Goal: Contribute content: Contribute content

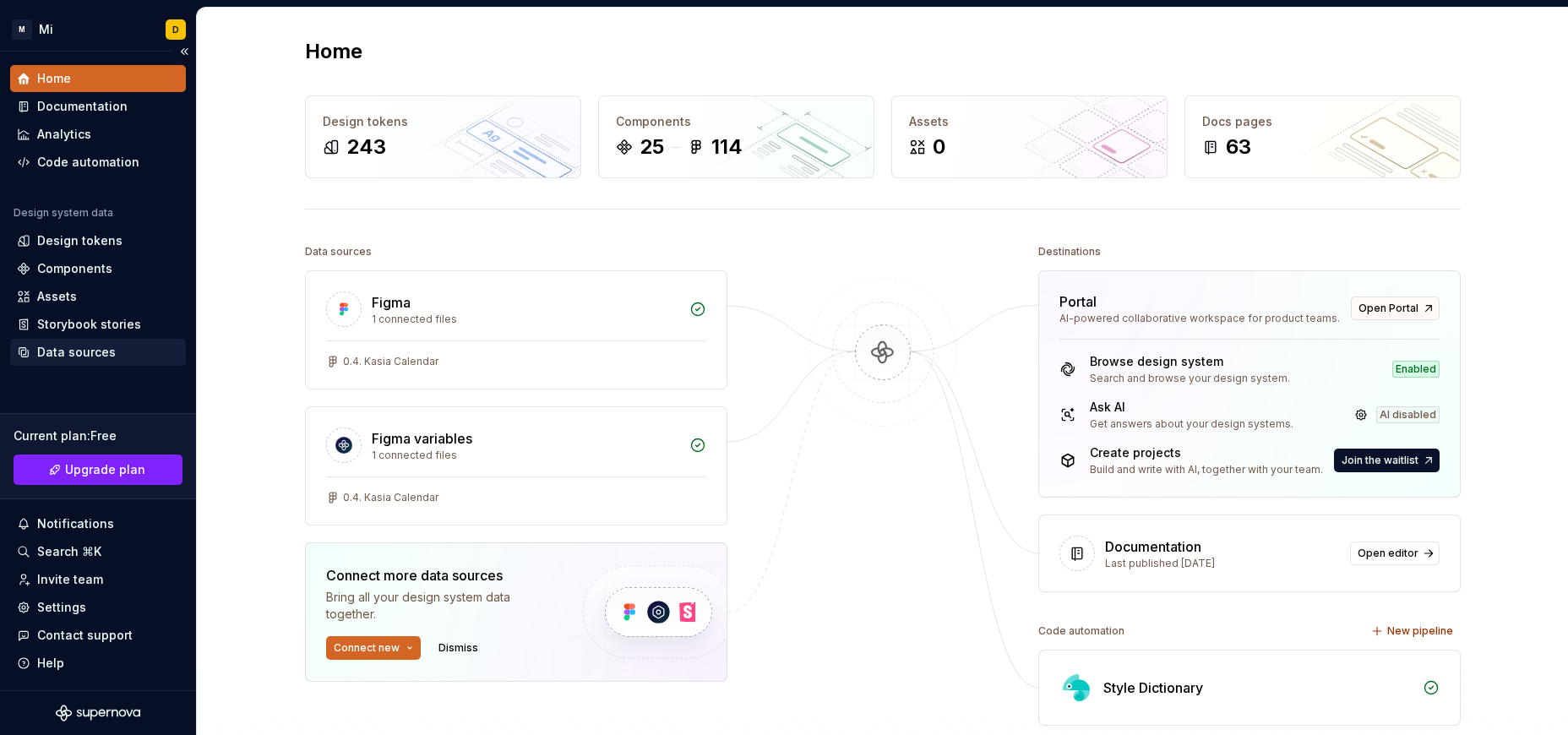
click at [102, 349] on div "Data sources" at bounding box center [77, 351] width 79 height 17
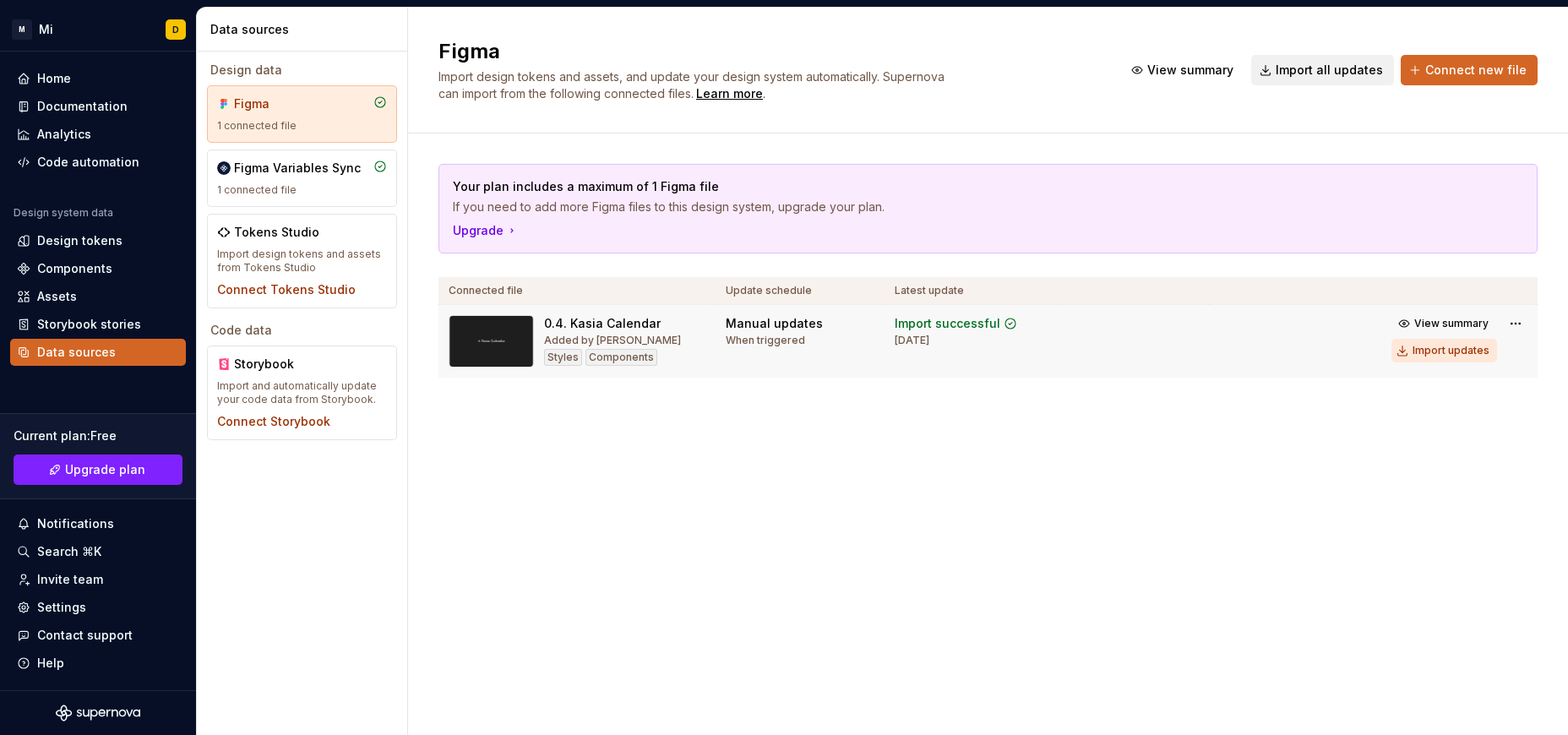
click at [1431, 351] on div "Import updates" at bounding box center [1451, 350] width 77 height 13
click at [87, 266] on div "Components" at bounding box center [75, 268] width 75 height 17
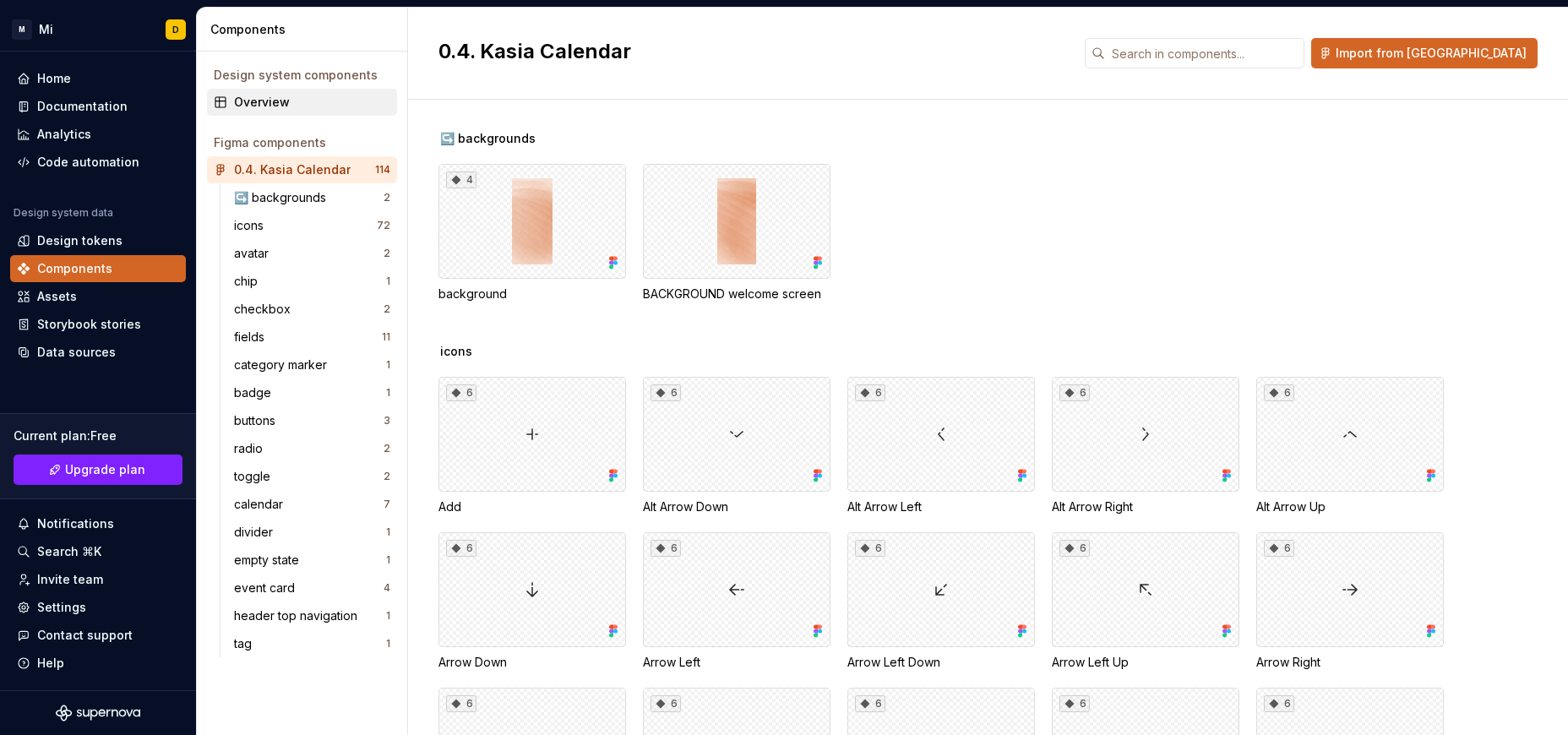
click at [303, 93] on div "Overview" at bounding box center [302, 102] width 190 height 27
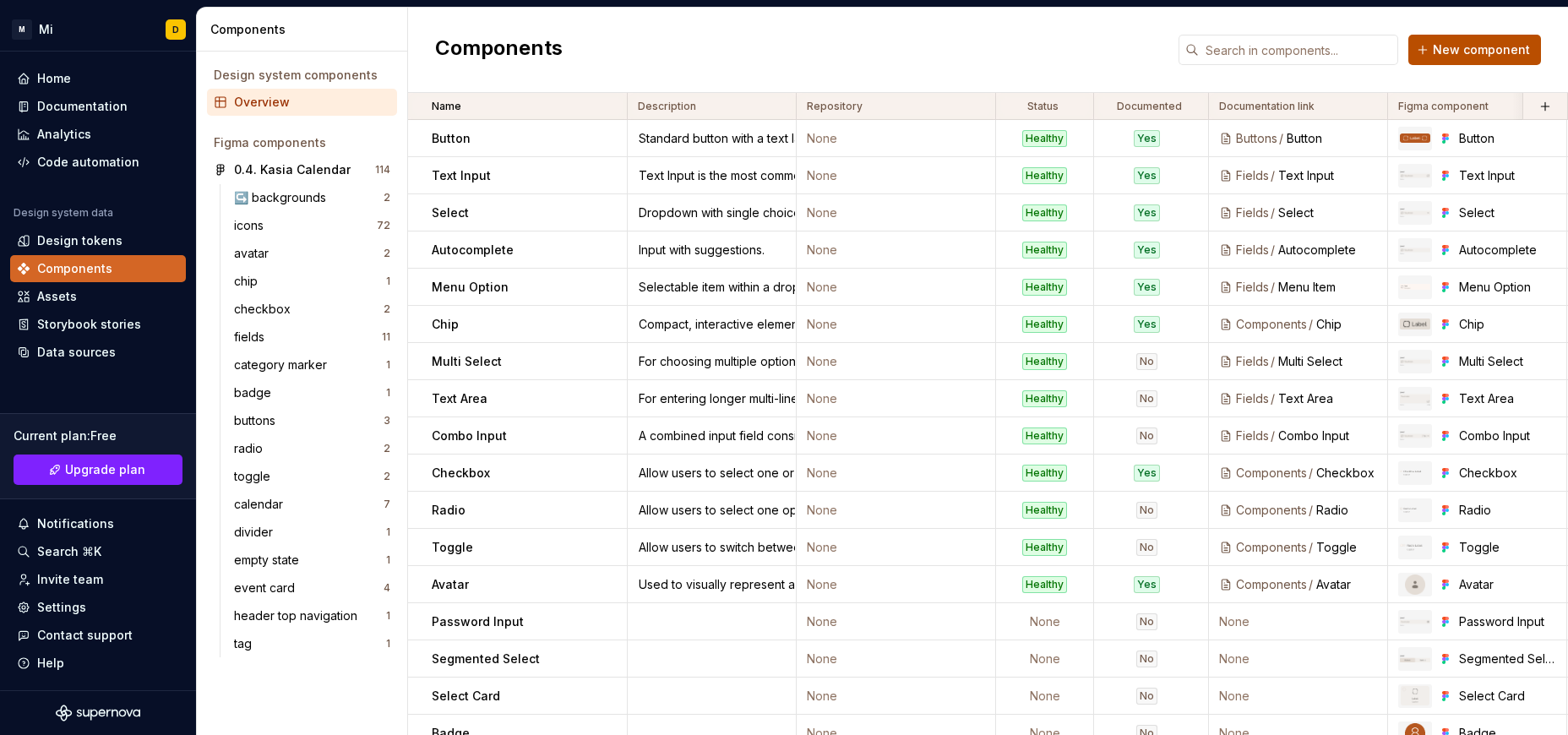
click at [1430, 55] on button "New component" at bounding box center [1474, 50] width 133 height 30
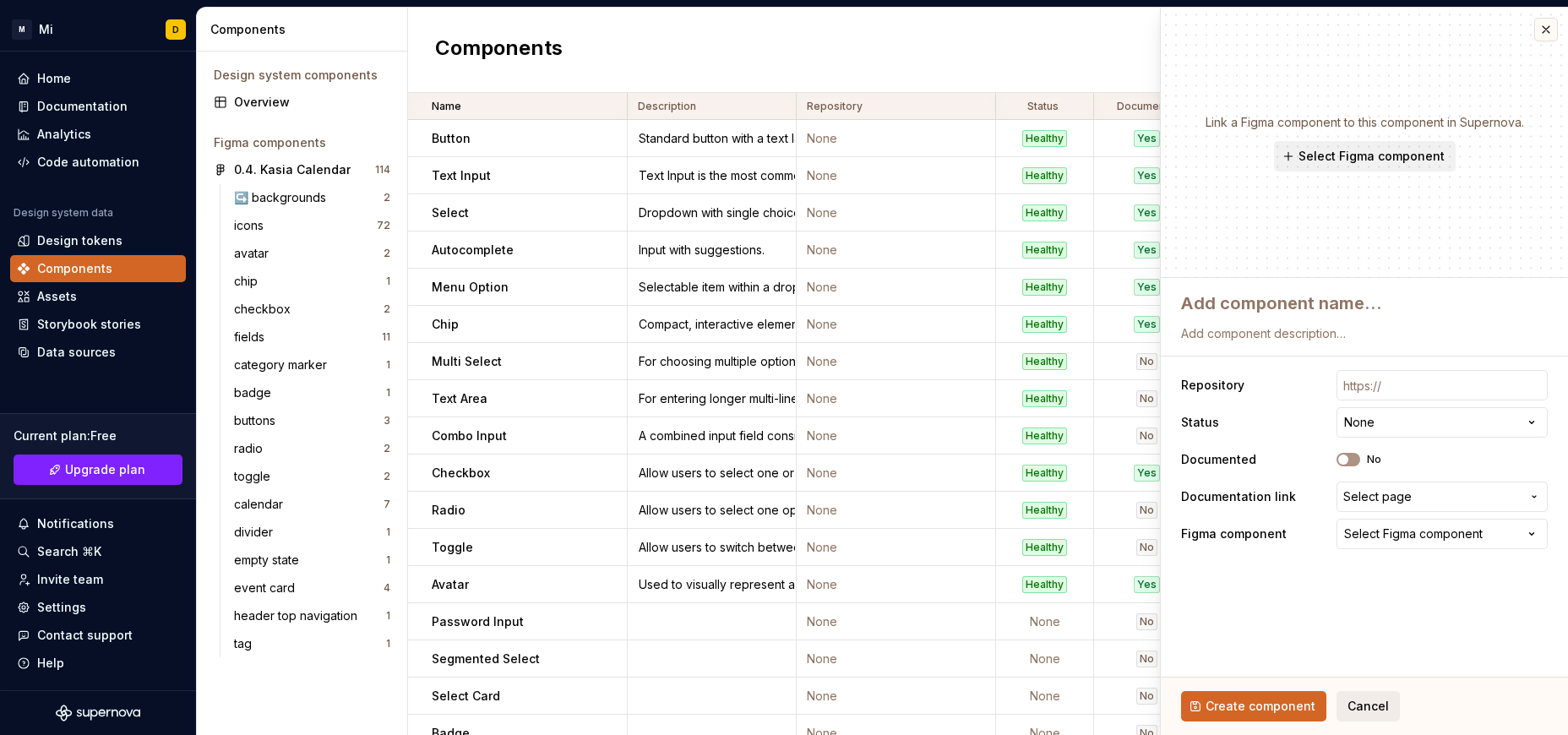
type textarea "*"
type textarea "L"
type textarea "*"
type textarea "Li"
type textarea "*"
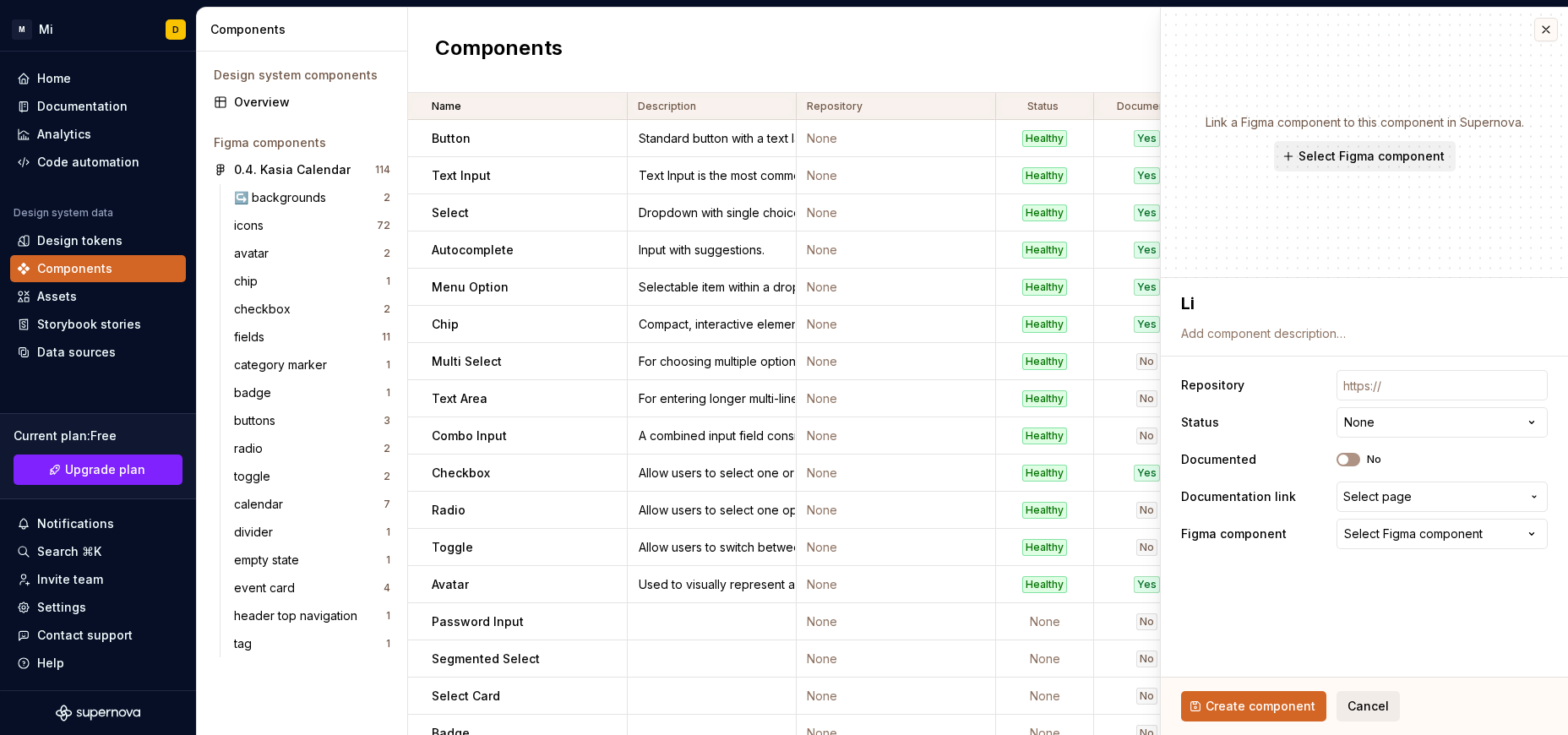
type textarea "[PERSON_NAME]"
type textarea "*"
type textarea "Link"
type textarea "*"
type textarea "Link"
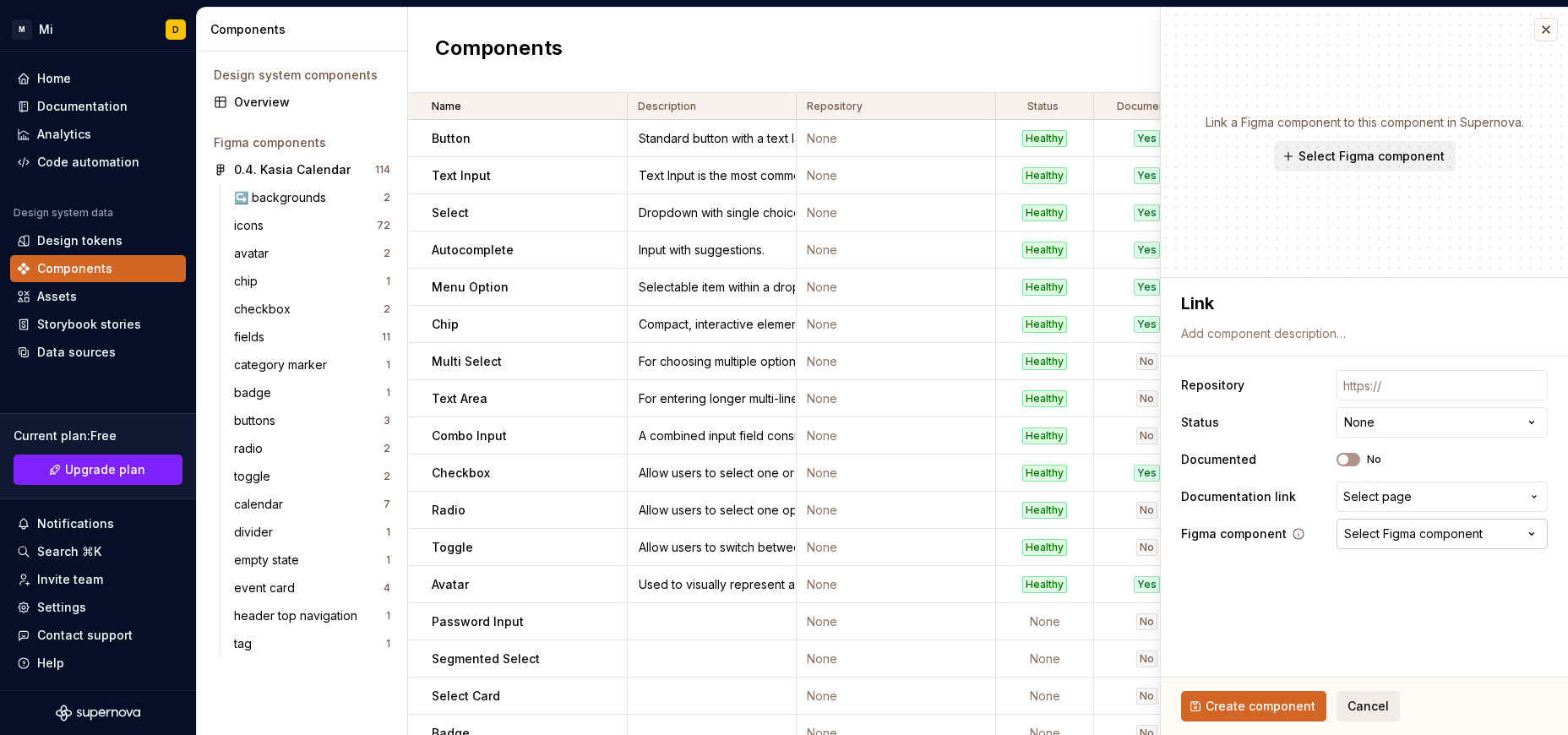
click at [1426, 525] on div "Select Figma component" at bounding box center [1413, 533] width 138 height 17
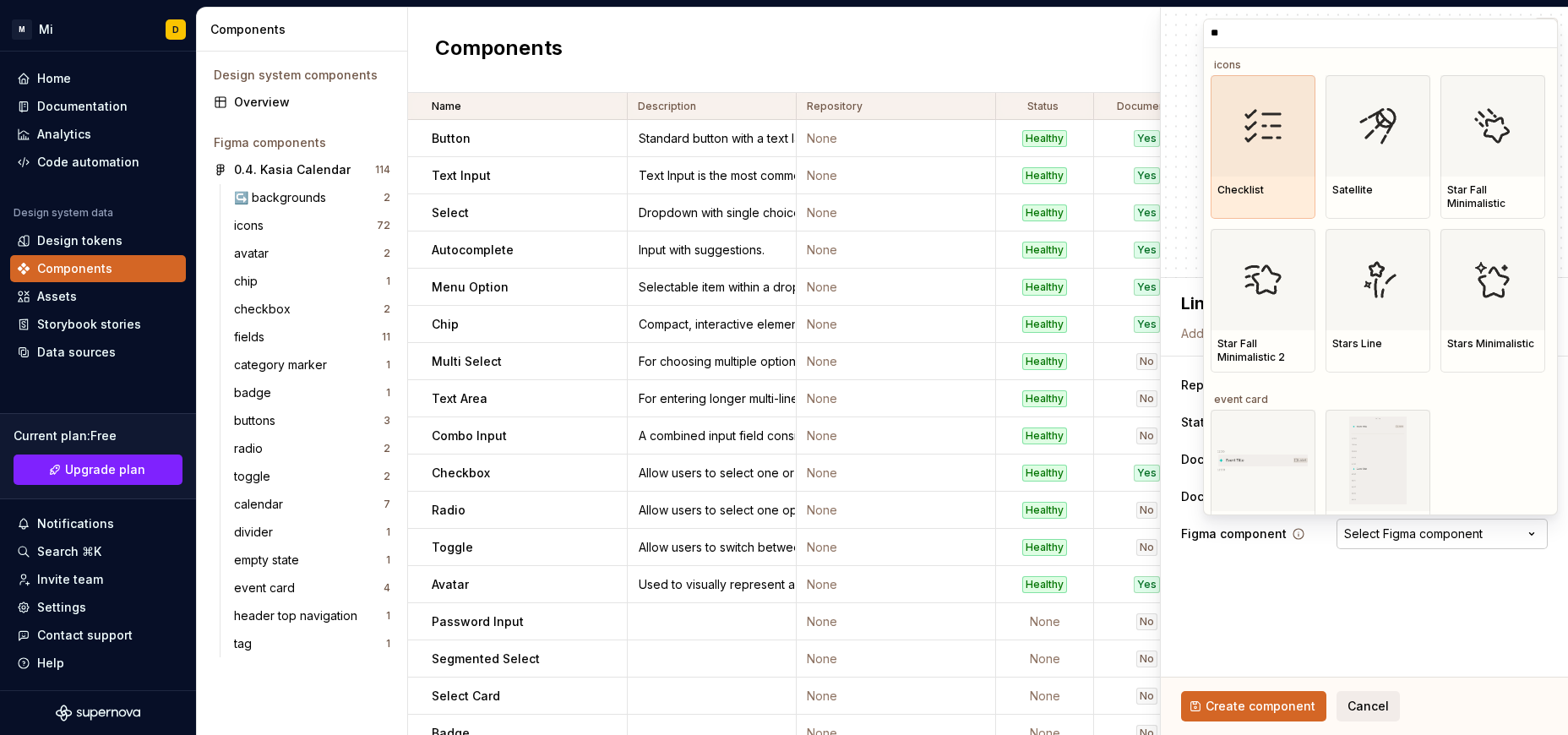
type input "***"
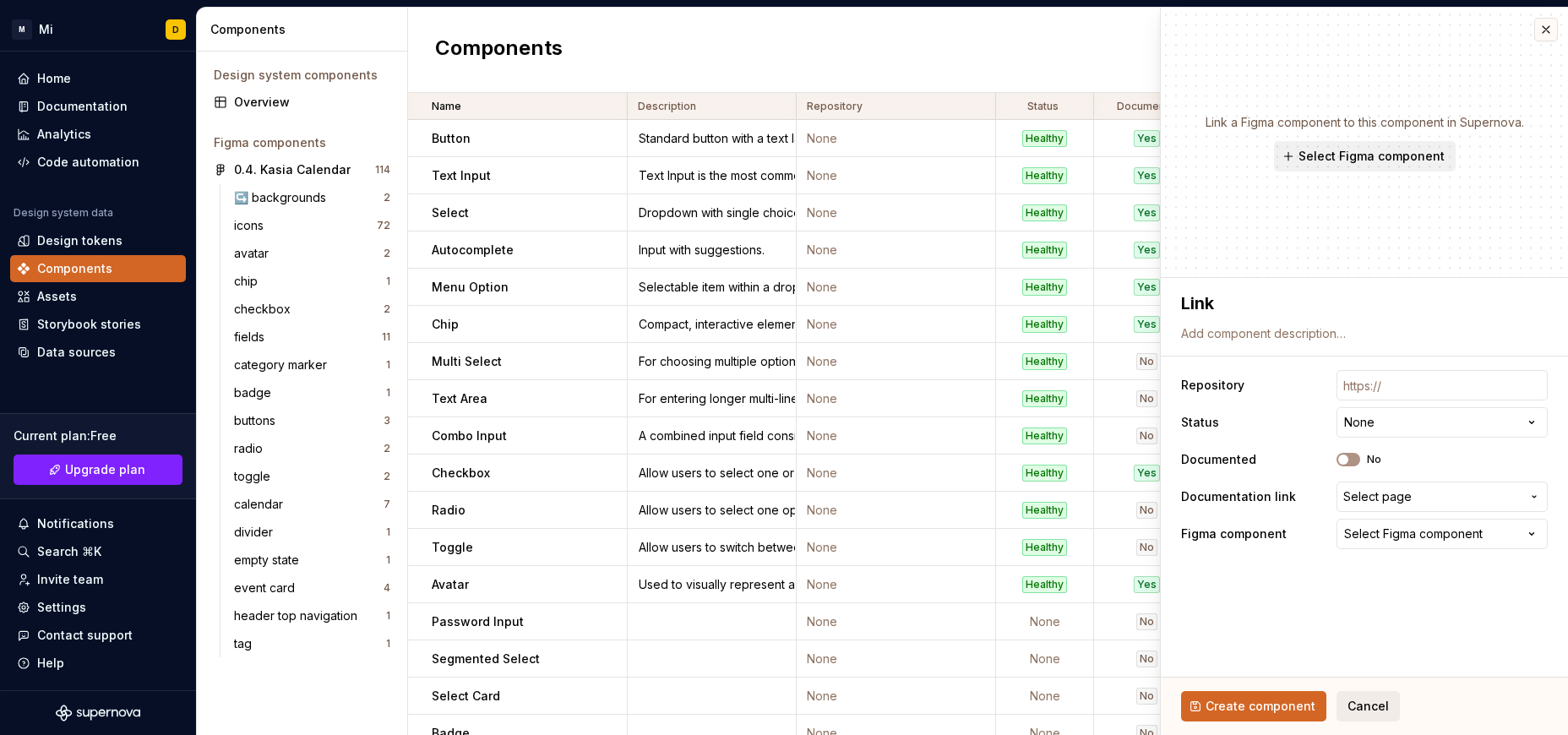
click at [1324, 587] on html "M Mi D Home Documentation Analytics Code automation Design system data Design t…" at bounding box center [784, 368] width 1568 height 735
click at [1364, 704] on span "Cancel" at bounding box center [1368, 706] width 41 height 17
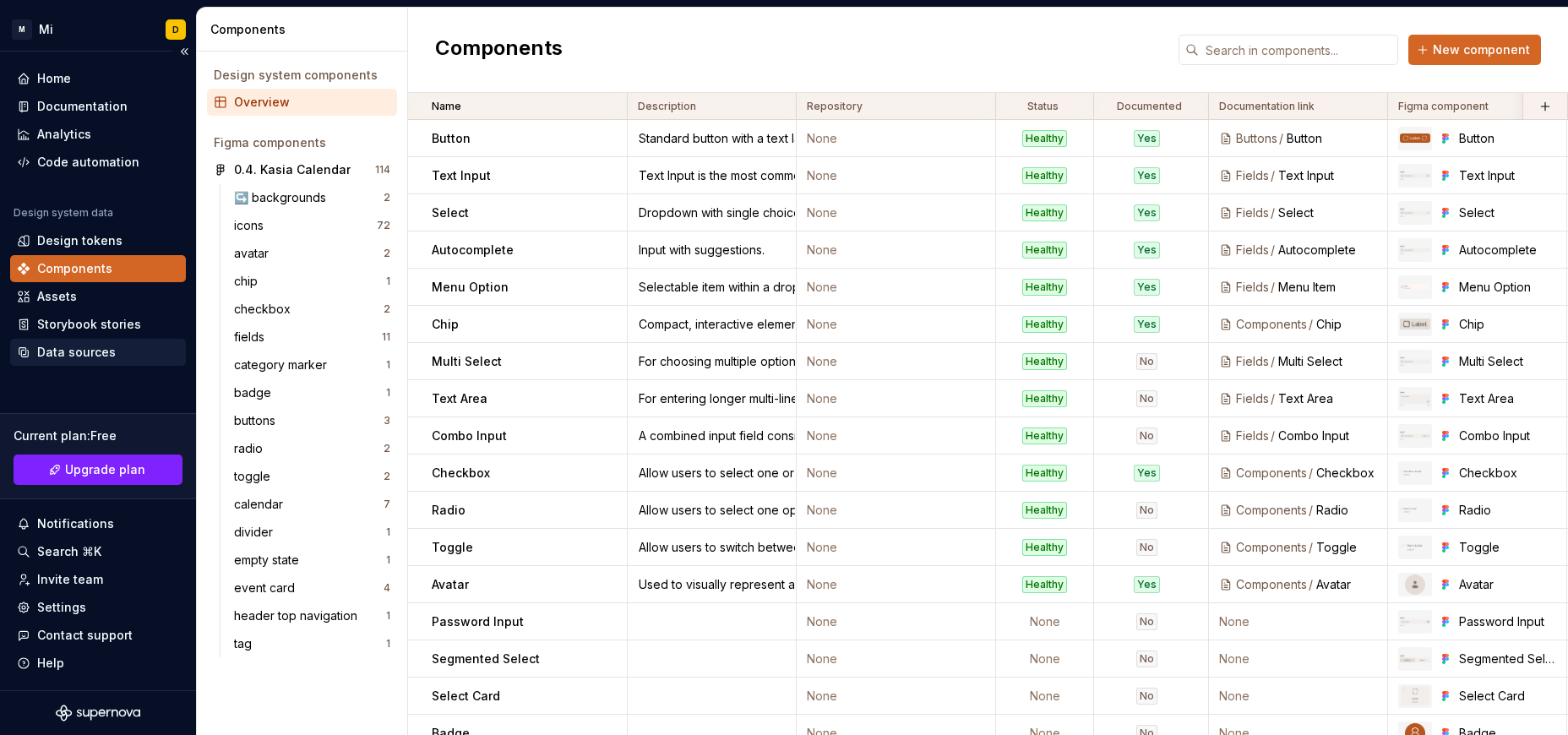
click at [69, 355] on div "Data sources" at bounding box center [77, 351] width 79 height 17
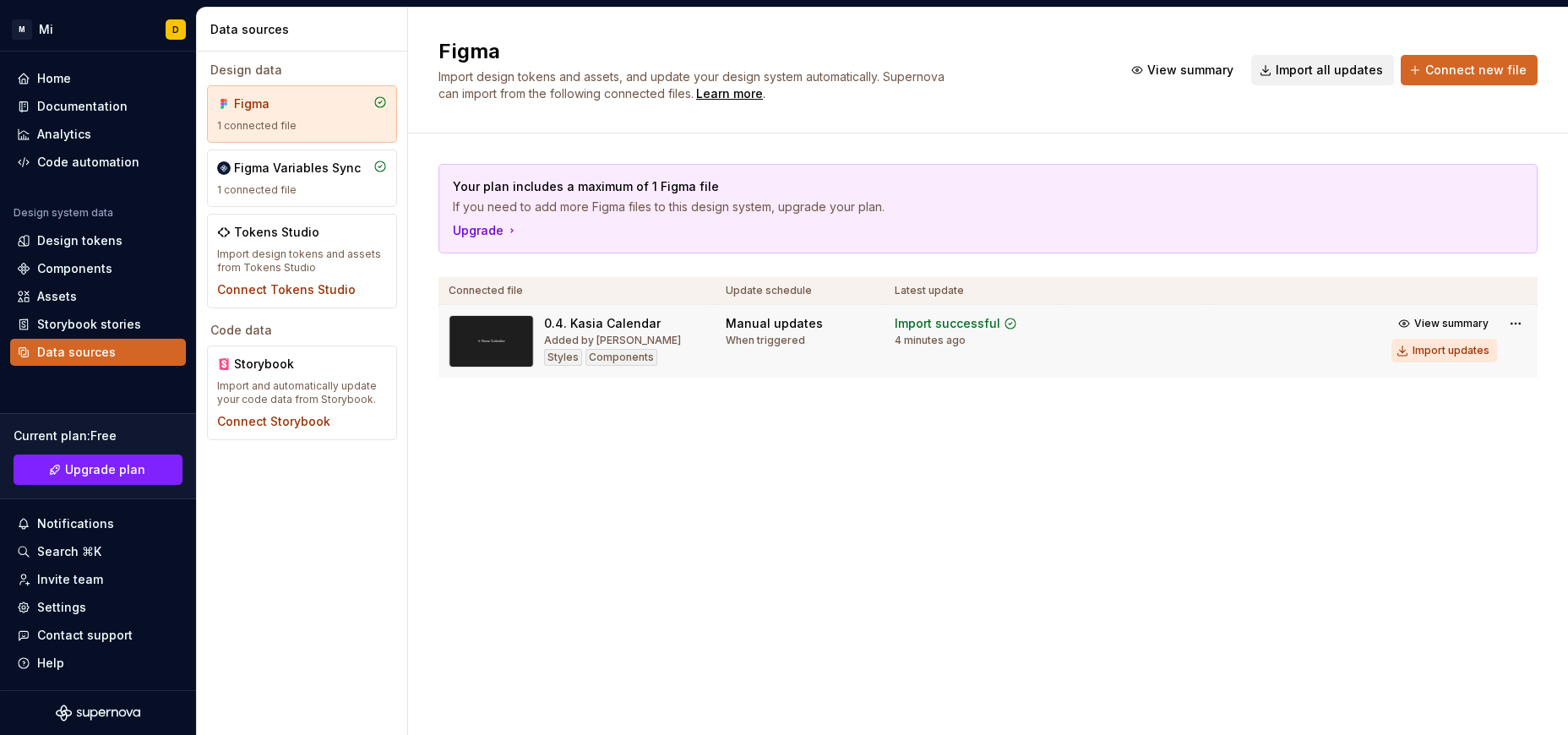
click at [1444, 357] on button "Import updates" at bounding box center [1444, 351] width 105 height 24
click at [1448, 353] on div "Import updates" at bounding box center [1451, 350] width 77 height 13
click at [90, 274] on div "Components" at bounding box center [75, 268] width 75 height 17
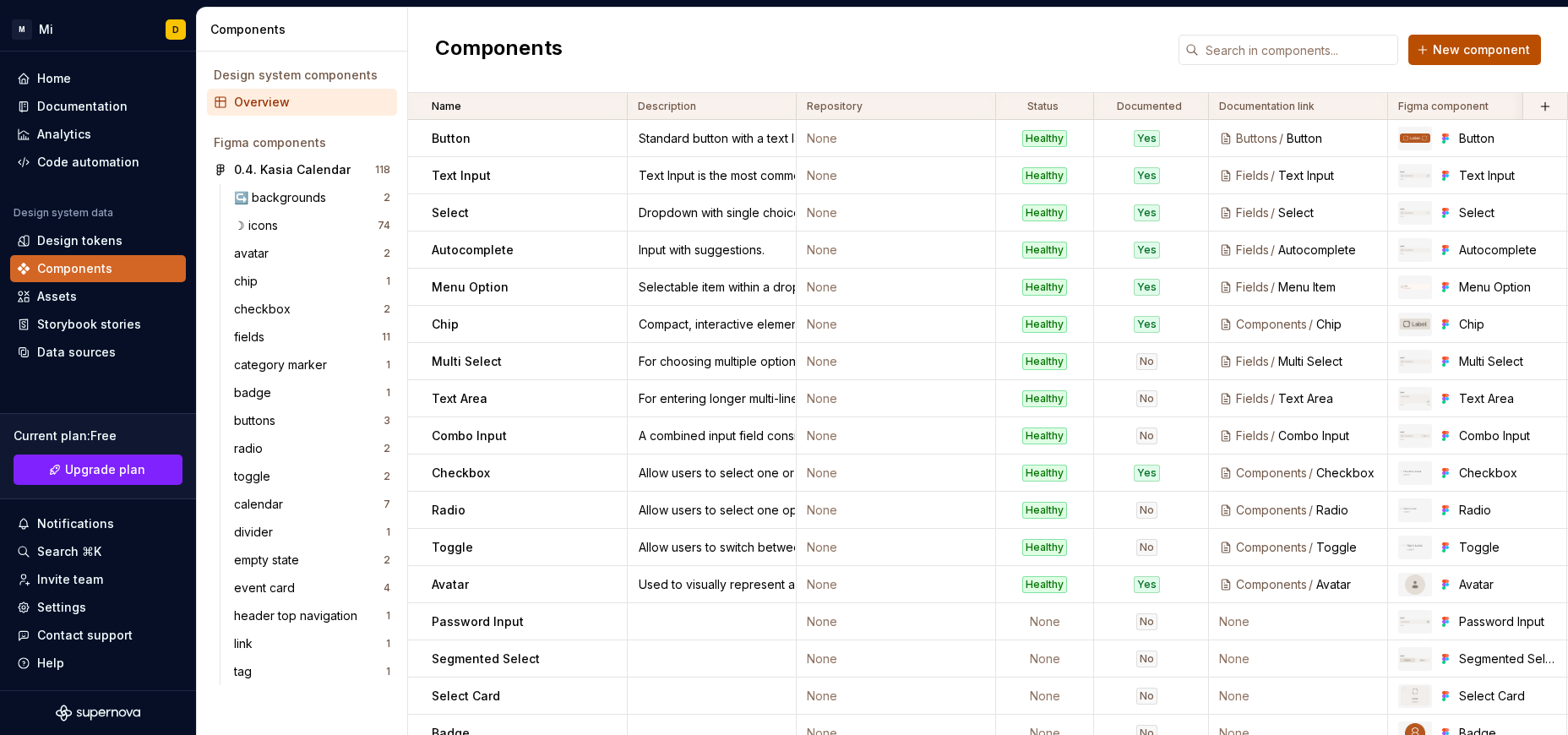
click at [1447, 47] on span "New component" at bounding box center [1481, 49] width 97 height 17
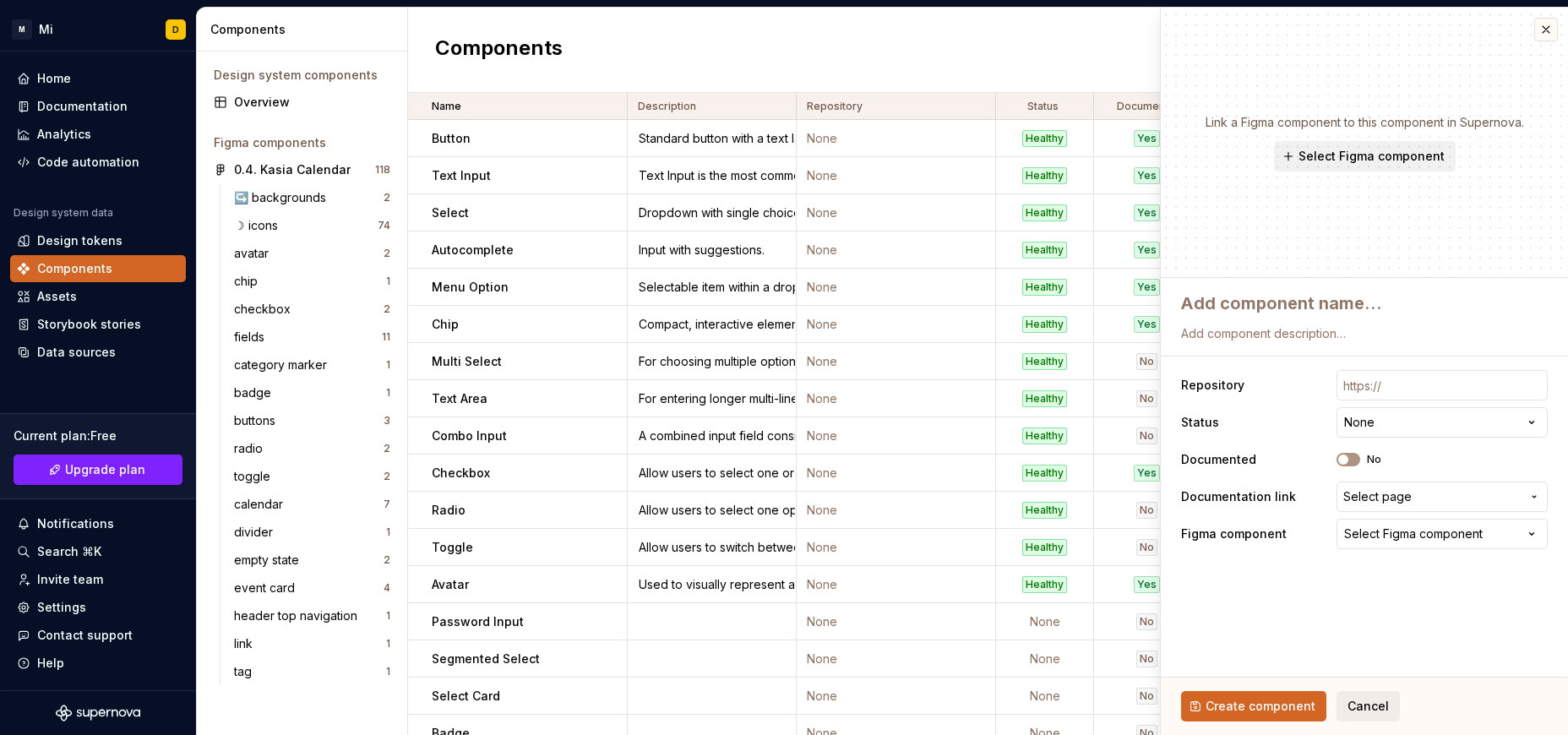
type textarea "*"
type textarea "L"
type textarea "*"
type textarea "Li"
type textarea "*"
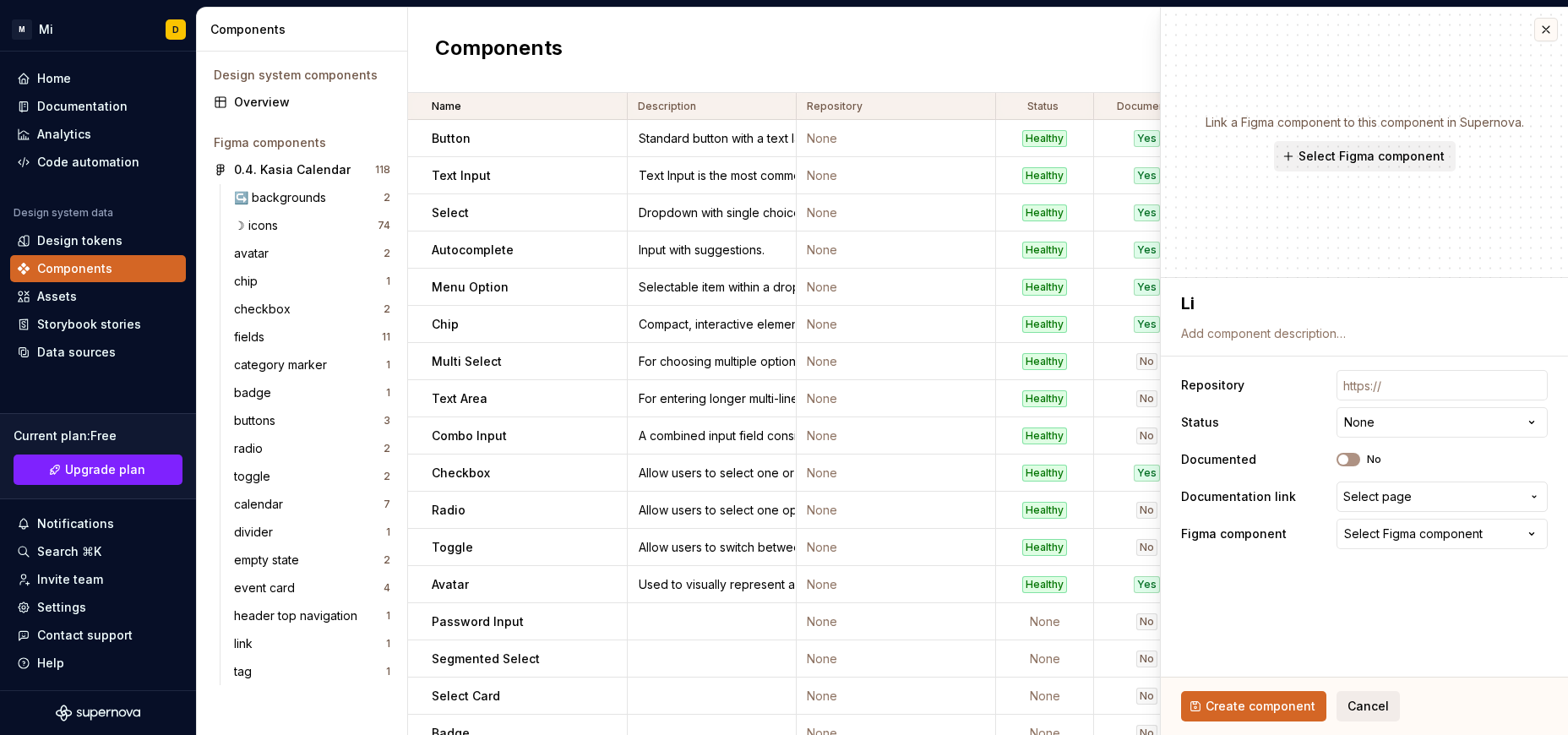
type textarea "[PERSON_NAME]"
type textarea "*"
type textarea "Link"
click at [1437, 537] on div "Select Figma component" at bounding box center [1413, 533] width 138 height 17
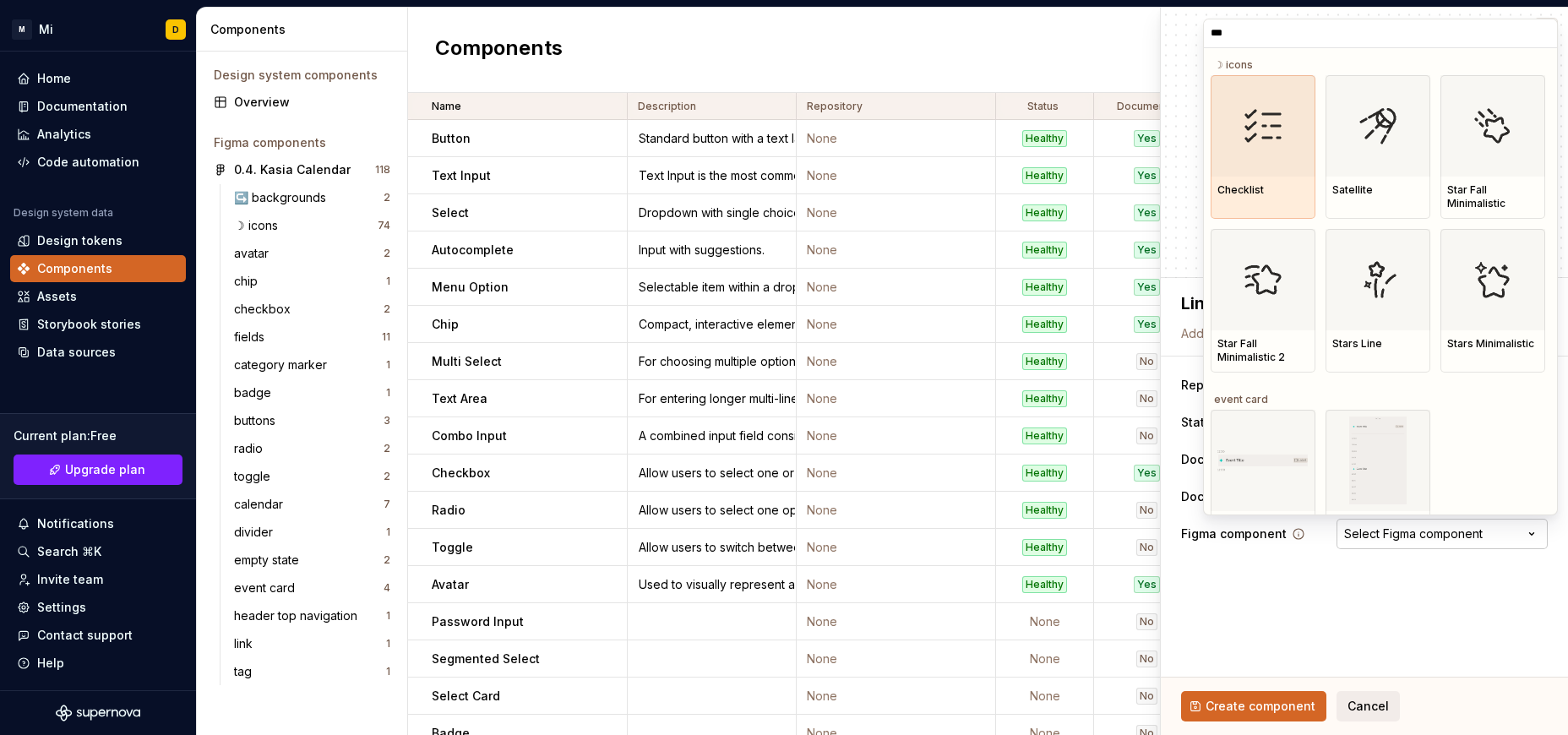
type input "****"
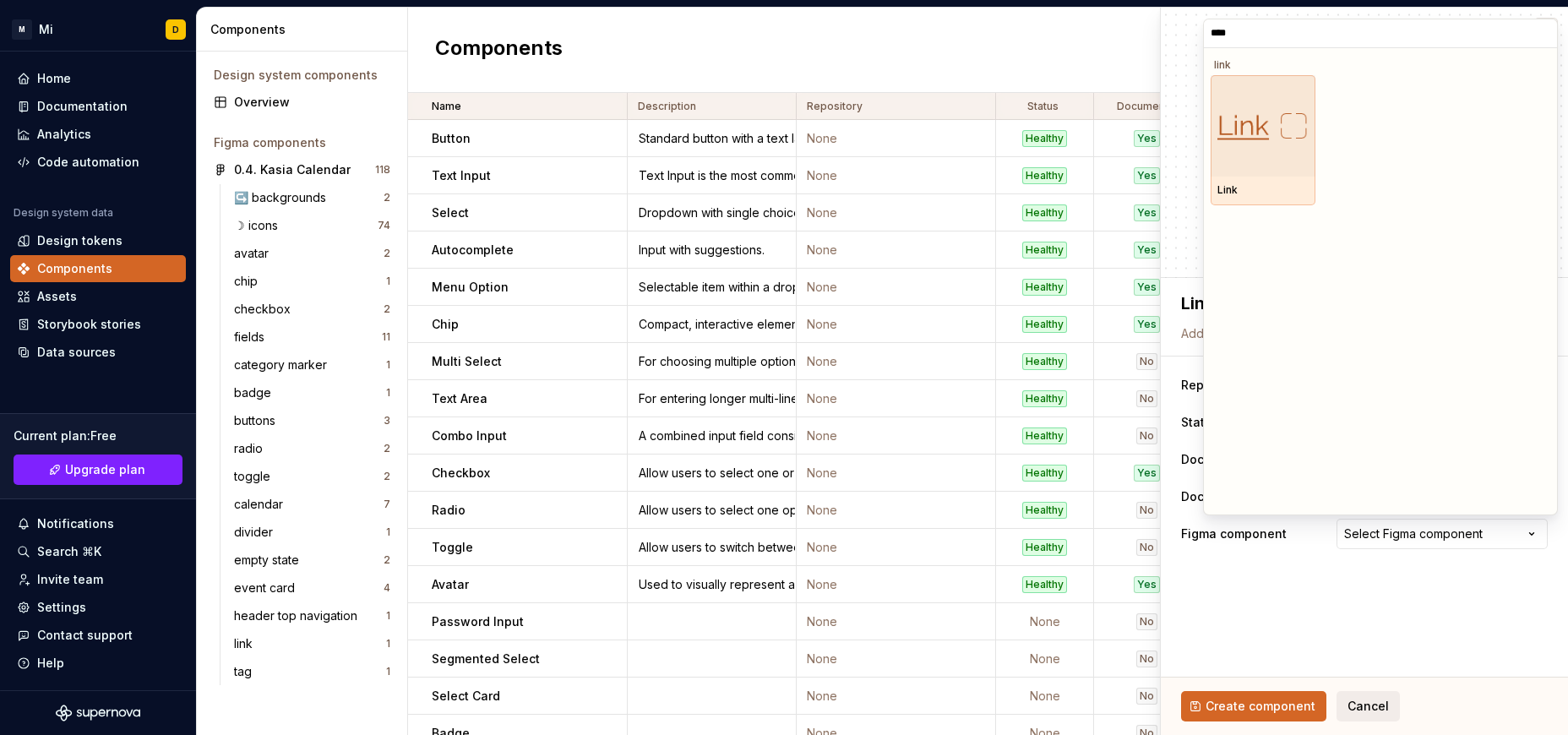
click at [1285, 175] on div at bounding box center [1262, 126] width 104 height 102
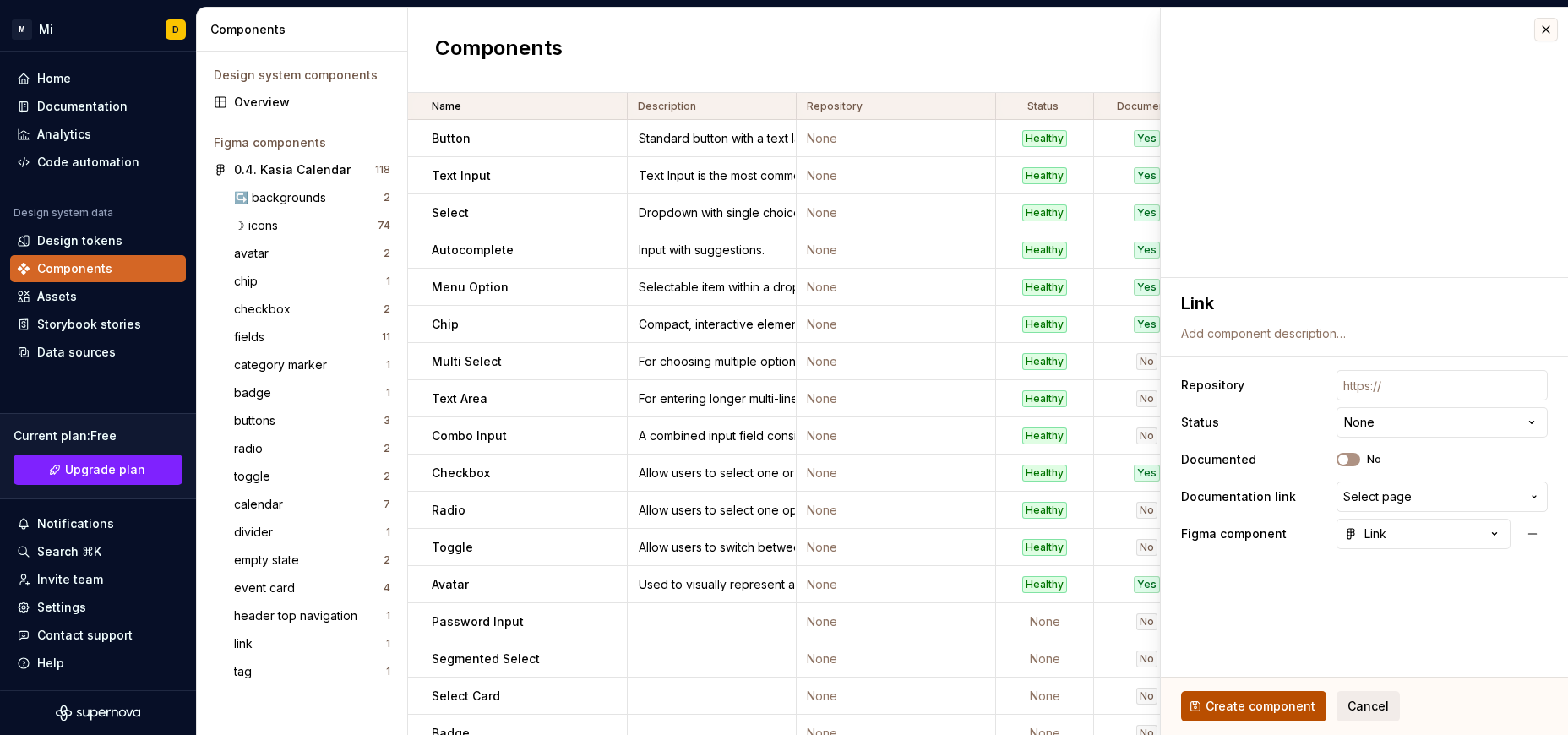
click at [1229, 700] on span "Create component" at bounding box center [1260, 706] width 110 height 17
type textarea "*"
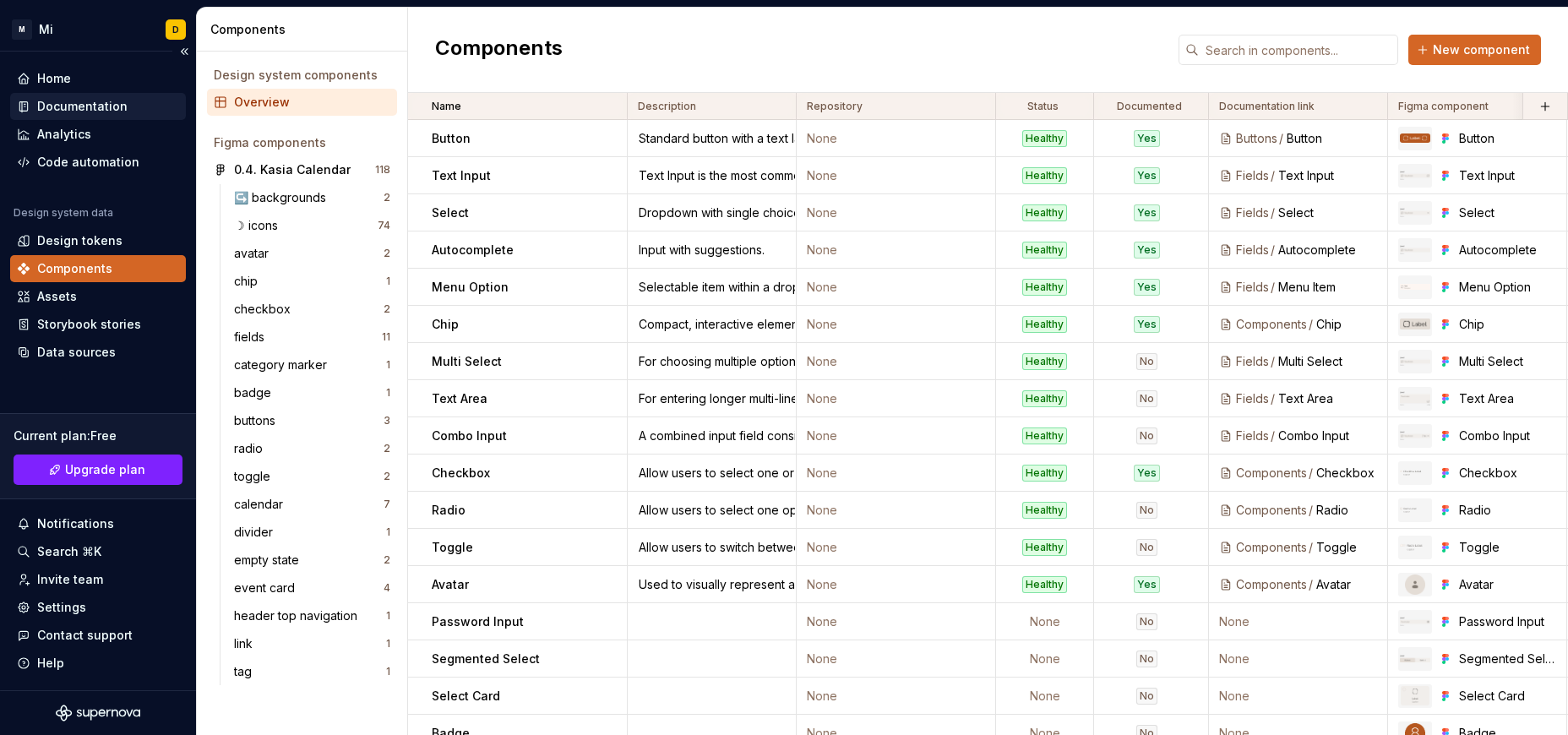
click at [55, 101] on div "Documentation" at bounding box center [82, 106] width 90 height 17
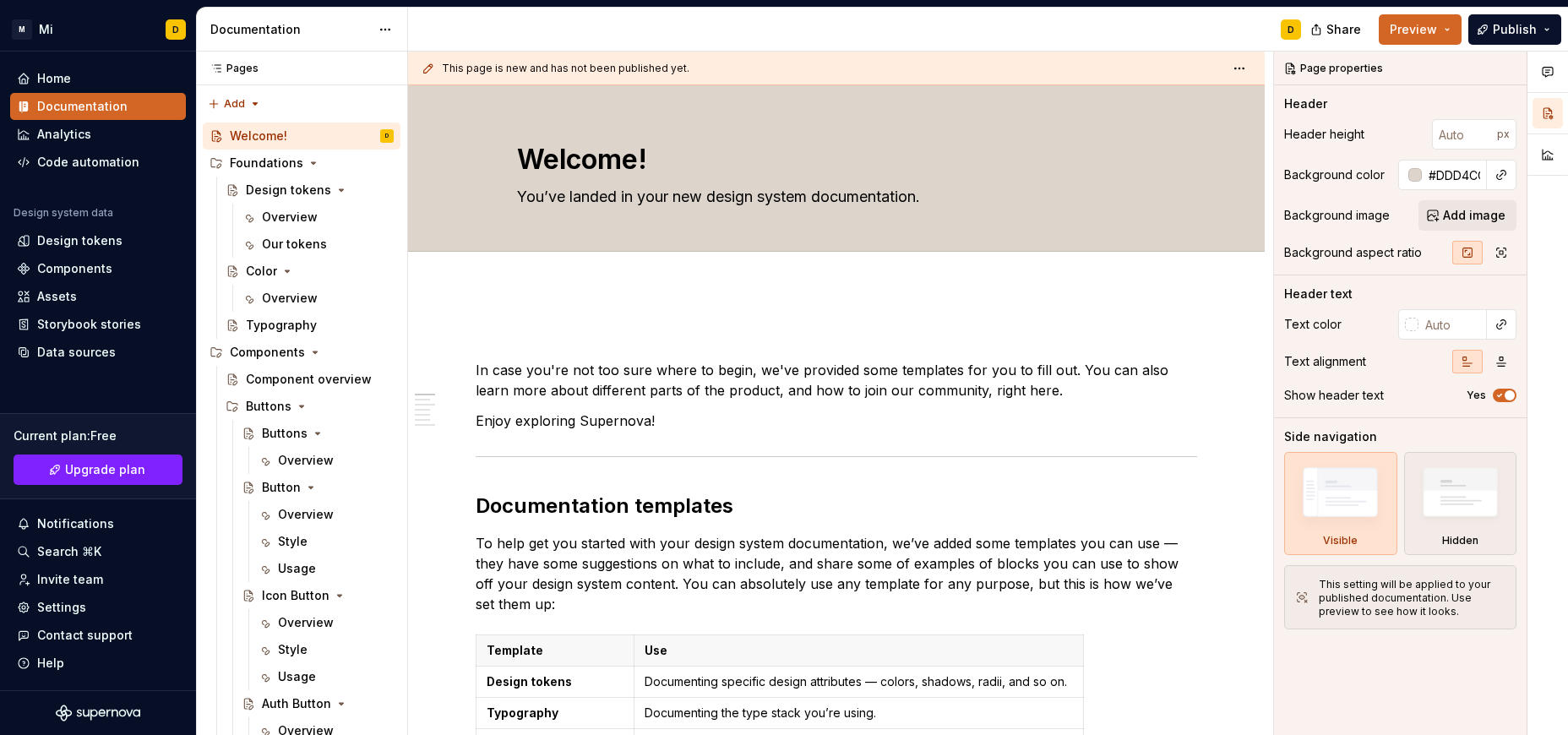
type textarea "*"
click at [1449, 184] on input "#DDD4CC" at bounding box center [1454, 175] width 65 height 30
click at [1384, 127] on div "Header height px" at bounding box center [1400, 134] width 232 height 30
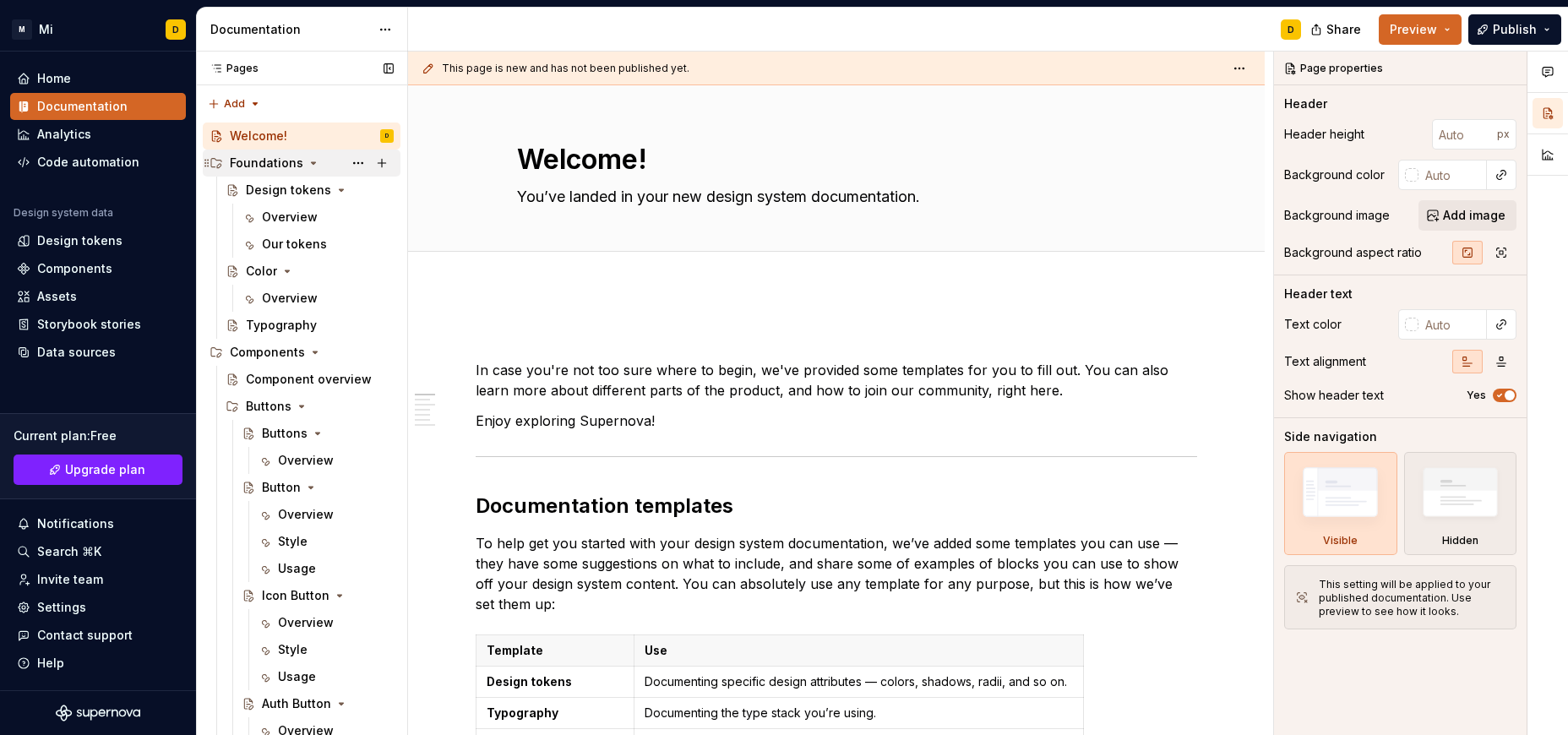
click at [309, 159] on icon "Page tree" at bounding box center [313, 162] width 13 height 13
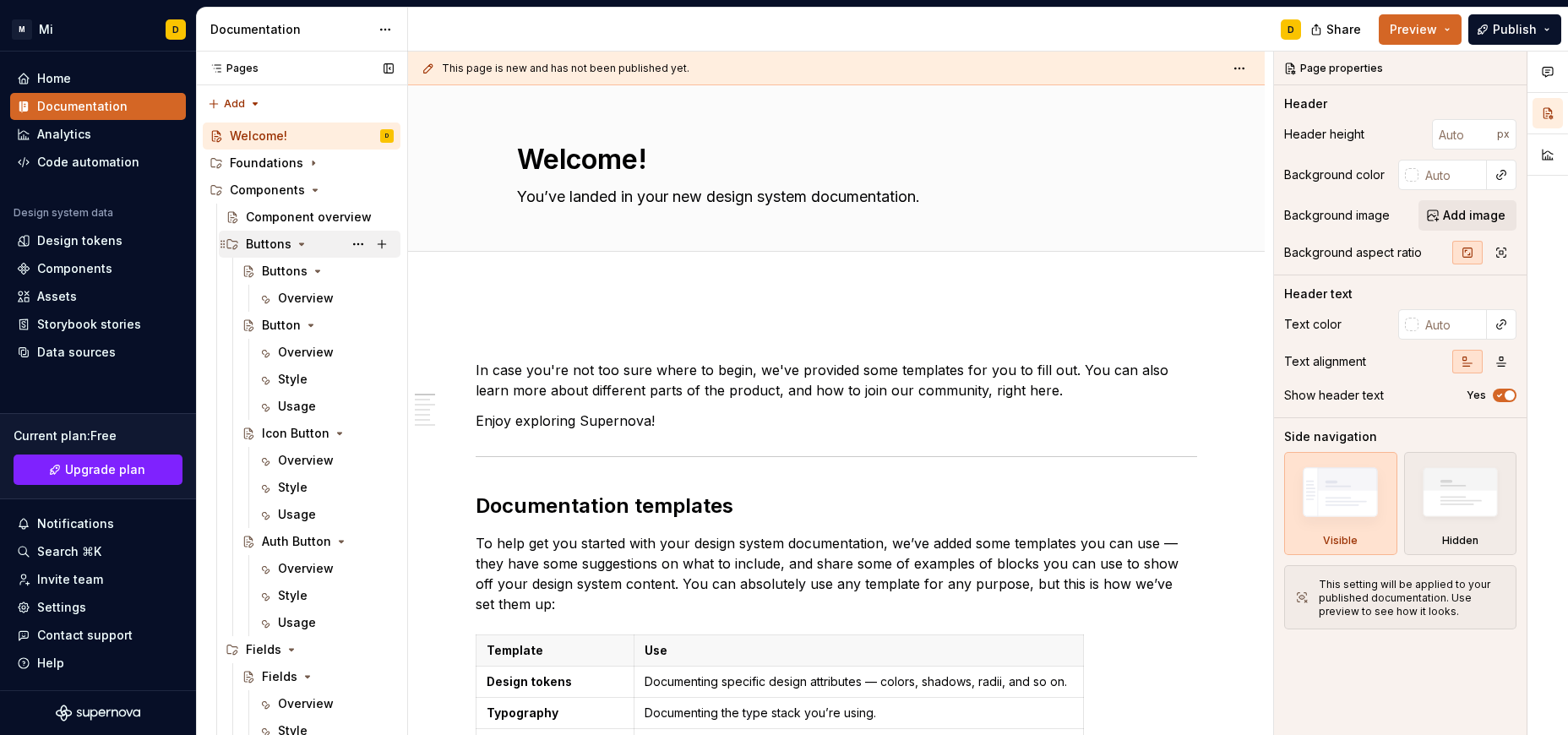
click at [301, 244] on icon "Page tree" at bounding box center [302, 244] width 4 height 2
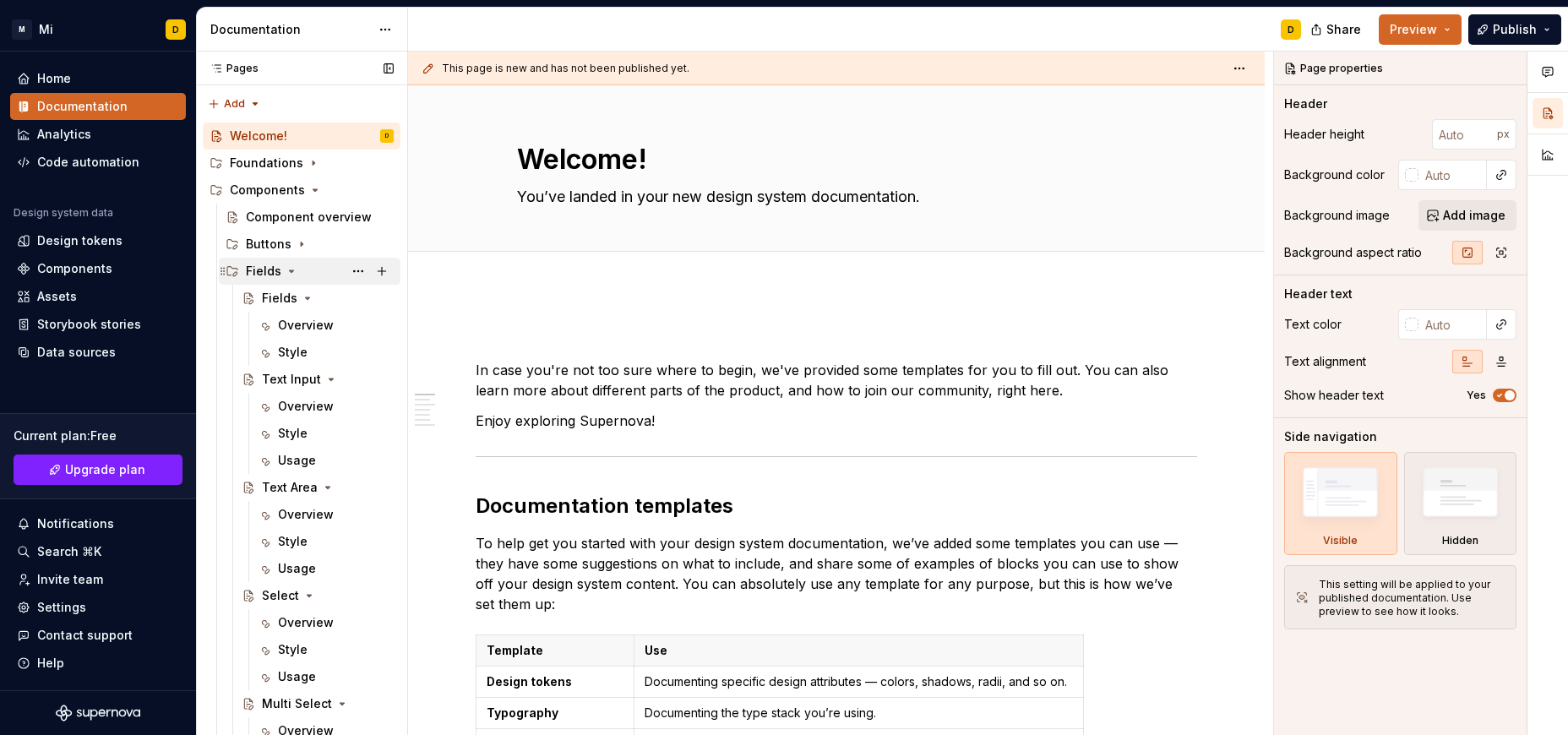
click at [290, 270] on icon "Page tree" at bounding box center [292, 271] width 4 height 2
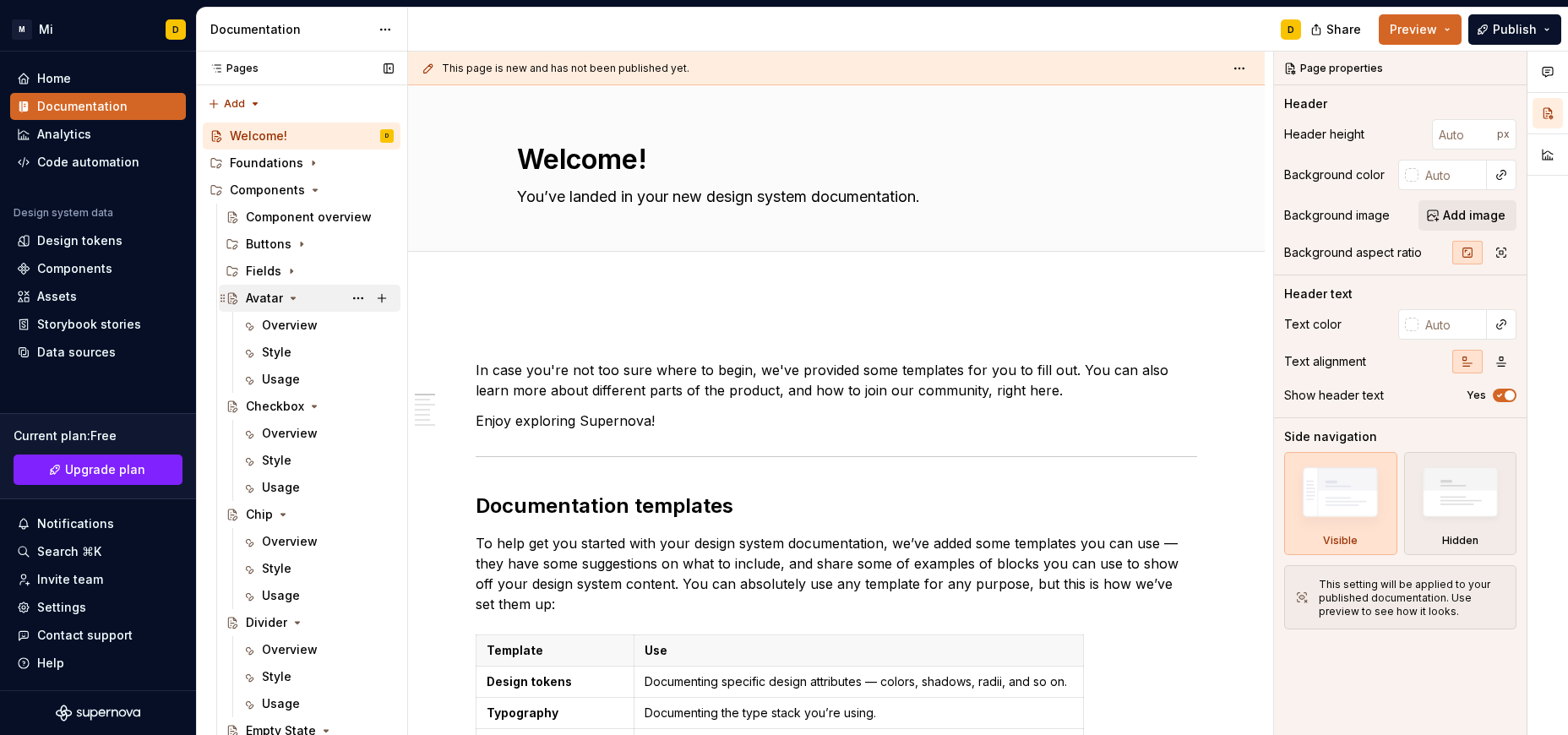
click at [295, 297] on icon "Page tree" at bounding box center [294, 298] width 4 height 2
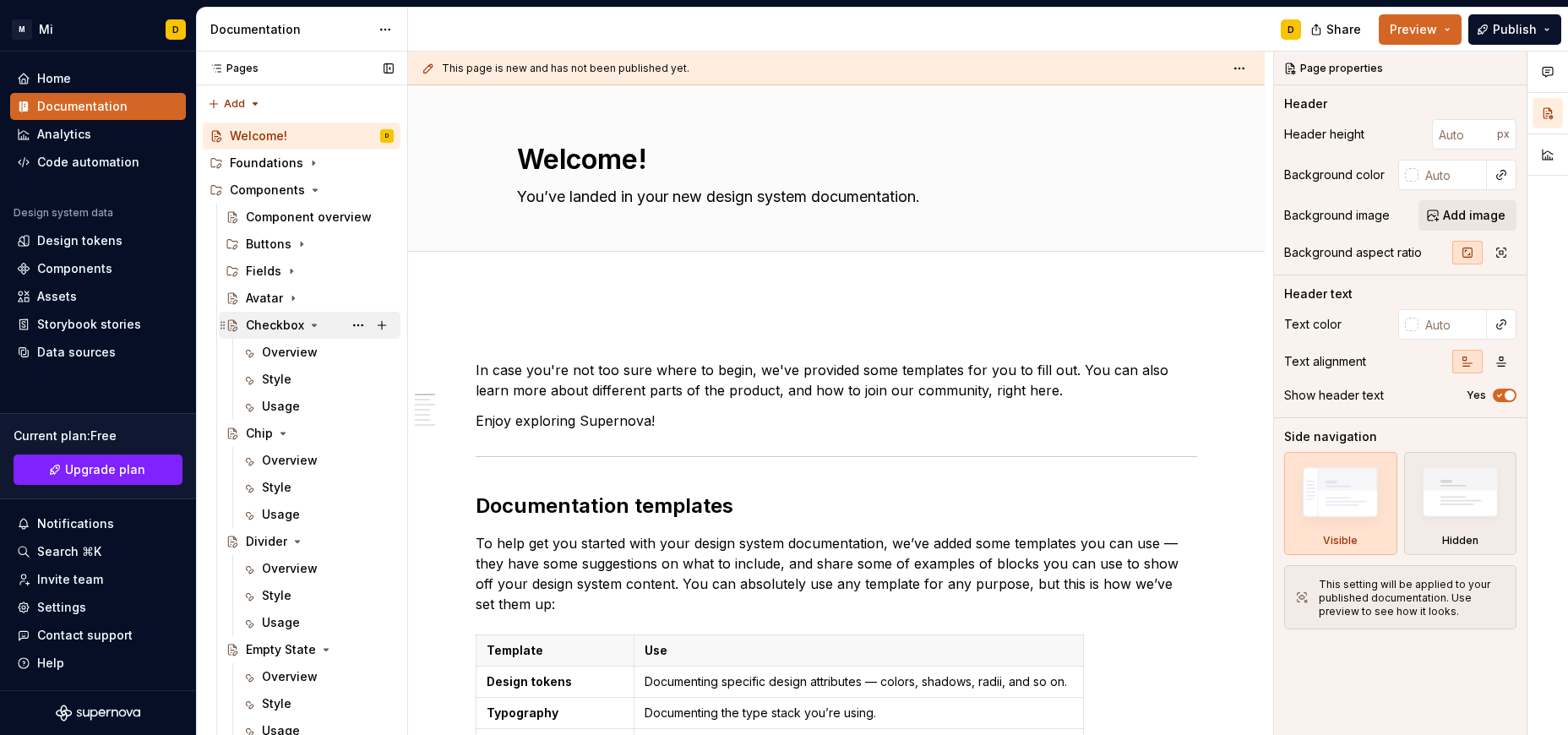
click at [309, 324] on icon "Page tree" at bounding box center [314, 325] width 13 height 13
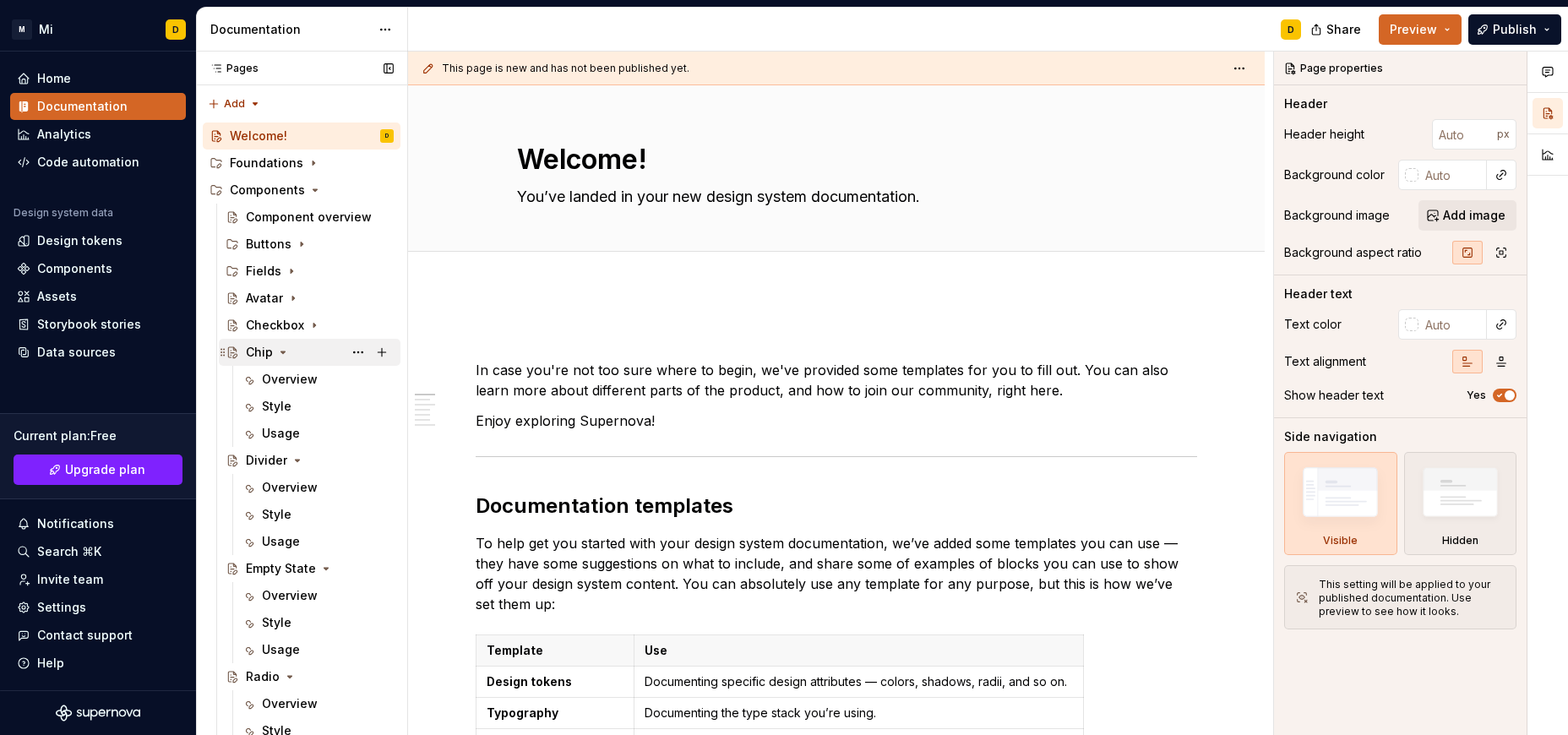
click at [280, 354] on icon "Page tree" at bounding box center [283, 351] width 13 height 13
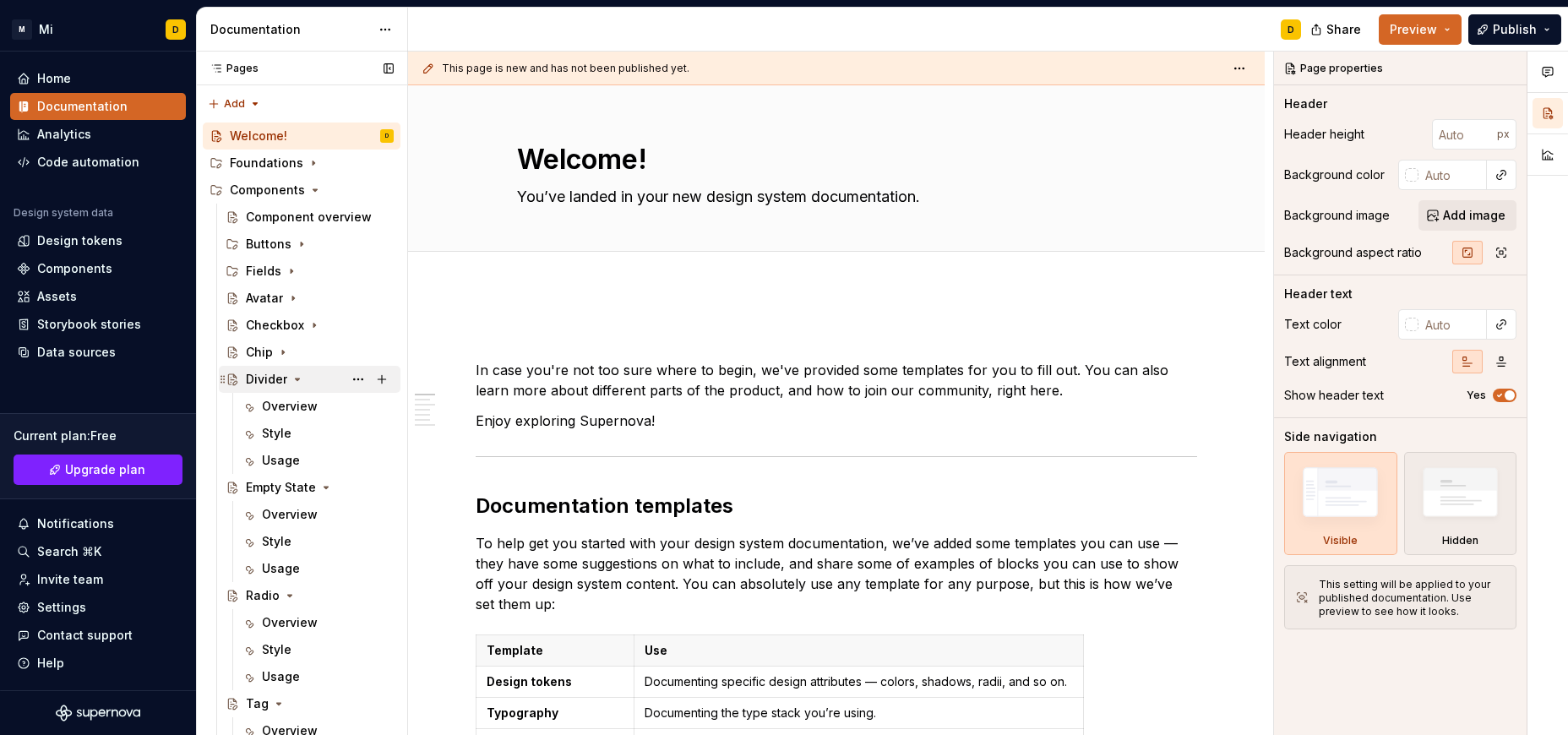
click at [300, 380] on icon "Page tree" at bounding box center [297, 378] width 13 height 13
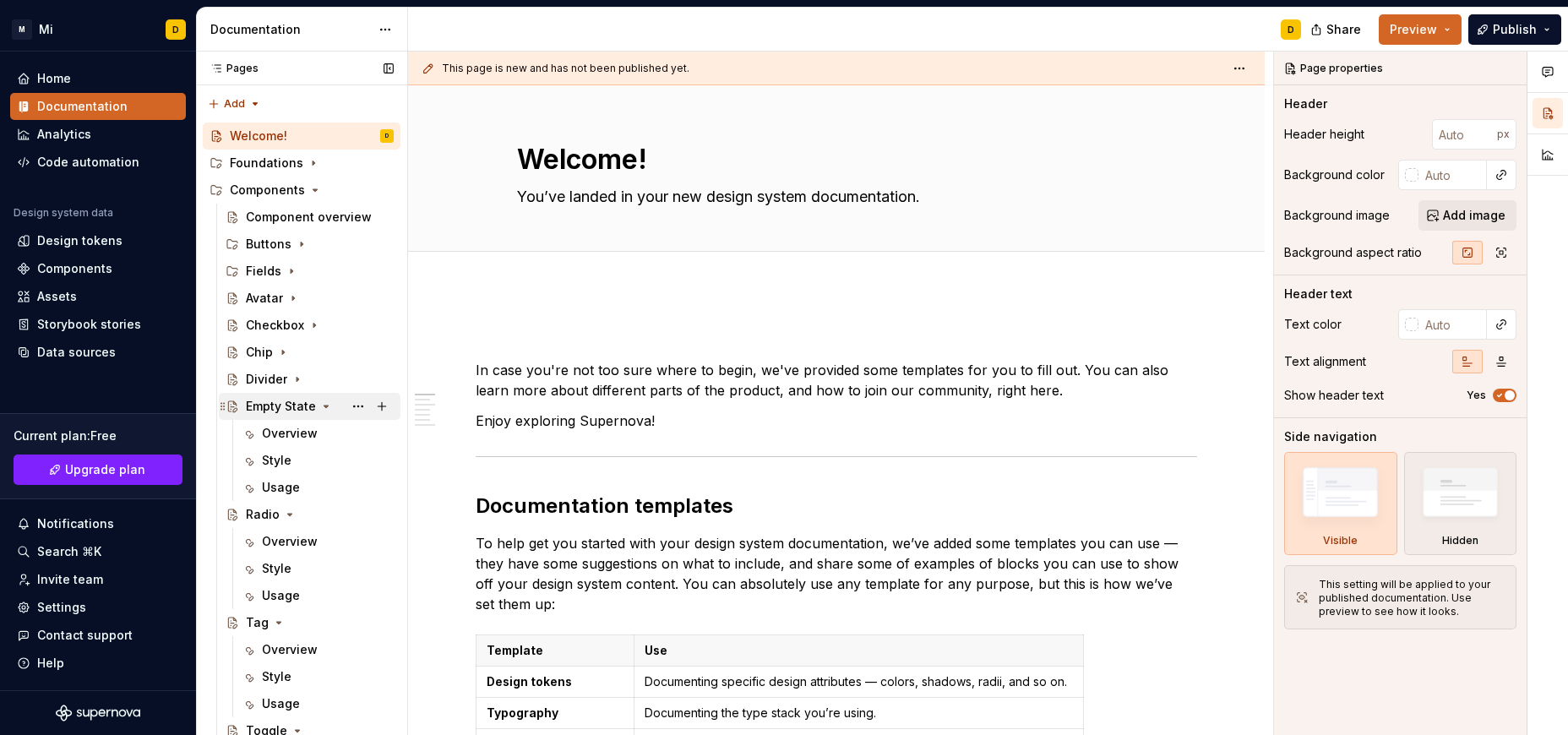
click at [325, 402] on icon "Page tree" at bounding box center [326, 406] width 13 height 13
click at [289, 435] on icon "Page tree" at bounding box center [289, 433] width 13 height 13
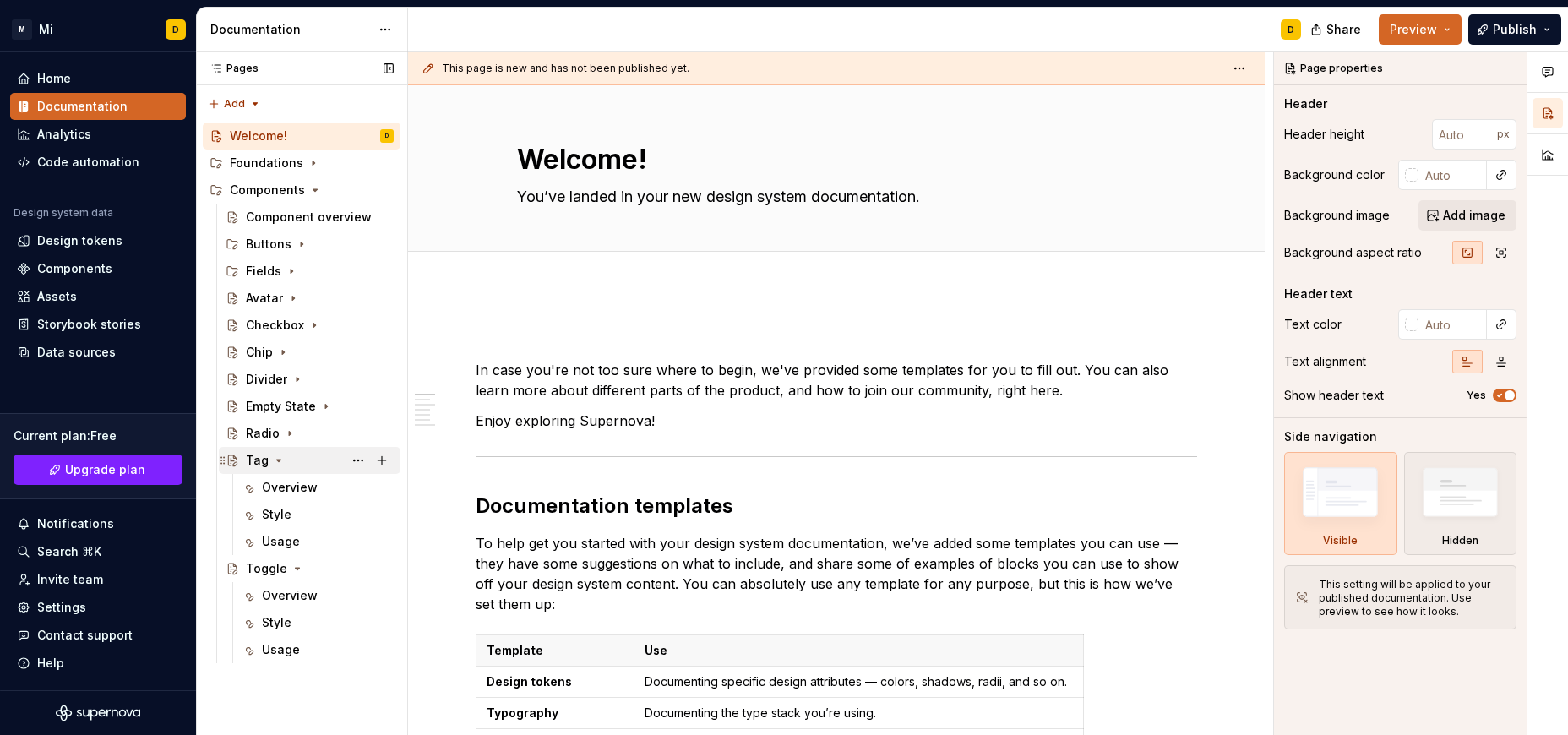
click at [277, 461] on icon "Page tree" at bounding box center [278, 460] width 4 height 2
click at [292, 484] on icon "Page tree" at bounding box center [297, 487] width 13 height 13
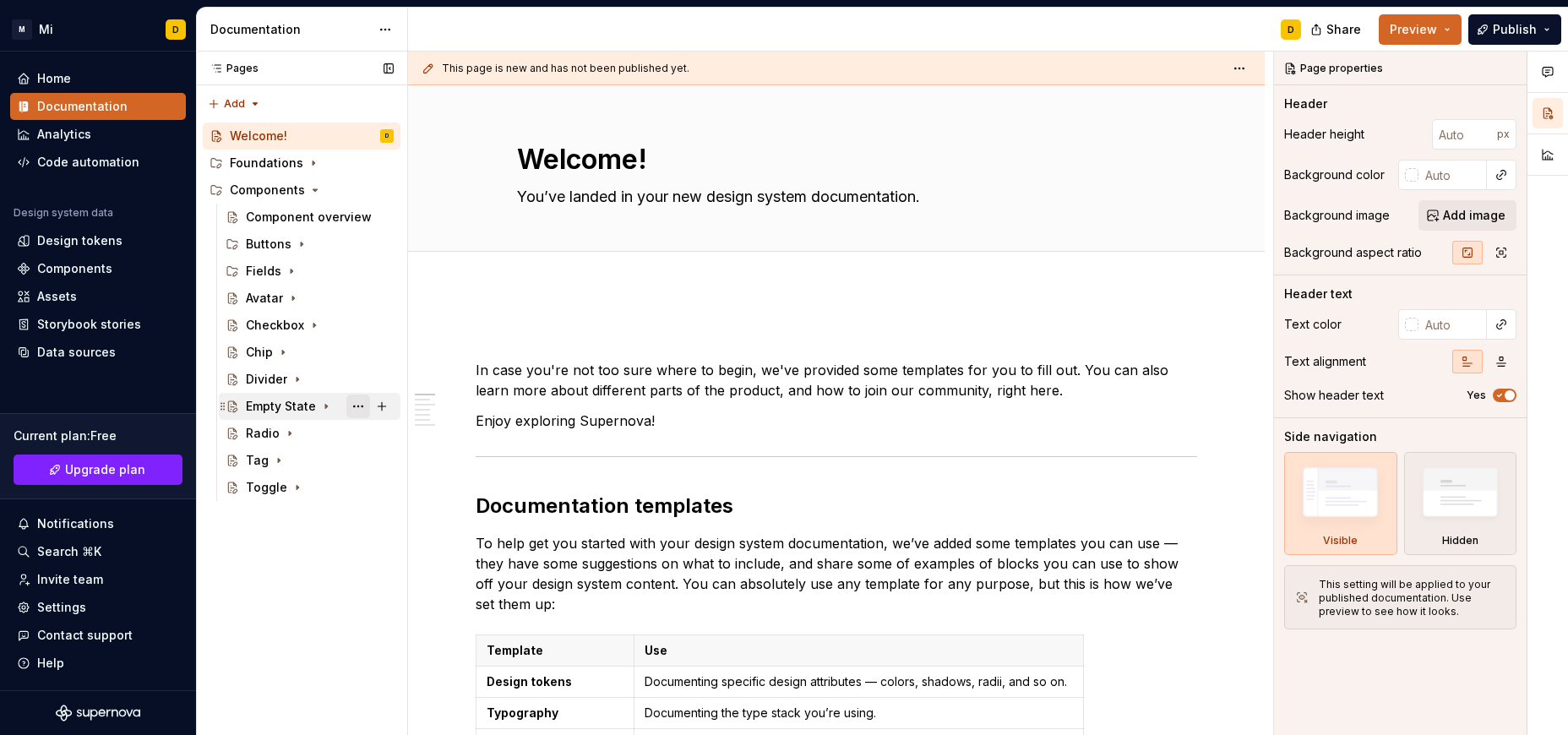
click at [362, 407] on button "Page tree" at bounding box center [358, 406] width 24 height 24
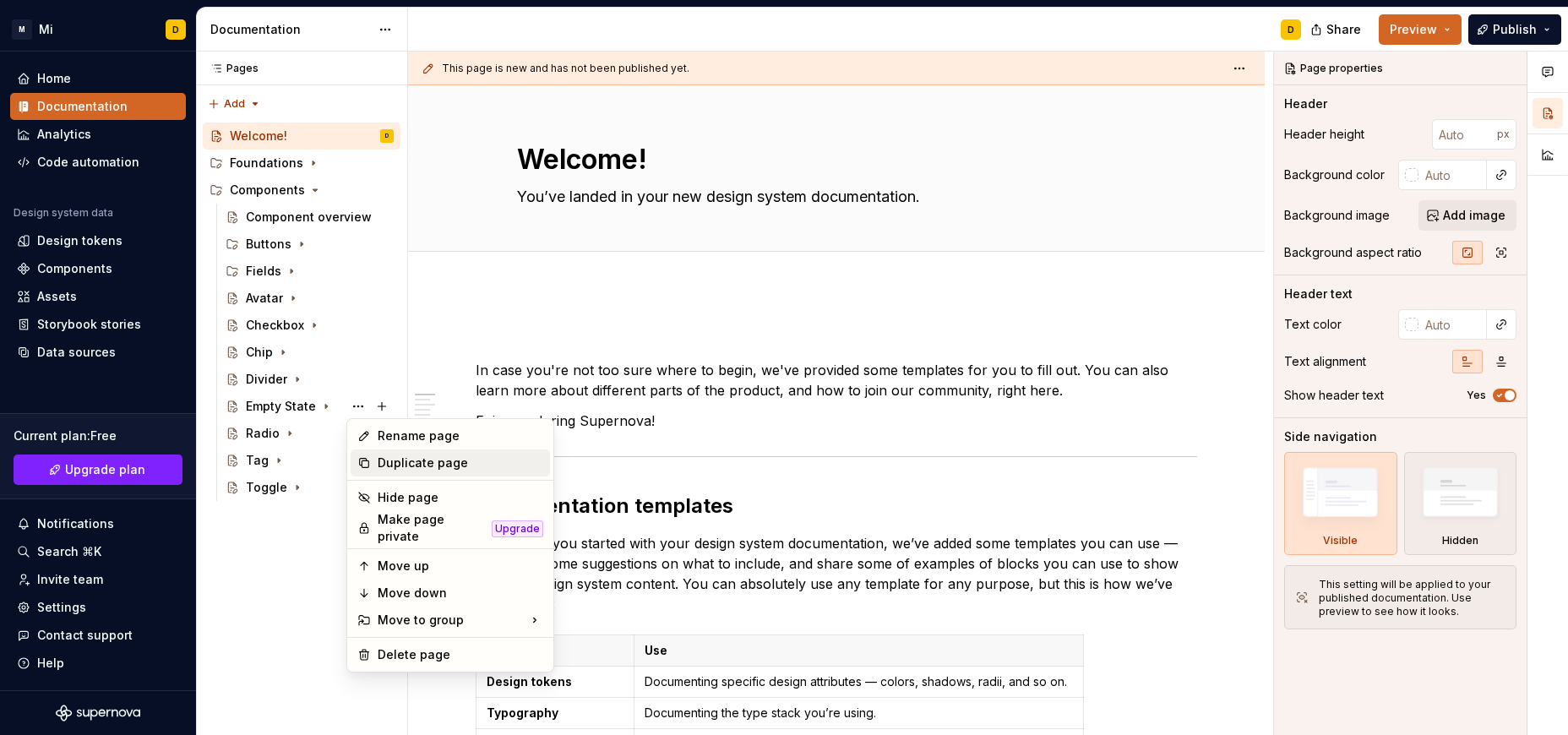
click at [403, 466] on div "Duplicate page" at bounding box center [460, 462] width 166 height 17
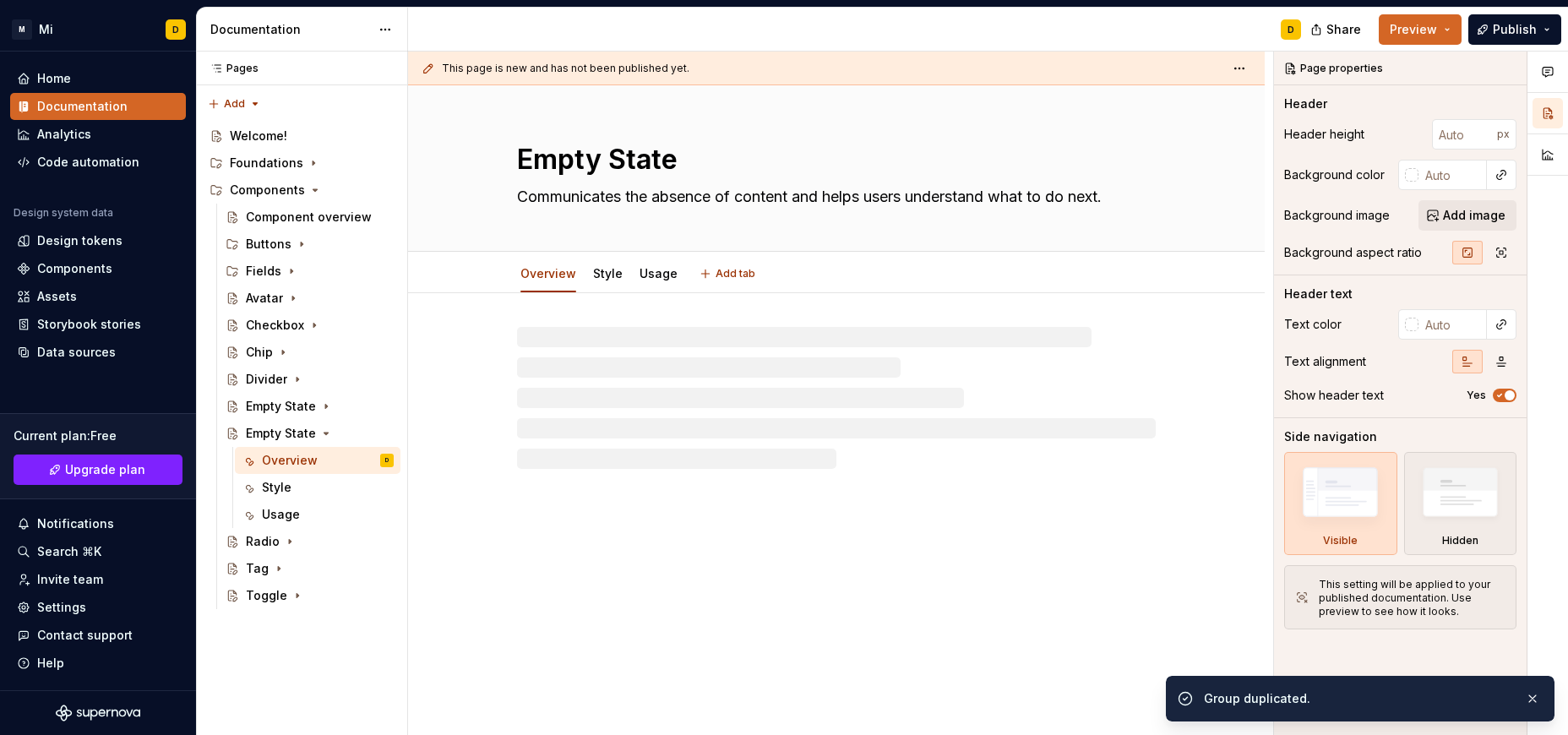
click at [668, 169] on textarea "Empty State" at bounding box center [834, 159] width 639 height 40
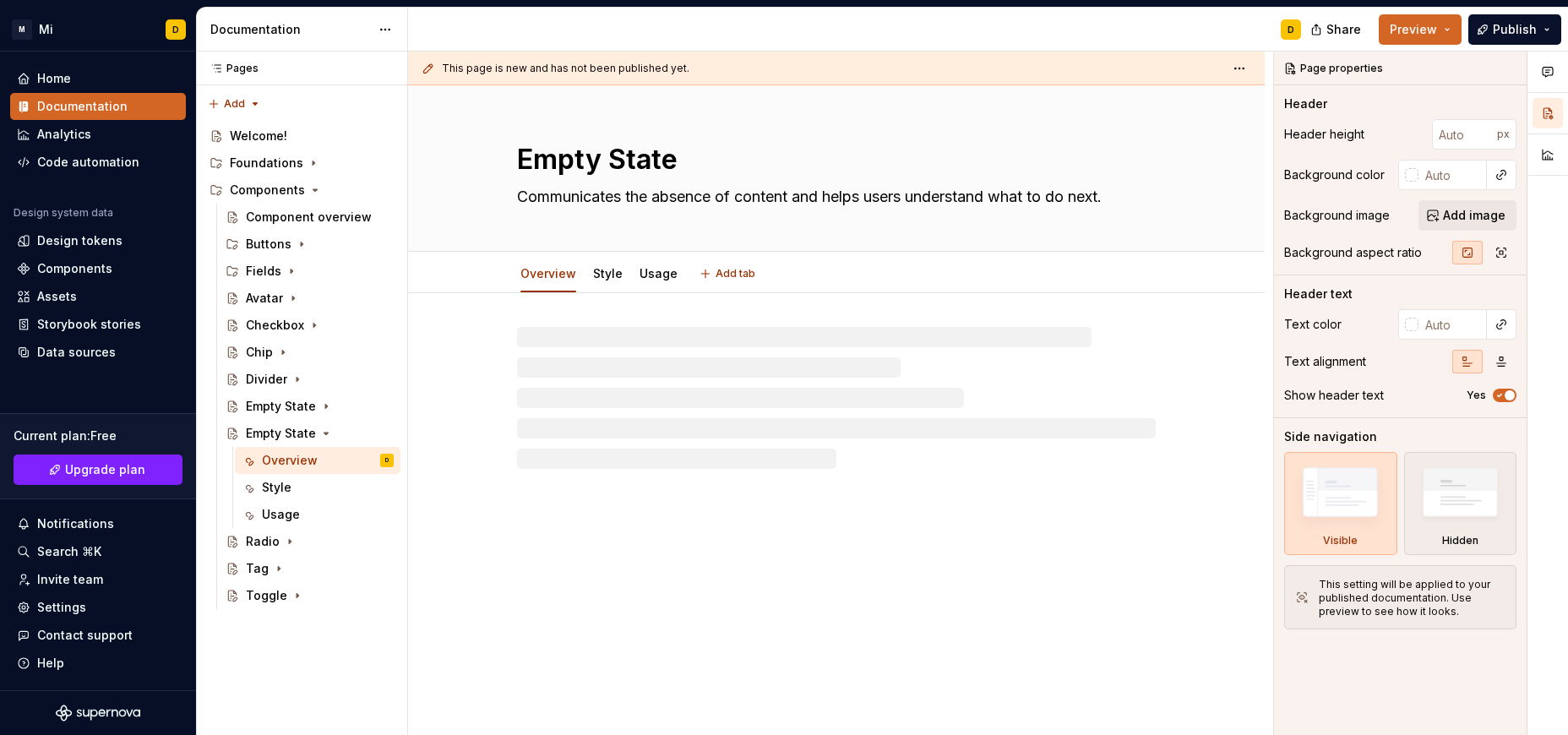
type textarea "*"
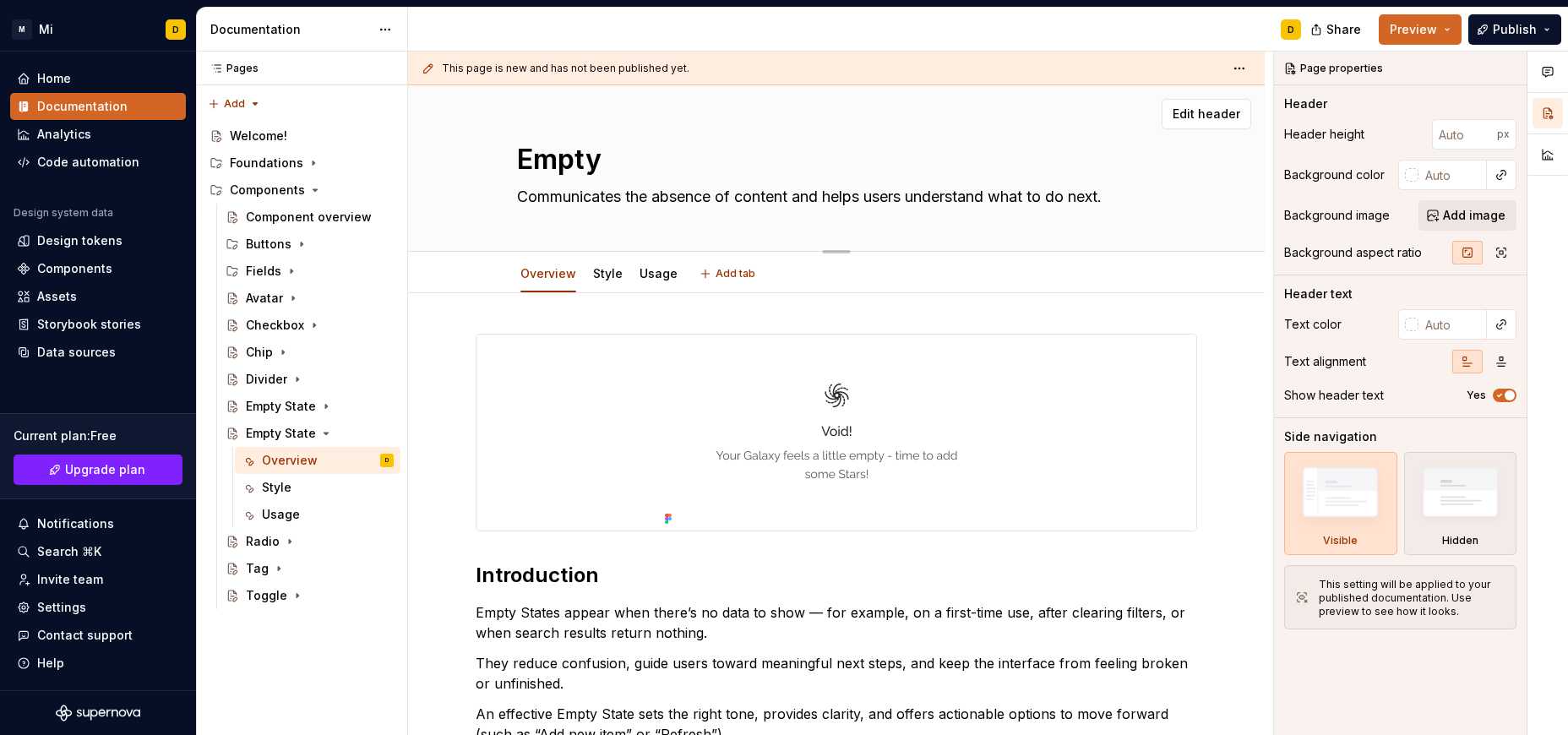
type textarea "Empty"
type textarea "*"
type textarea "Empt"
type textarea "*"
type textarea "Em"
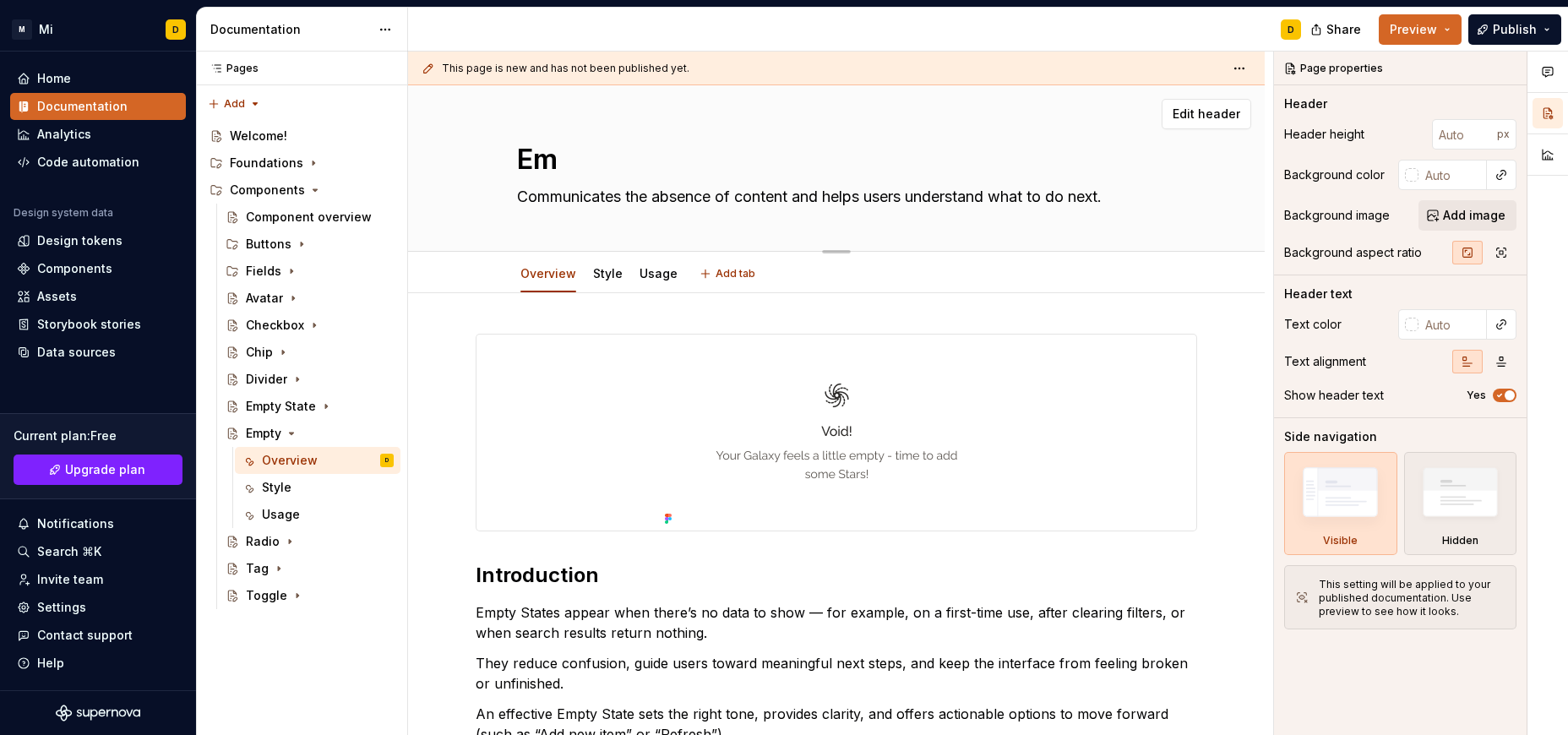
type textarea "*"
type textarea "E"
type textarea "*"
type textarea "Untitled group"
type textarea "*"
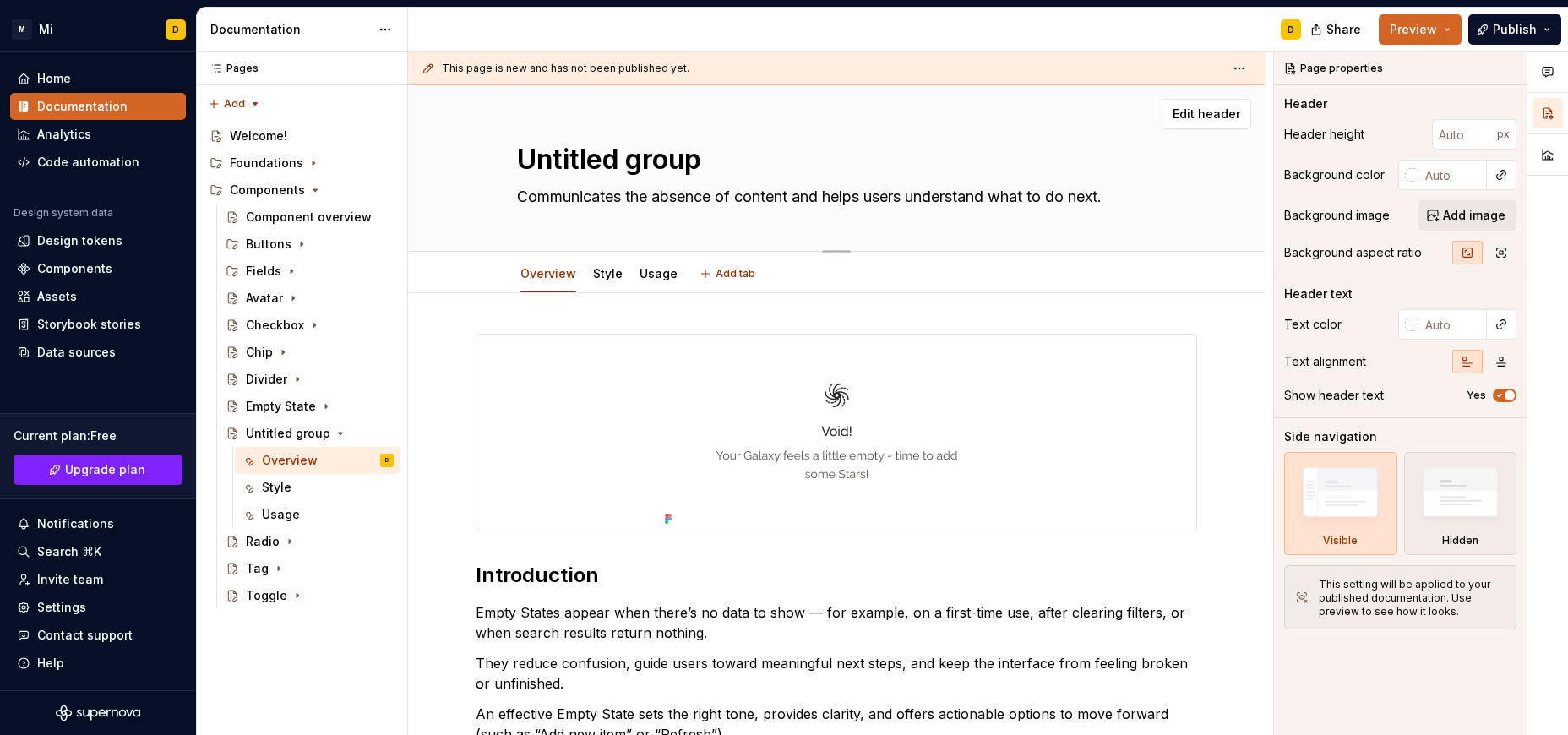
type textarea "Untitled groupL"
type textarea "*"
type textarea "Untitled groupLi"
type textarea "*"
type textarea "Untitled groupLink"
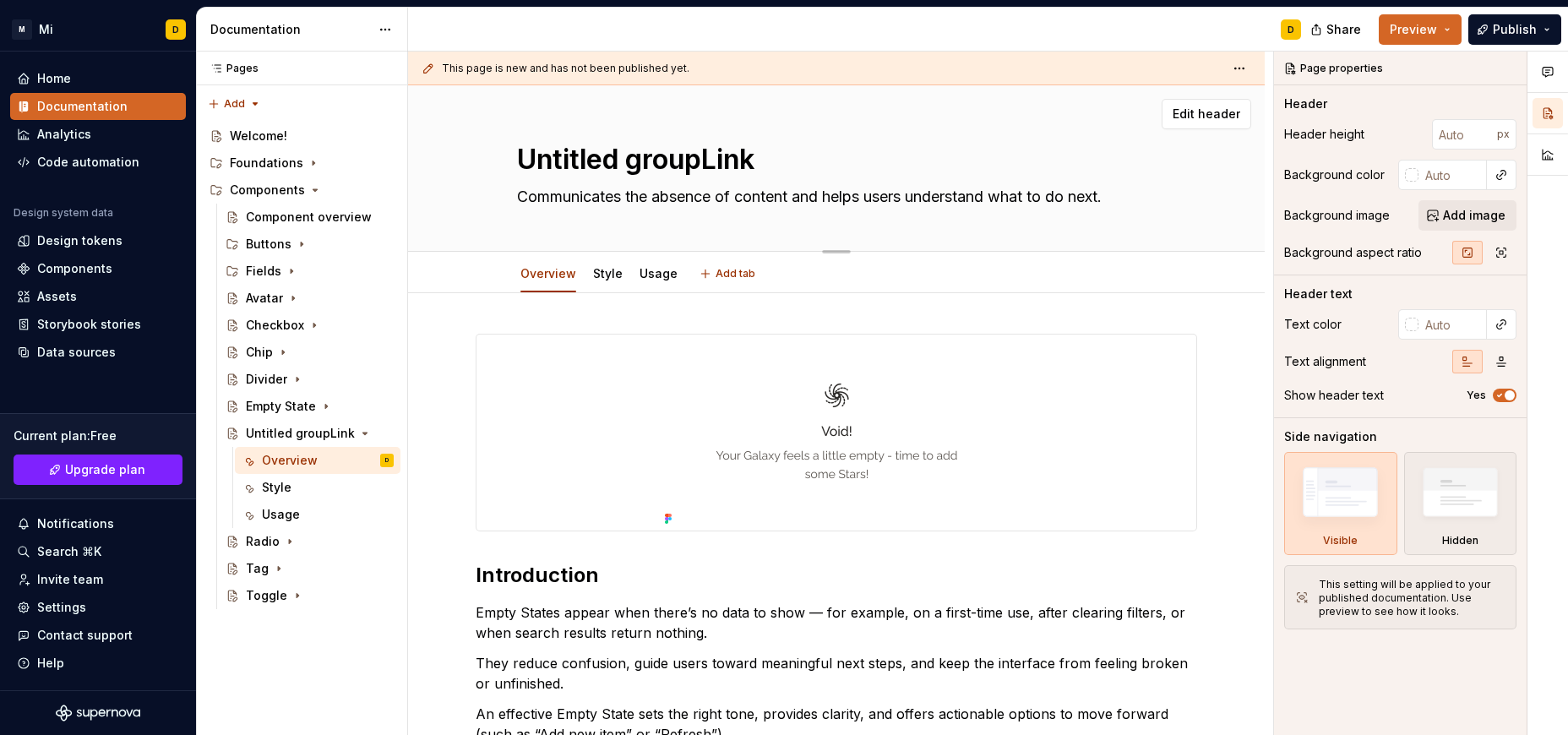
drag, startPoint x: 708, startPoint y: 155, endPoint x: 490, endPoint y: 196, distance: 221.8
click at [514, 180] on textarea "Untitled groupLink" at bounding box center [834, 159] width 639 height 40
type textarea "*"
type textarea "Link"
type textarea "*"
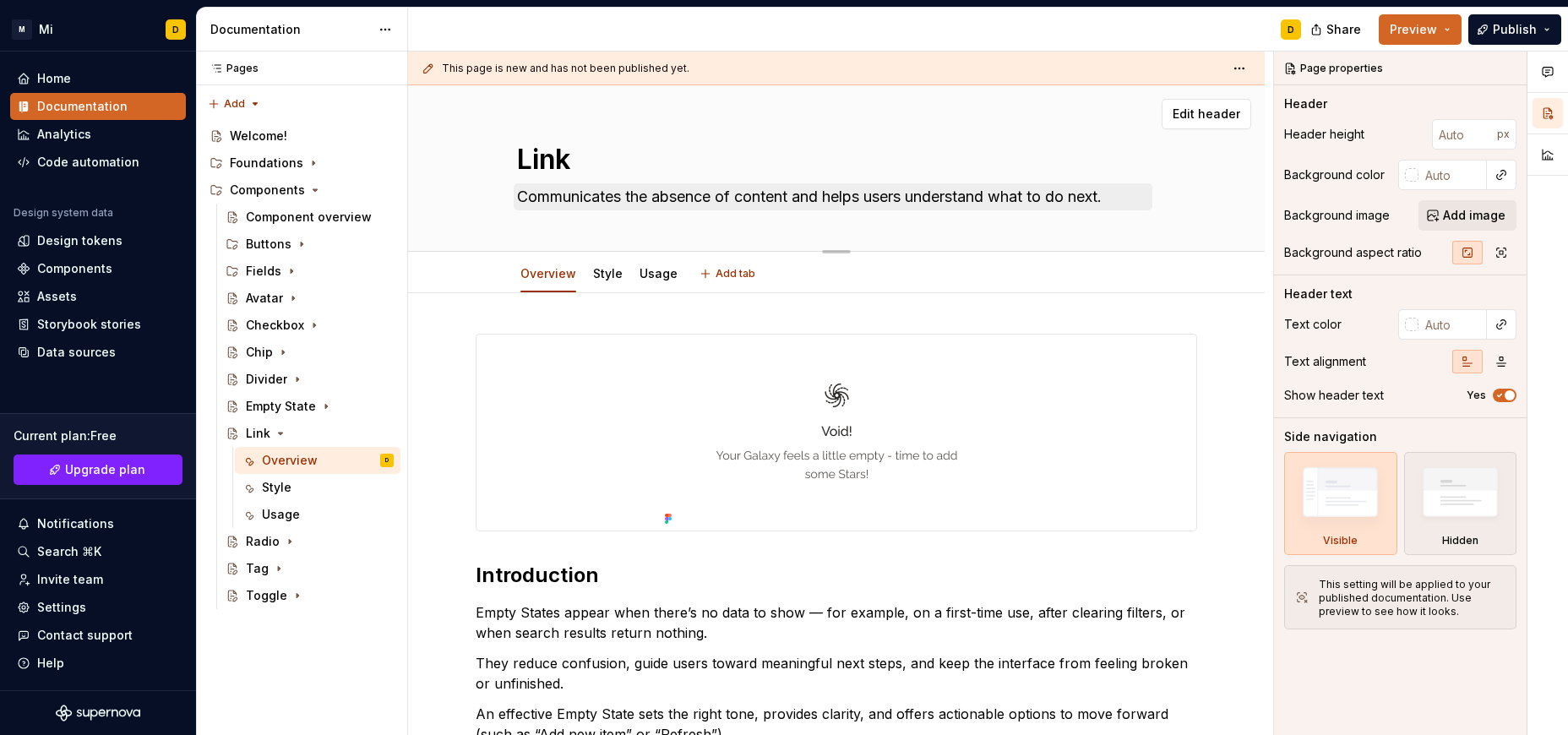
type textarea "Link"
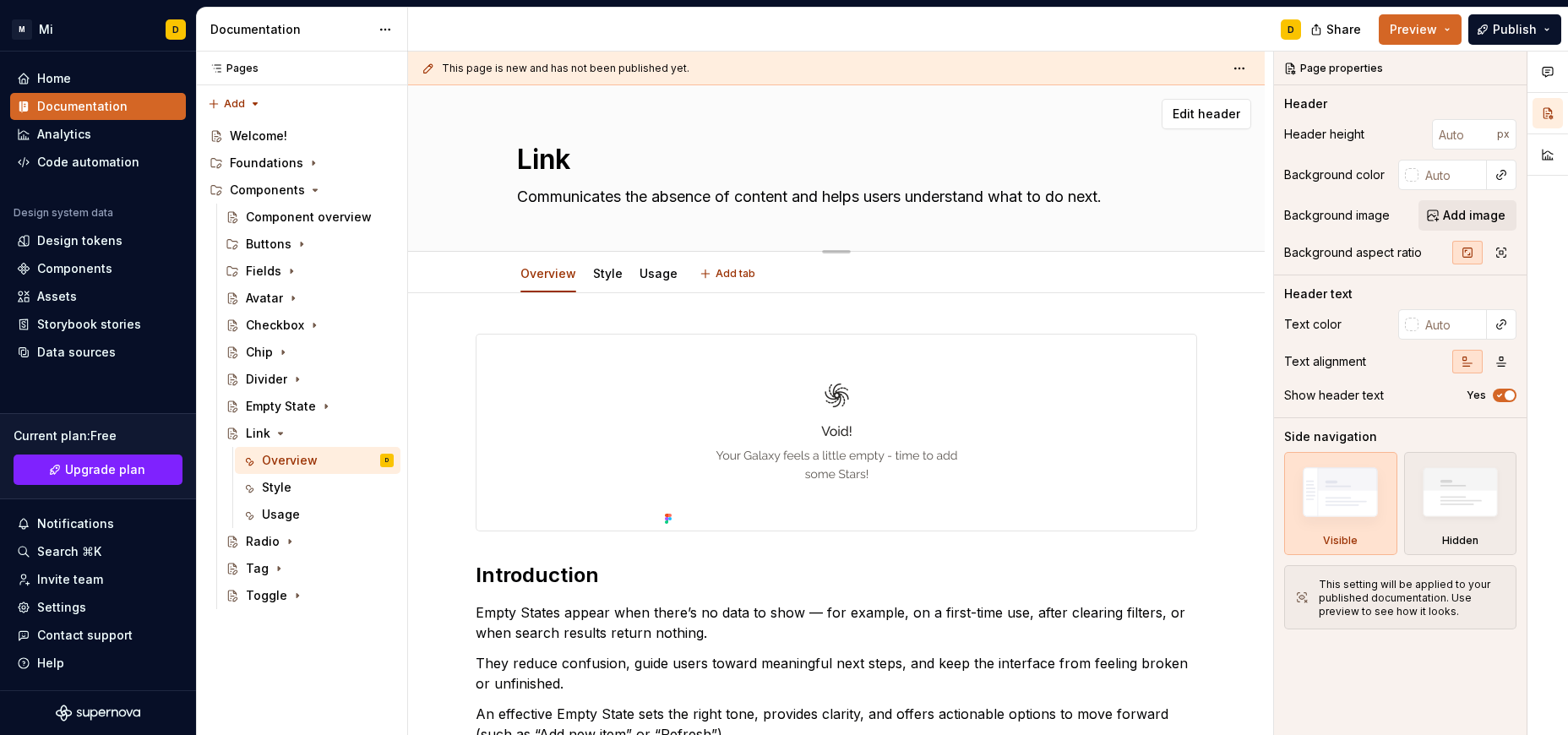
click at [676, 197] on textarea "Communicates the absence of content and helps users understand what to do next." at bounding box center [834, 196] width 639 height 27
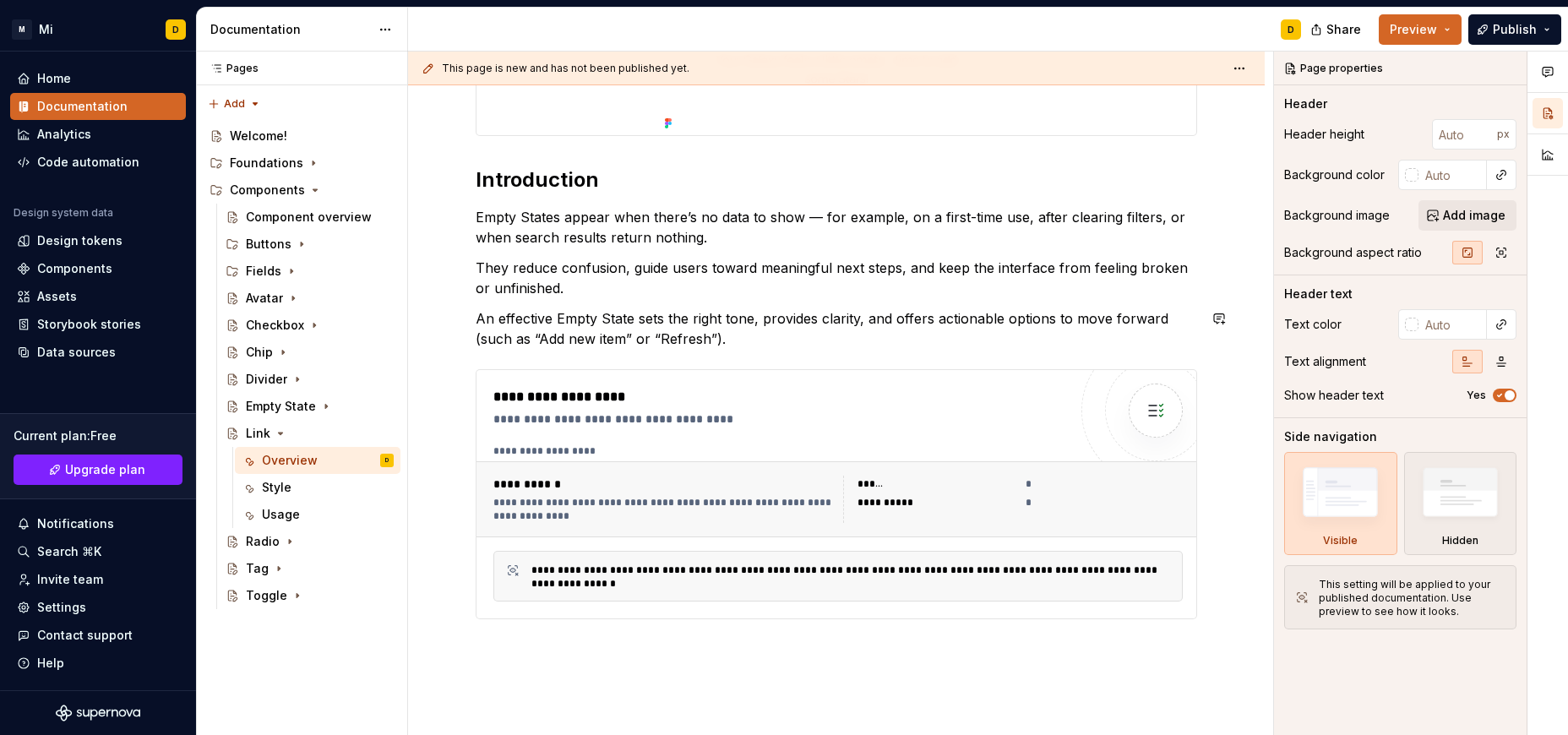
scroll to position [419, 0]
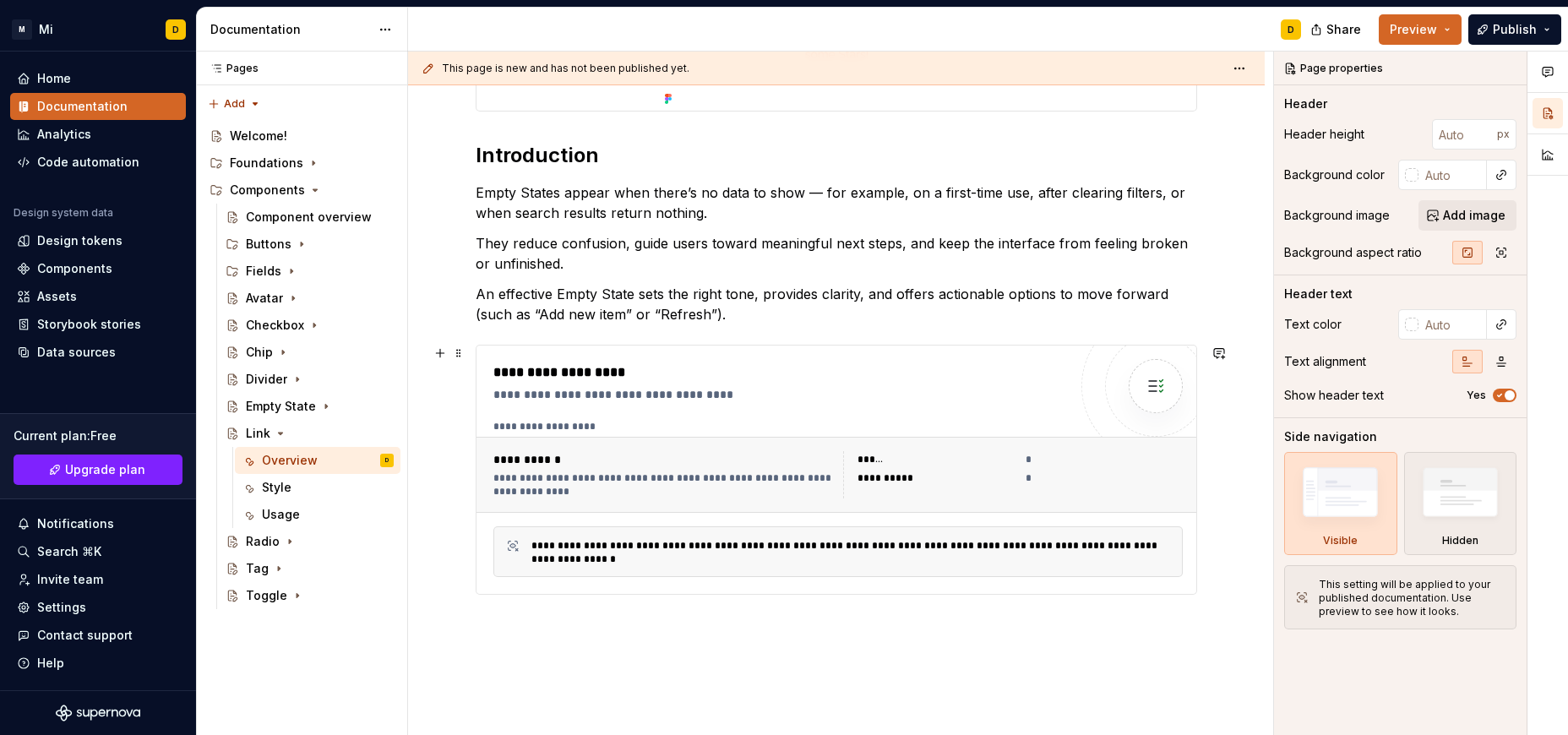
click at [753, 466] on div "**********" at bounding box center [663, 458] width 340 height 17
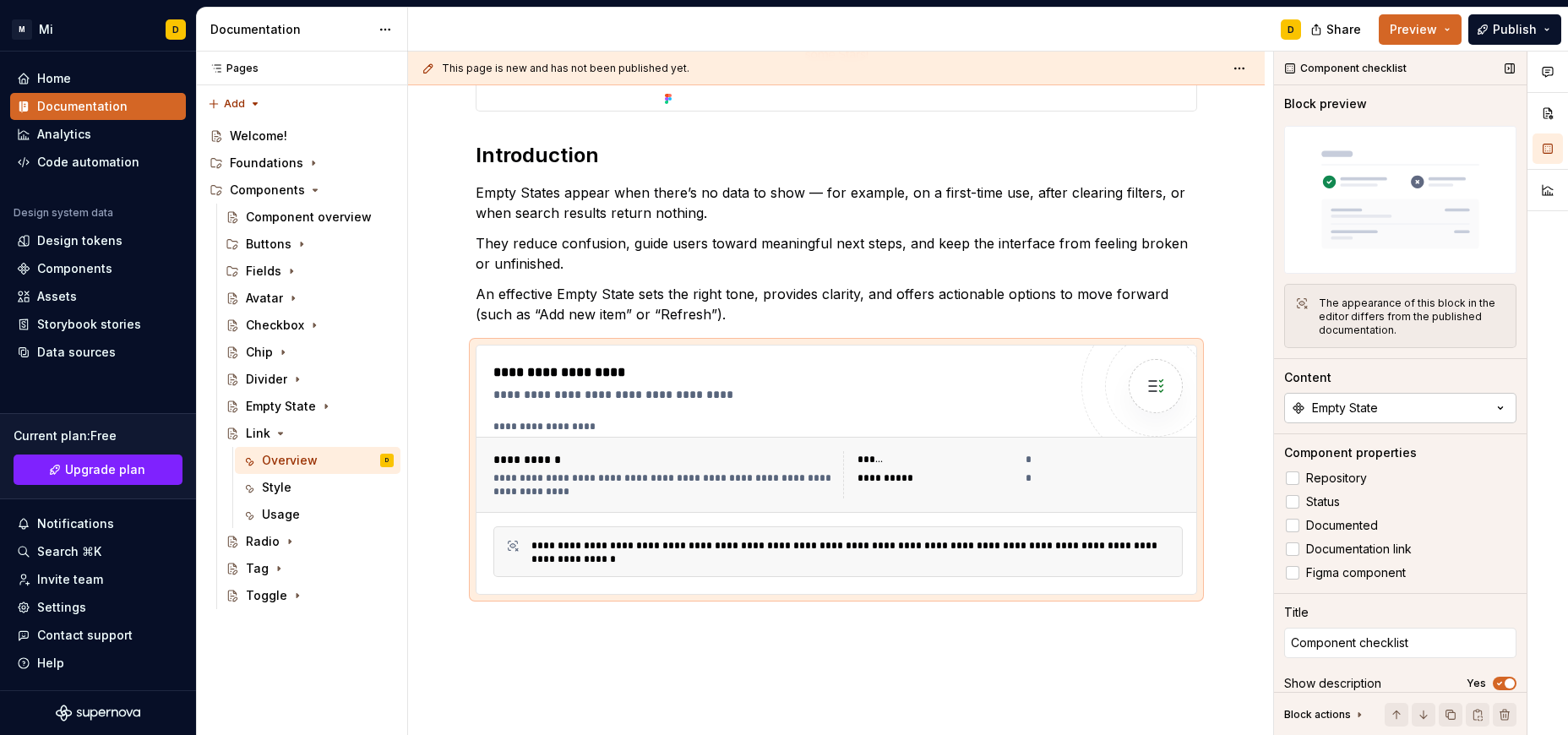
type textarea "*"
click at [1339, 402] on div "Empty State" at bounding box center [1345, 408] width 66 height 17
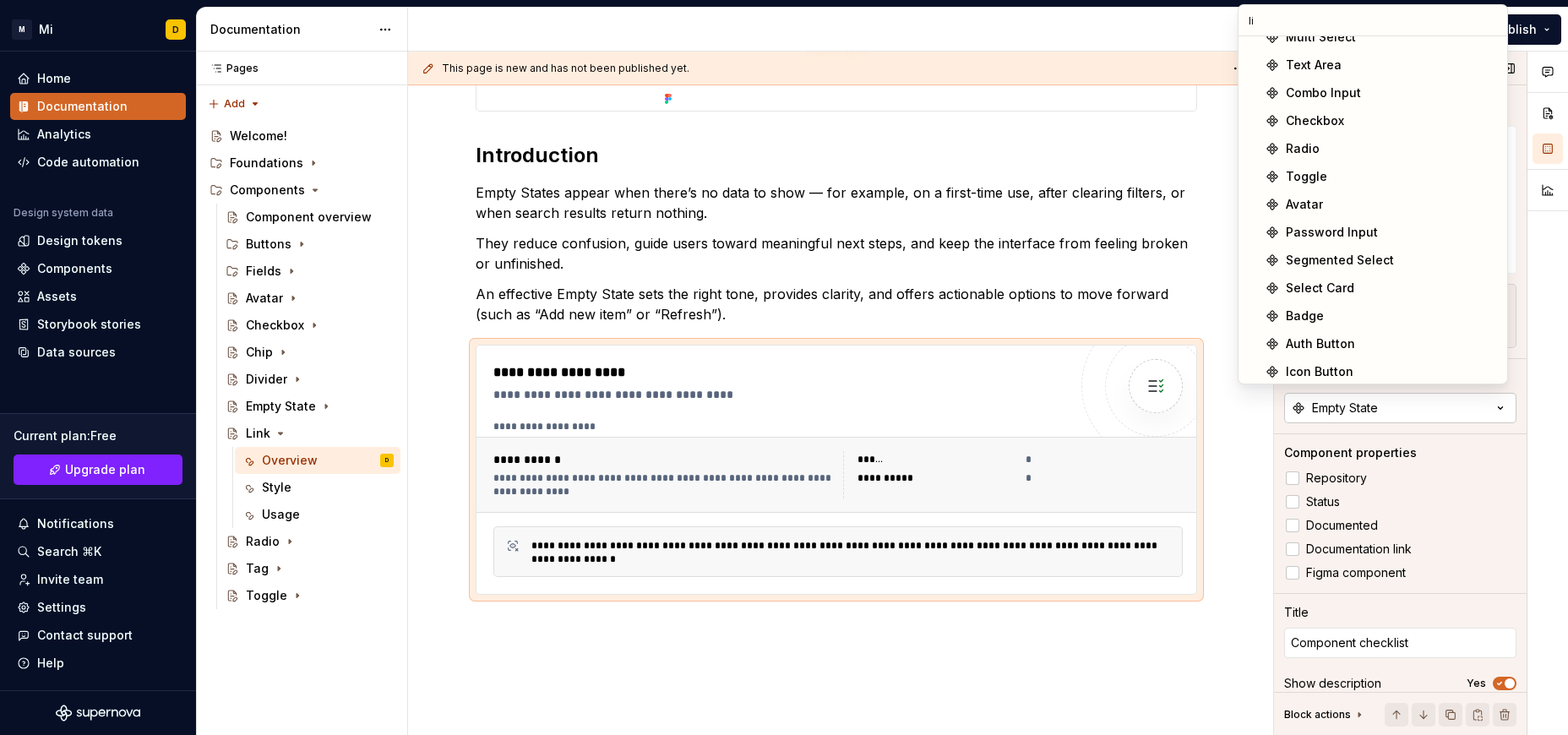
scroll to position [0, 0]
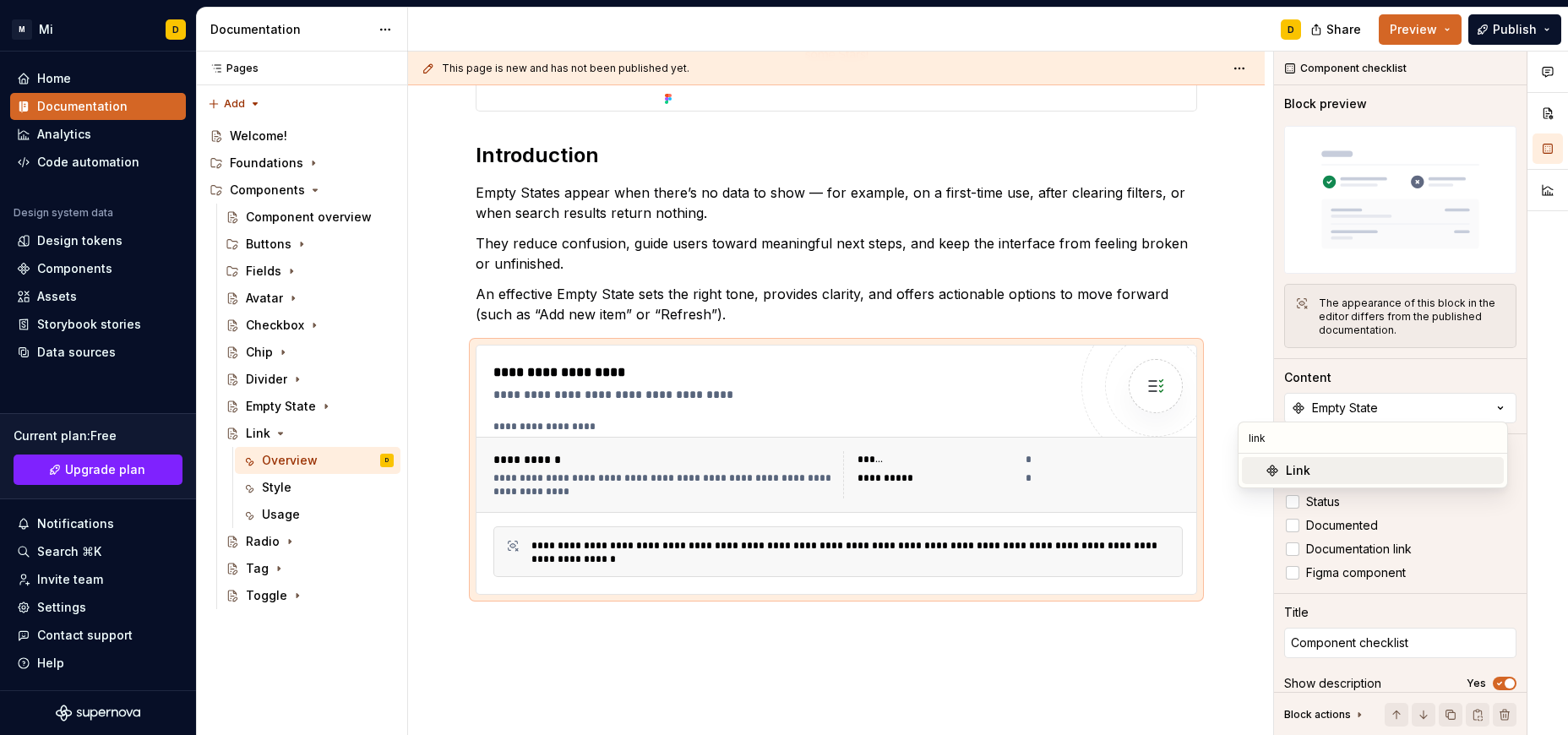
type input "link"
click at [1326, 470] on div "Link" at bounding box center [1391, 470] width 212 height 17
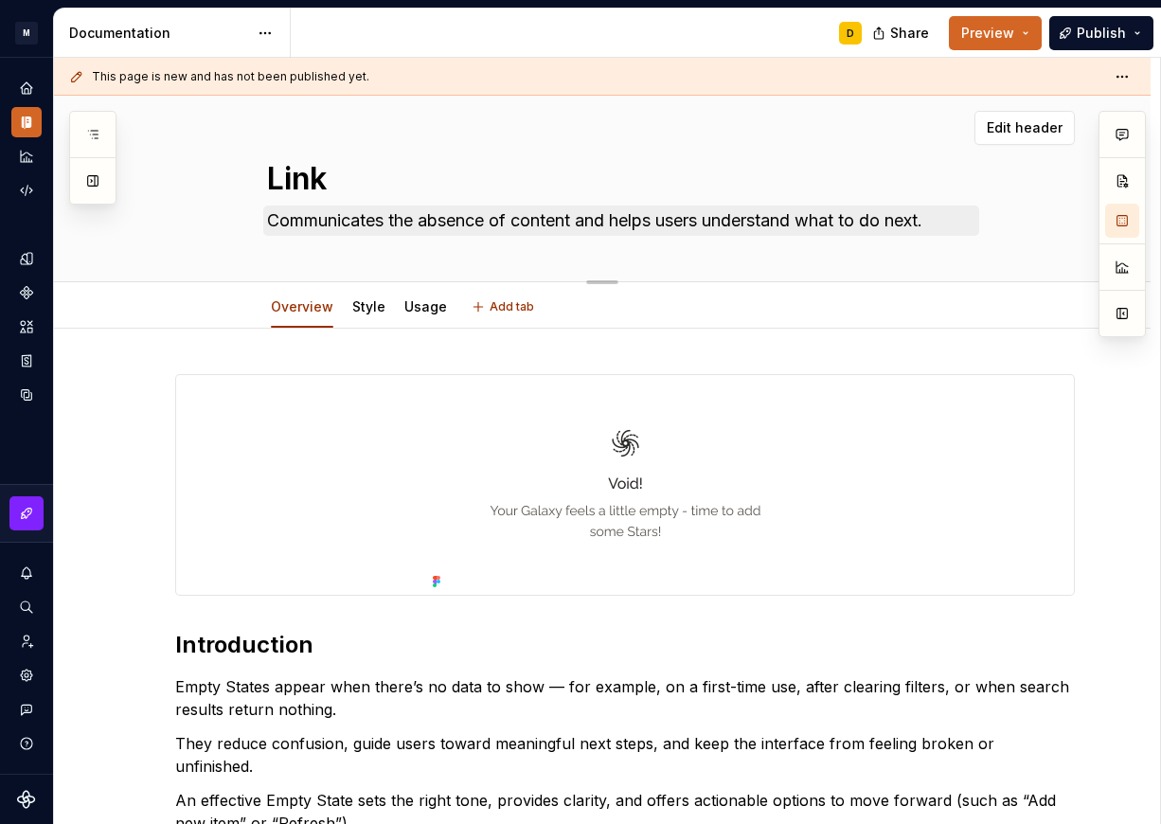
click at [399, 225] on textarea "Communicates the absence of content and helps users understand what to do next." at bounding box center [621, 220] width 716 height 30
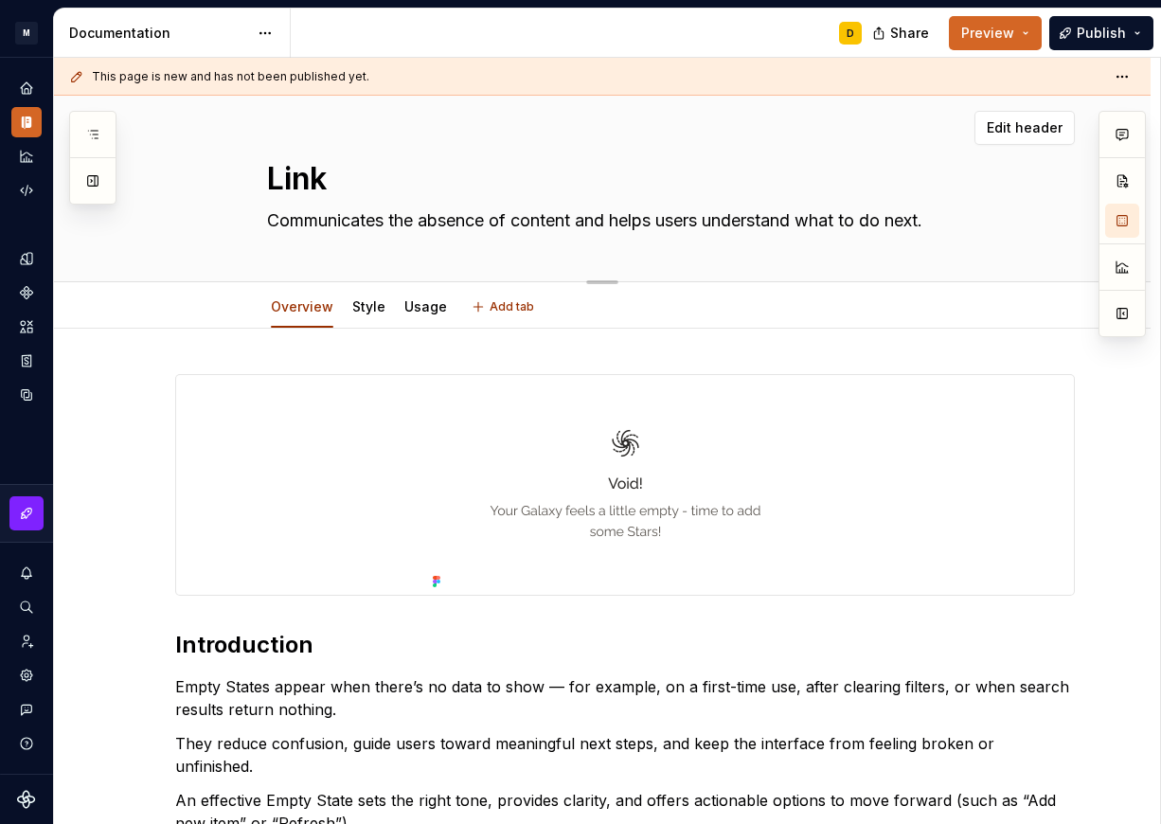
paste textarea "interactive text elements that navigate users to another page, view, or resource"
type textarea "*"
type textarea "interactive text elements that navigate users to another page, view, or resourc…"
click at [275, 222] on textarea "interactive text elements that navigate users to another page, view, or resourc…" at bounding box center [621, 220] width 716 height 30
type textarea "*"
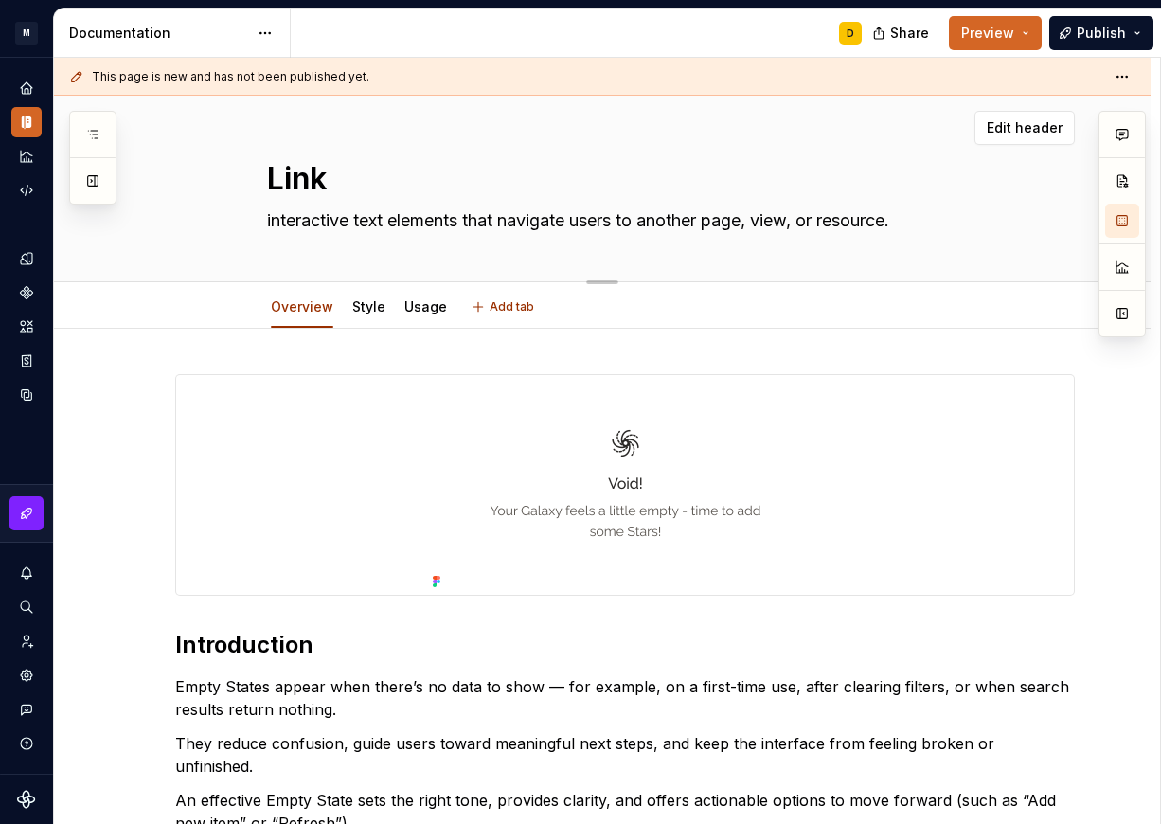
type textarea "nteractive text elements that navigate users to another page, view, or resource."
type textarea "*"
type textarea "Interactive text elements that navigate users to another page, view, or resourc…"
click at [930, 224] on textarea "Interactive text elements that navigate users to another page, view, or resourc…" at bounding box center [621, 220] width 716 height 30
type textarea "*"
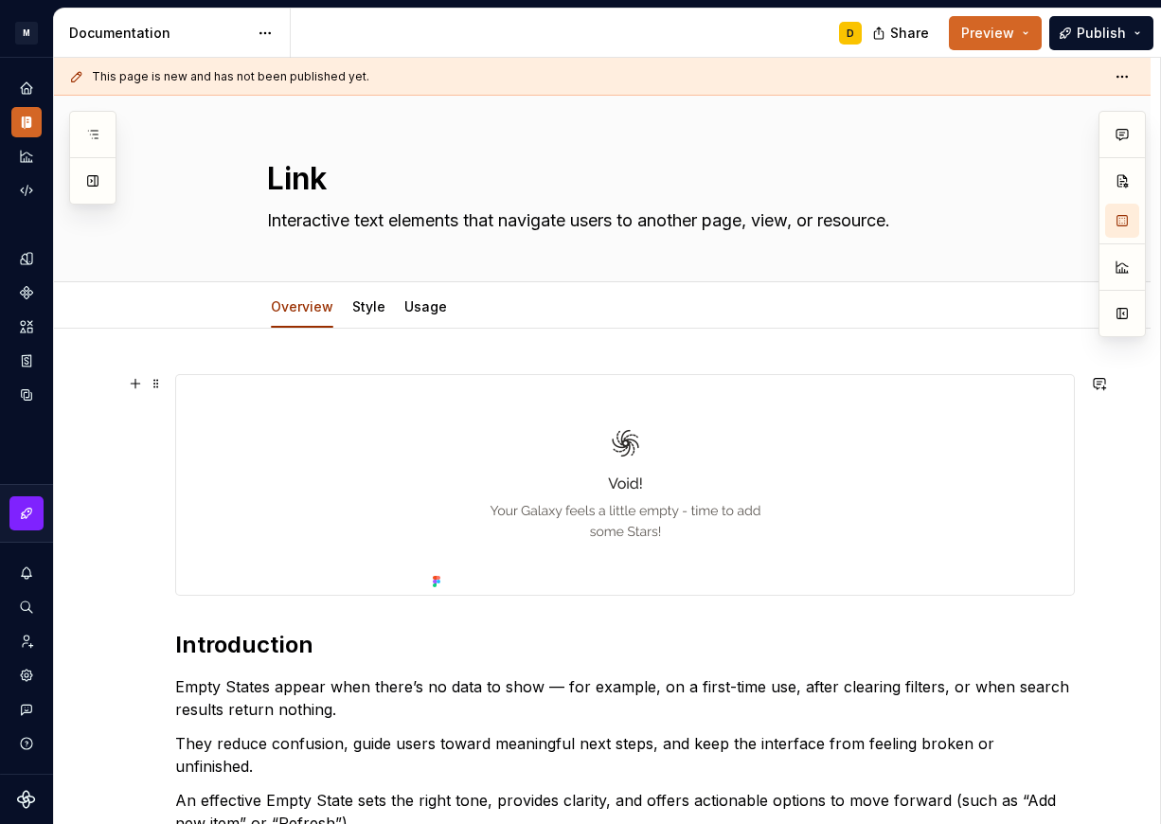
scroll to position [157, 0]
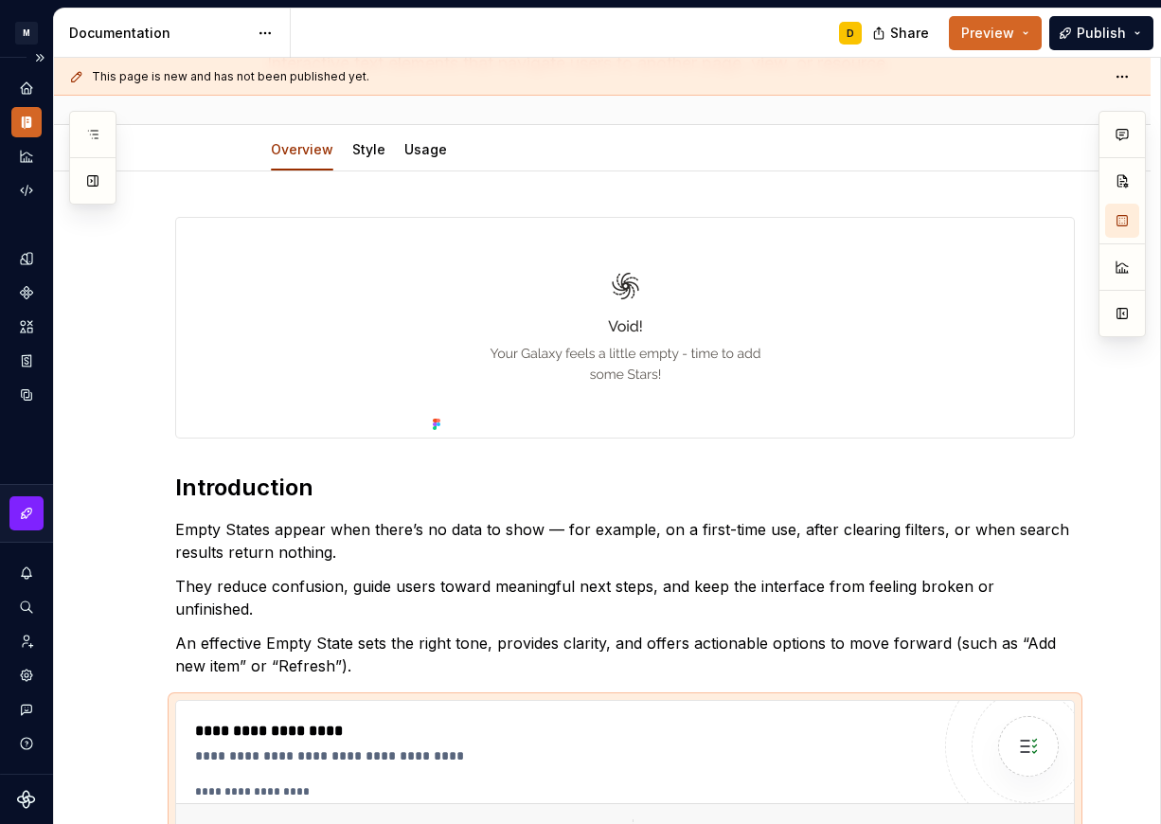
type textarea "Interactive text elements that navigate users to another page, view, or resourc…"
click at [258, 545] on p "Empty States appear when there’s no data to show — for example, on a first-time…" at bounding box center [624, 540] width 899 height 45
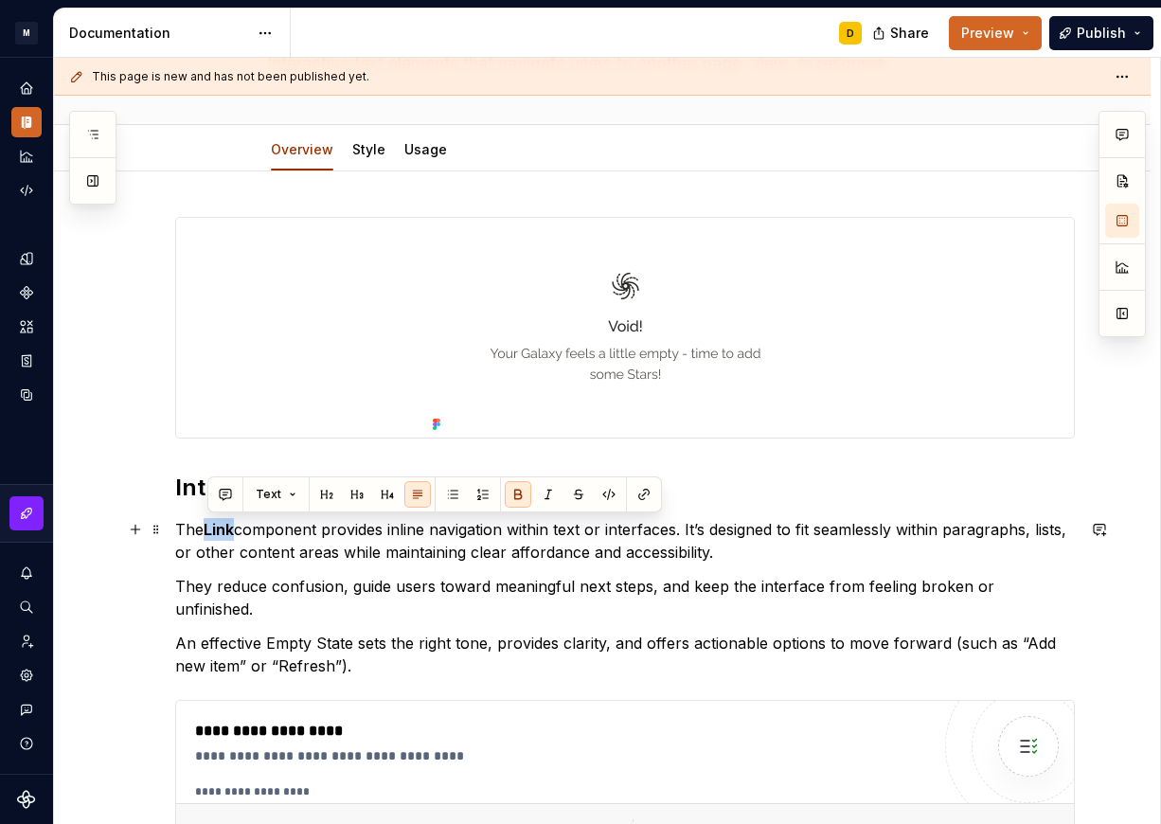
drag, startPoint x: 237, startPoint y: 529, endPoint x: 210, endPoint y: 527, distance: 26.6
click at [210, 527] on strong "Link" at bounding box center [219, 529] width 30 height 19
click at [518, 487] on button "button" at bounding box center [518, 494] width 27 height 27
click at [225, 581] on p "They reduce confusion, guide users toward meaningful next steps, and keep the i…" at bounding box center [624, 597] width 899 height 45
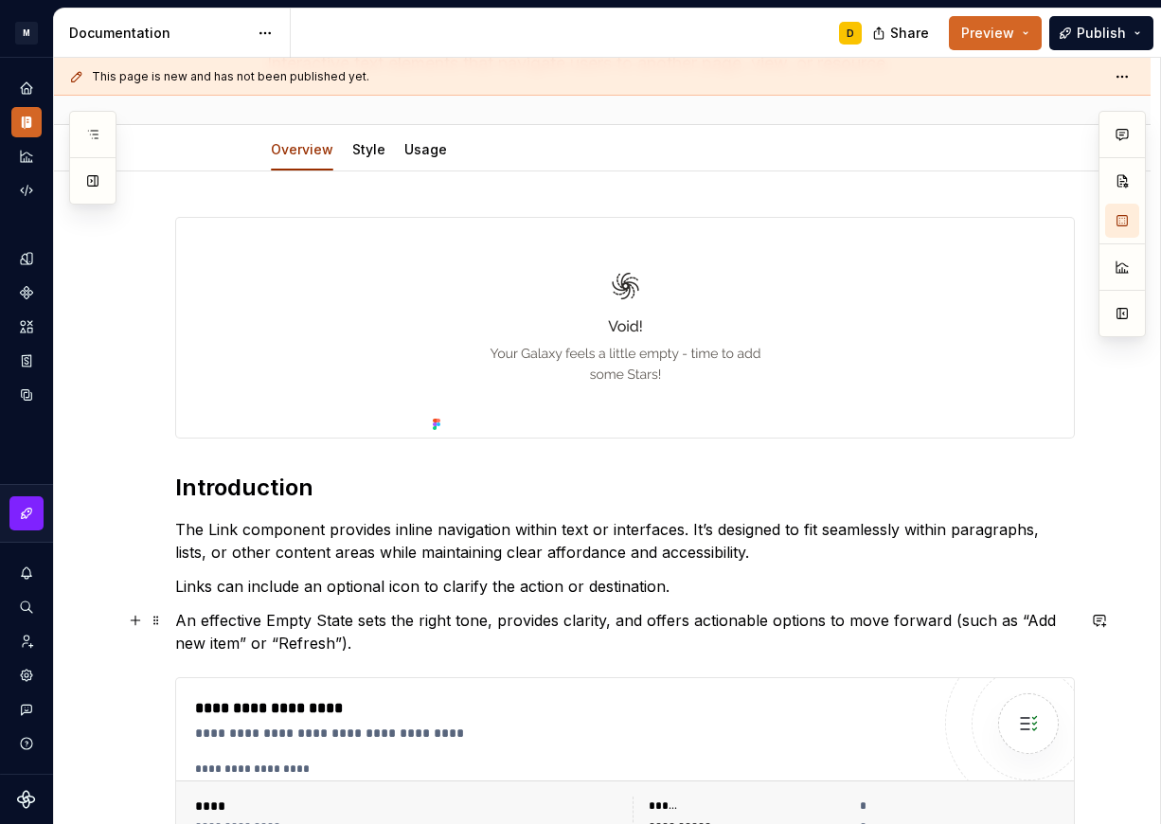
click at [216, 621] on p "An effective Empty State sets the right tone, provides clarity, and offers acti…" at bounding box center [624, 631] width 899 height 45
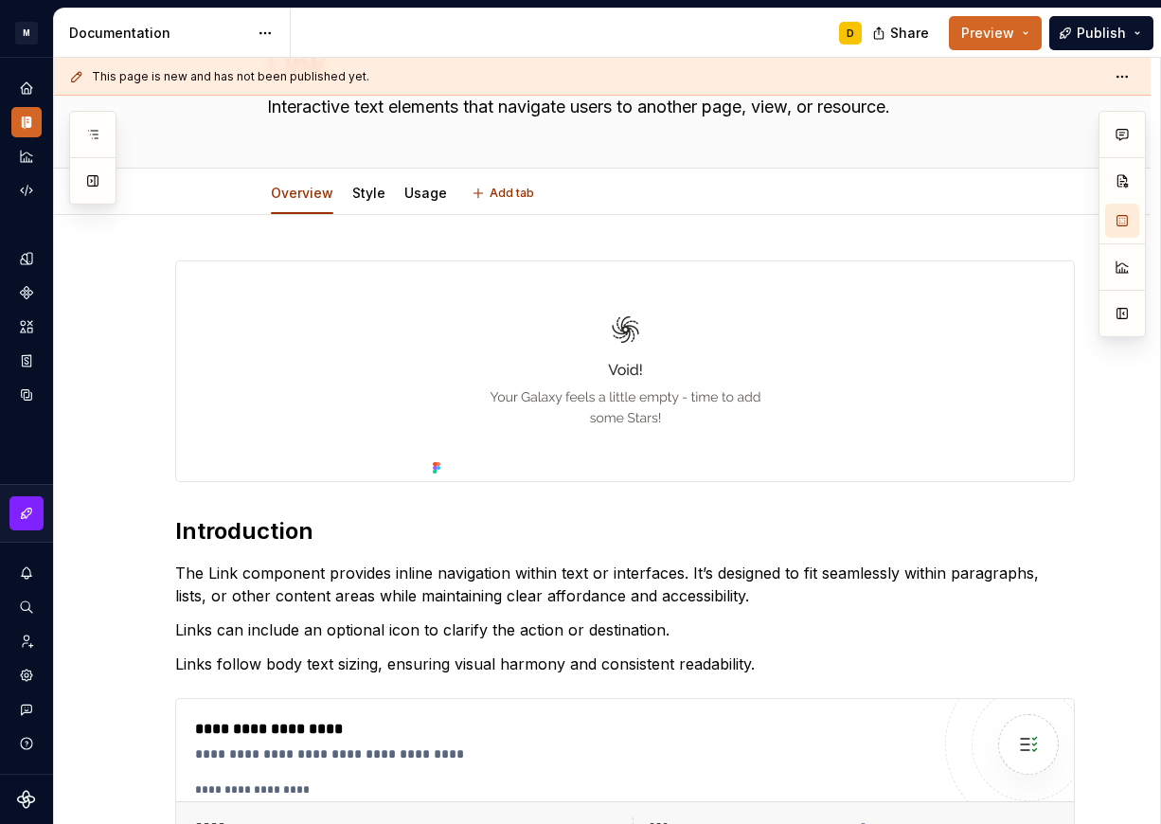
scroll to position [0, 0]
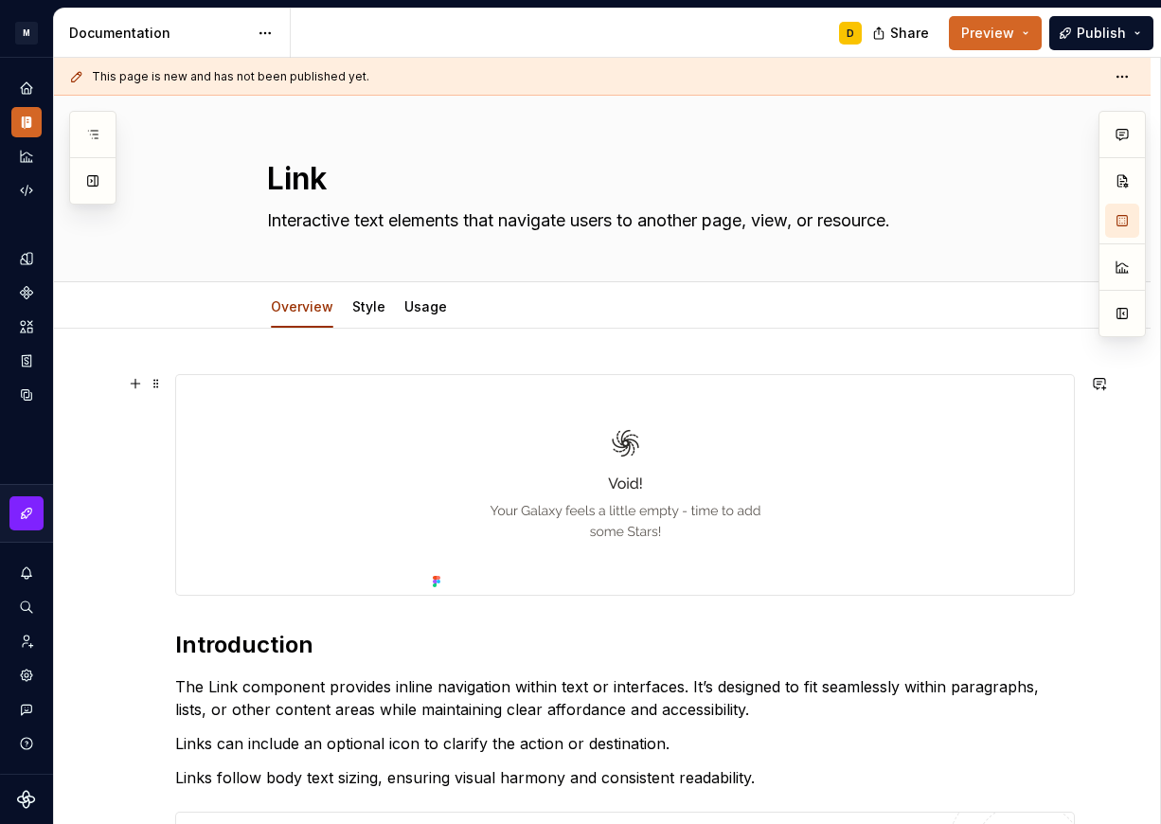
click at [482, 454] on img at bounding box center [625, 485] width 400 height 220
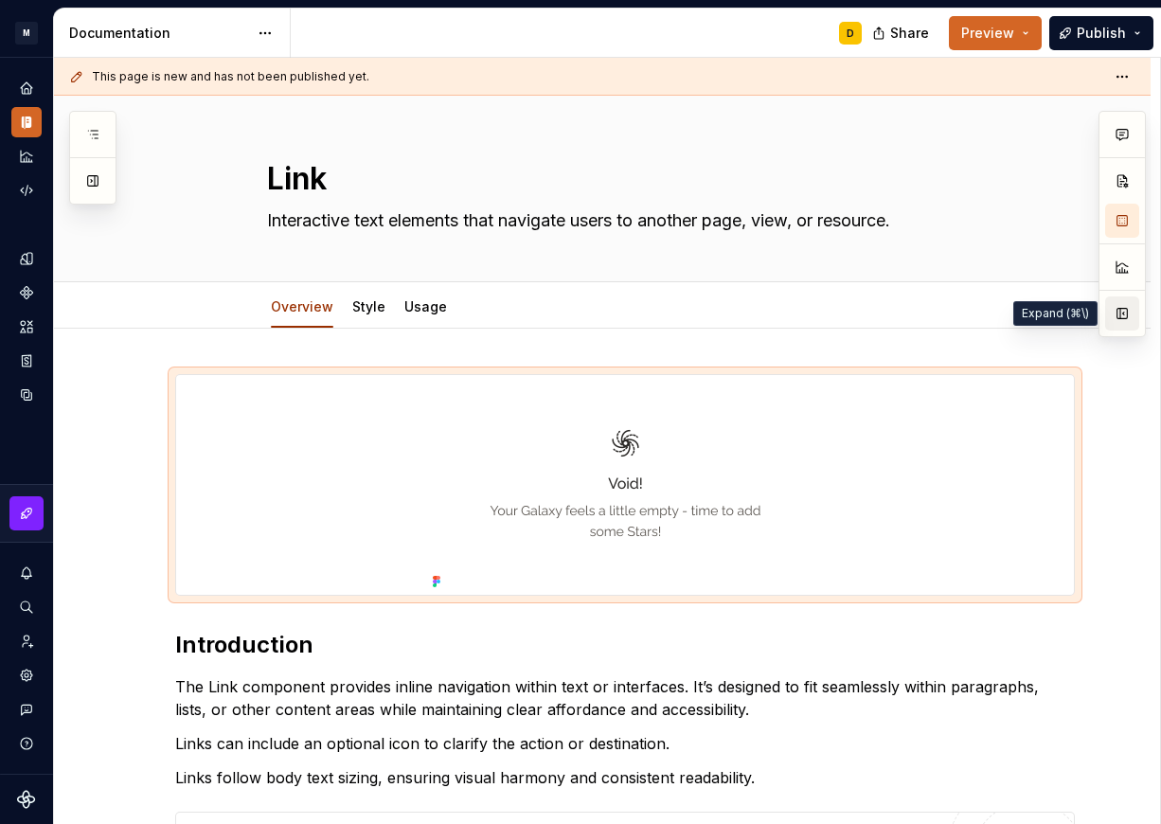
click at [1120, 324] on button "button" at bounding box center [1122, 313] width 34 height 34
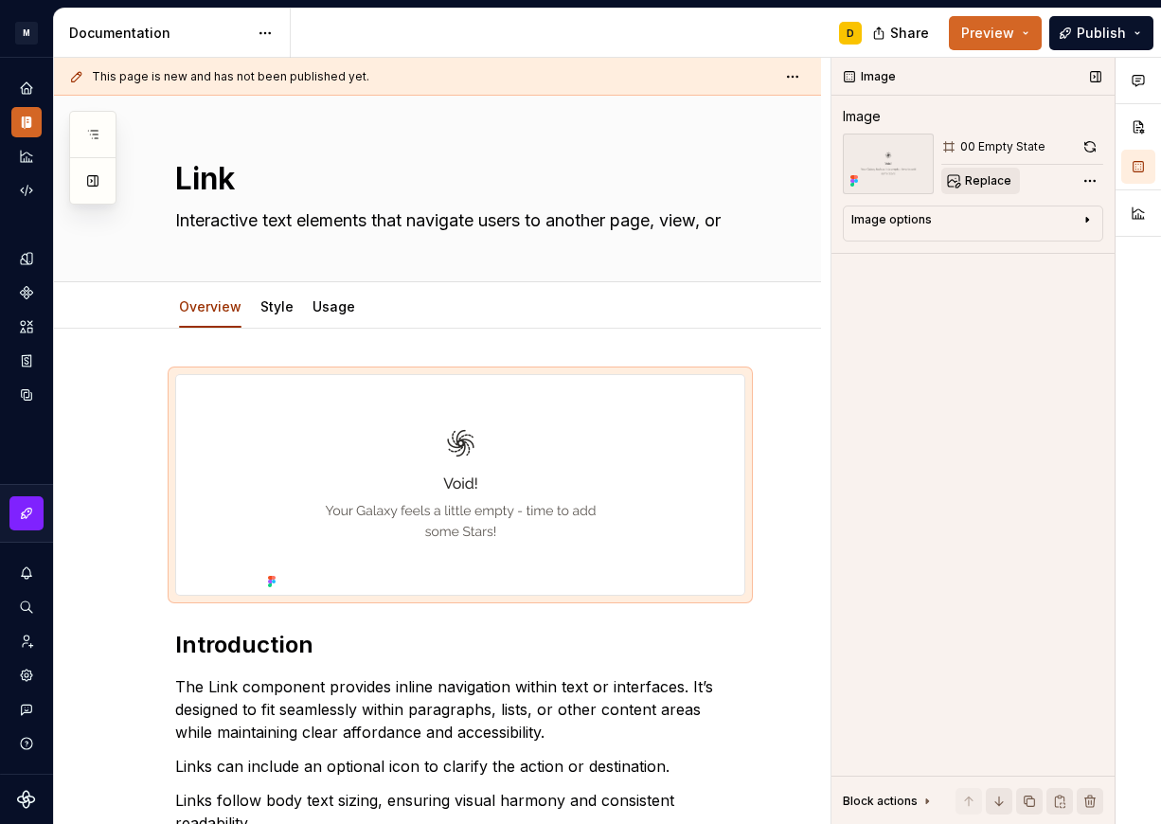
click at [999, 187] on span "Replace" at bounding box center [988, 180] width 46 height 15
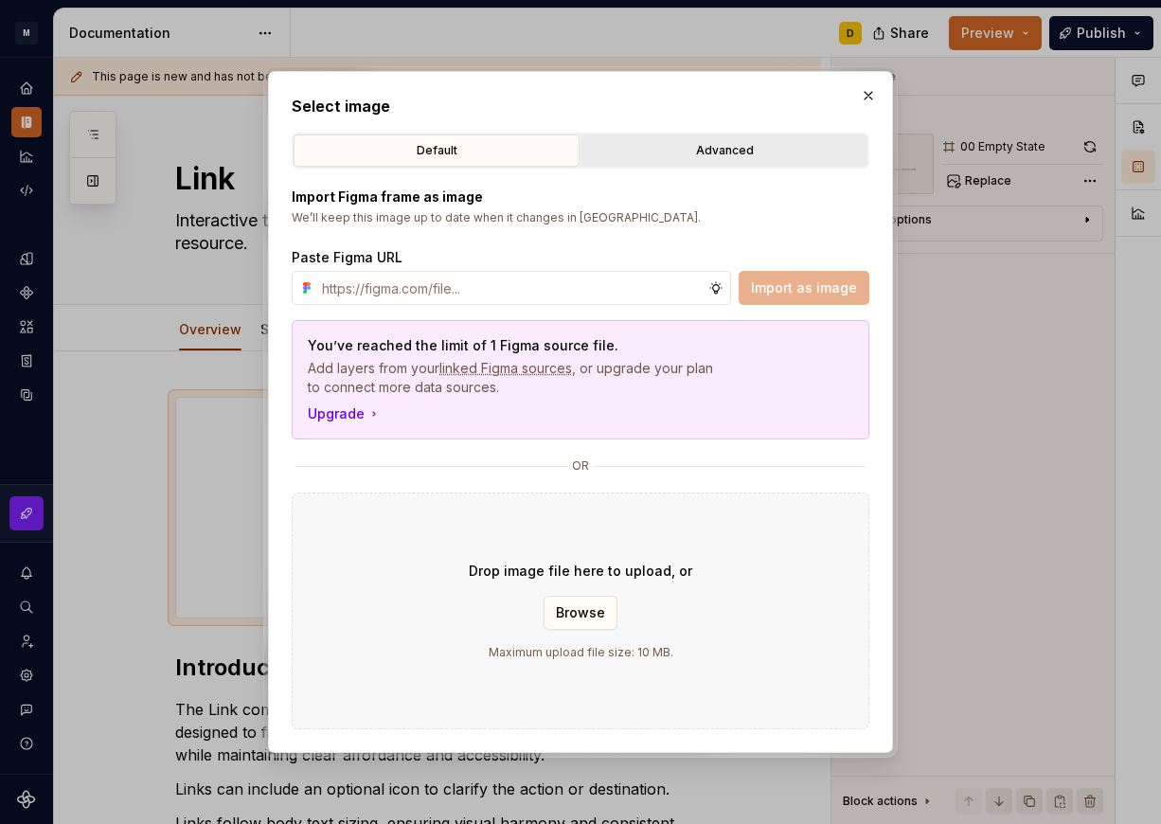
click at [730, 149] on div "Advanced" at bounding box center [724, 150] width 273 height 19
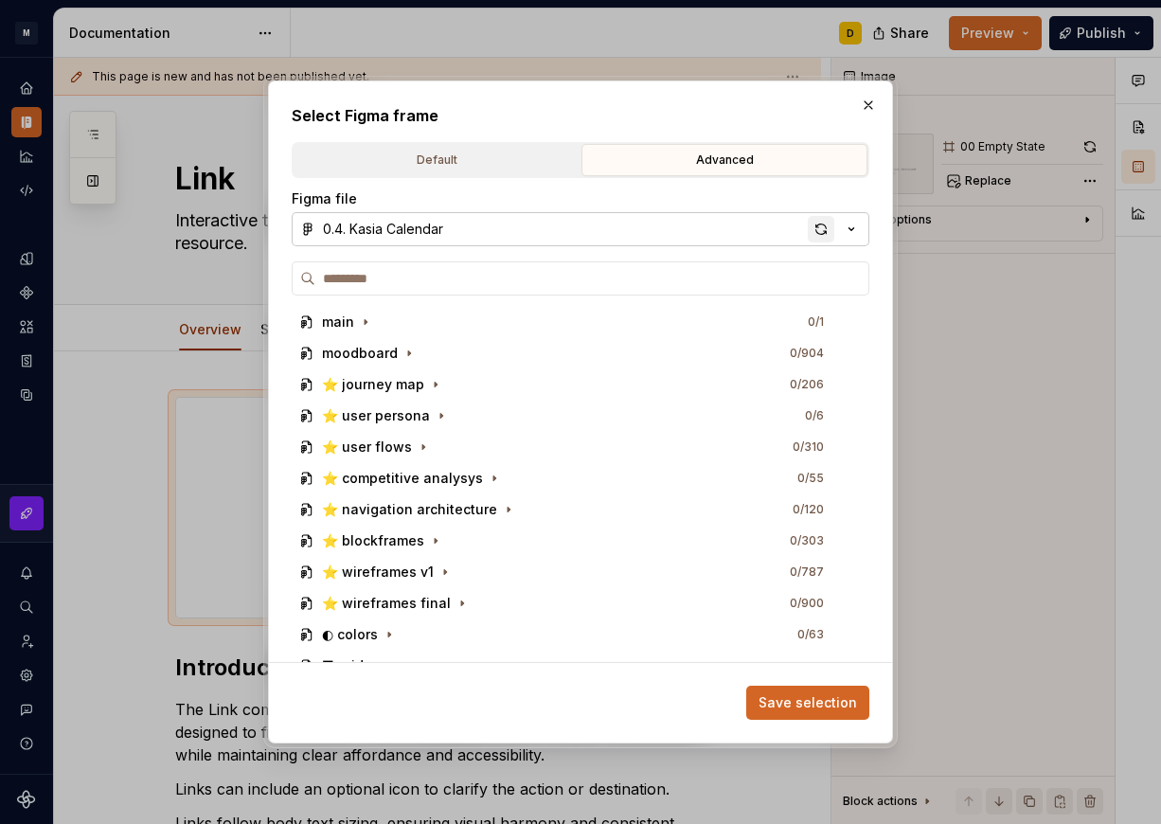
click at [818, 229] on div "button" at bounding box center [820, 229] width 27 height 27
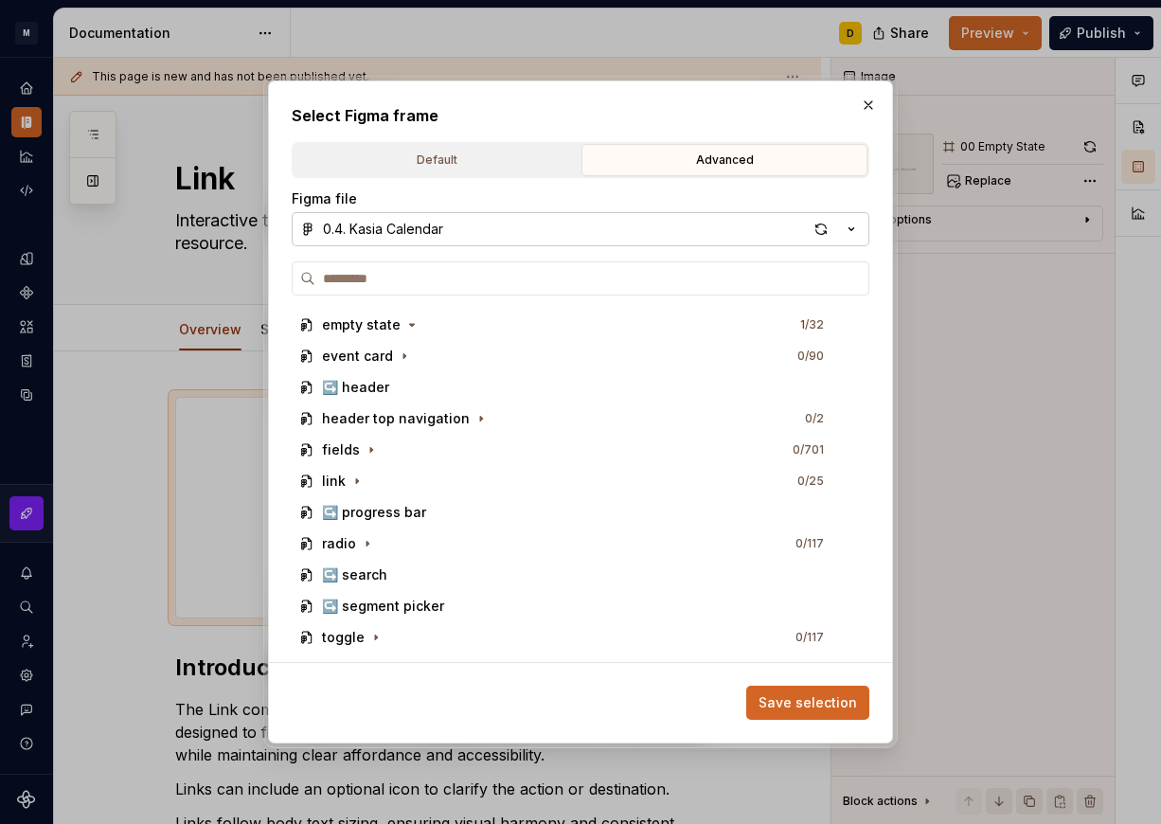
scroll to position [891, 0]
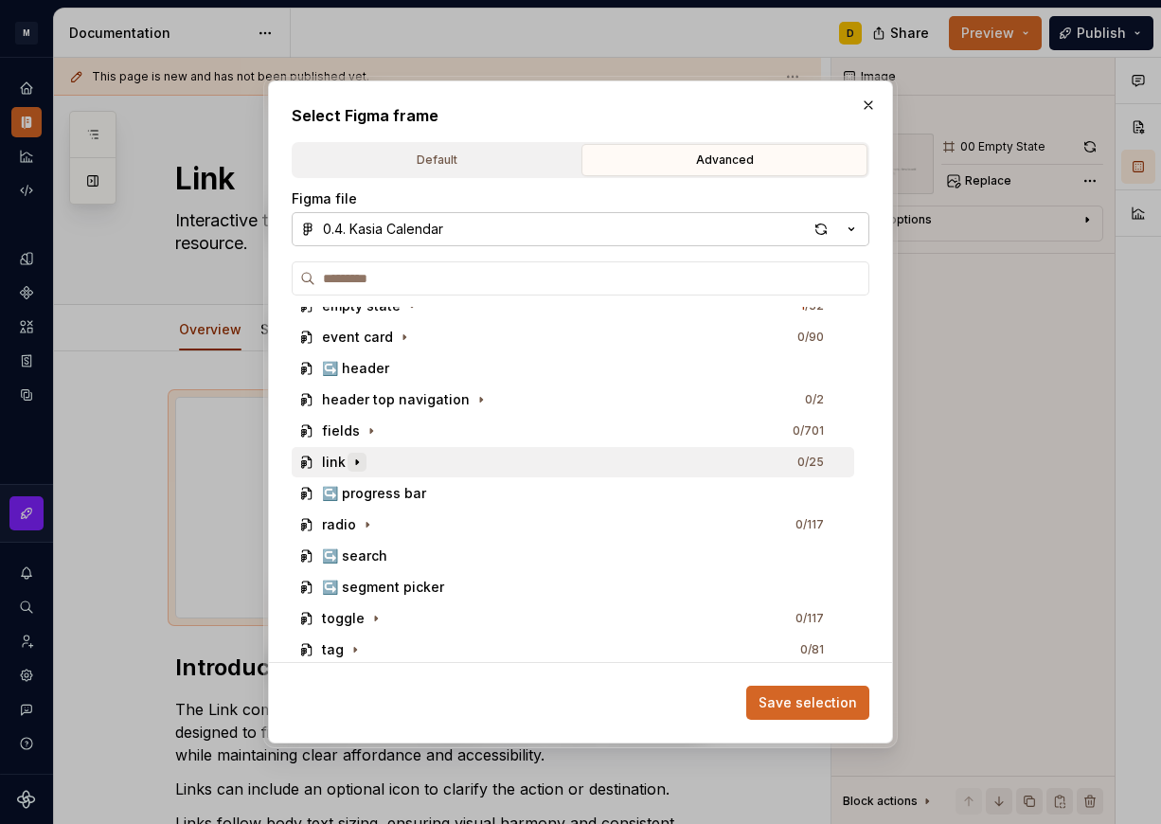
click at [356, 464] on icon "button" at bounding box center [357, 462] width 2 height 5
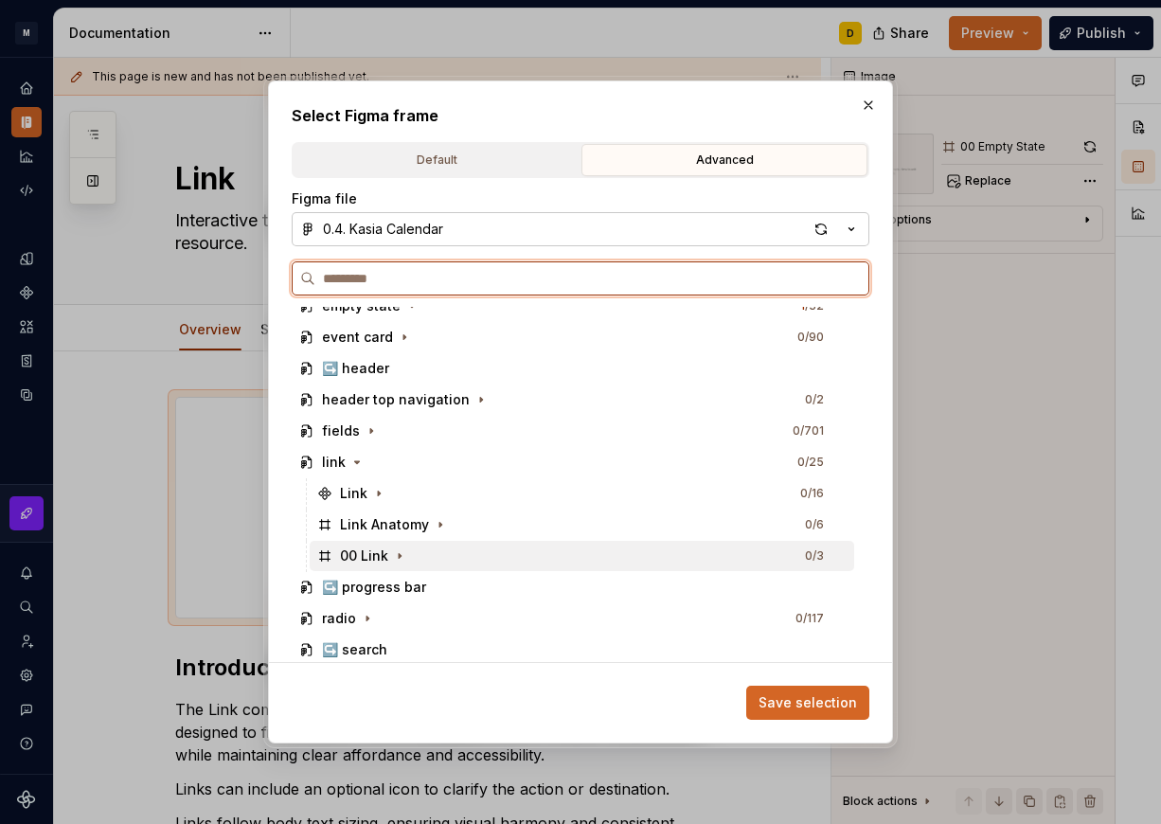
click at [462, 557] on div "00 Link 0 / 3" at bounding box center [582, 556] width 544 height 30
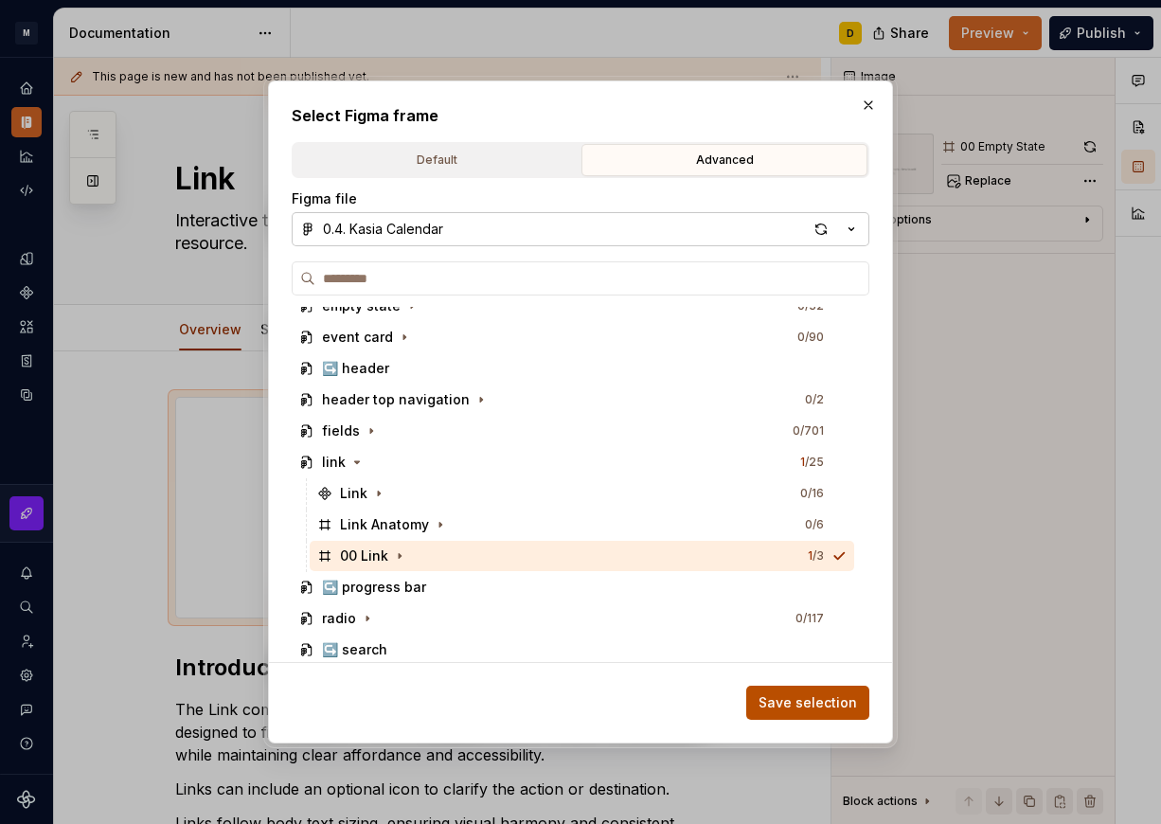
click at [802, 704] on span "Save selection" at bounding box center [807, 702] width 98 height 19
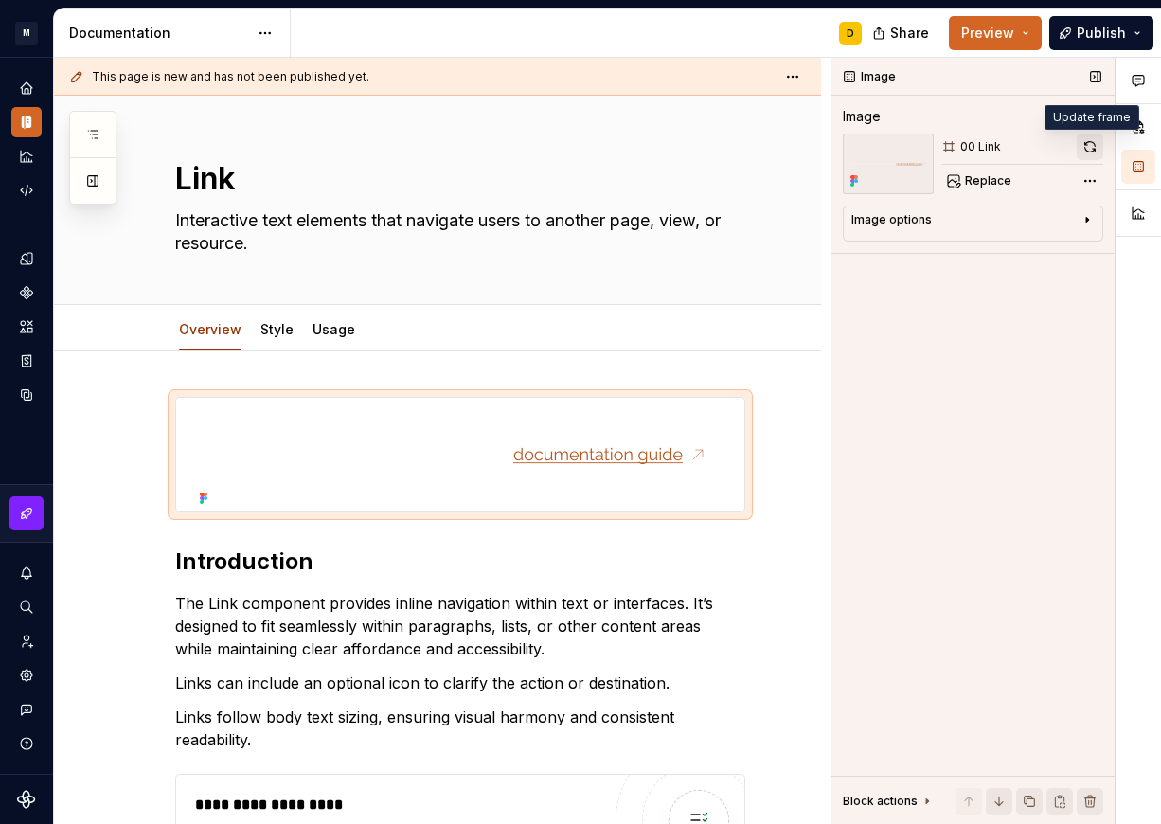
click at [1098, 145] on button "button" at bounding box center [1089, 146] width 27 height 27
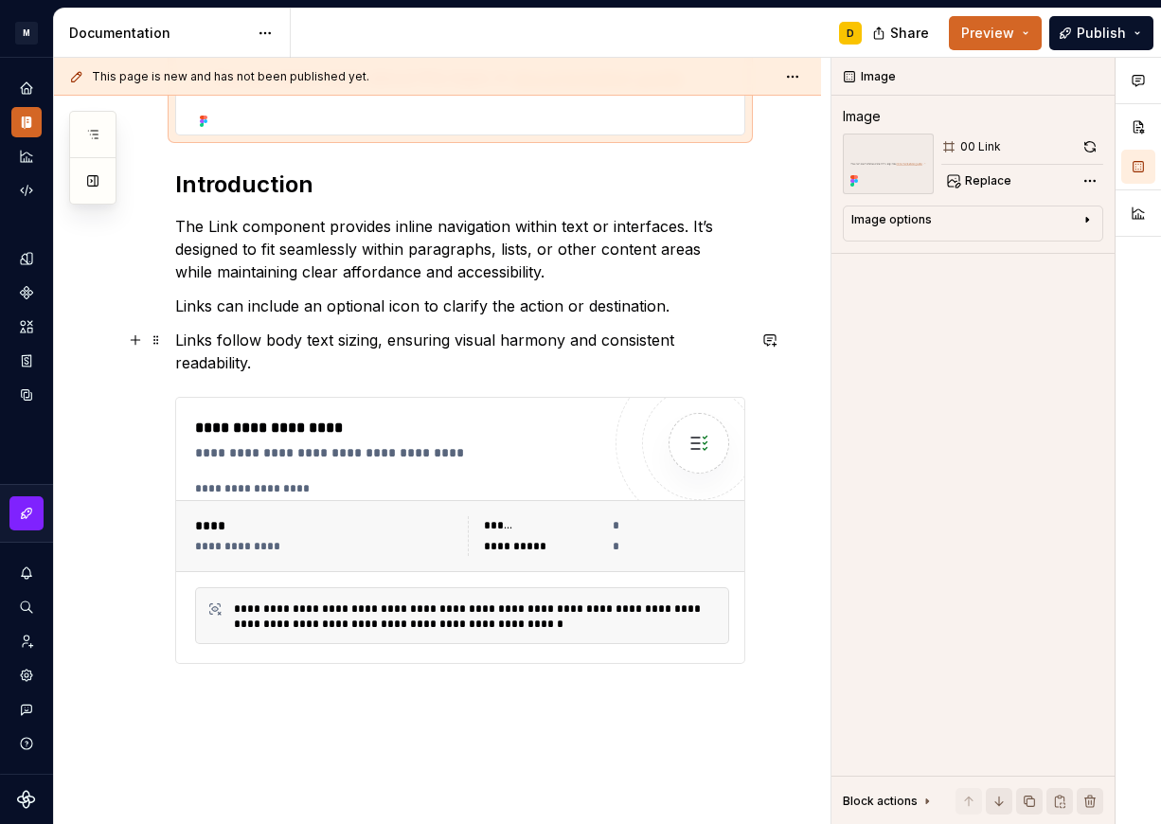
scroll to position [0, 0]
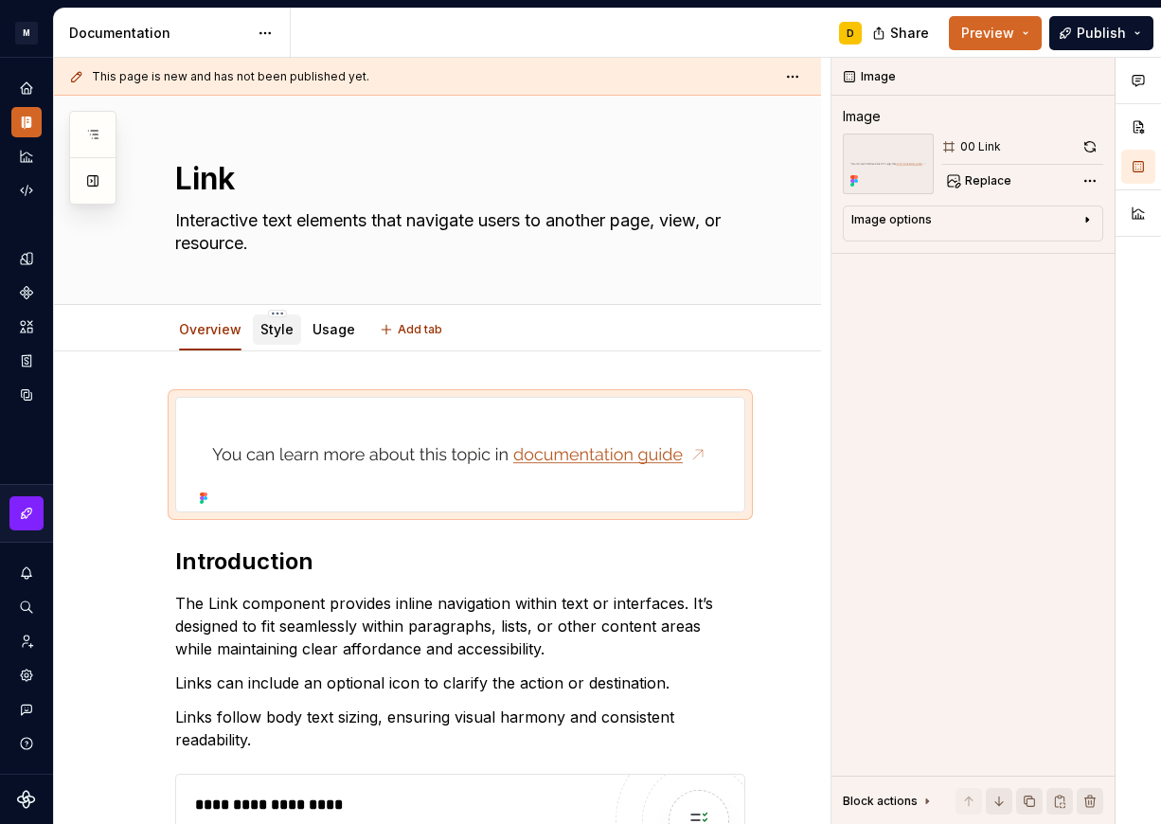
click at [275, 326] on link "Style" at bounding box center [276, 329] width 33 height 16
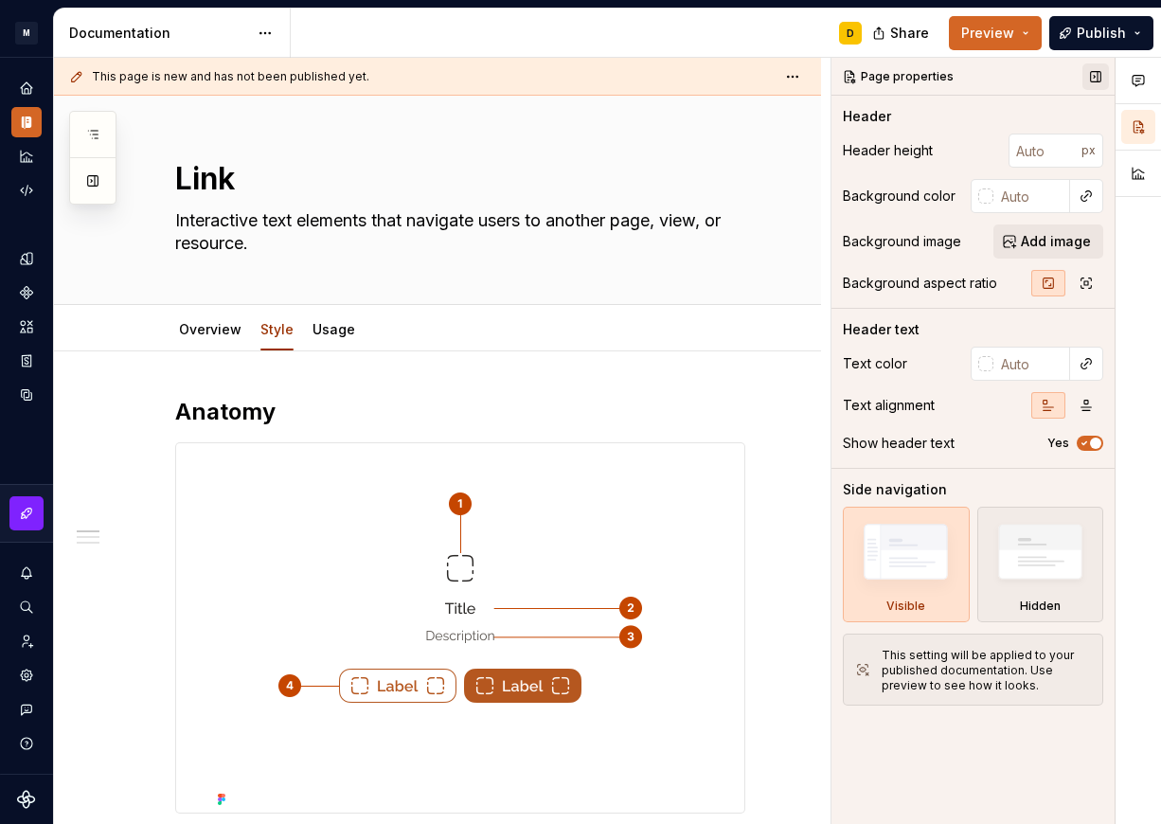
click at [1101, 79] on button "button" at bounding box center [1095, 76] width 27 height 27
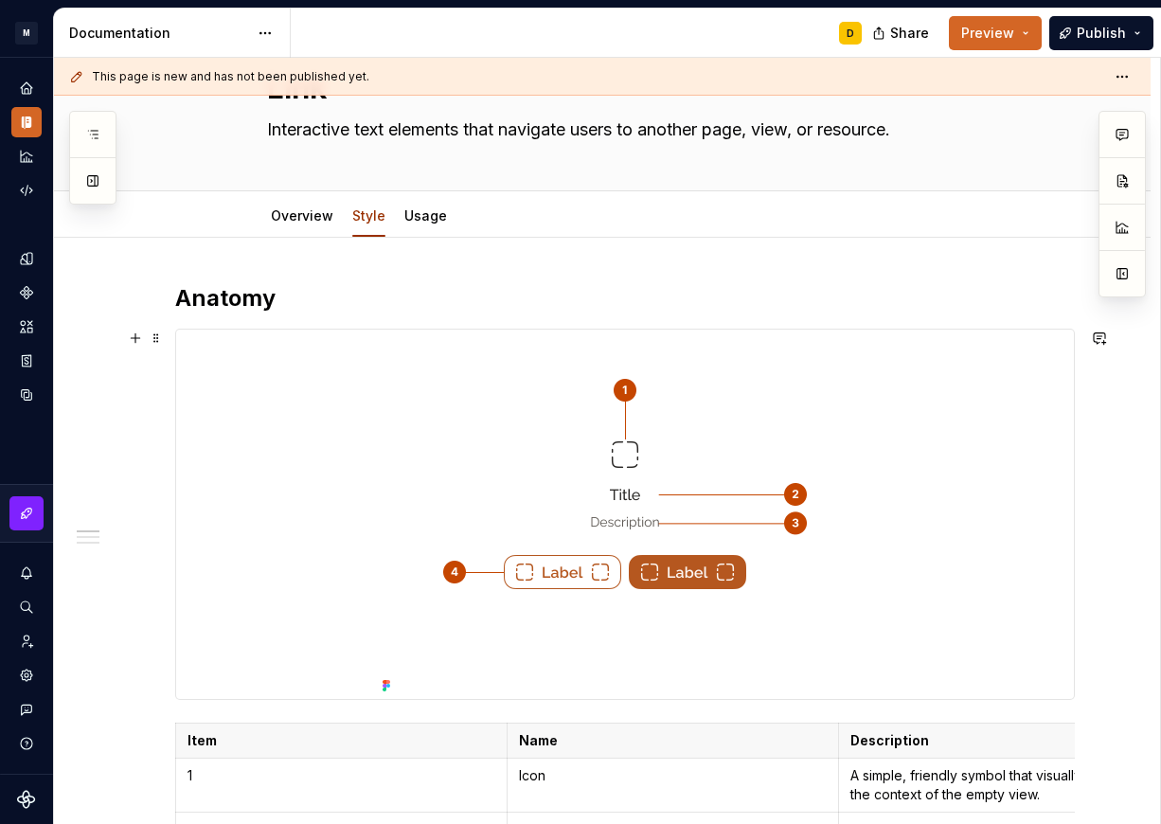
scroll to position [108, 0]
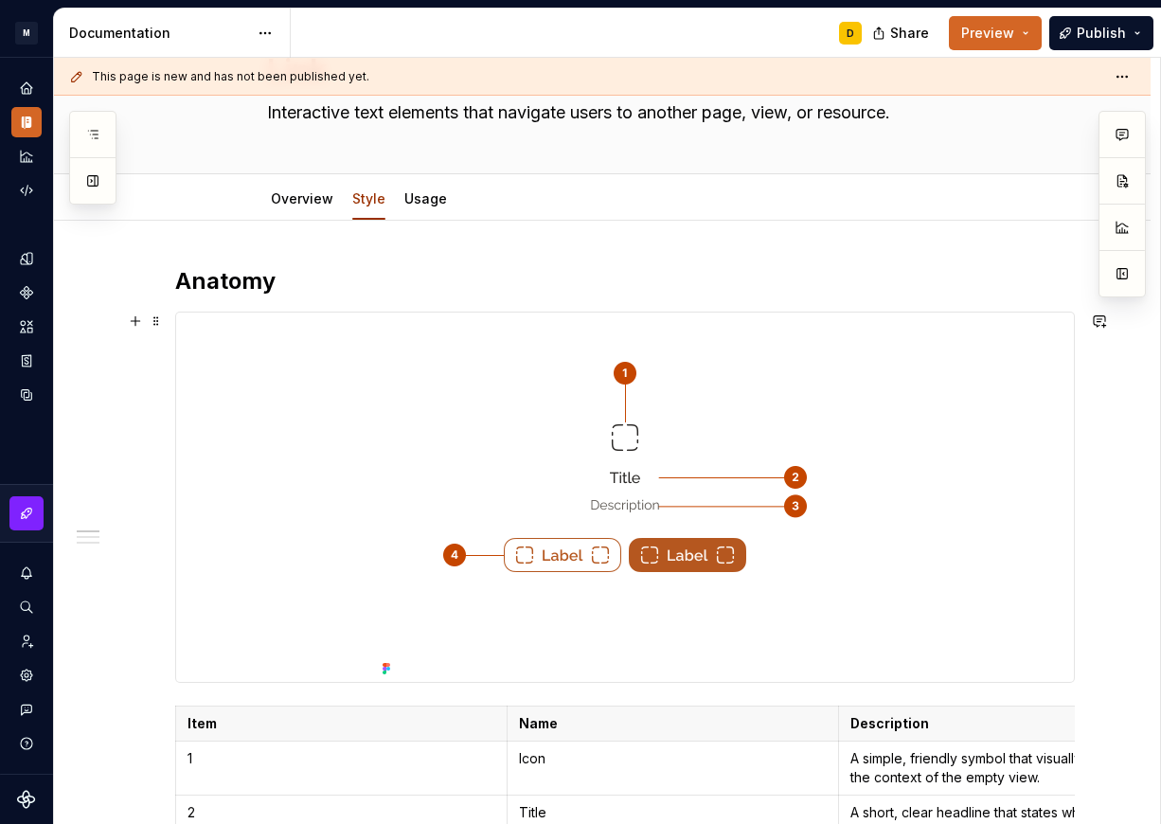
click at [479, 451] on img at bounding box center [625, 496] width 500 height 369
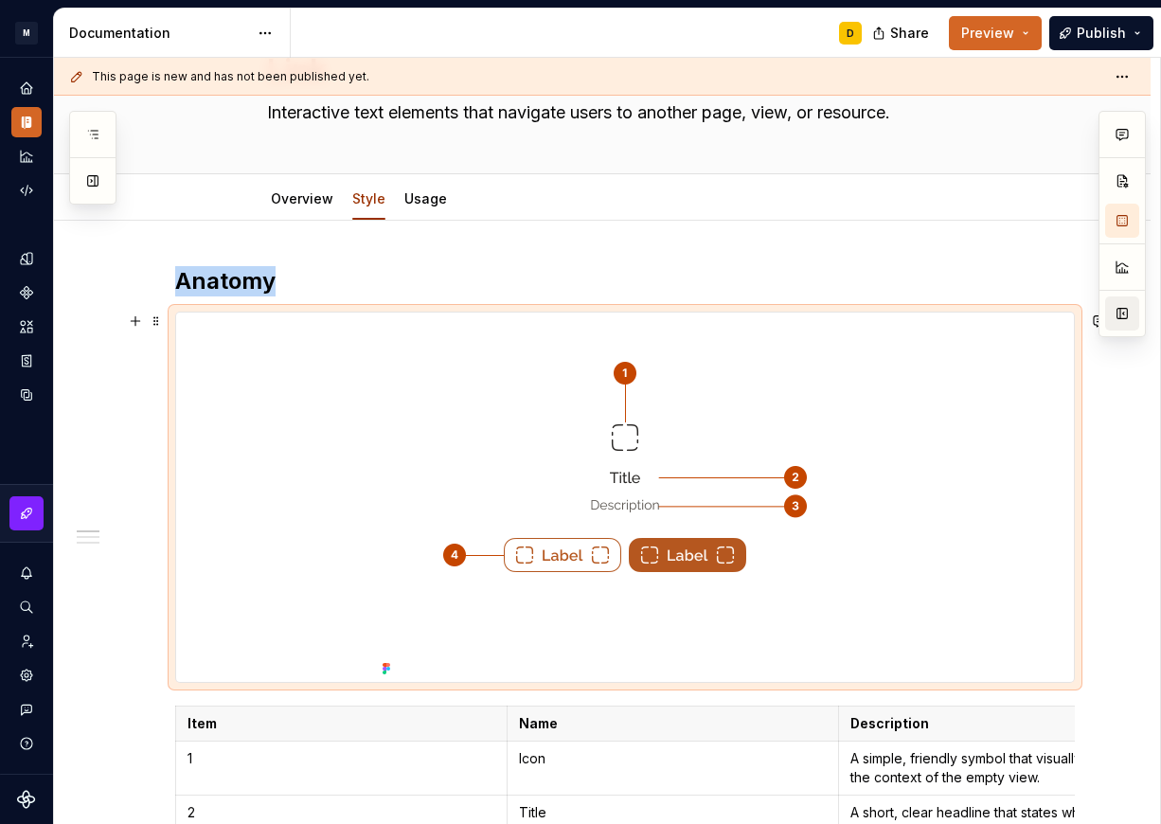
click at [1129, 314] on button "button" at bounding box center [1122, 313] width 34 height 34
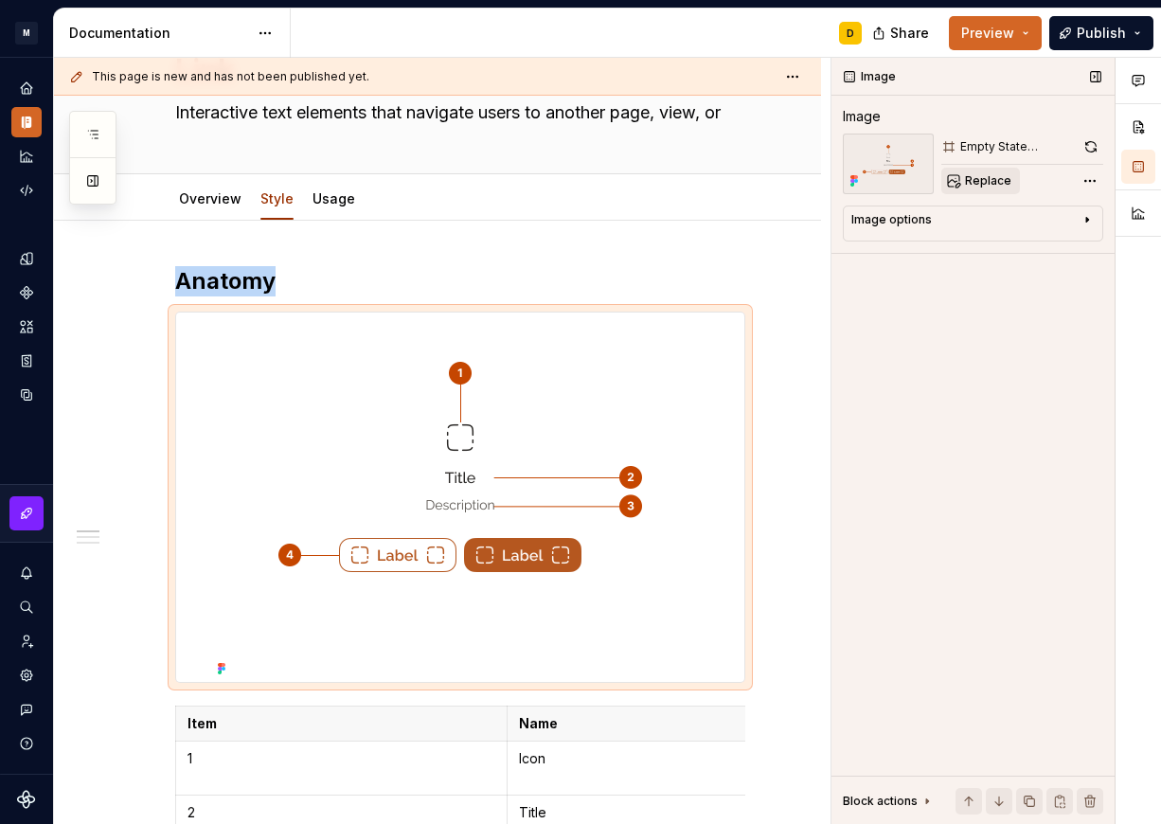
click at [983, 180] on span "Replace" at bounding box center [988, 180] width 46 height 15
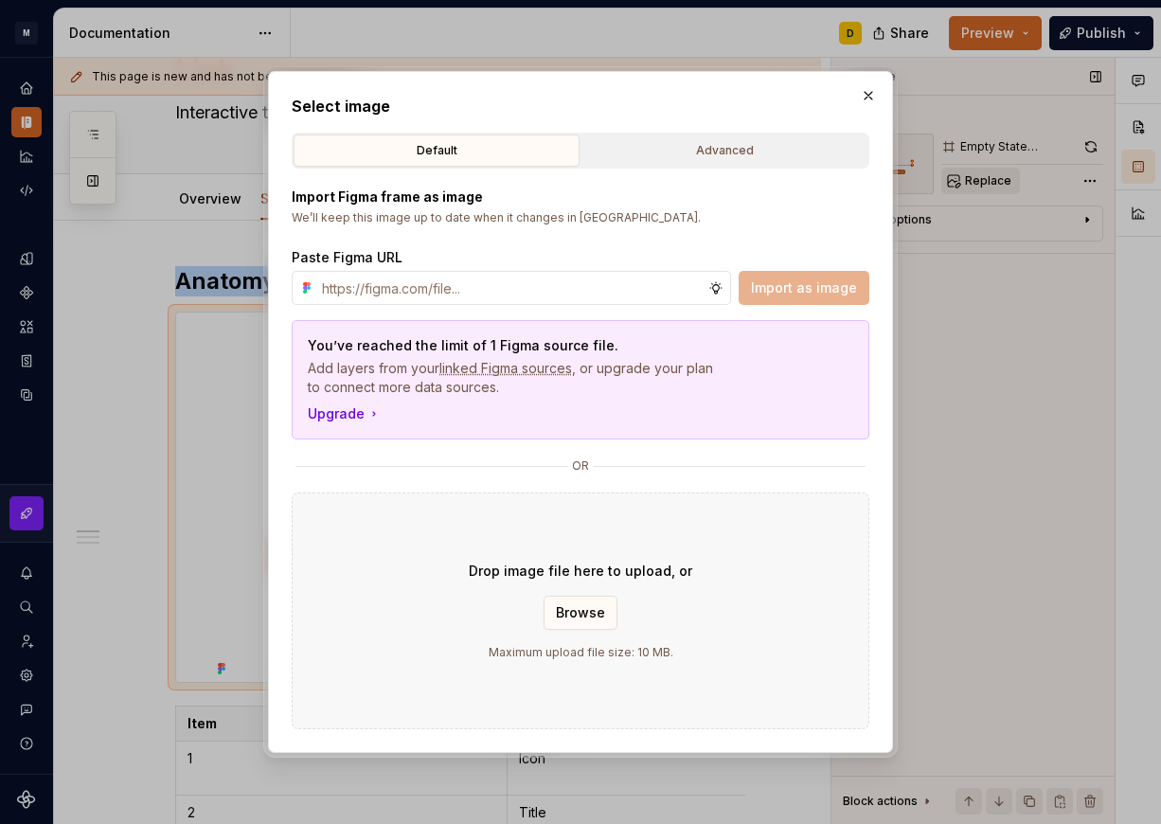
type textarea "*"
click at [687, 153] on div "Advanced" at bounding box center [724, 150] width 273 height 19
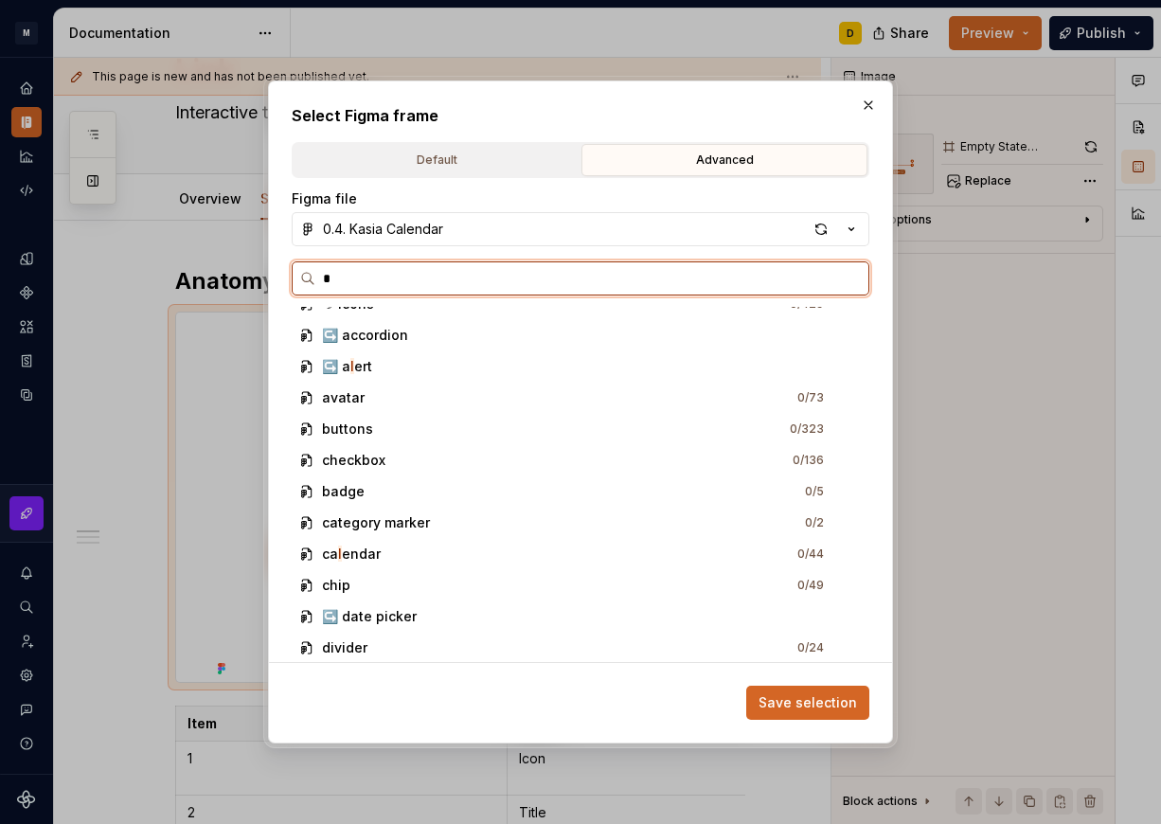
scroll to position [0, 0]
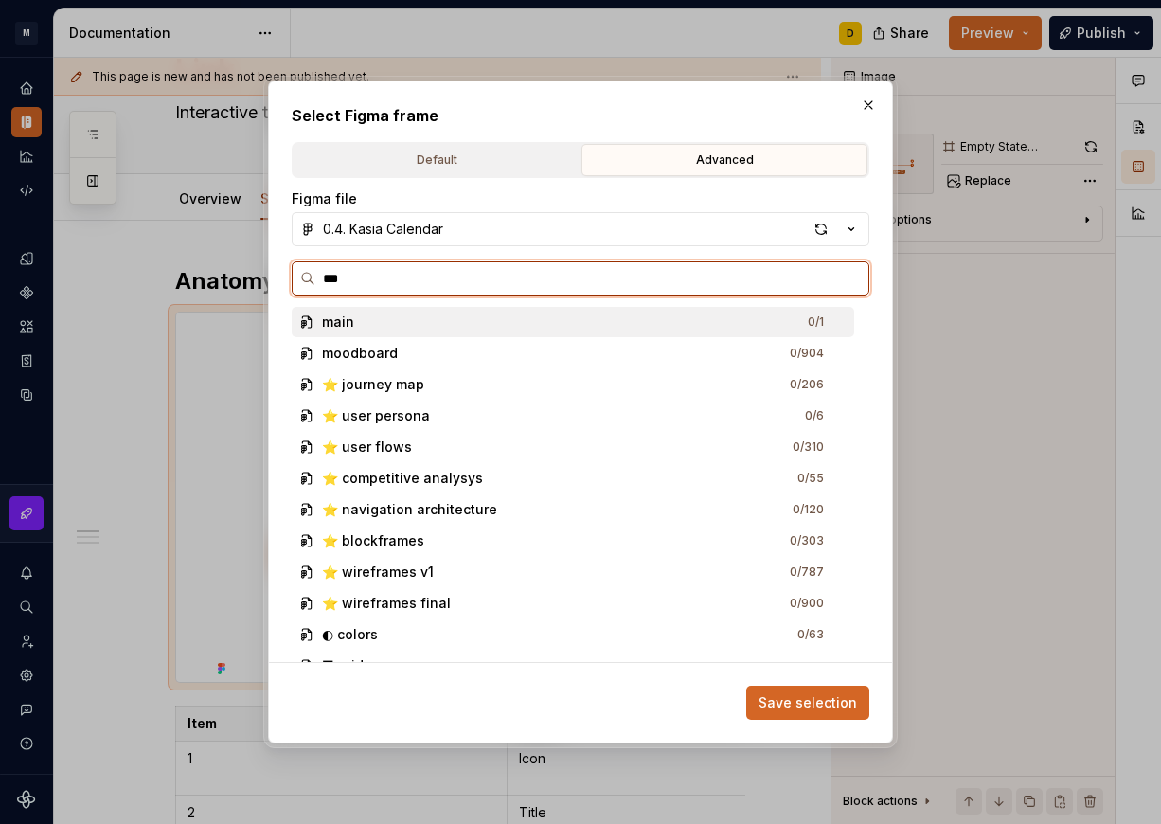
type input "****"
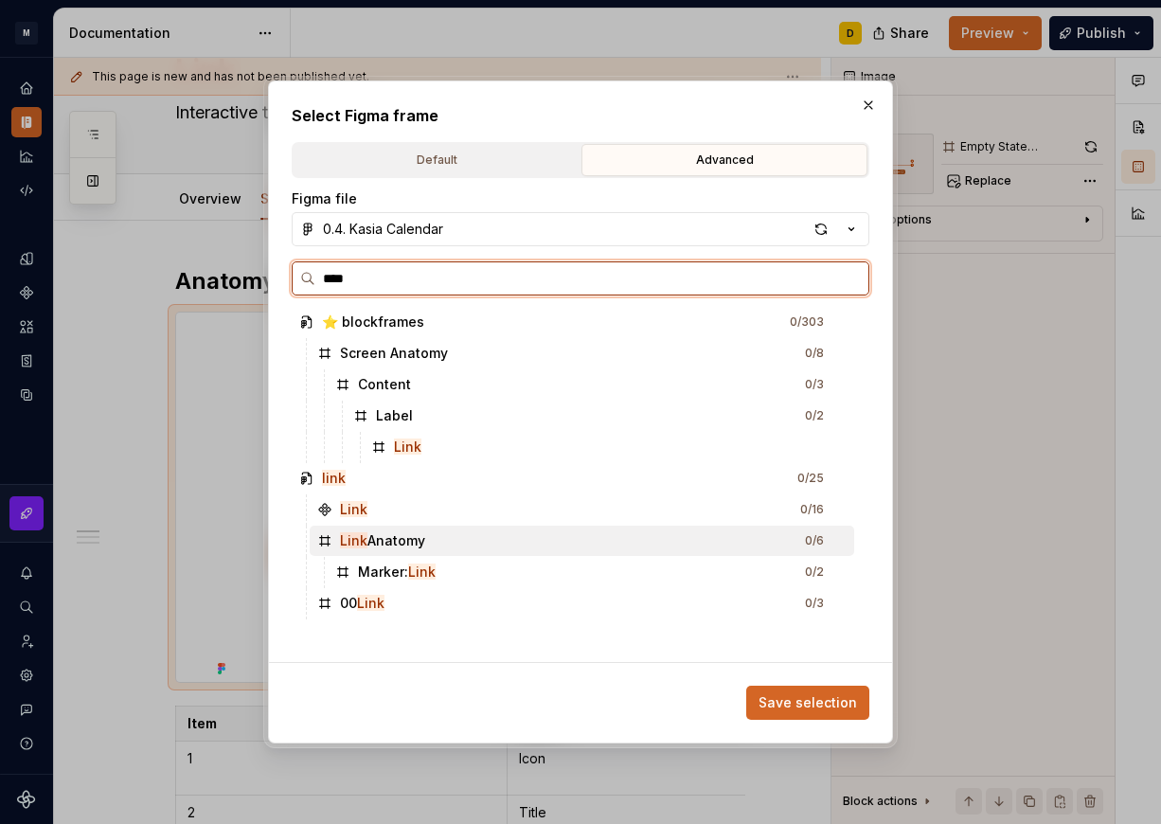
click at [455, 544] on div "Link Anatomy 0 / 6" at bounding box center [582, 540] width 544 height 30
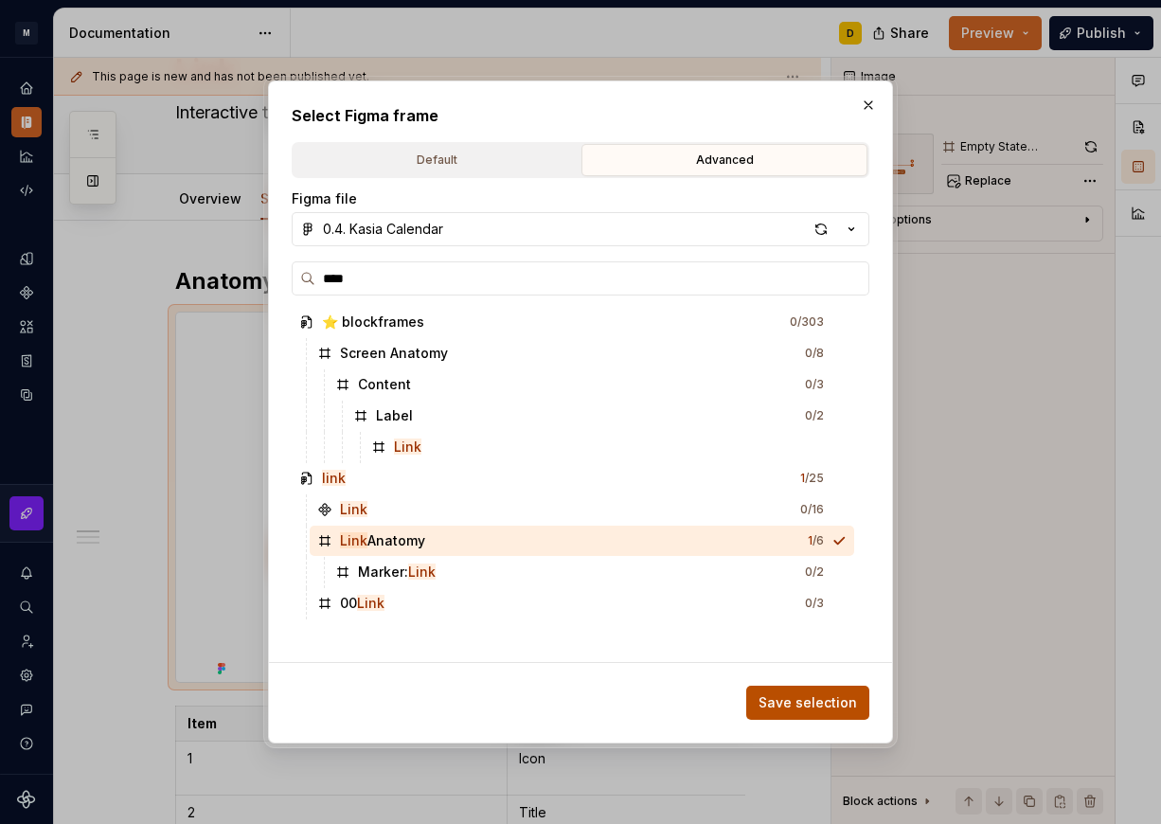
click at [829, 707] on span "Save selection" at bounding box center [807, 702] width 98 height 19
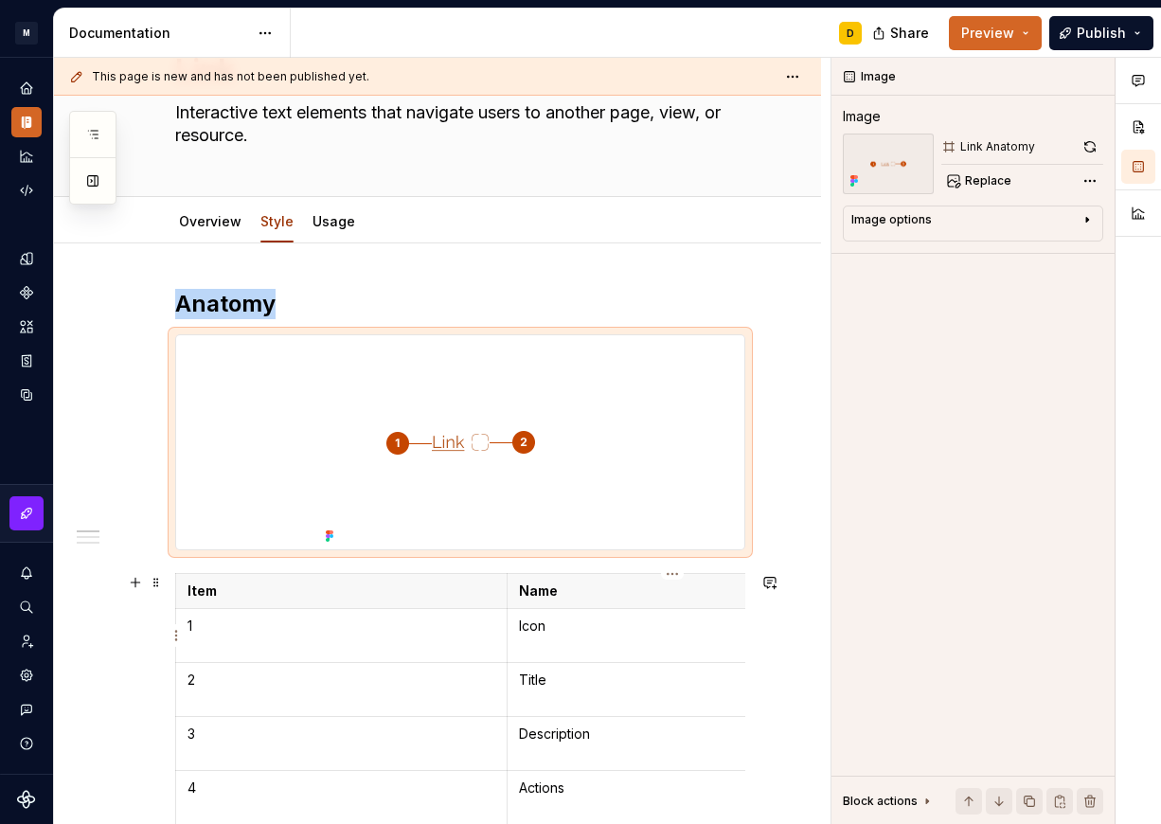
click at [552, 631] on p "Icon" at bounding box center [673, 625] width 308 height 19
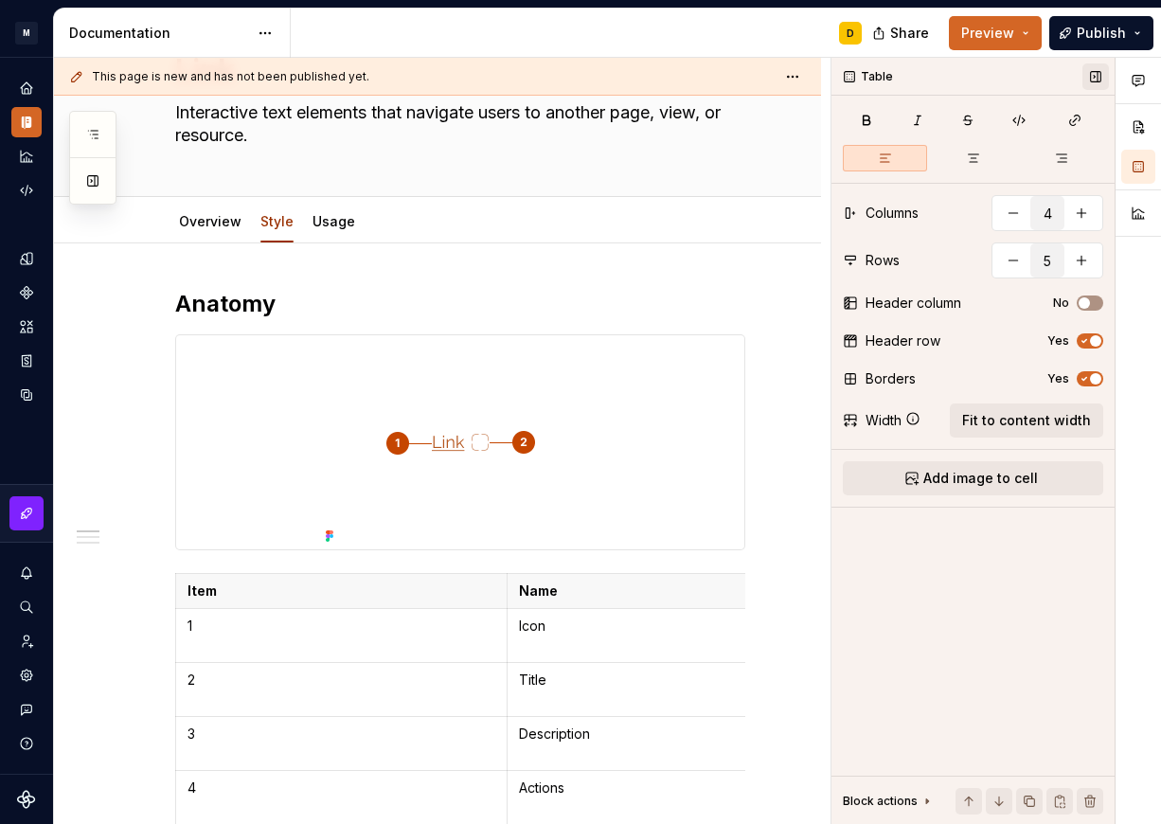
click at [1090, 82] on button "button" at bounding box center [1095, 76] width 27 height 27
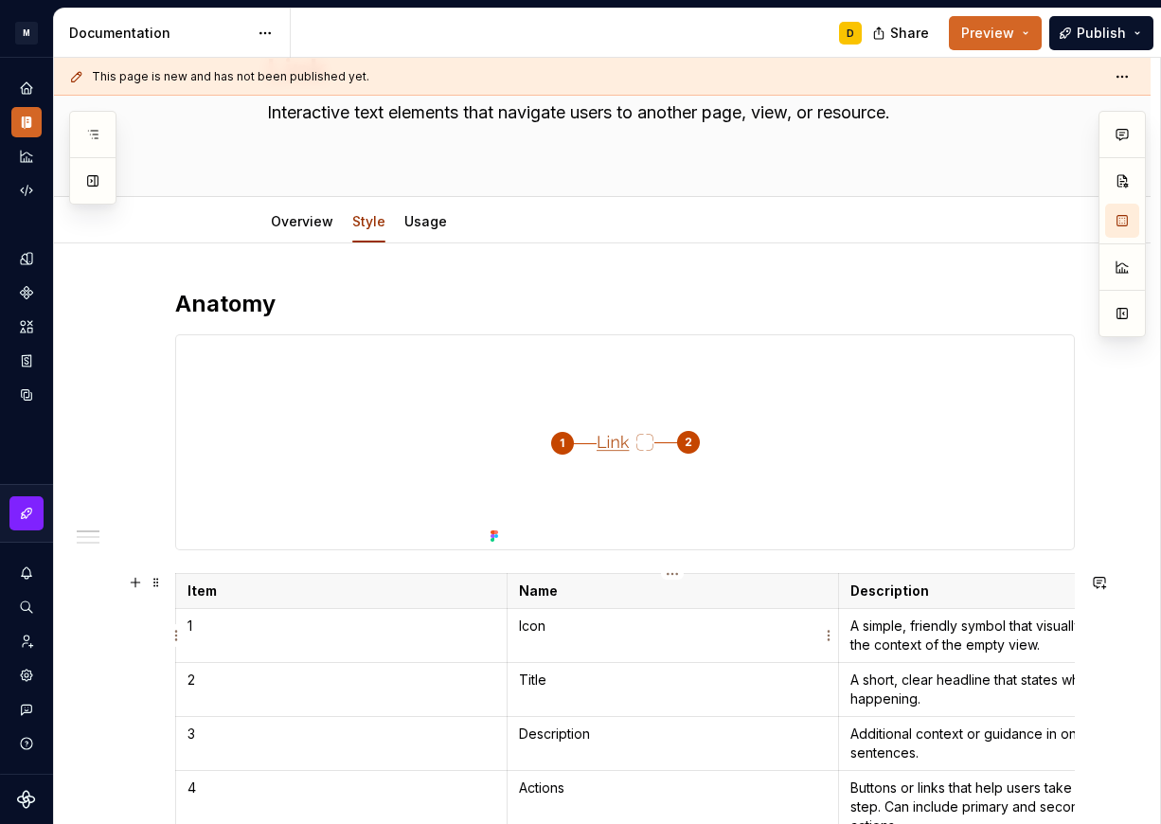
click at [572, 626] on td "Icon" at bounding box center [671, 636] width 331 height 54
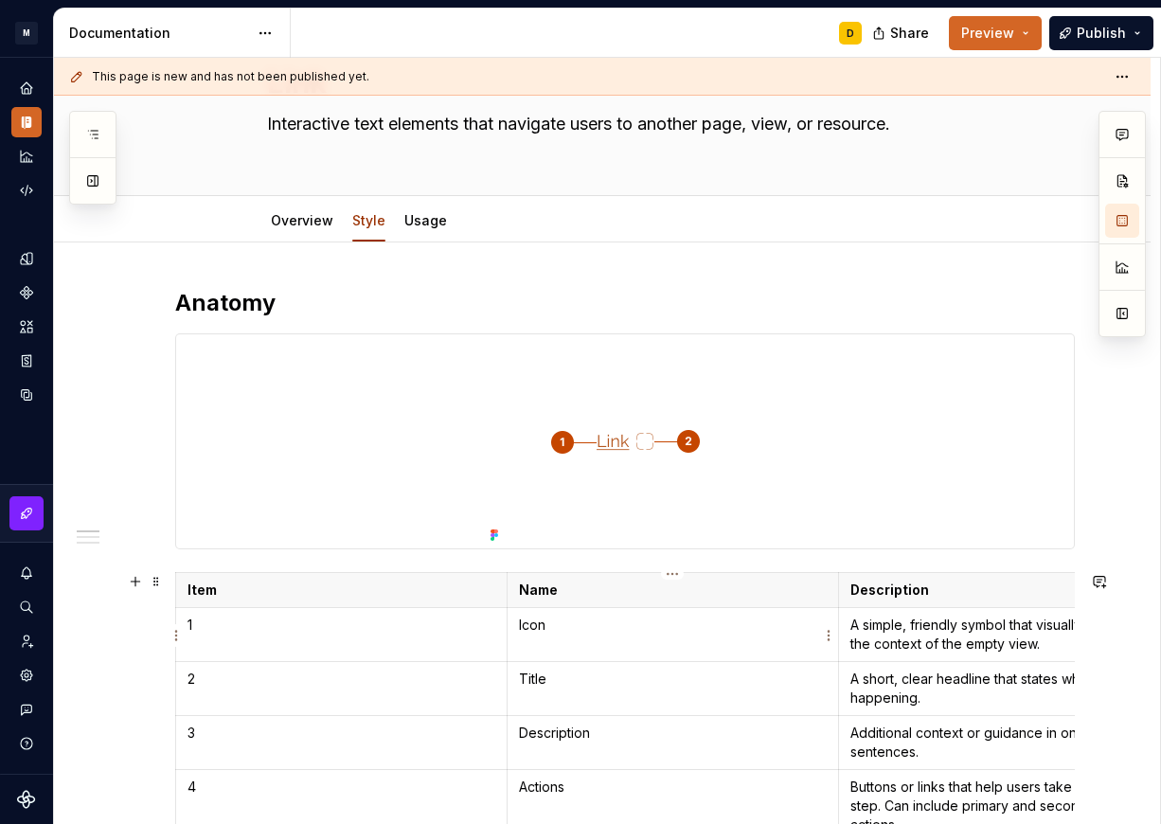
type textarea "*"
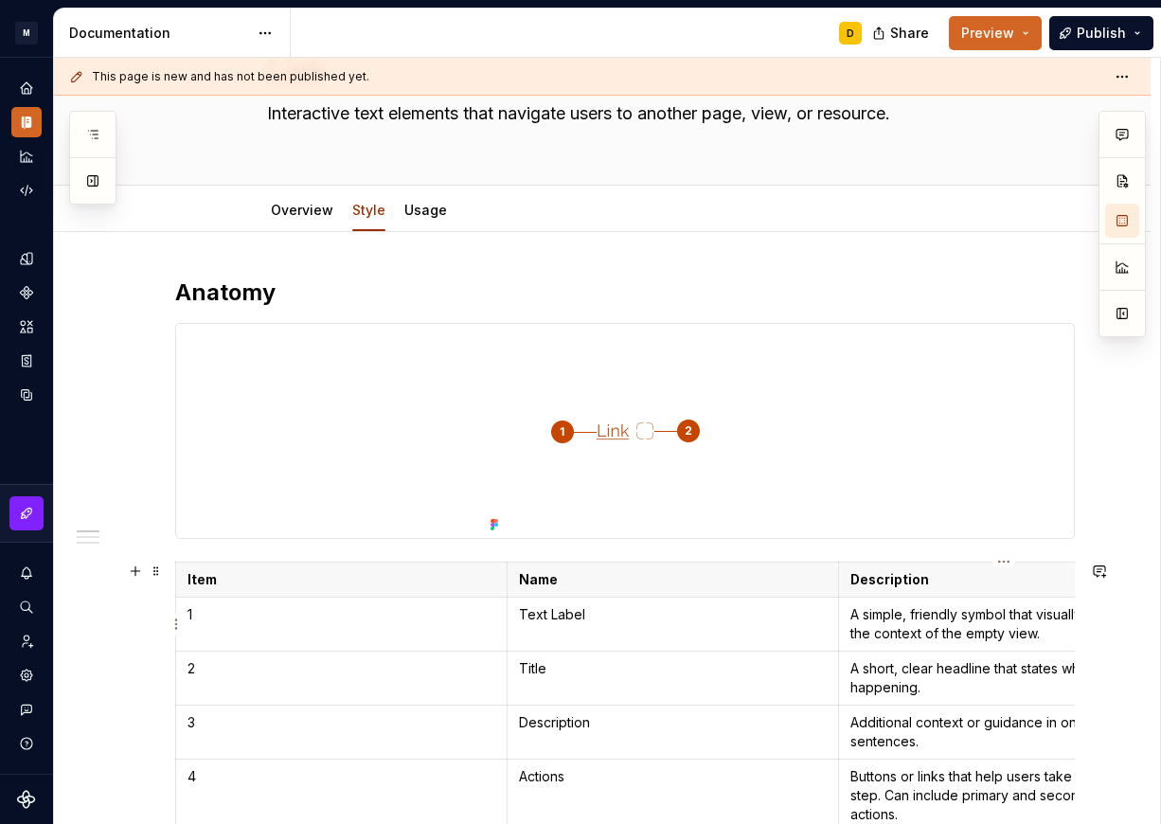
click at [904, 612] on p "A simple, friendly symbol that visually represents the context of the empty vie…" at bounding box center [1004, 624] width 308 height 38
click at [844, 465] on div at bounding box center [624, 431] width 897 height 214
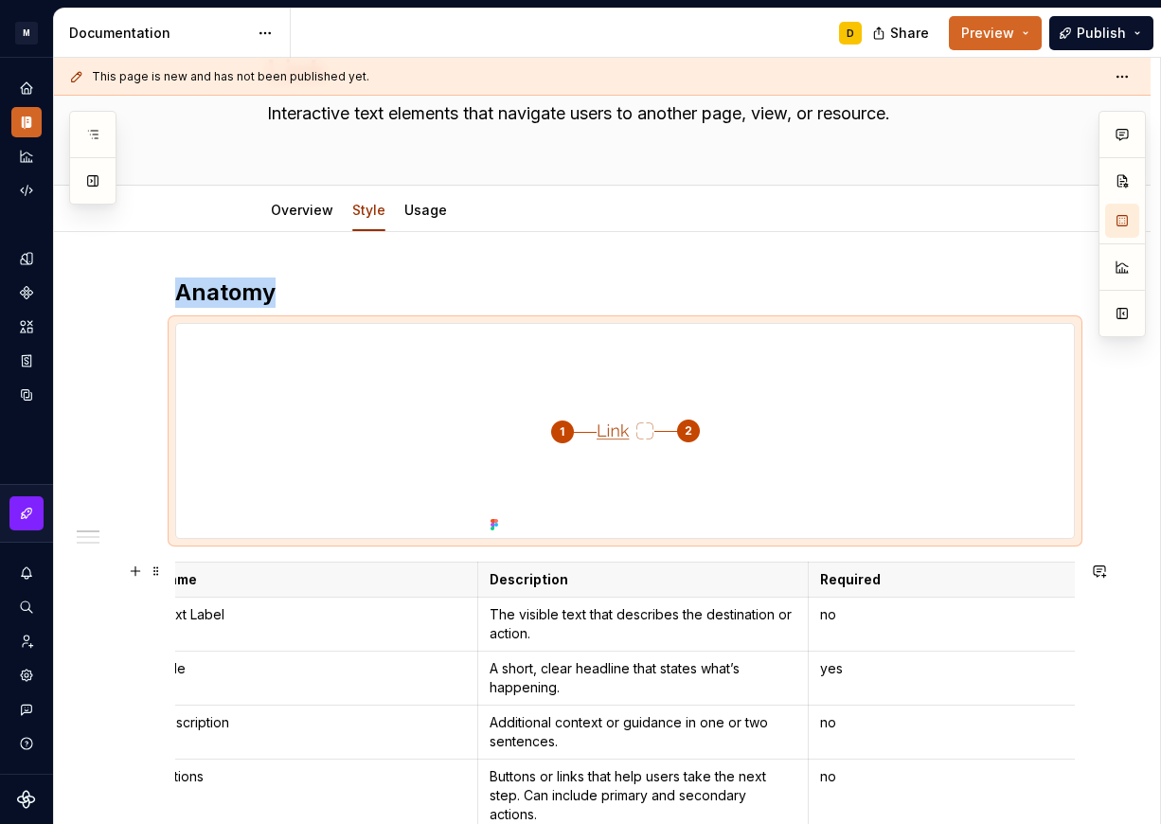
scroll to position [0, 364]
click at [855, 637] on td "no" at bounding box center [970, 624] width 331 height 54
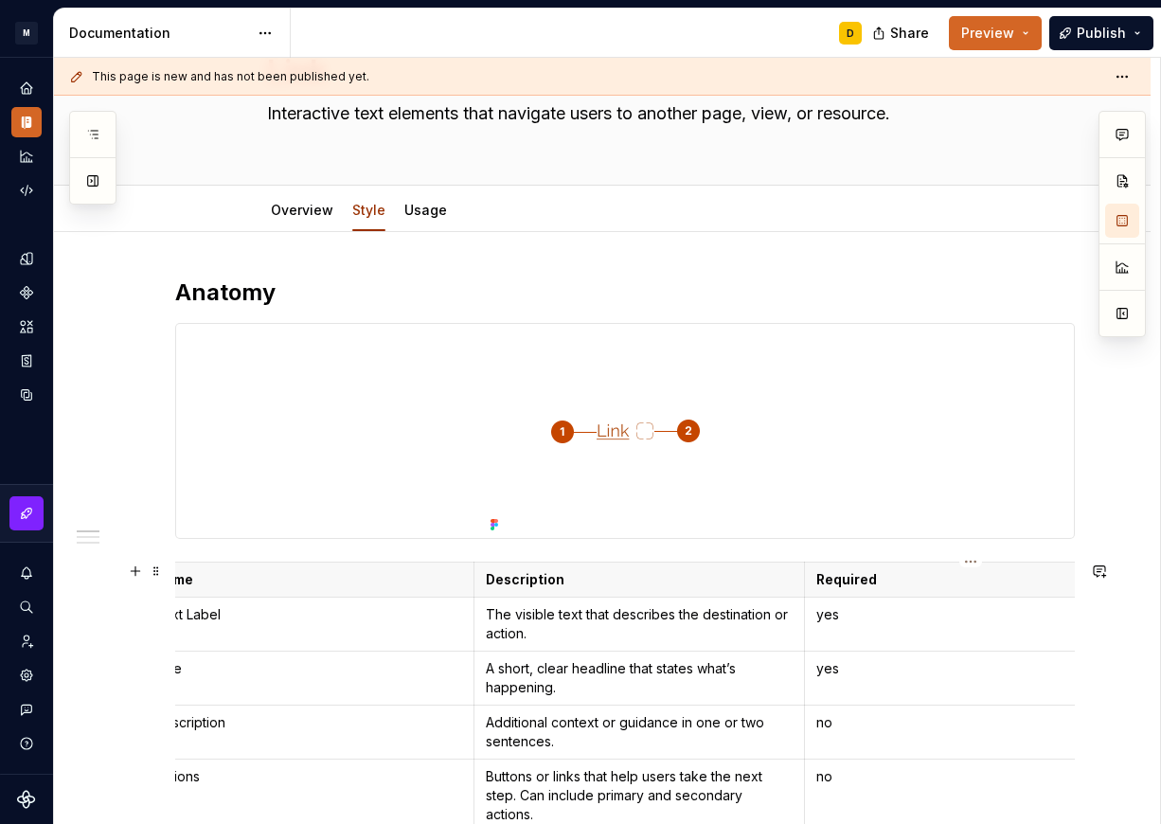
click at [857, 681] on td "yes" at bounding box center [970, 678] width 331 height 54
click at [570, 692] on p "A short, clear headline that states what’s happening." at bounding box center [640, 678] width 308 height 38
click at [594, 668] on p "Appears before or after the label to indicate direction or external destination." at bounding box center [640, 678] width 308 height 38
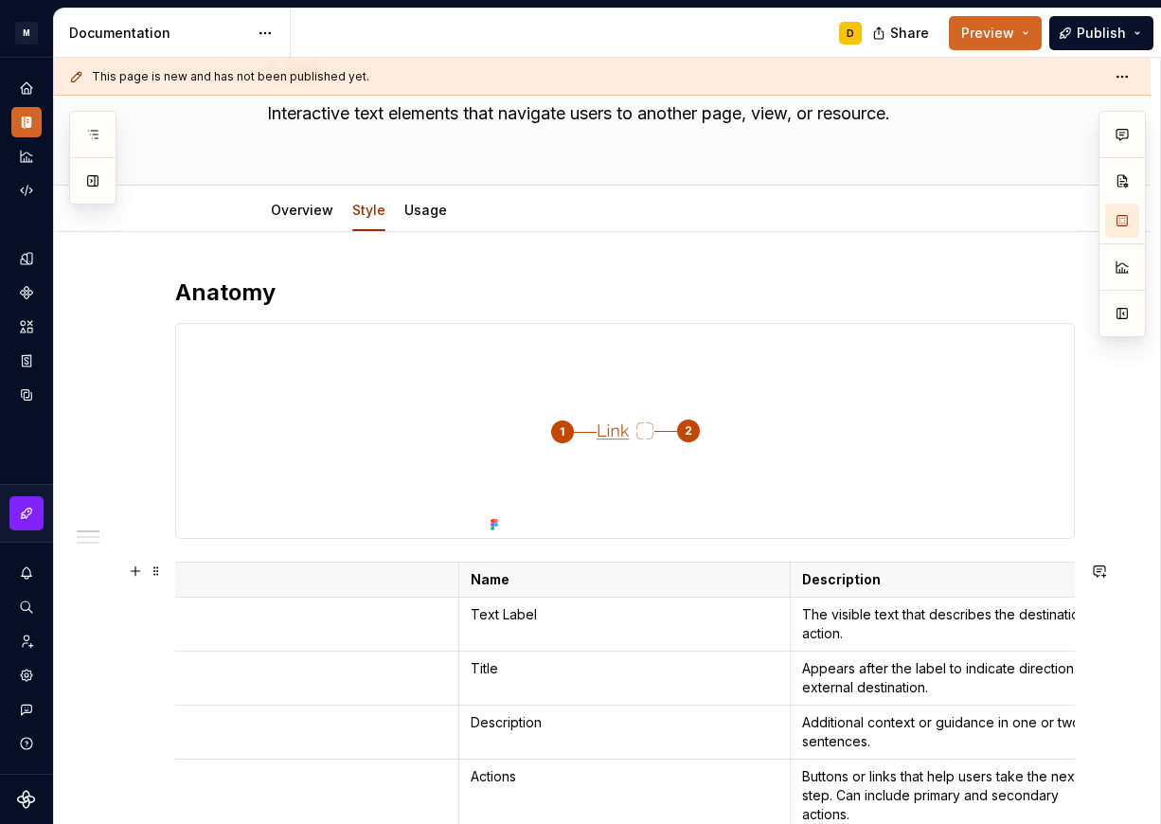
scroll to position [0, 45]
click at [539, 680] on td "Title" at bounding box center [626, 678] width 331 height 54
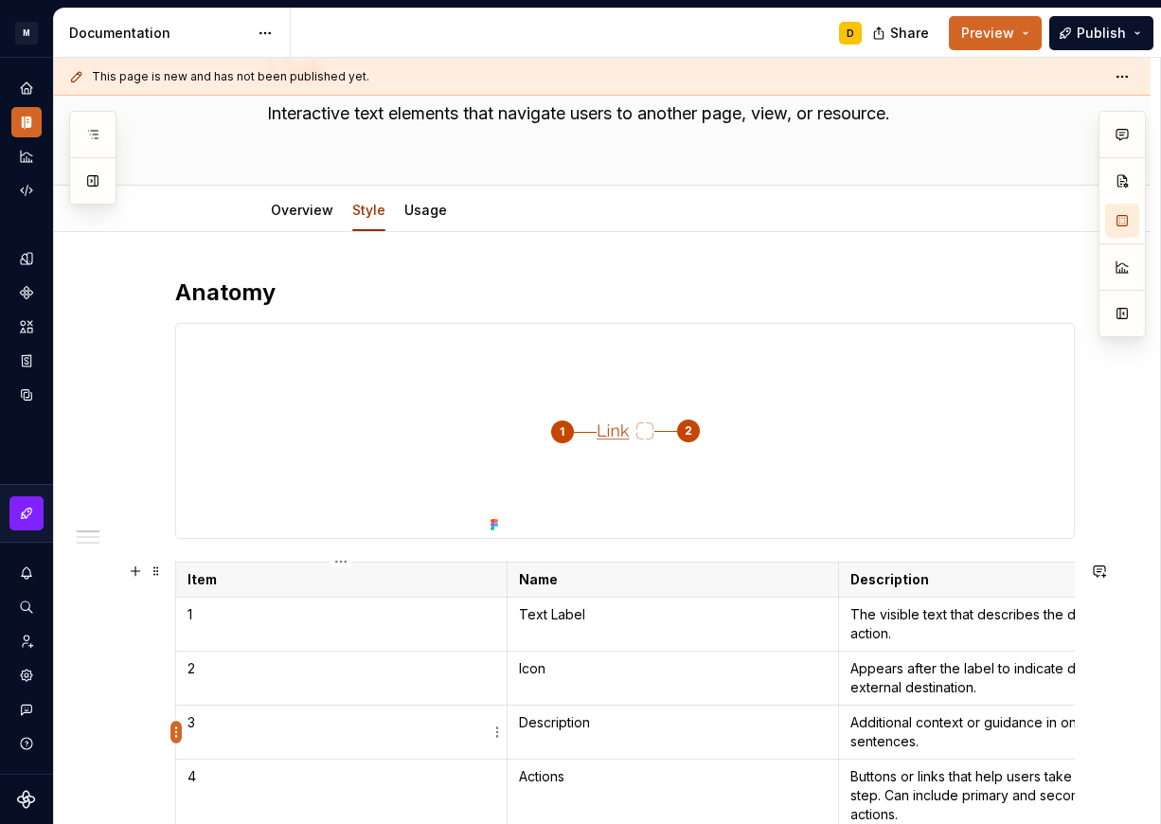
click at [181, 736] on html "M Mi D Design system data Documentation D Share Preview Publish Pages Add Acces…" at bounding box center [580, 412] width 1161 height 824
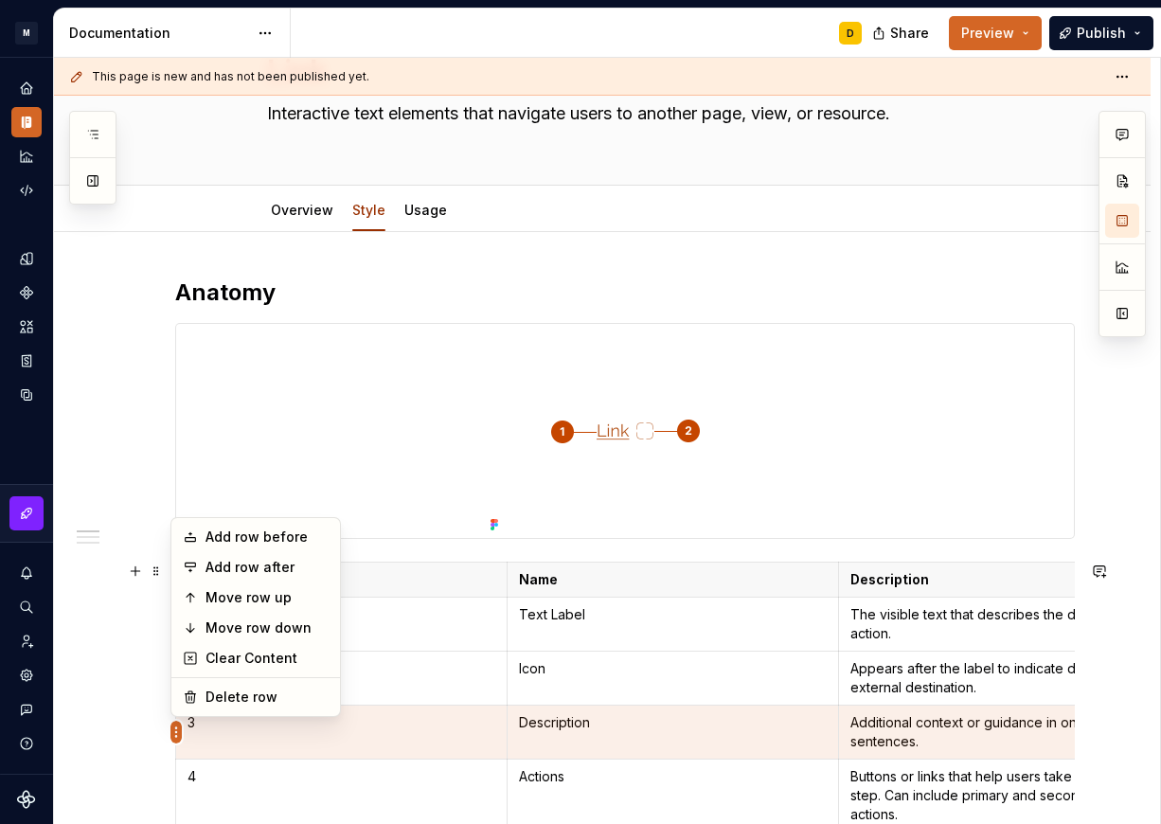
scroll to position [118, 0]
click at [212, 699] on div "Delete row" at bounding box center [266, 696] width 123 height 19
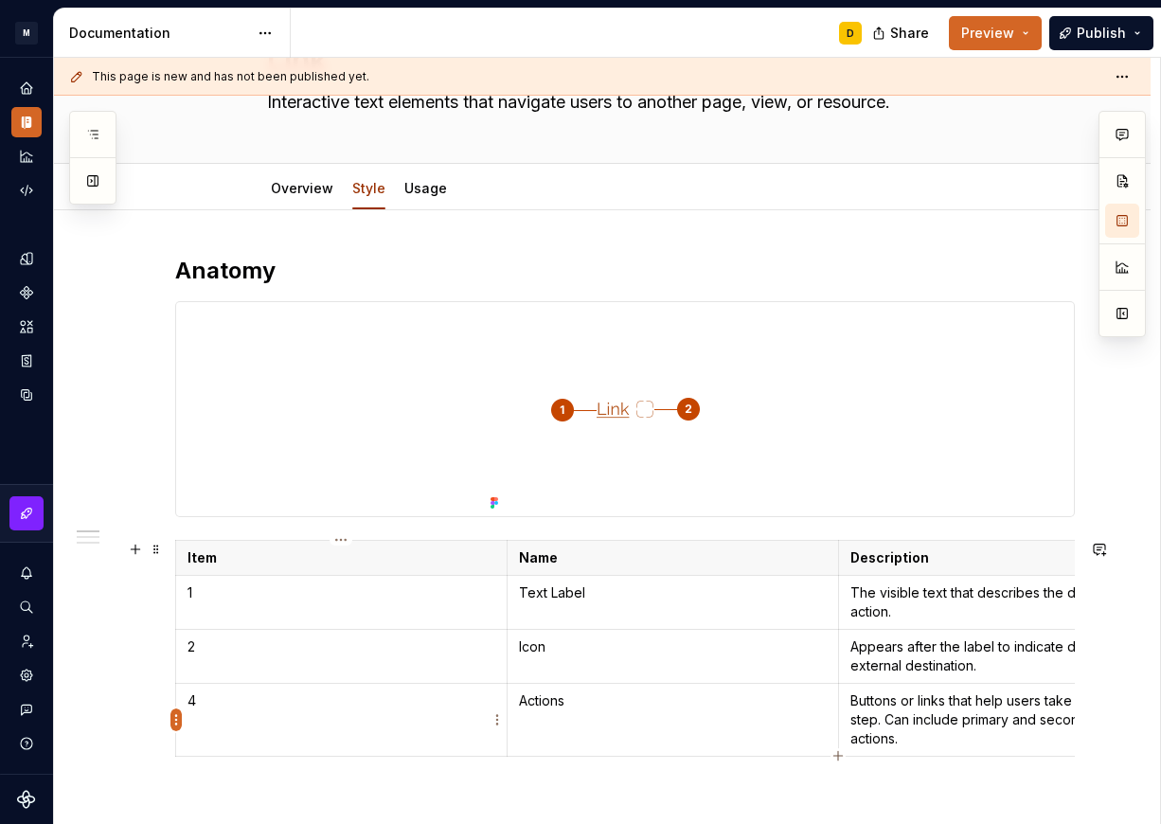
click at [174, 726] on html "M Mi D Design system data Documentation D Share Preview Publish Pages Add Acces…" at bounding box center [580, 412] width 1161 height 824
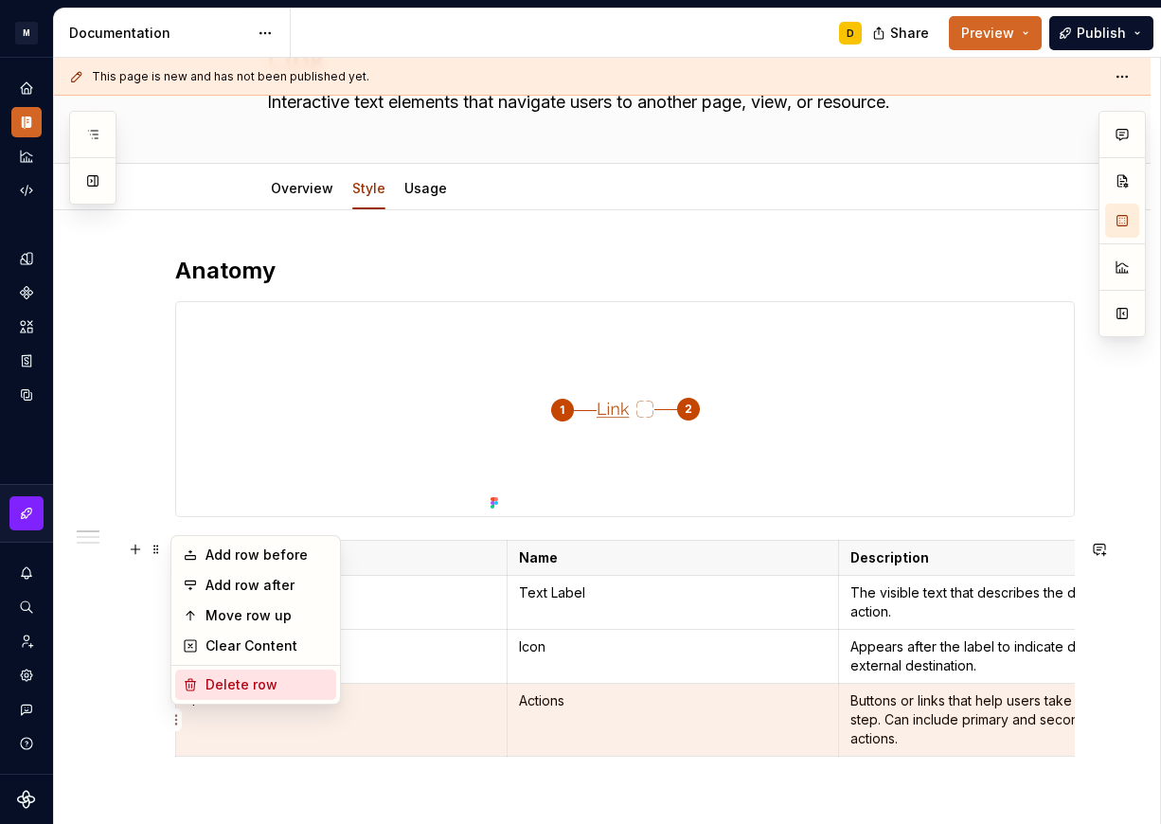
click at [219, 682] on div "Delete row" at bounding box center [266, 684] width 123 height 19
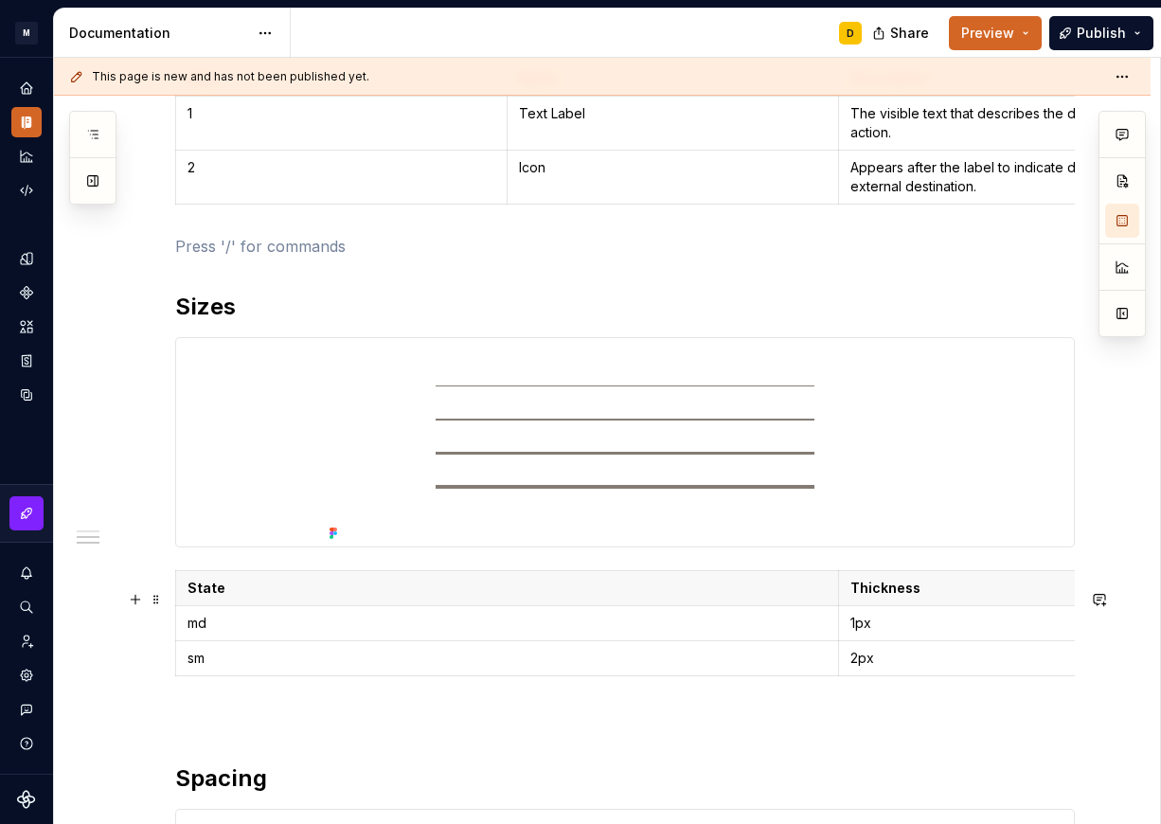
scroll to position [599, 0]
click at [183, 727] on p at bounding box center [624, 715] width 899 height 23
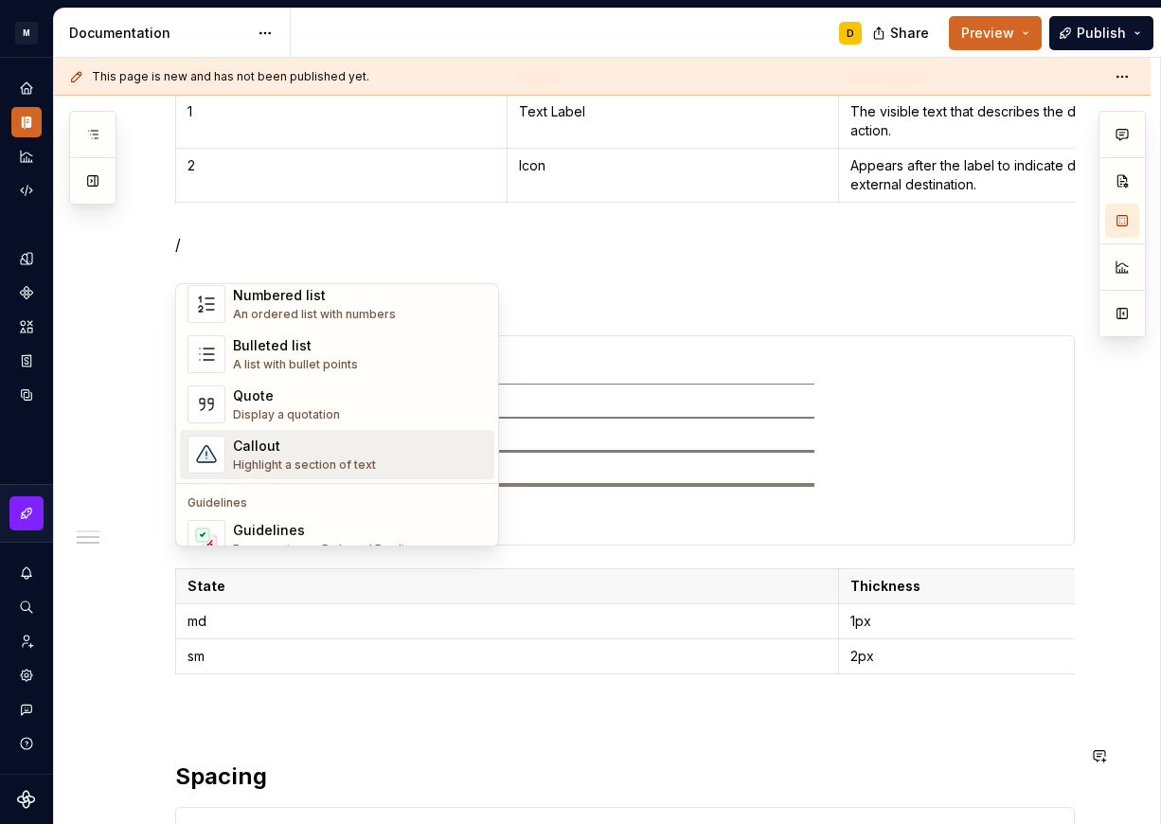
scroll to position [336, 0]
click at [325, 452] on div "Callout" at bounding box center [304, 445] width 143 height 19
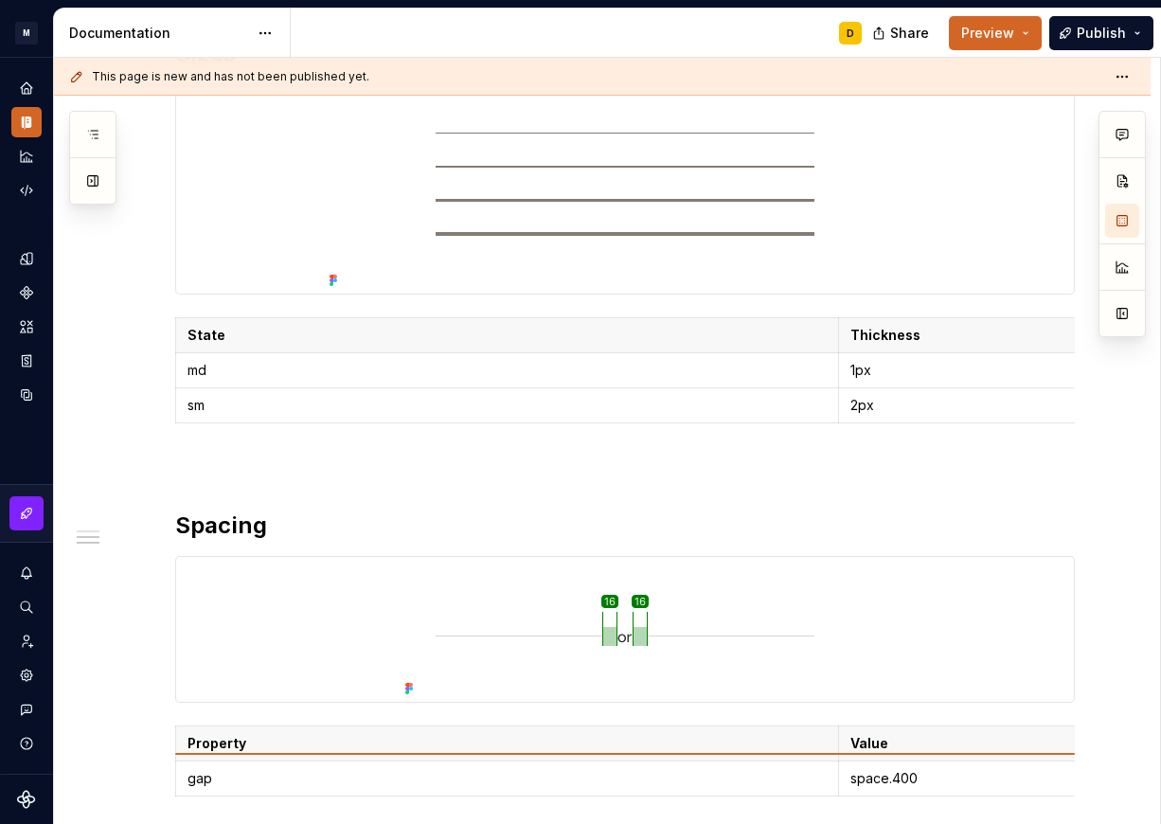
scroll to position [872, 0]
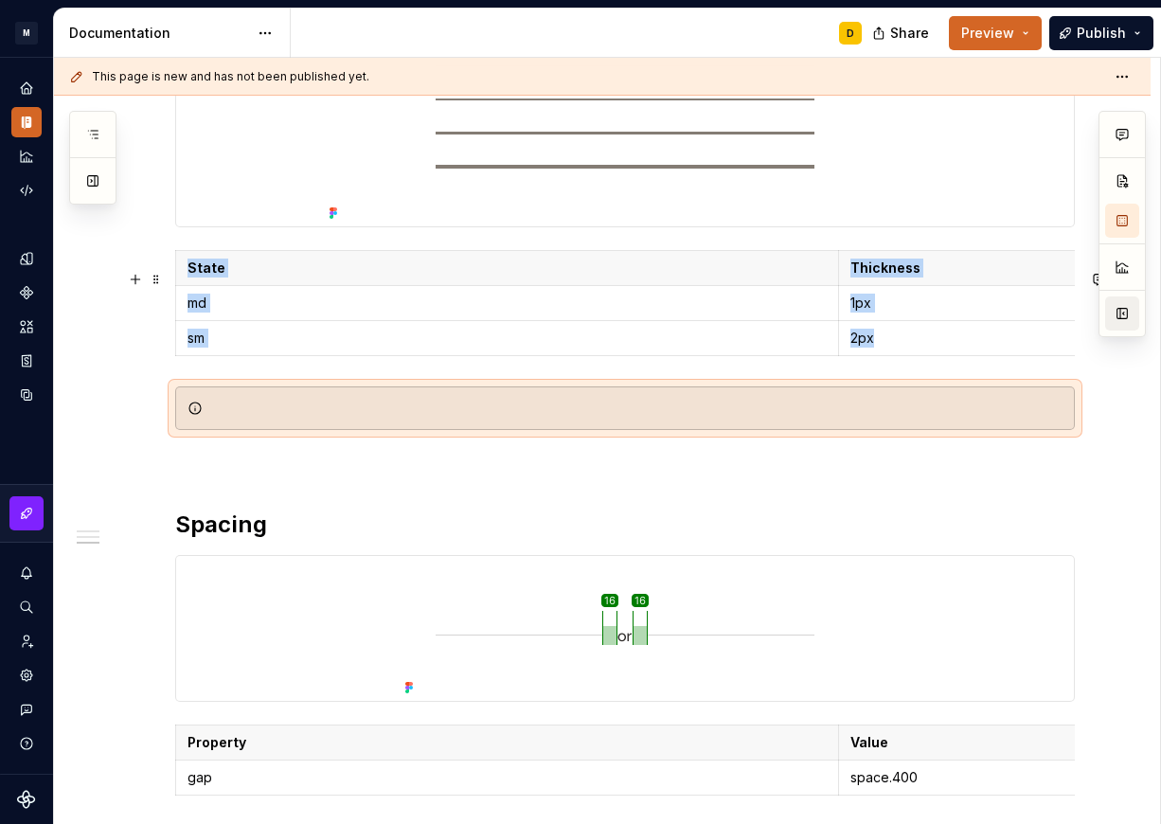
click at [1122, 310] on button "button" at bounding box center [1122, 313] width 34 height 34
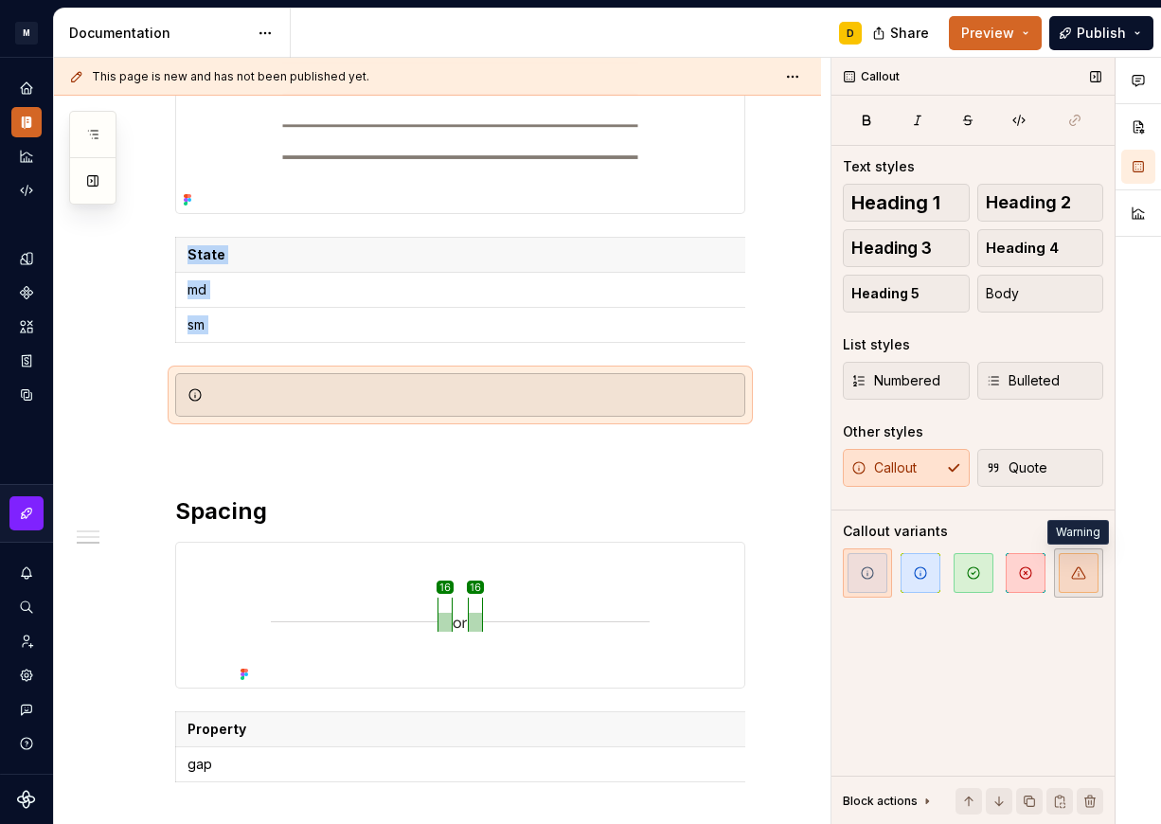
click at [1083, 561] on span "button" at bounding box center [1078, 573] width 40 height 40
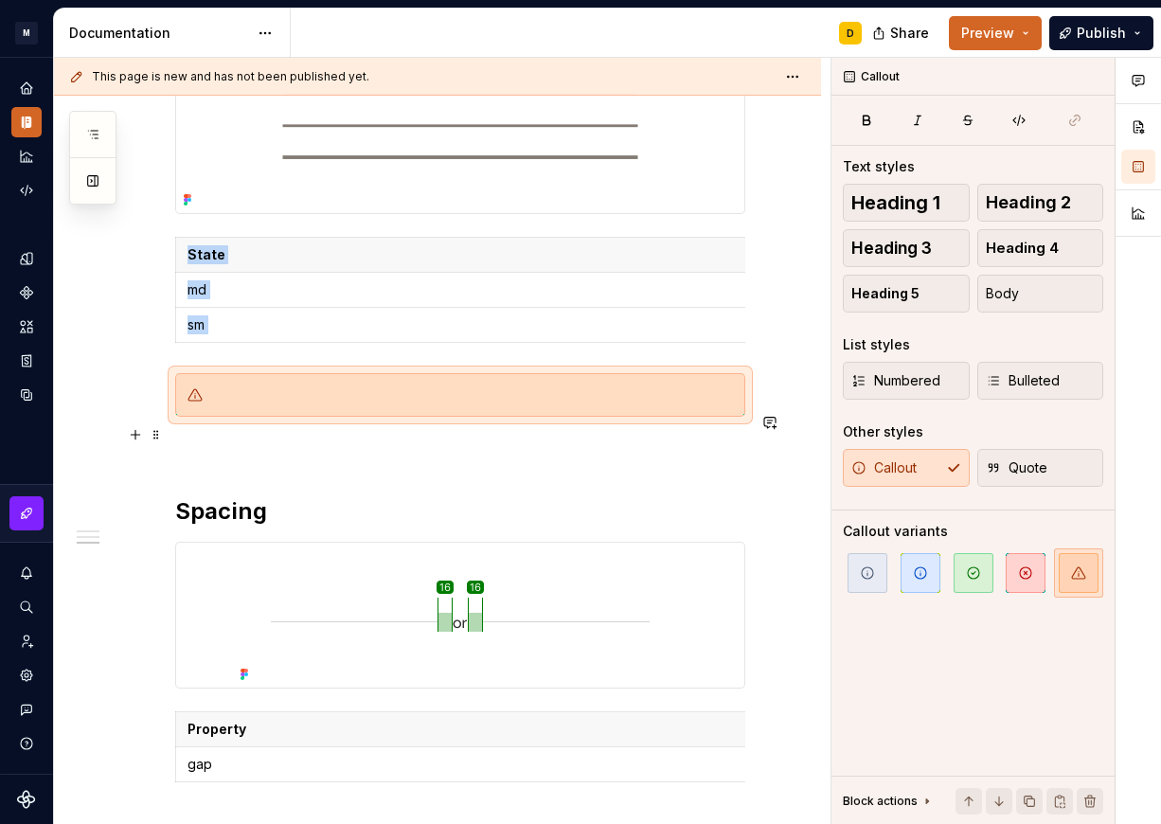
click at [434, 417] on div at bounding box center [460, 395] width 570 height 44
click at [409, 404] on div at bounding box center [471, 394] width 523 height 19
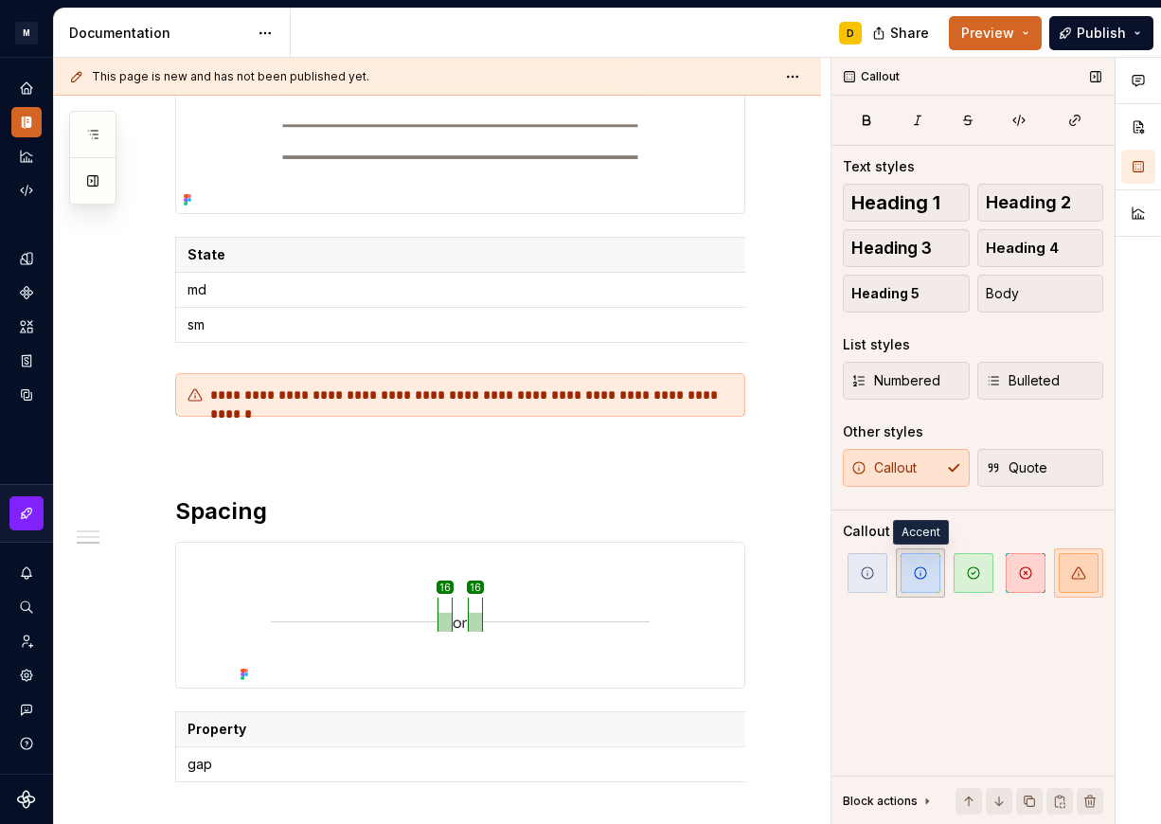
click at [921, 576] on icon "button" at bounding box center [920, 572] width 15 height 15
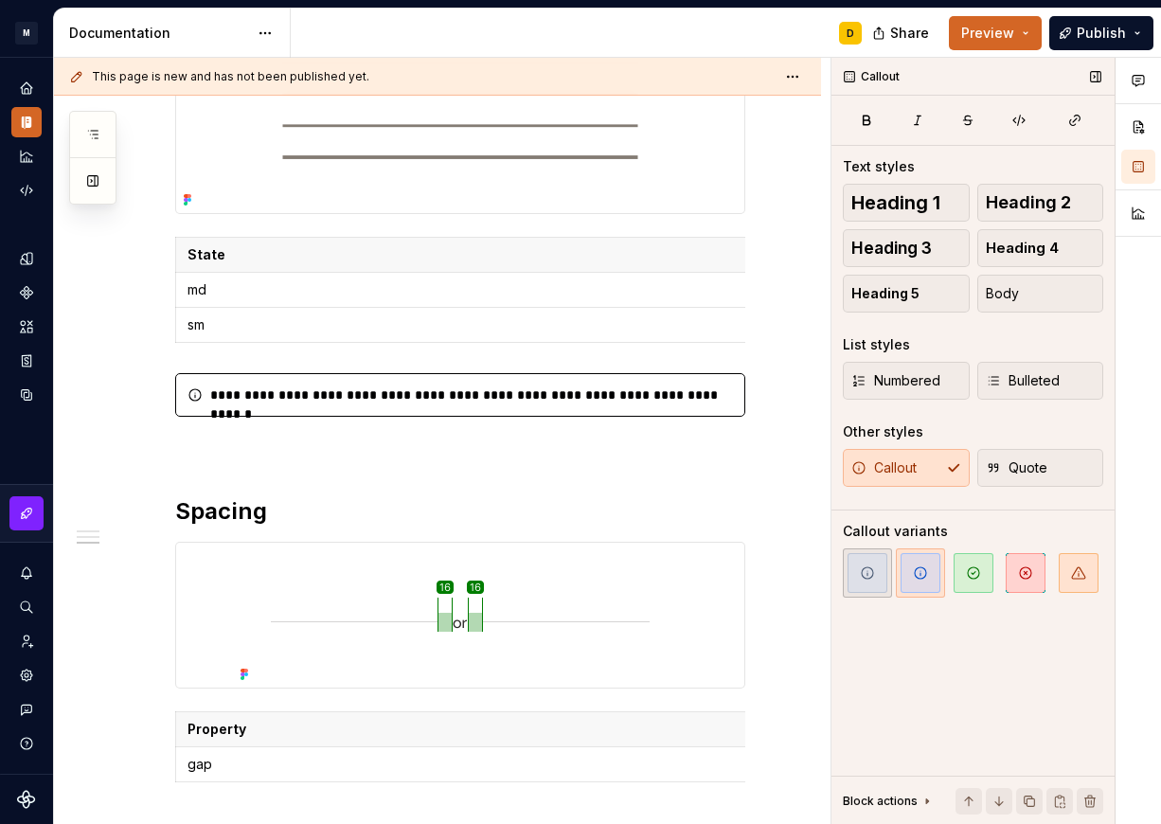
click at [866, 577] on icon "button" at bounding box center [867, 572] width 15 height 15
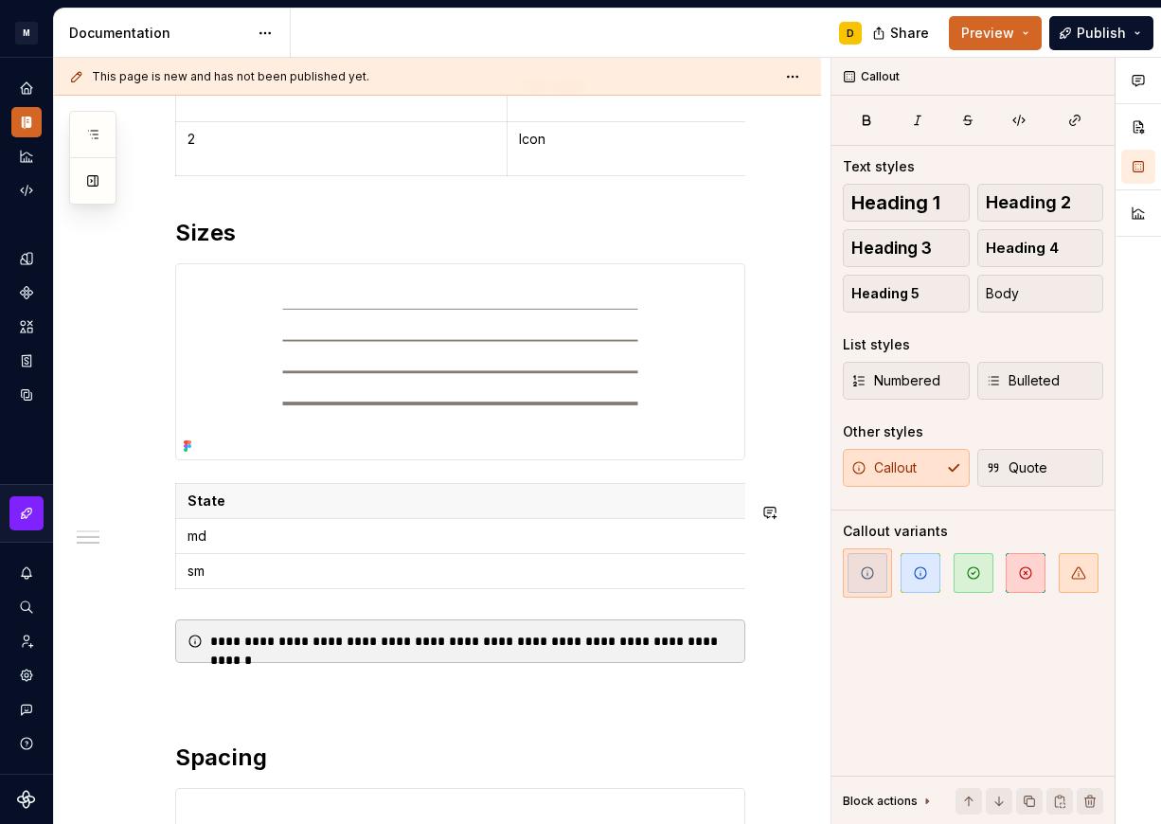
scroll to position [625, 0]
click at [241, 309] on img at bounding box center [460, 362] width 568 height 195
type textarea "*"
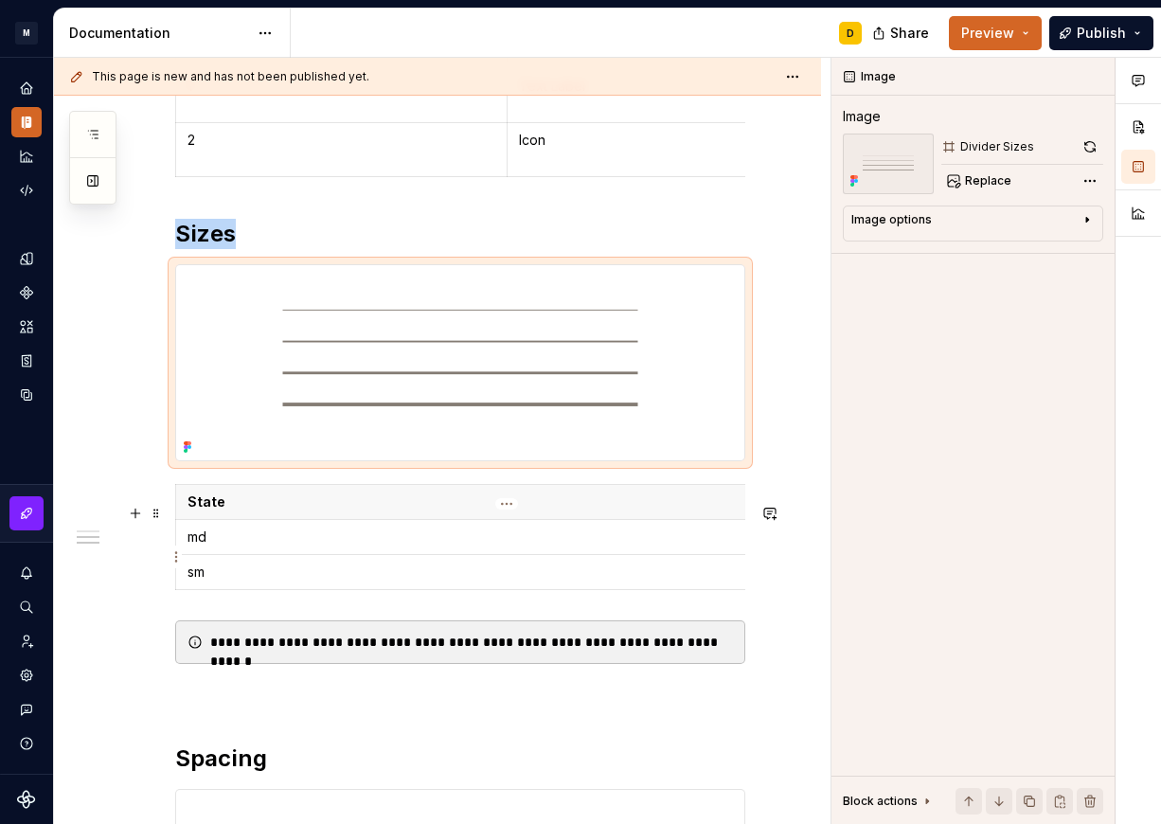
click at [216, 546] on p "md" at bounding box center [506, 536] width 639 height 19
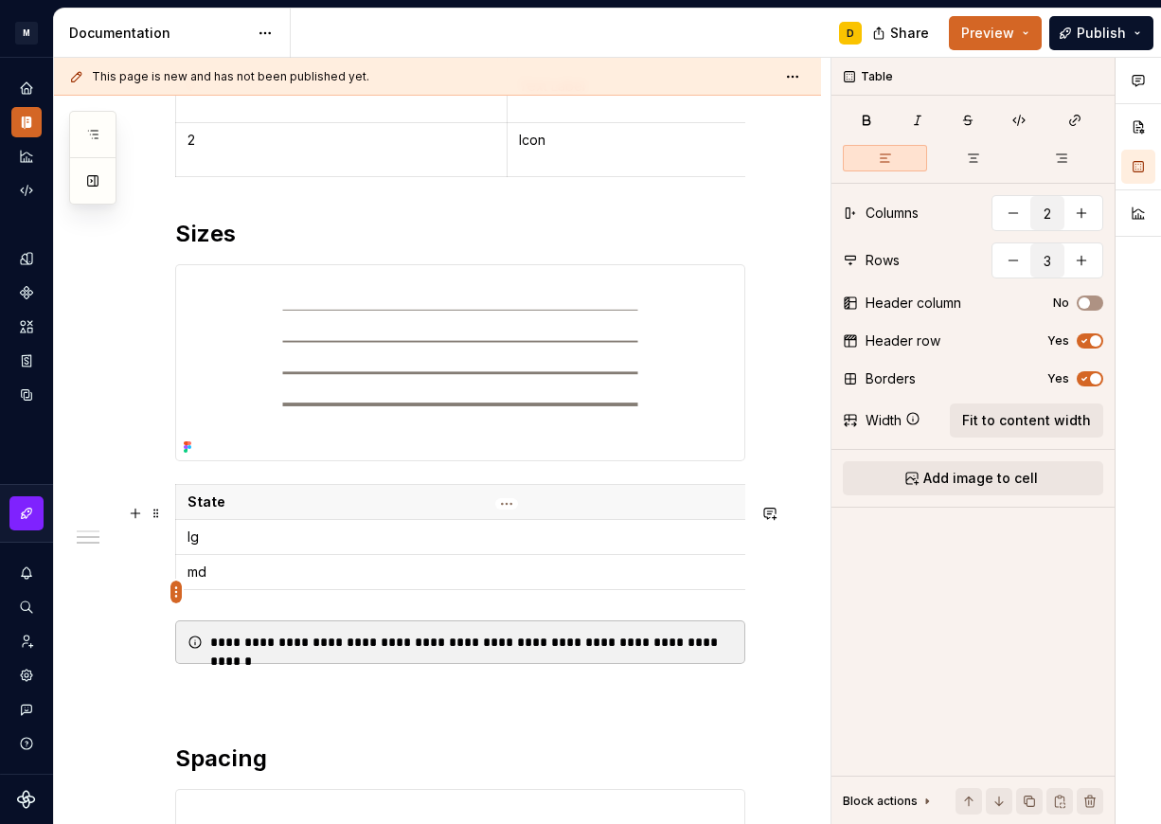
click at [176, 593] on html "M Mi D Design system data Documentation D Share Preview Publish Pages Add Acces…" at bounding box center [580, 412] width 1161 height 824
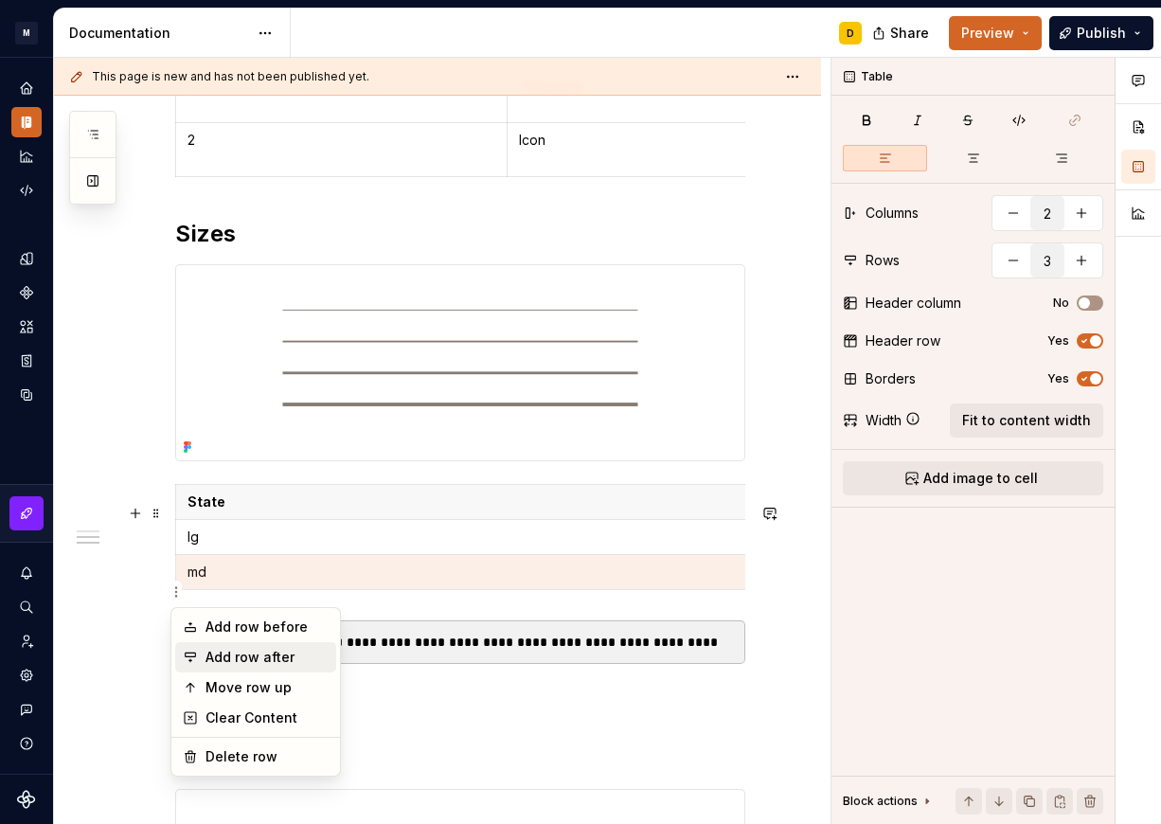
click at [224, 660] on div "Add row after" at bounding box center [266, 656] width 123 height 19
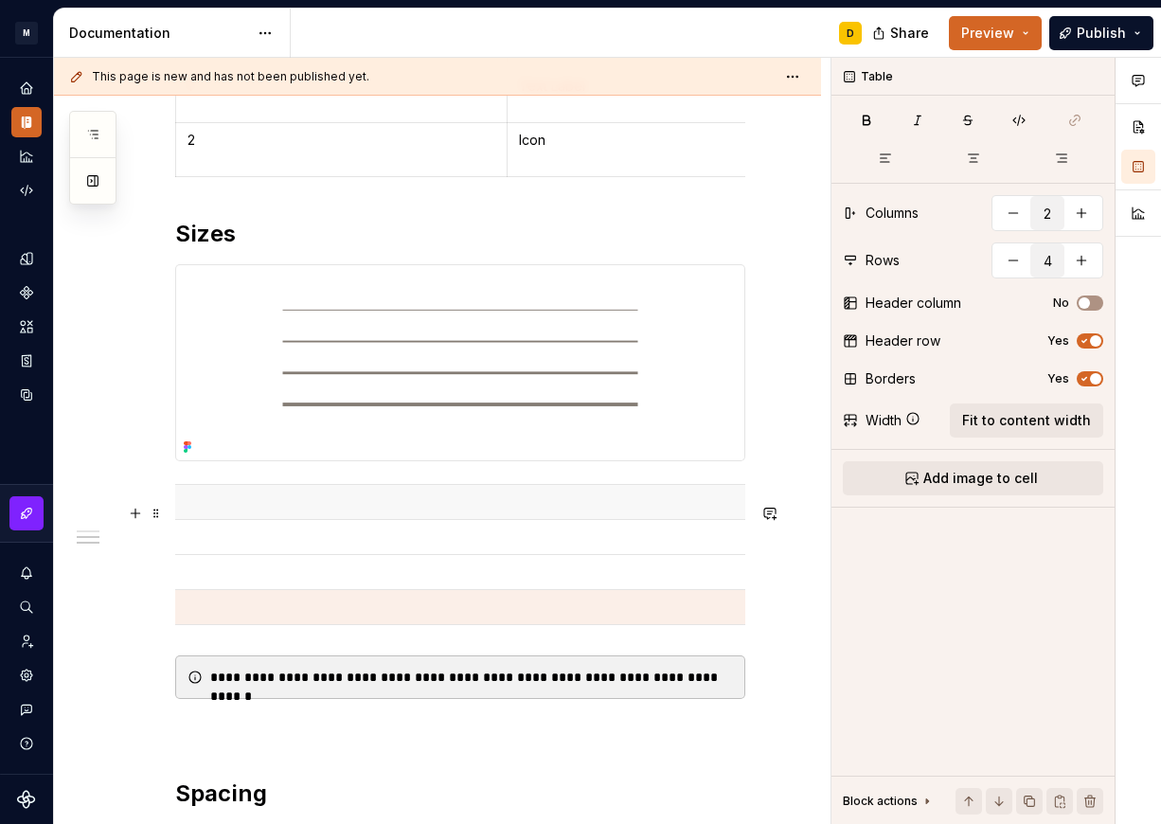
scroll to position [0, 0]
click at [298, 617] on td at bounding box center [507, 607] width 663 height 35
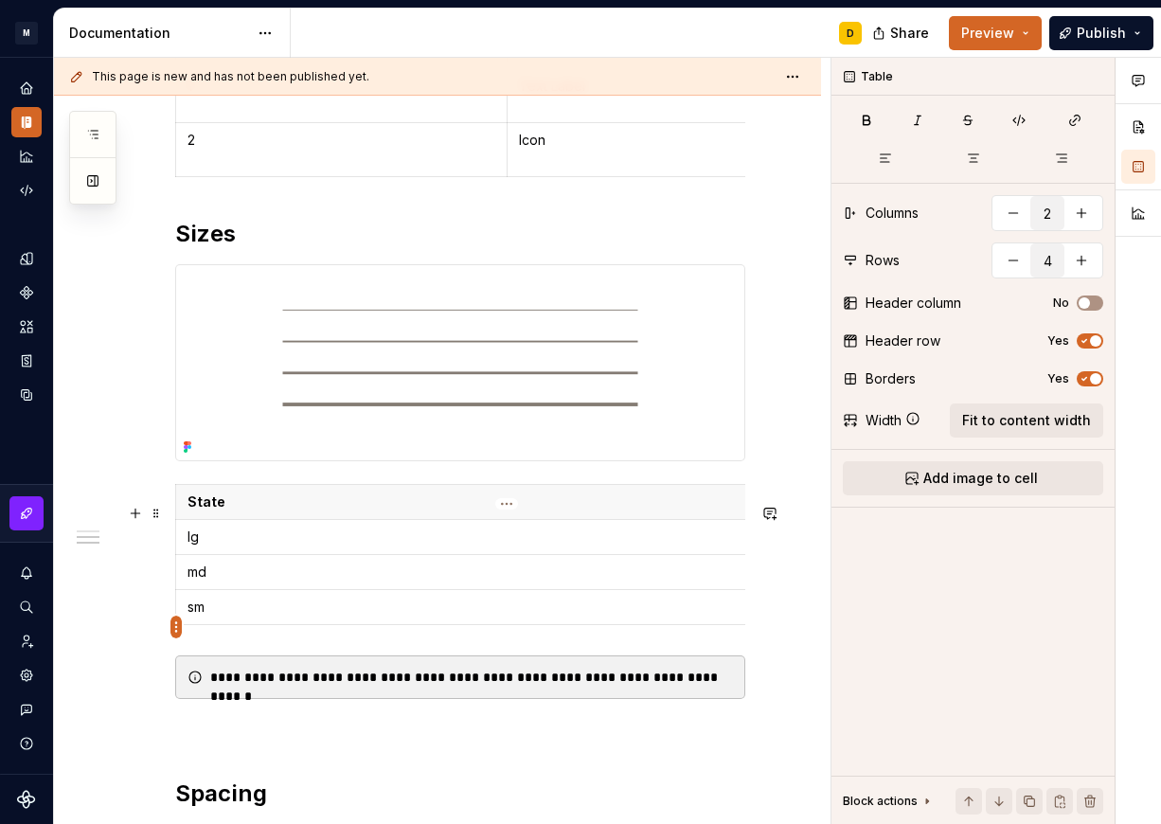
click at [172, 630] on html "M Mi D Design system data Documentation D Share Preview Publish Pages Add Acces…" at bounding box center [580, 412] width 1161 height 824
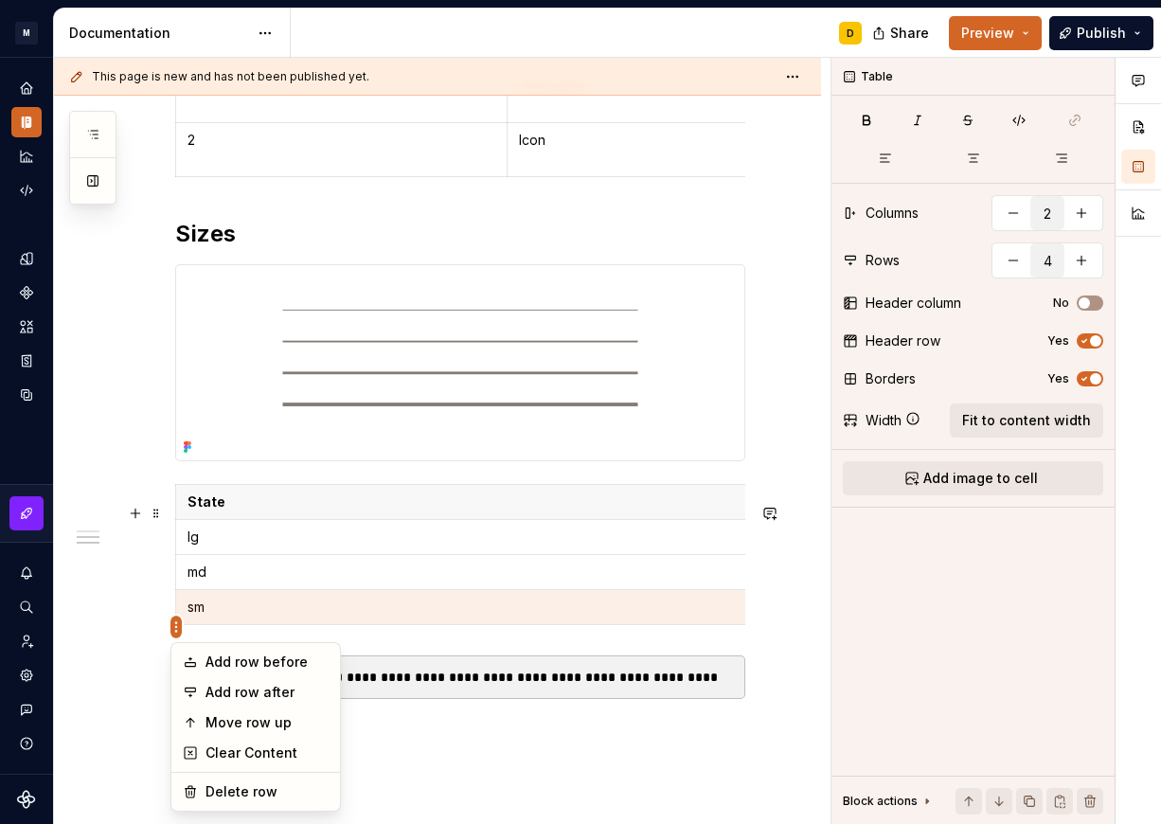
scroll to position [625, 0]
click at [222, 694] on div "Add row after" at bounding box center [266, 691] width 123 height 19
type input "5"
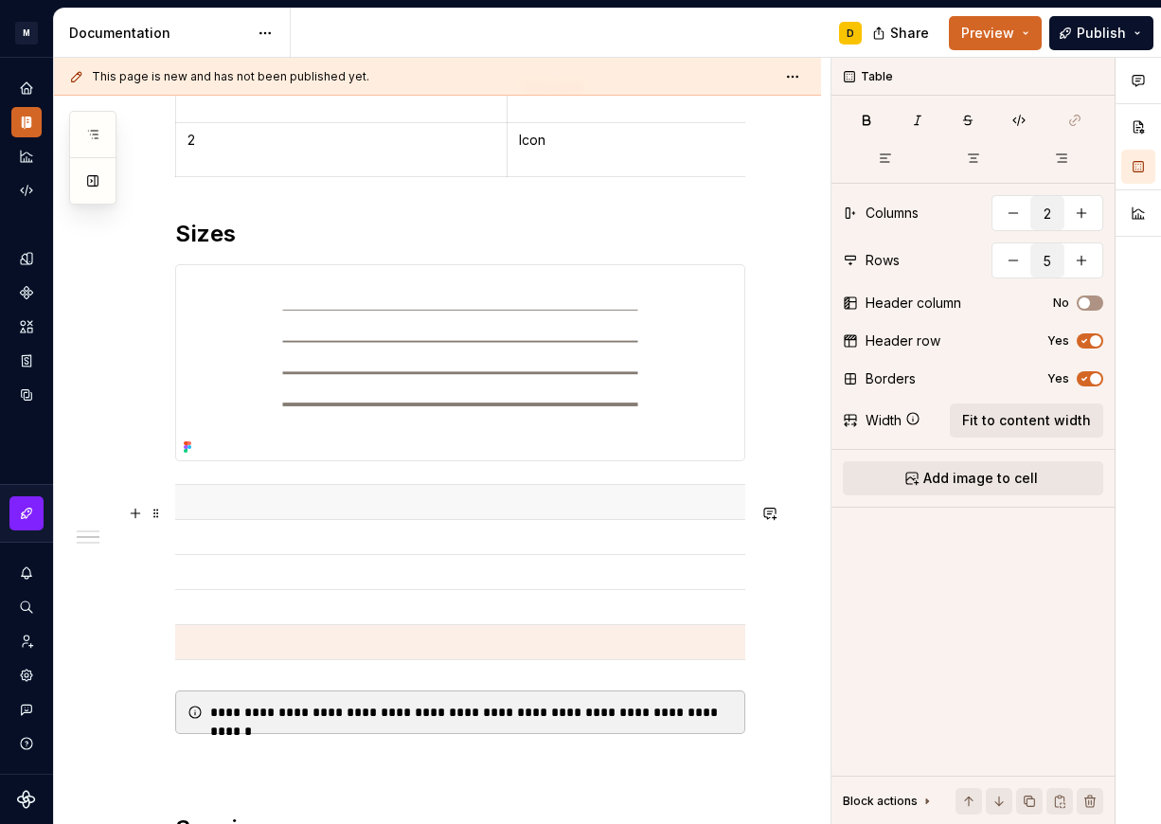
scroll to position [0, 0]
click at [253, 651] on p at bounding box center [506, 641] width 639 height 19
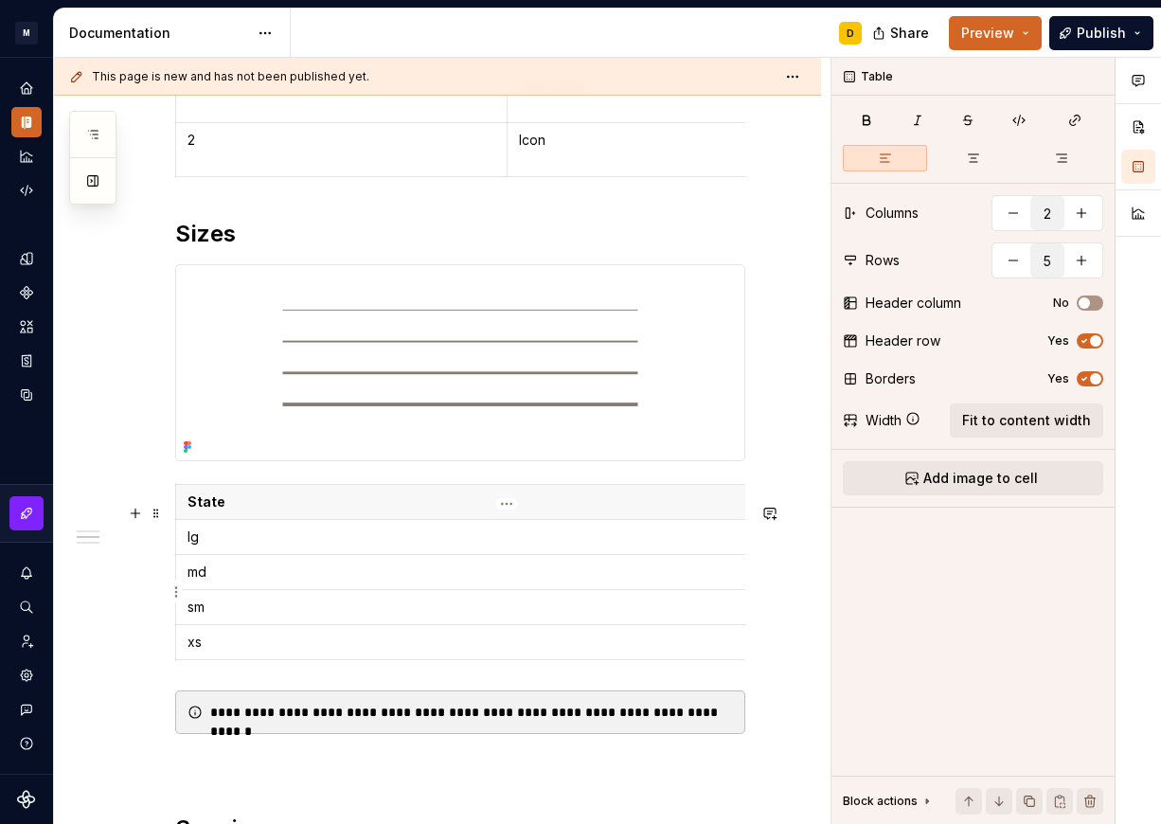
click at [275, 581] on p "md" at bounding box center [506, 571] width 639 height 19
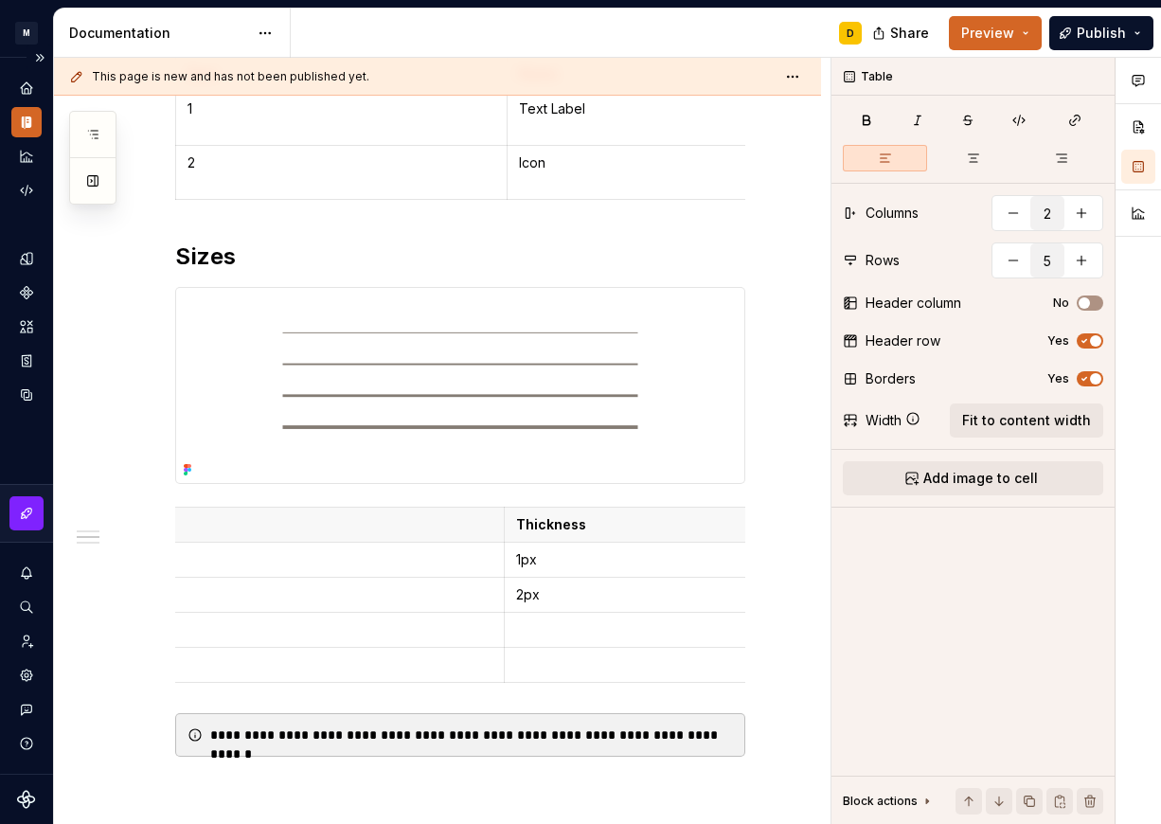
scroll to position [647, 0]
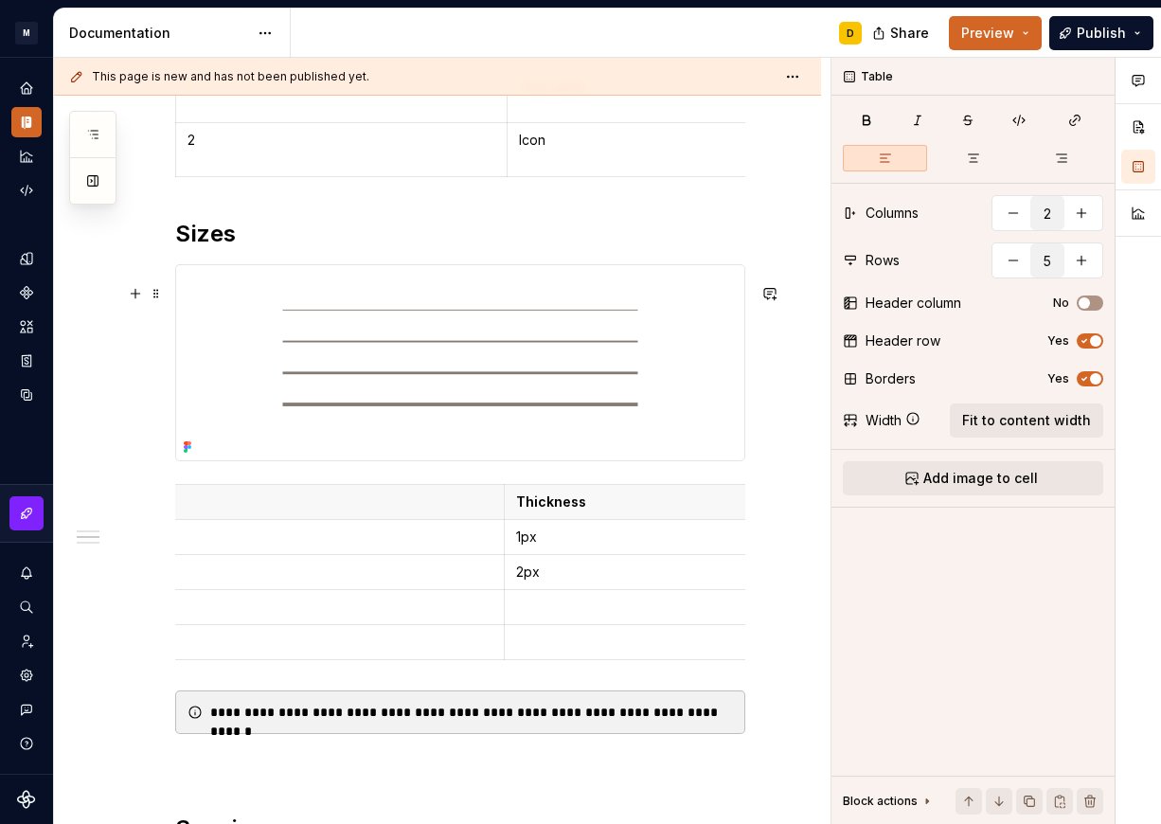
click at [433, 380] on img at bounding box center [460, 362] width 568 height 195
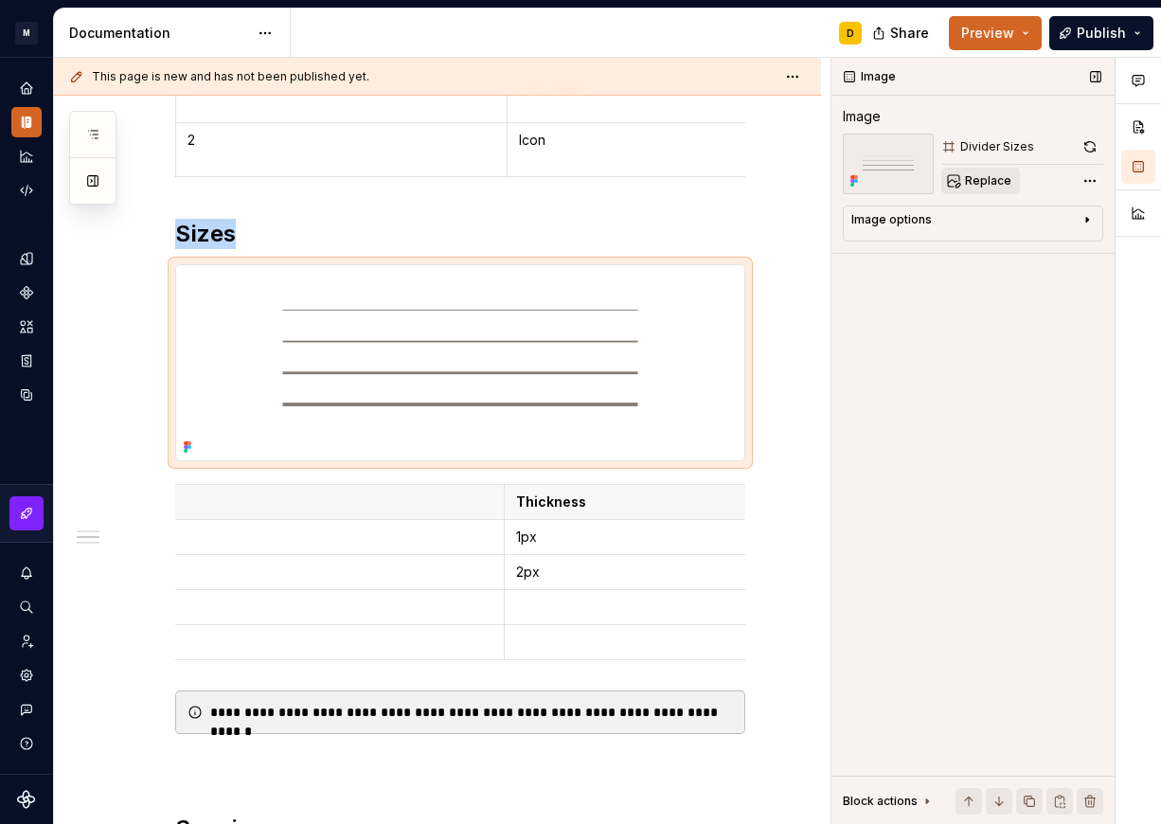
click at [971, 180] on span "Replace" at bounding box center [988, 180] width 46 height 15
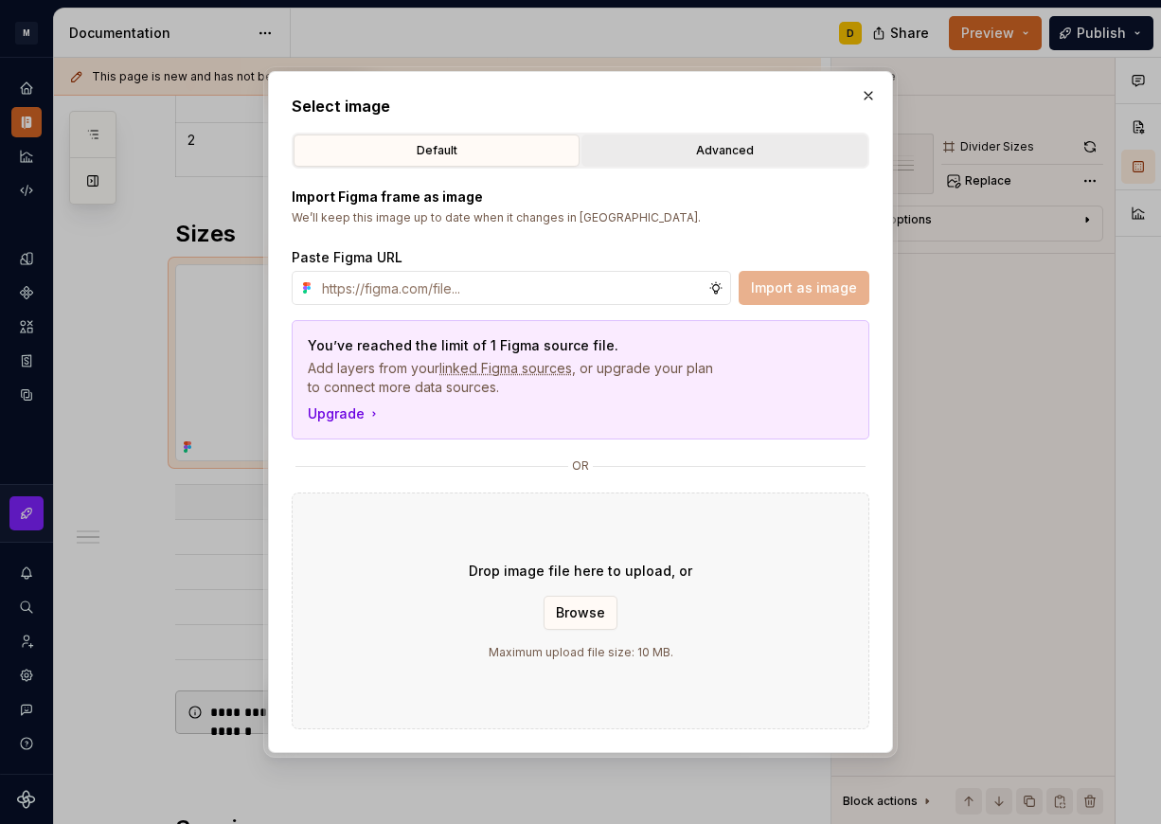
click at [734, 146] on div "Advanced" at bounding box center [724, 150] width 273 height 19
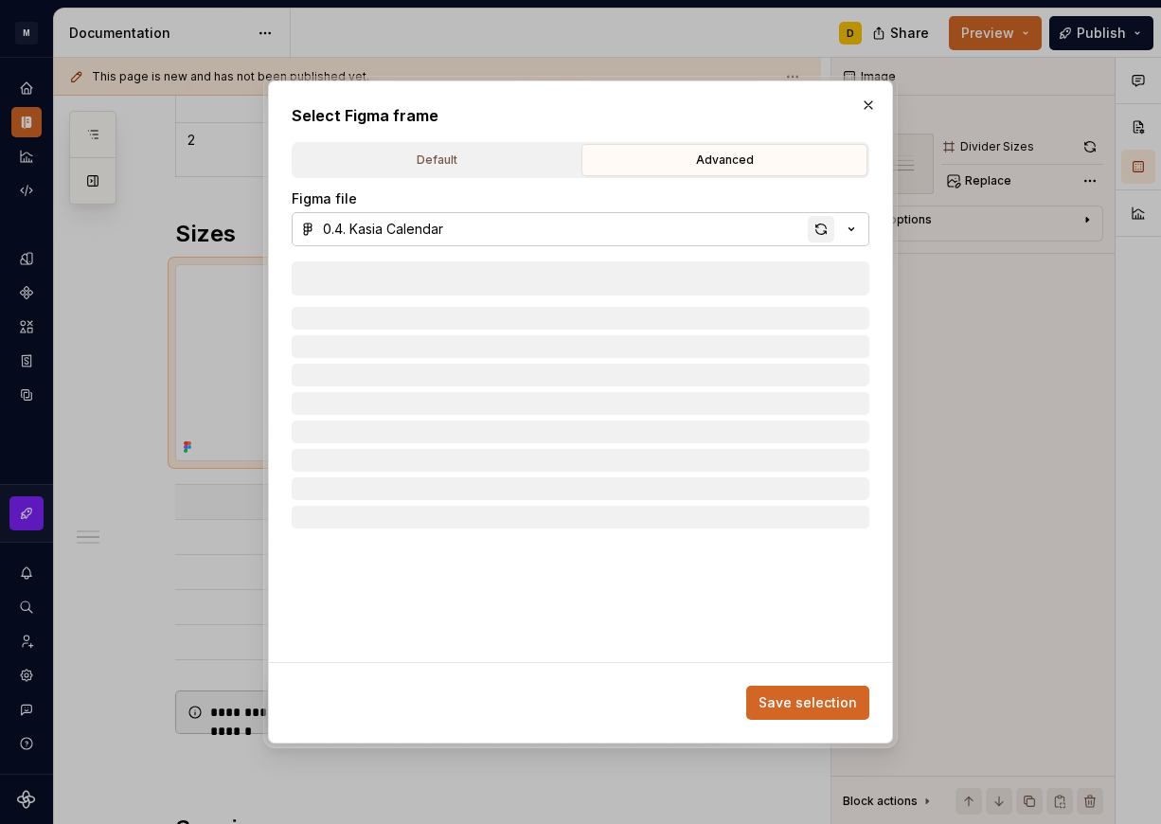
click at [821, 230] on div "button" at bounding box center [820, 229] width 27 height 27
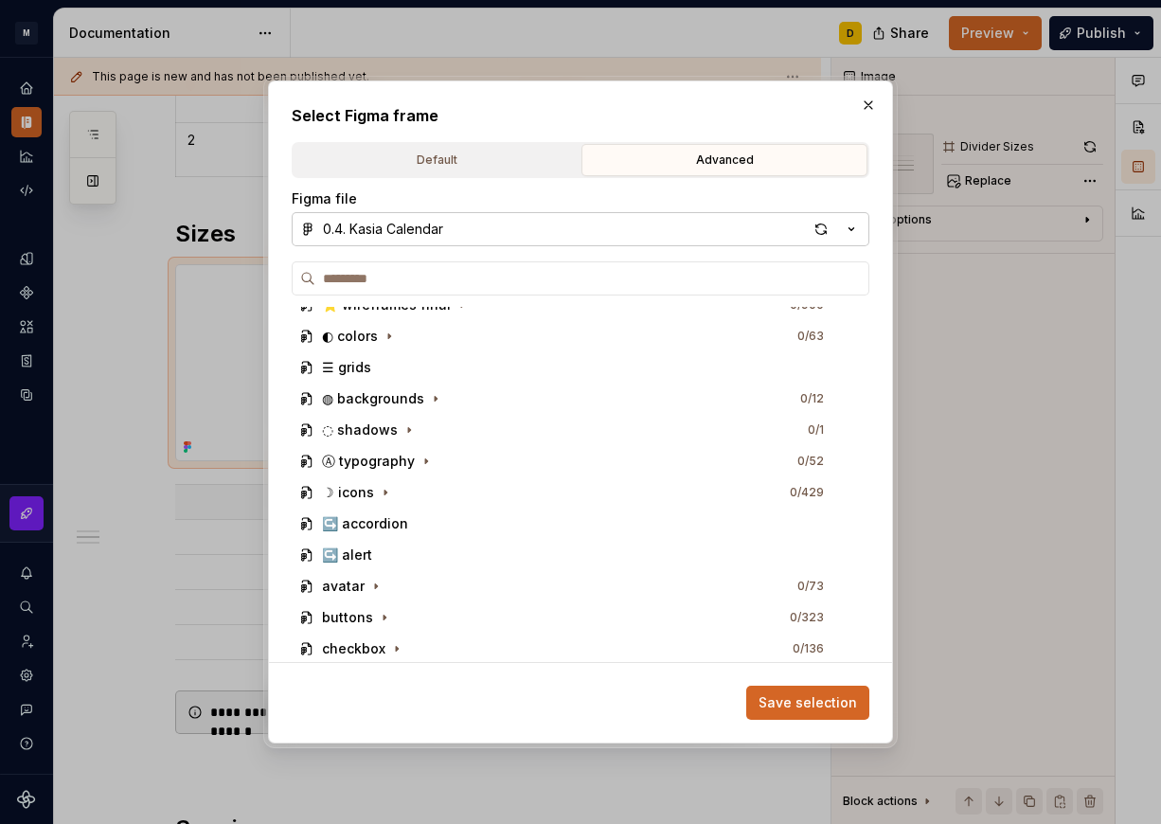
type textarea "*"
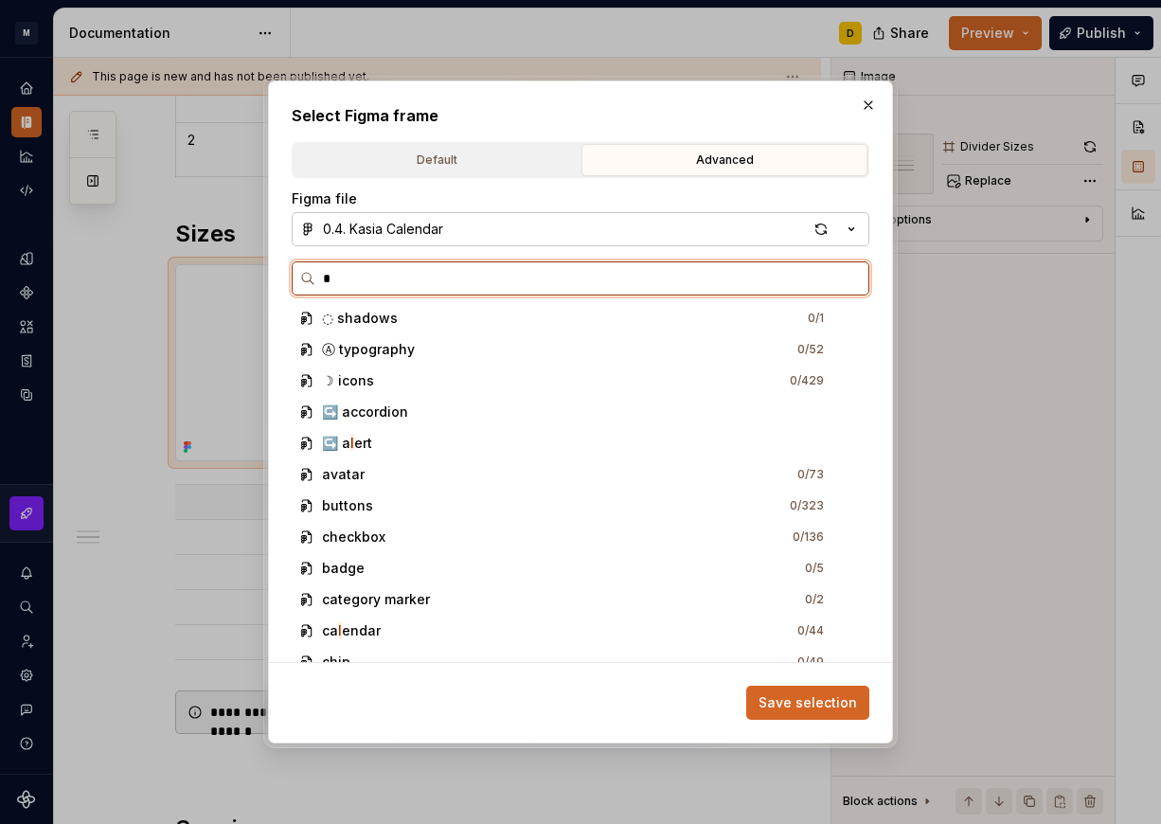
scroll to position [0, 0]
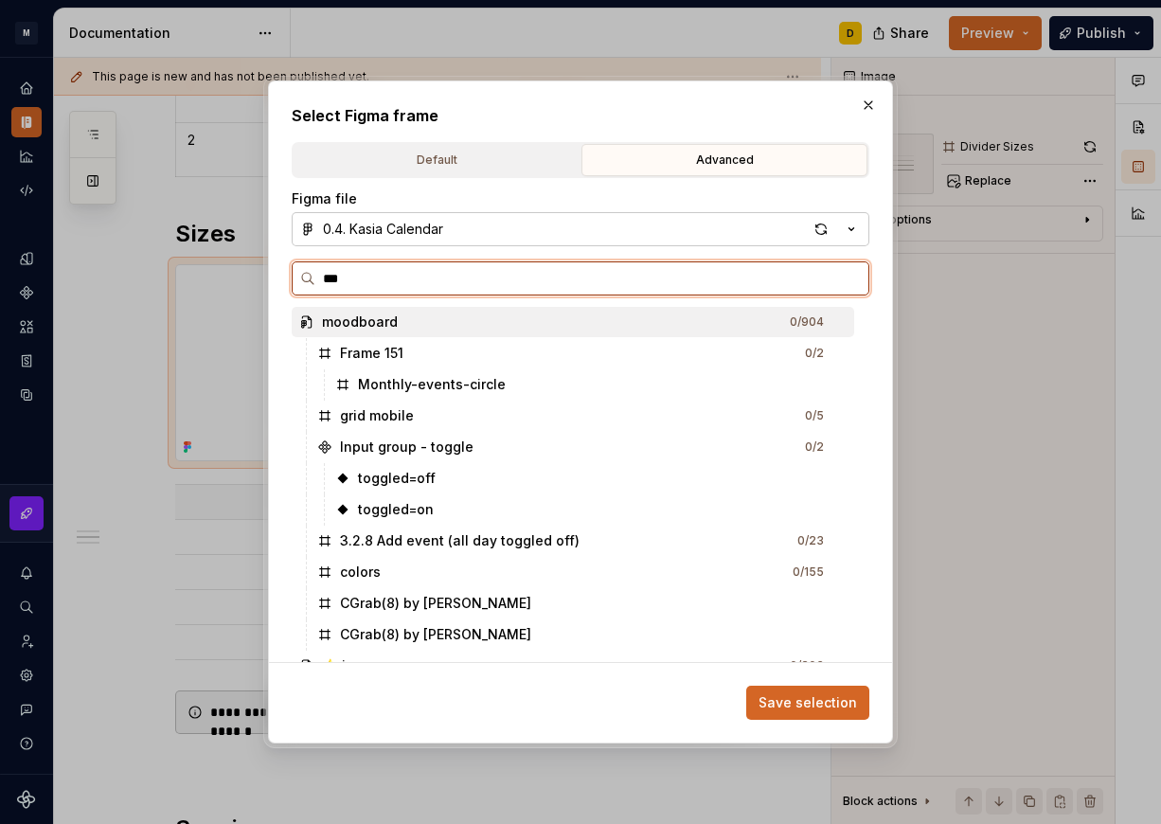
type input "****"
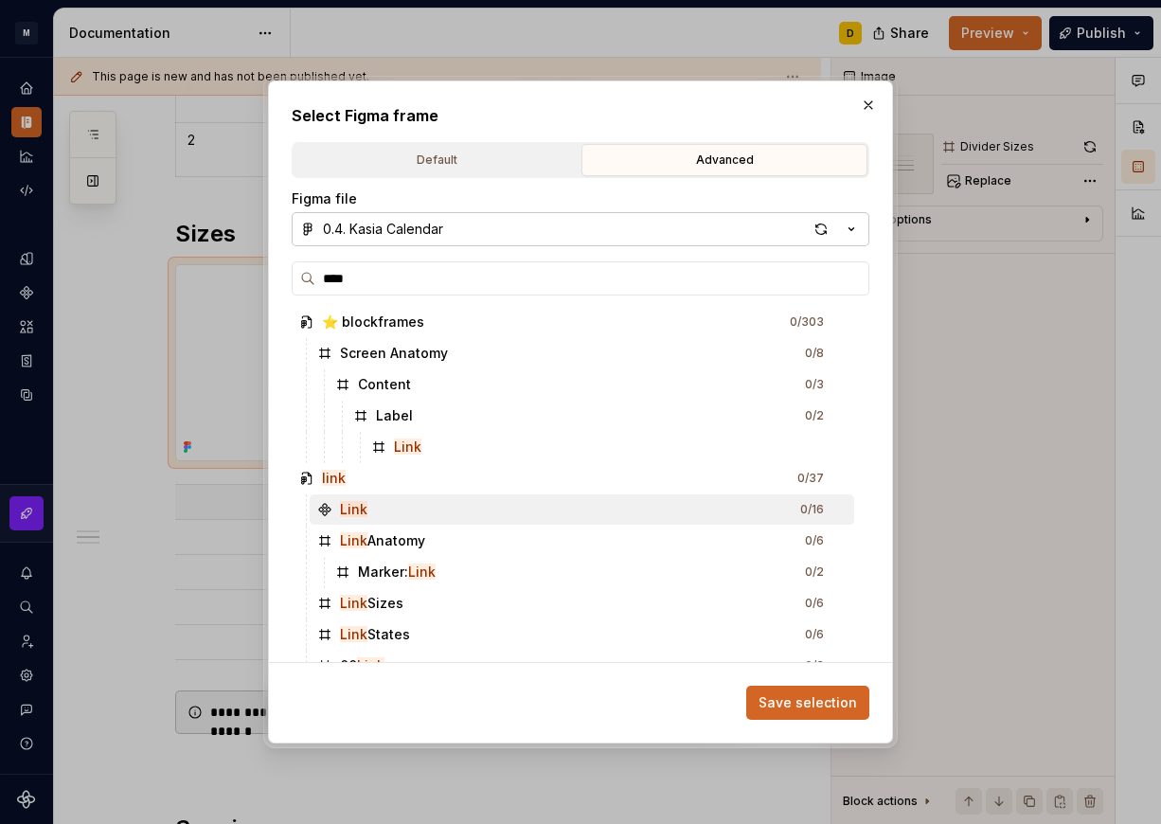
scroll to position [29, 0]
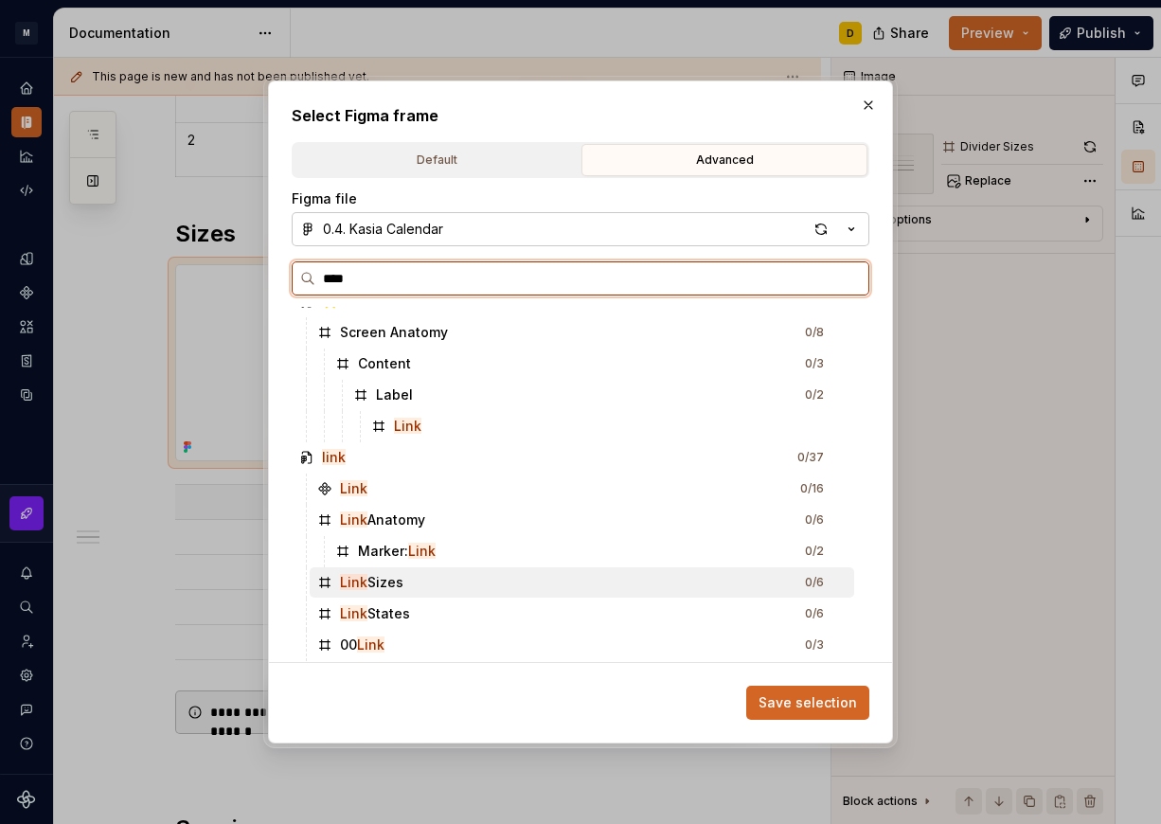
click at [440, 577] on div "Link Sizes 0 / 6" at bounding box center [582, 582] width 544 height 30
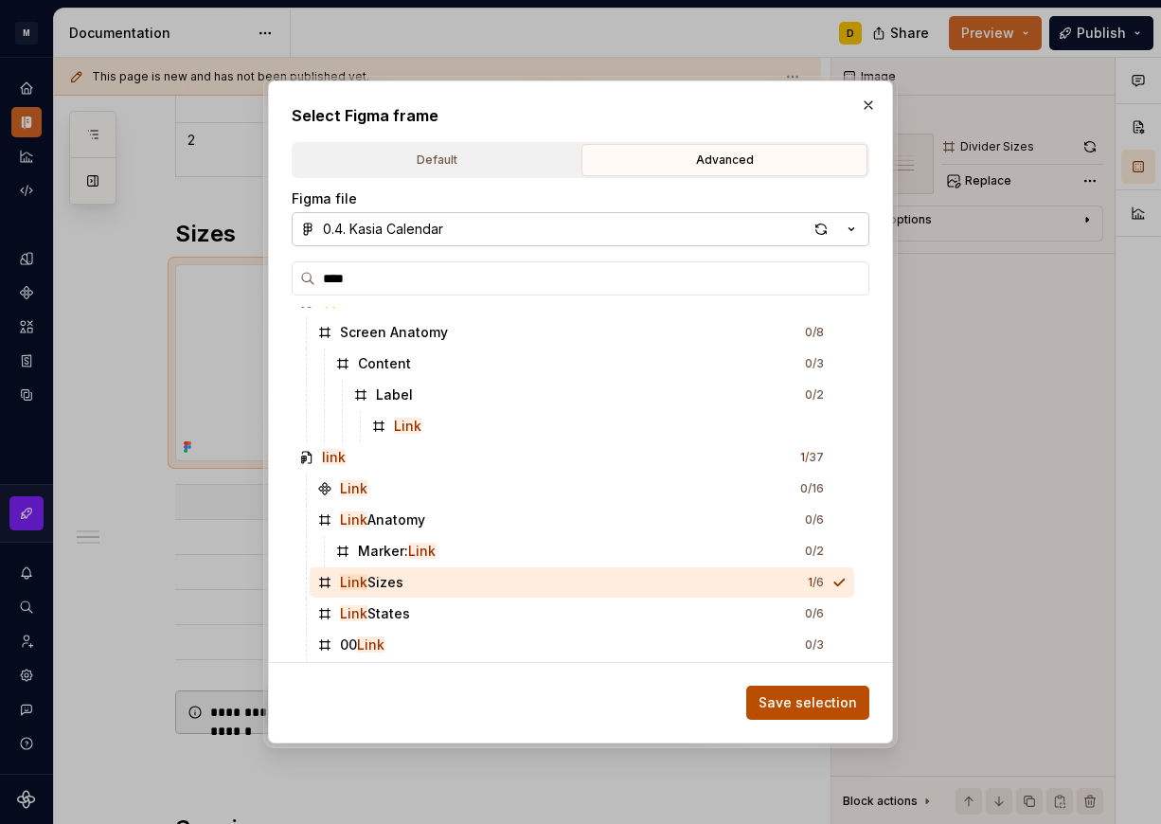
click at [807, 699] on span "Save selection" at bounding box center [807, 702] width 98 height 19
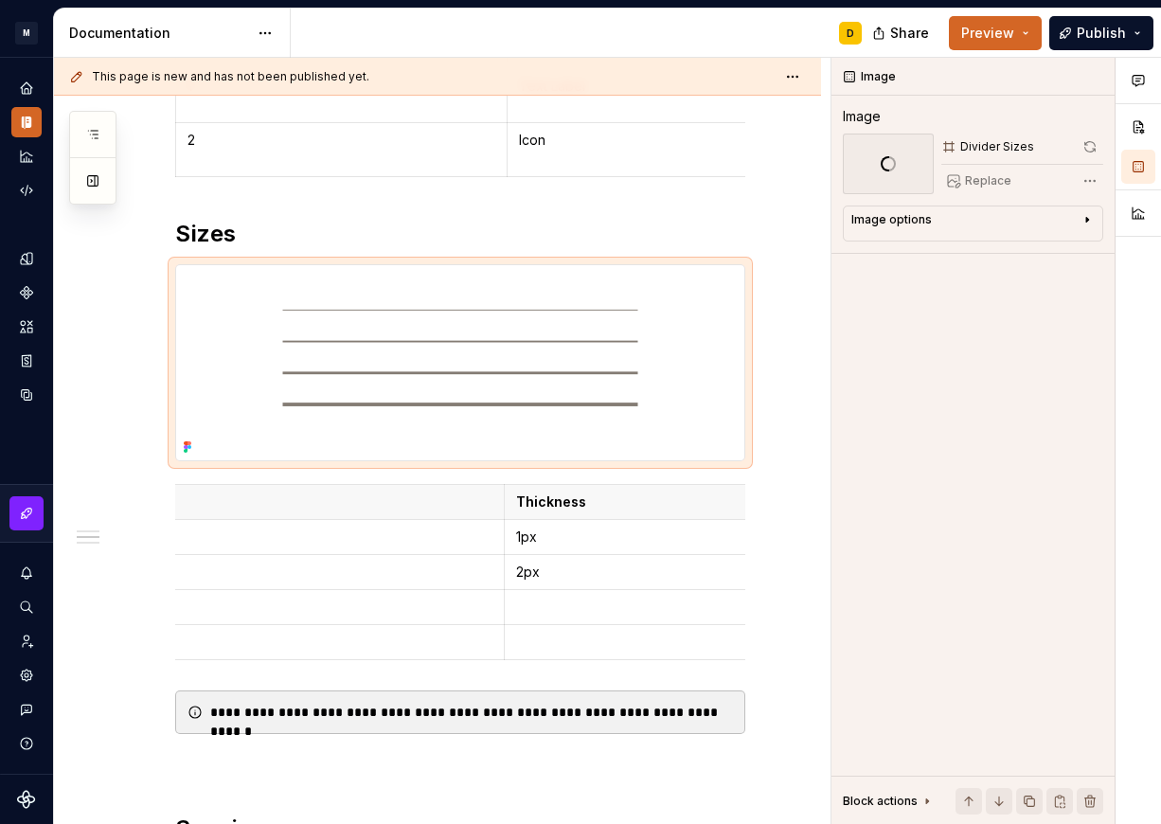
scroll to position [647, 0]
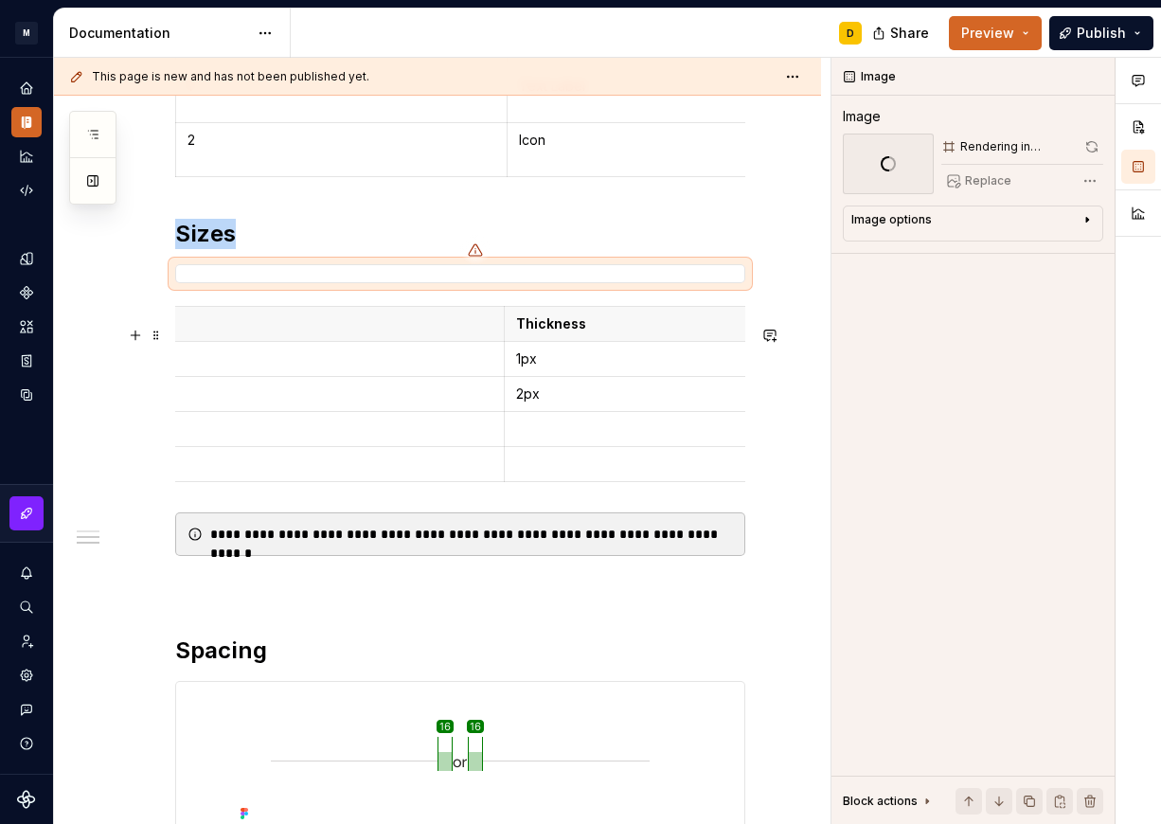
click at [621, 333] on p "Thickness" at bounding box center [835, 323] width 639 height 19
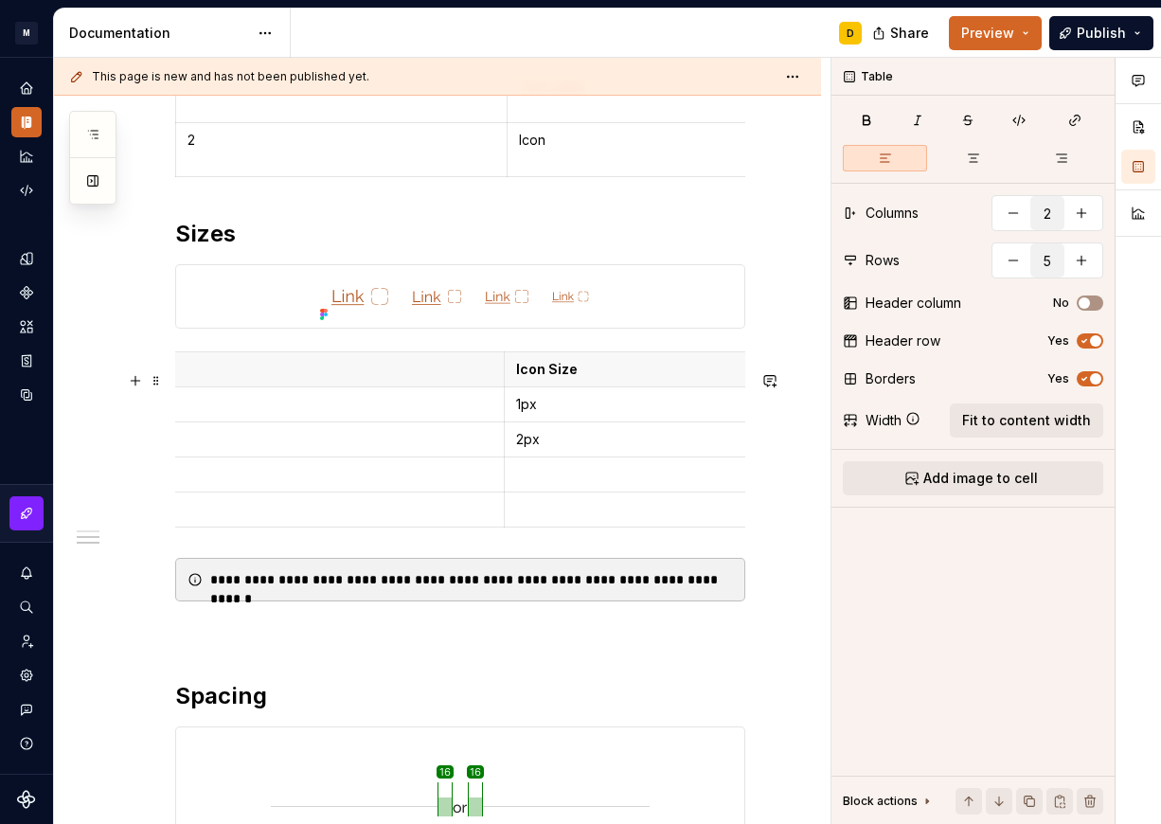
click at [639, 414] on p "1px" at bounding box center [835, 404] width 639 height 19
click at [567, 457] on td "2px" at bounding box center [835, 439] width 663 height 35
click at [634, 484] on p at bounding box center [835, 474] width 639 height 19
click at [561, 519] on p at bounding box center [835, 509] width 639 height 19
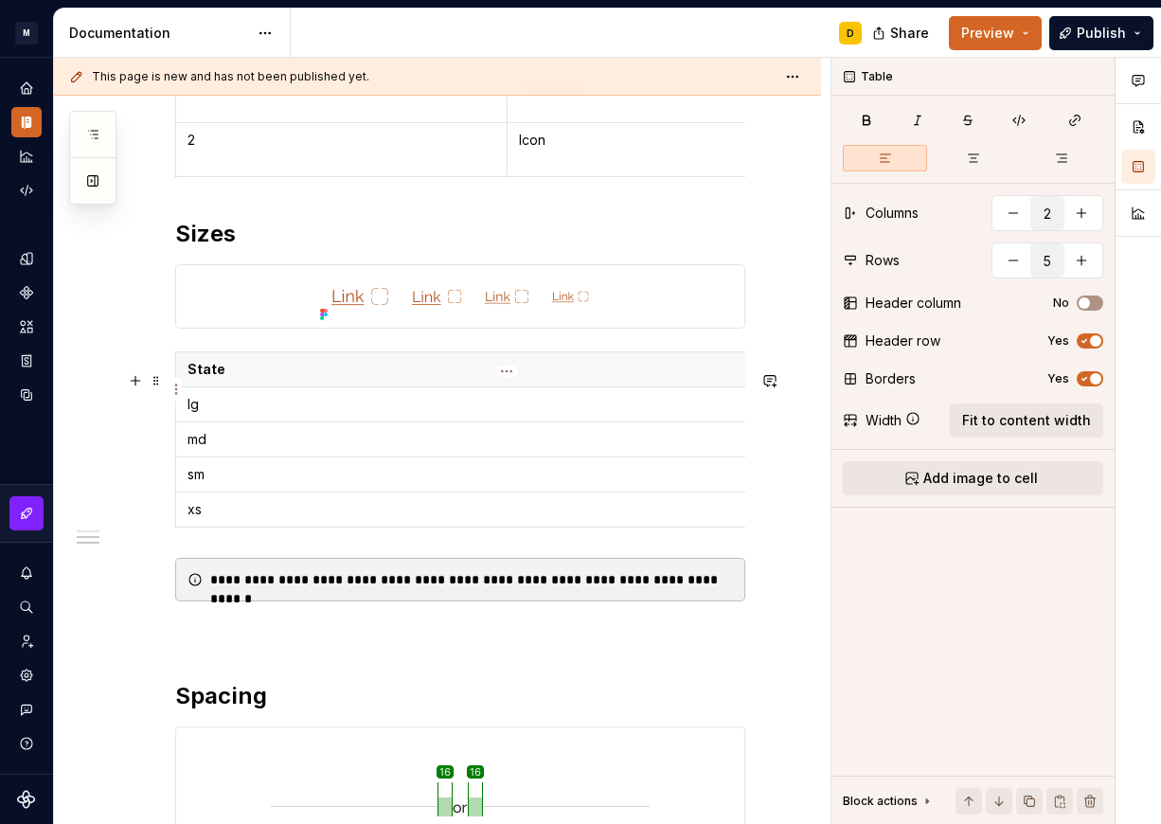
click at [282, 379] on p "State" at bounding box center [506, 369] width 639 height 19
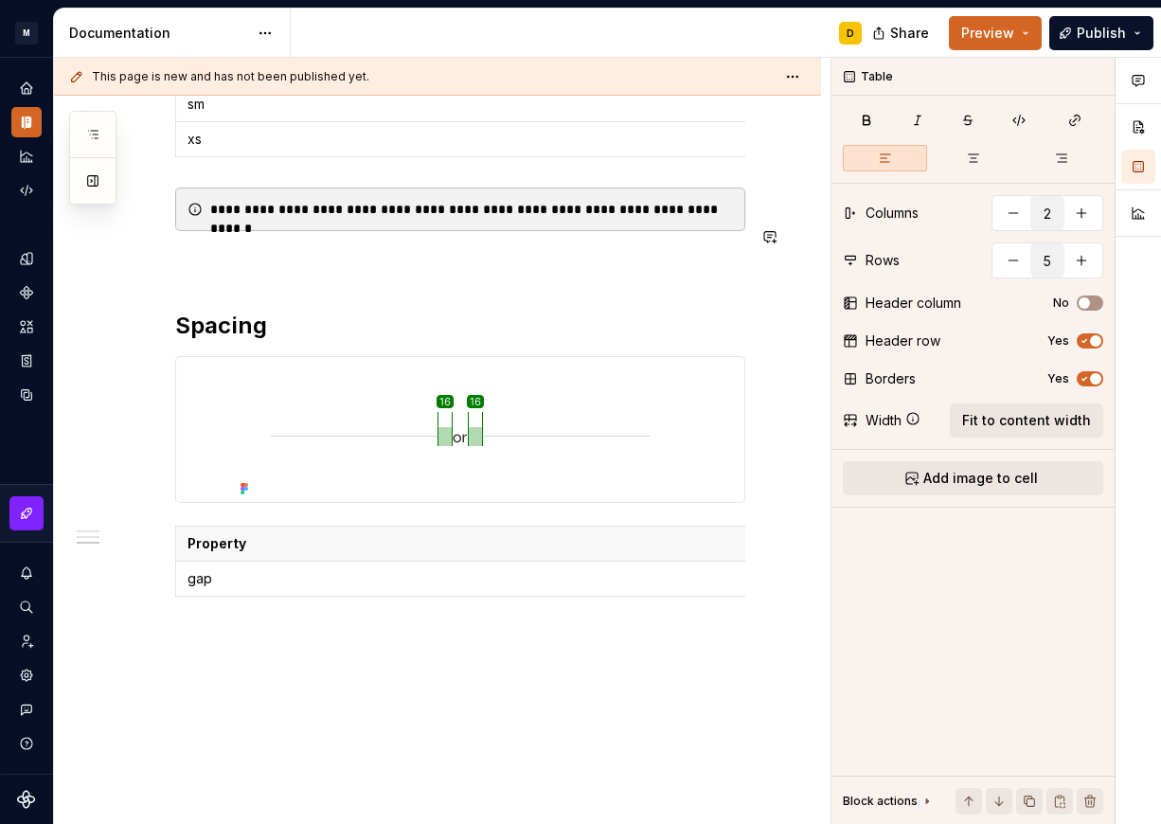
scroll to position [1025, 0]
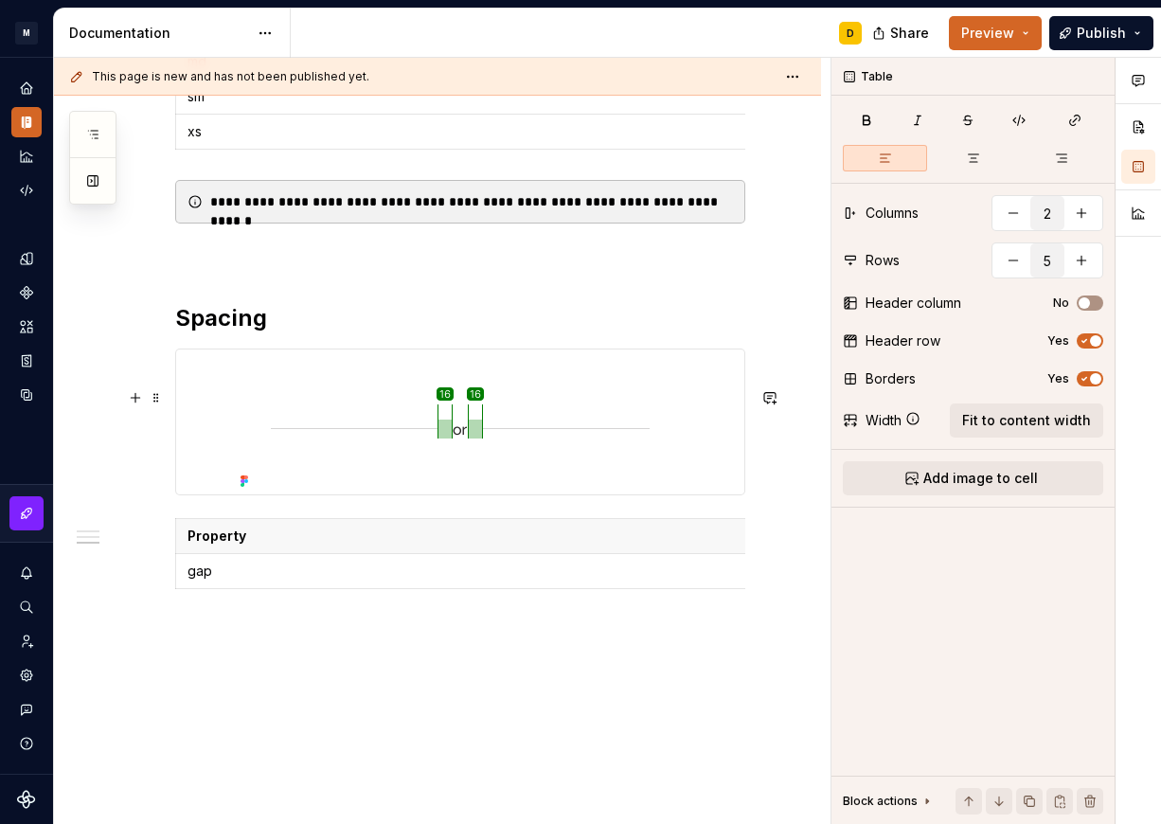
click at [447, 438] on img at bounding box center [460, 421] width 454 height 145
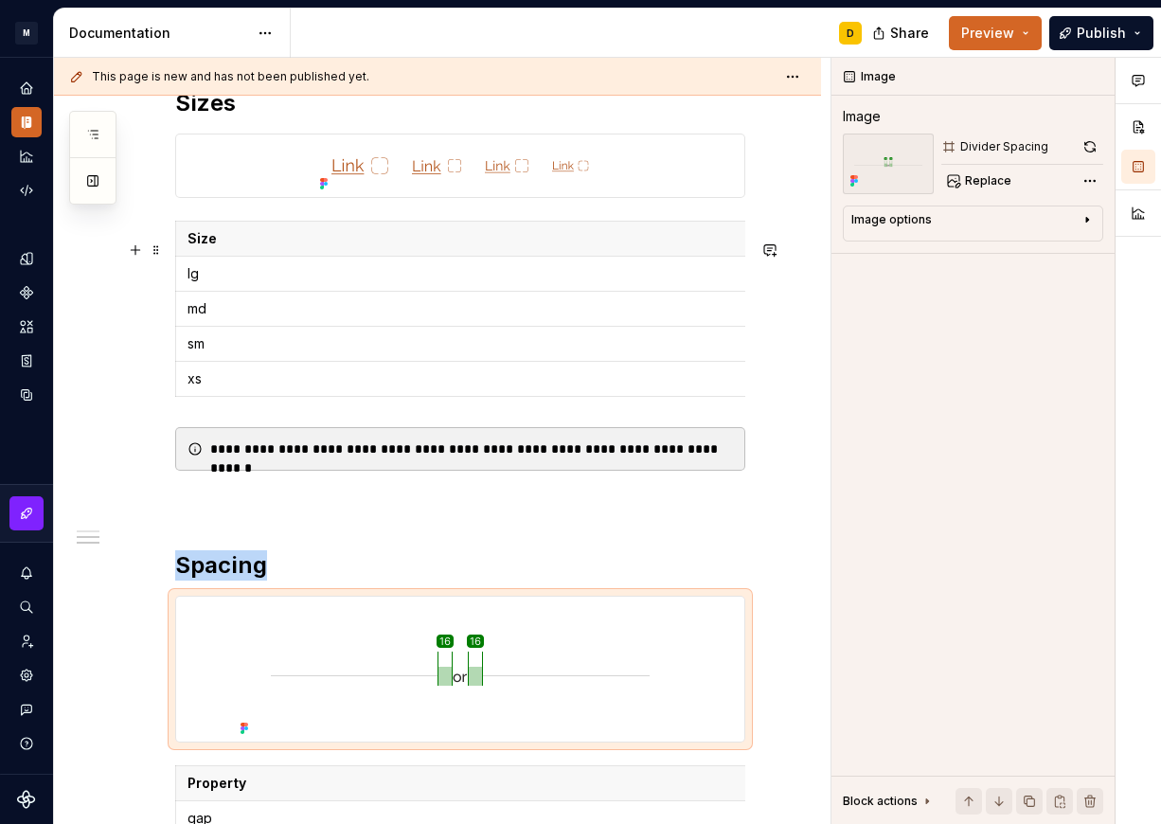
scroll to position [776, 0]
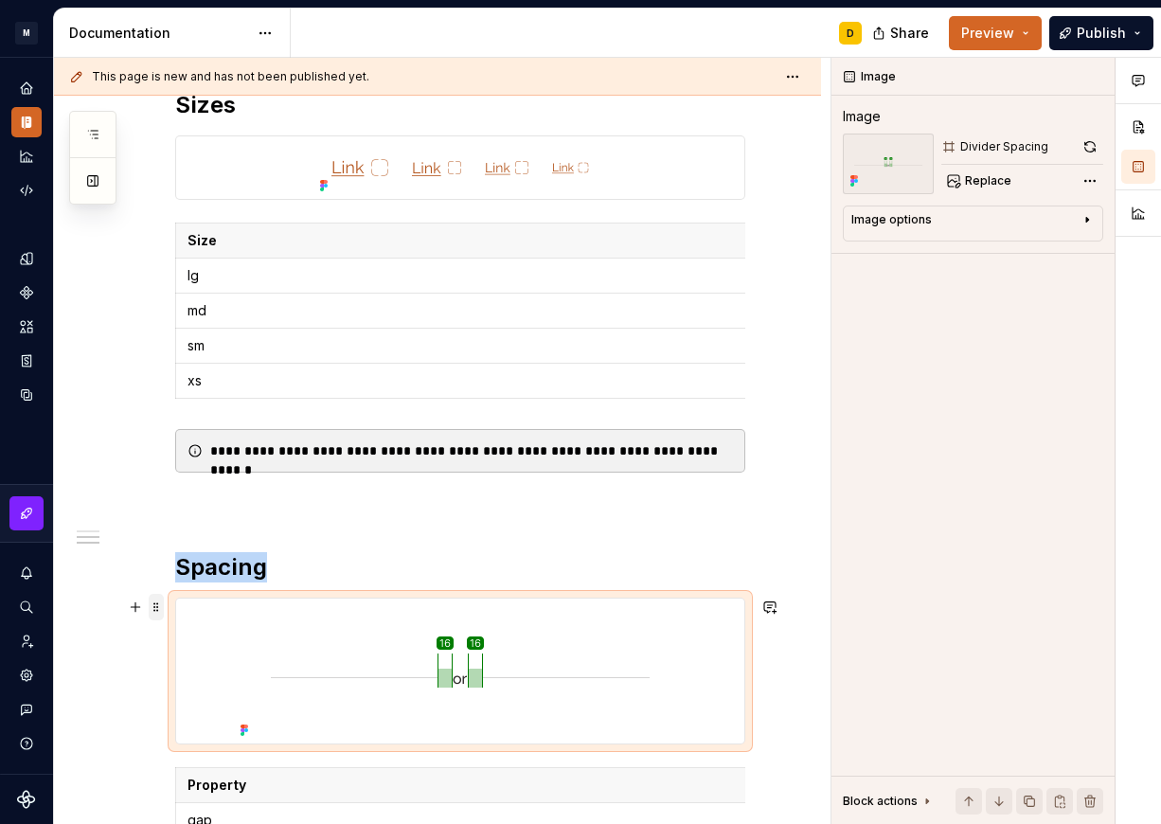
click at [161, 603] on span at bounding box center [156, 607] width 15 height 27
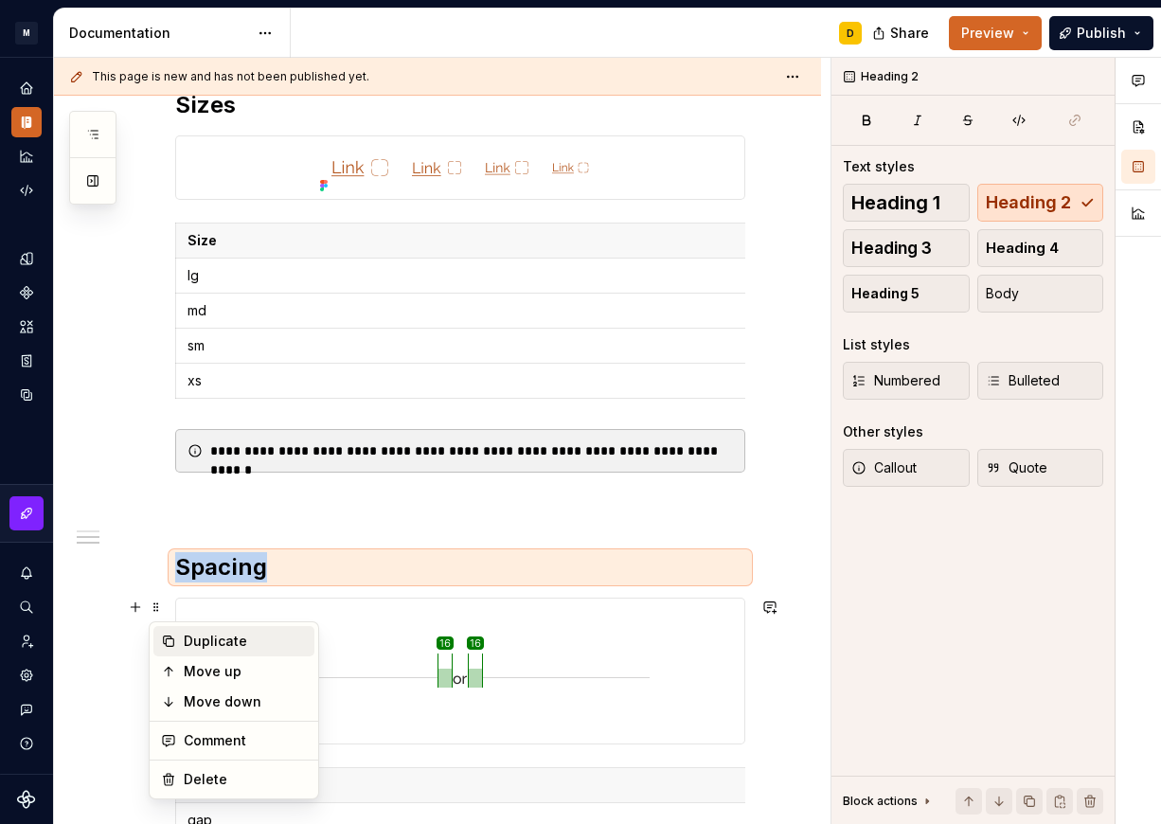
click at [214, 641] on div "Duplicate" at bounding box center [245, 640] width 123 height 19
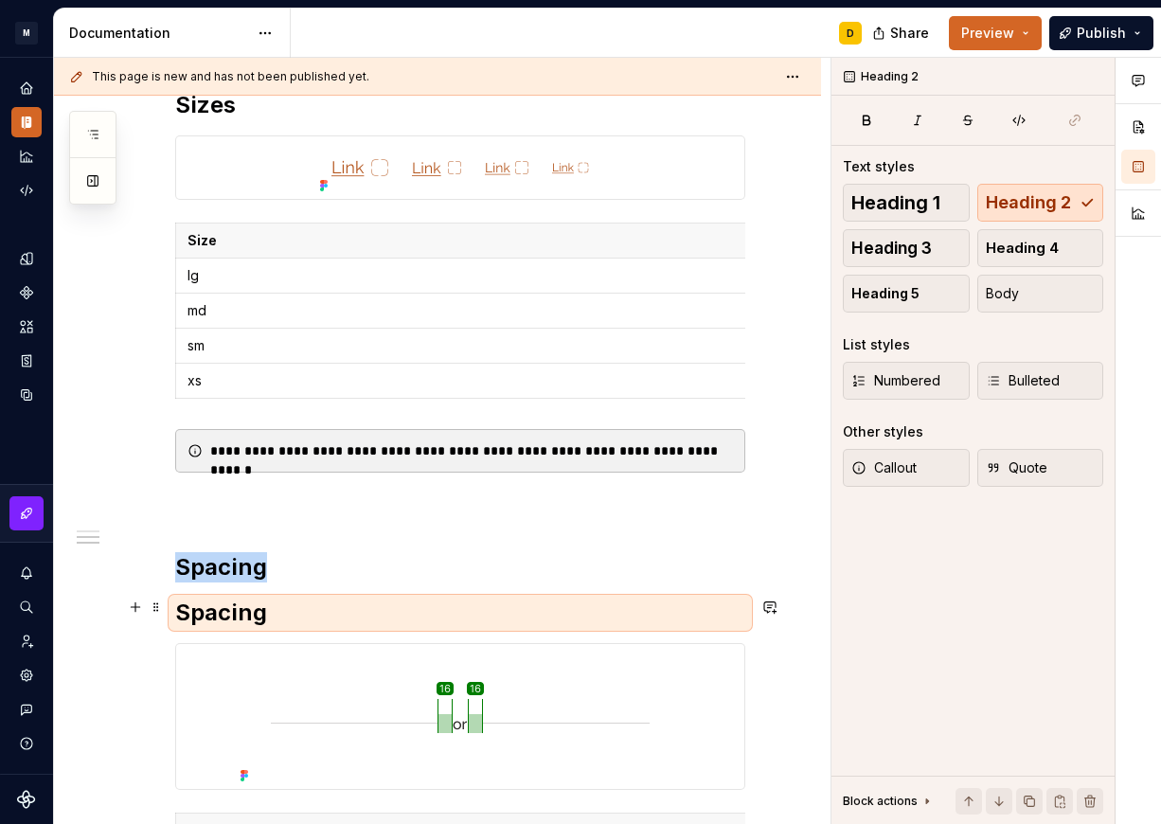
click at [303, 582] on h2 "Spacing" at bounding box center [460, 567] width 570 height 30
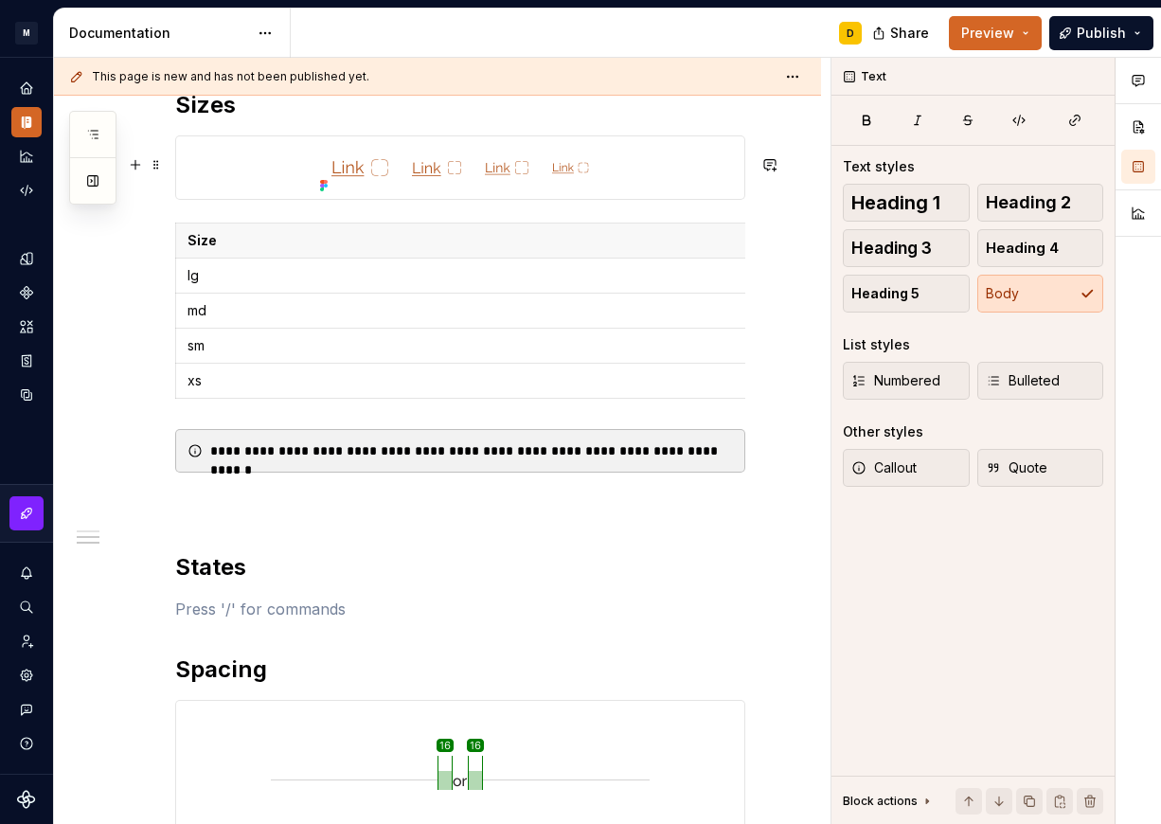
click at [307, 173] on div at bounding box center [460, 167] width 568 height 62
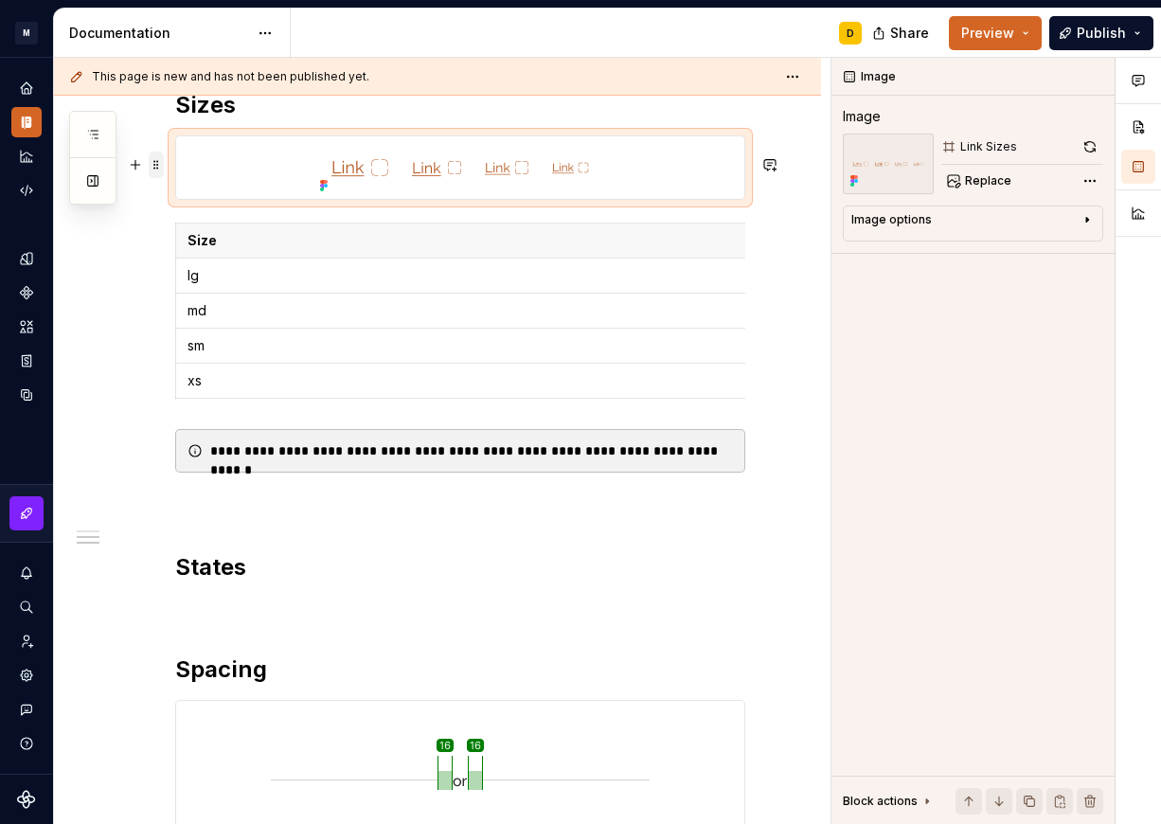
click at [152, 166] on span at bounding box center [156, 164] width 15 height 27
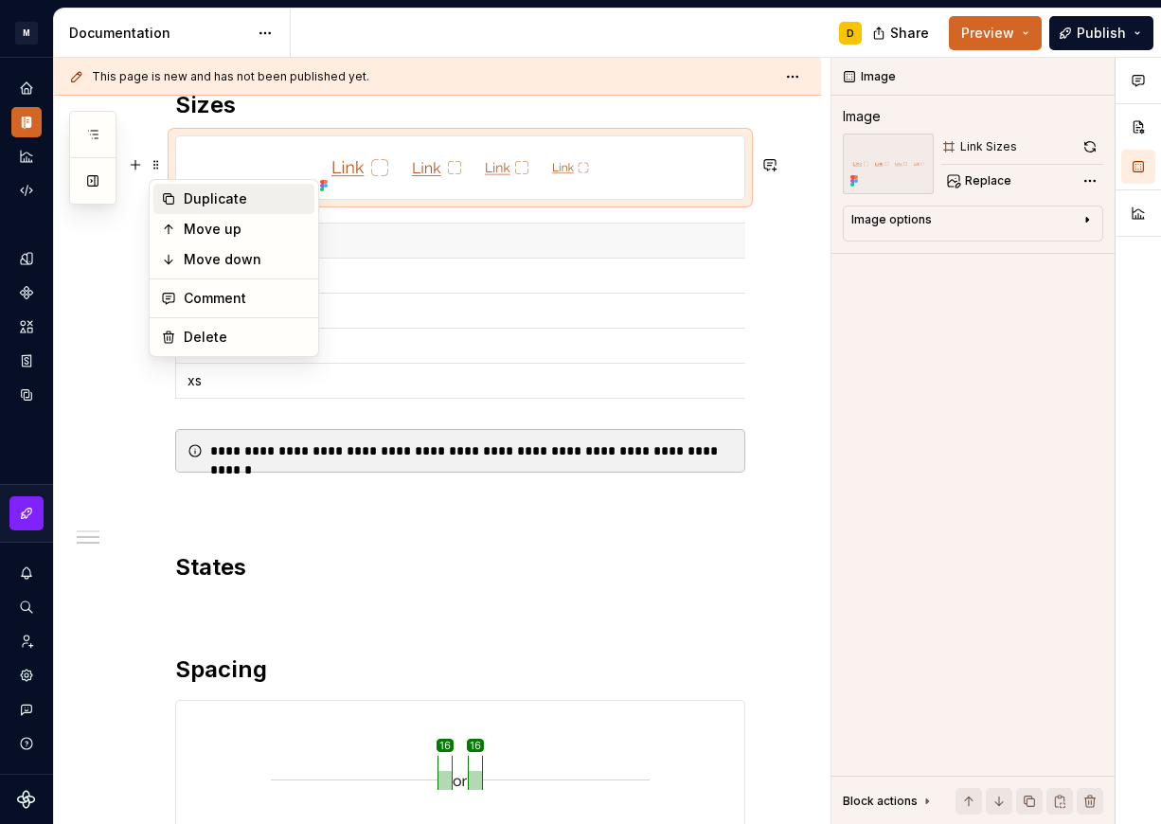
click at [172, 204] on icon at bounding box center [169, 199] width 10 height 10
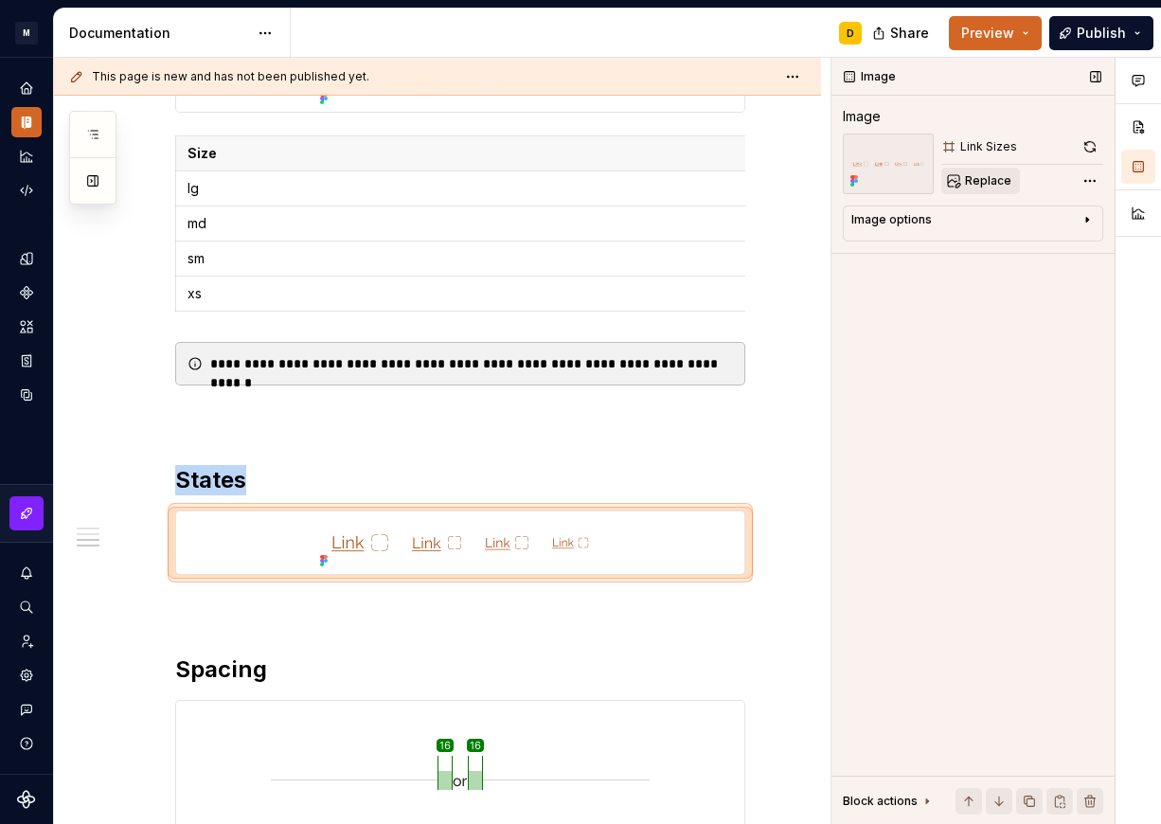
click at [1007, 180] on span "Replace" at bounding box center [988, 180] width 46 height 15
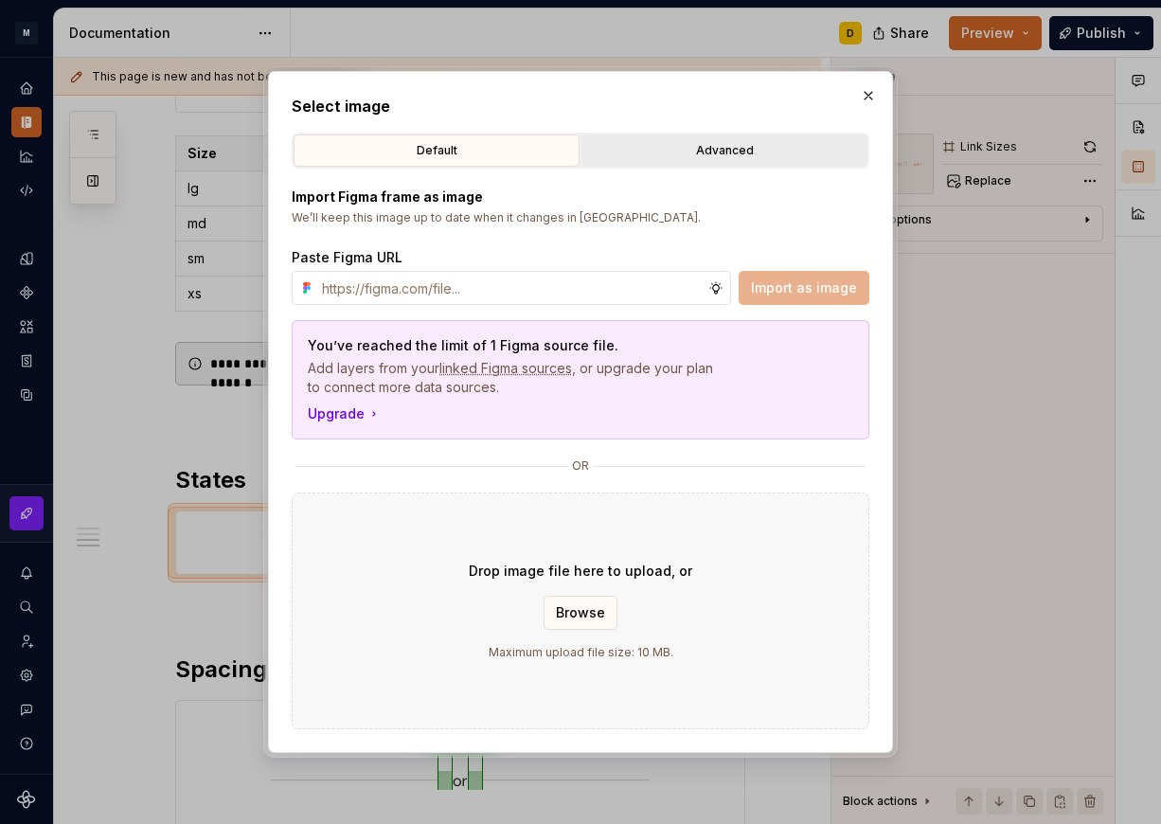
type textarea "*"
click at [670, 153] on div "Advanced" at bounding box center [724, 150] width 273 height 19
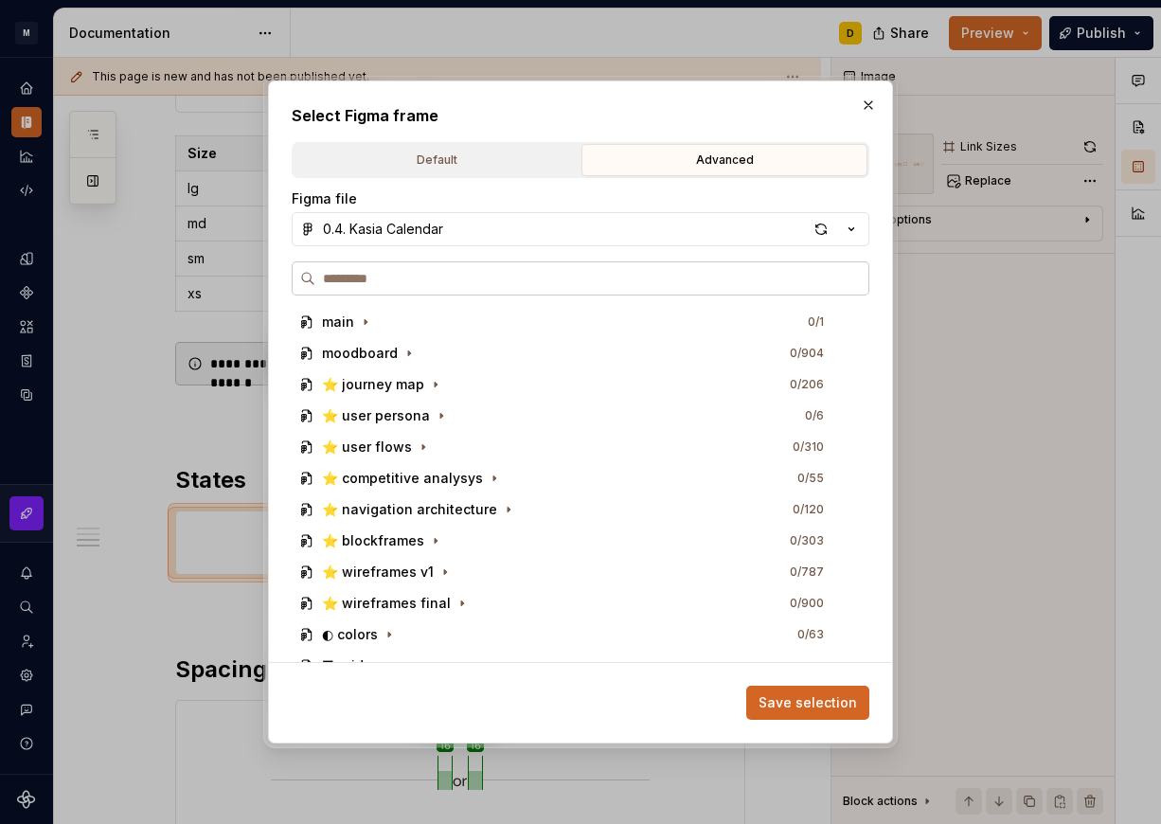
click at [564, 279] on input "search" at bounding box center [591, 278] width 553 height 19
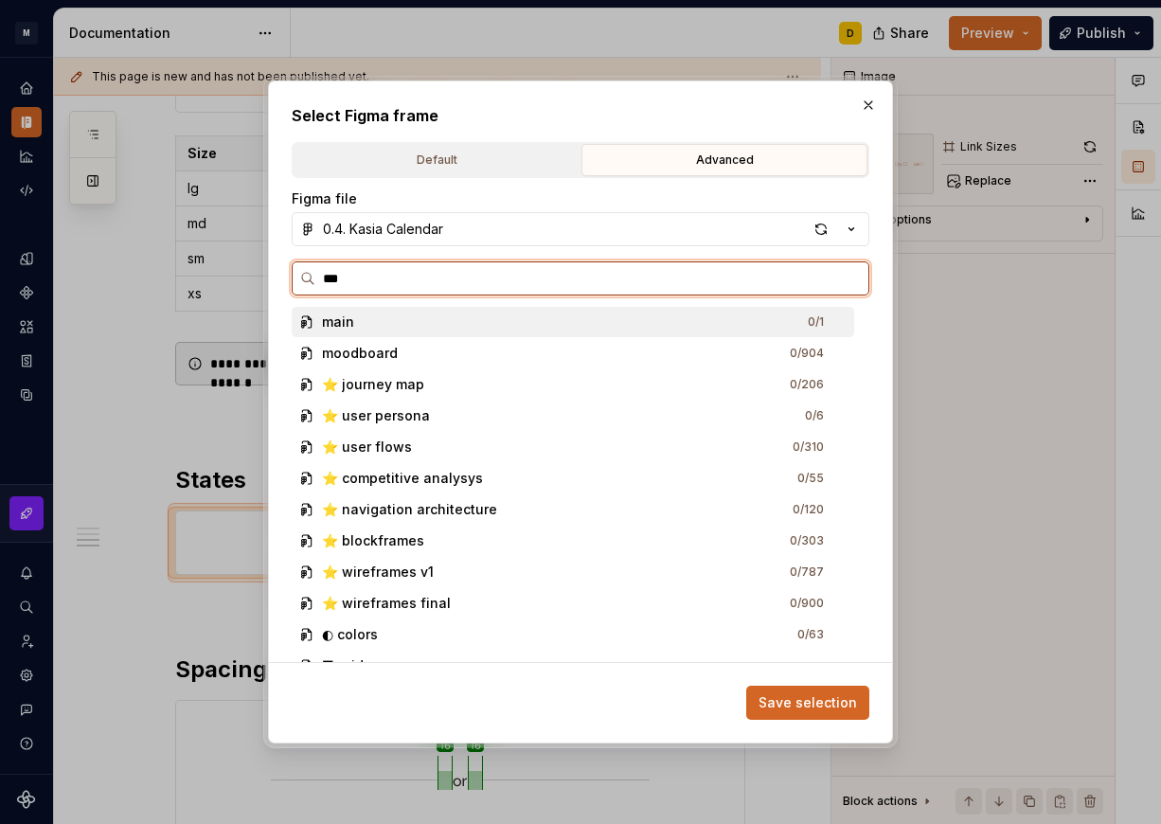
type input "****"
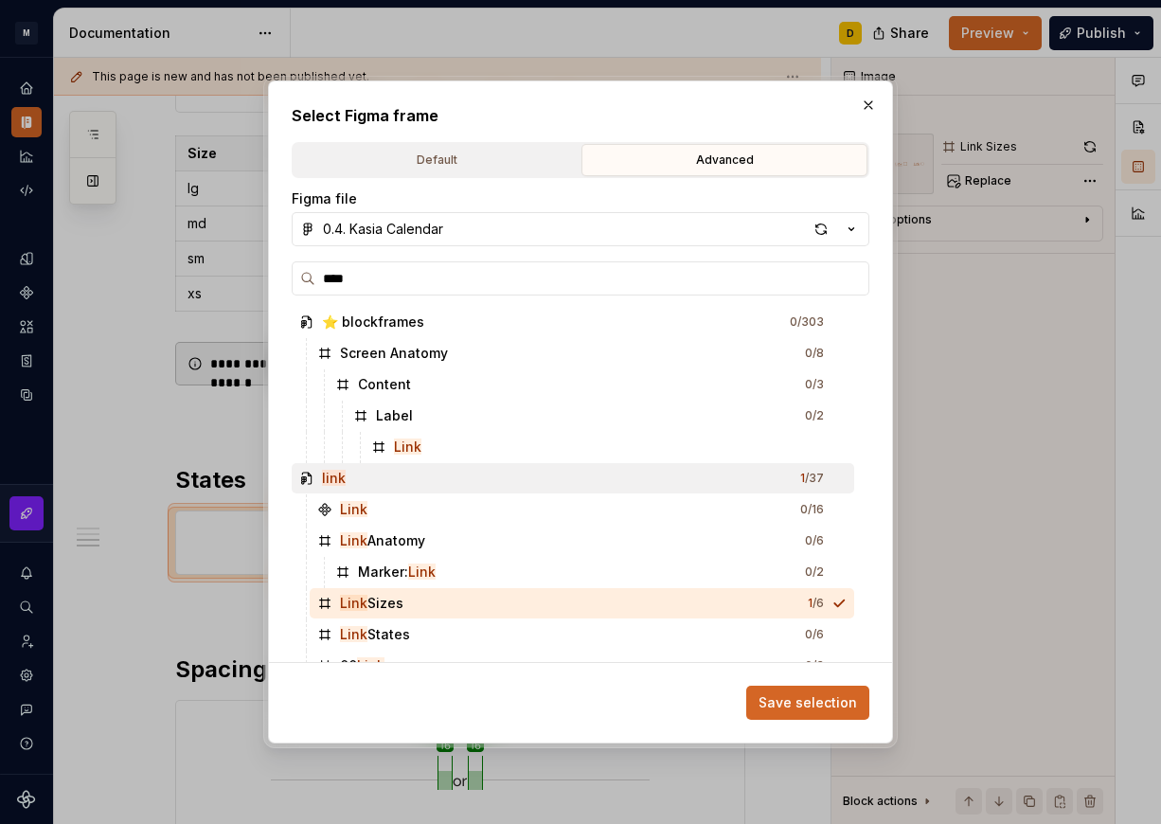
scroll to position [29, 0]
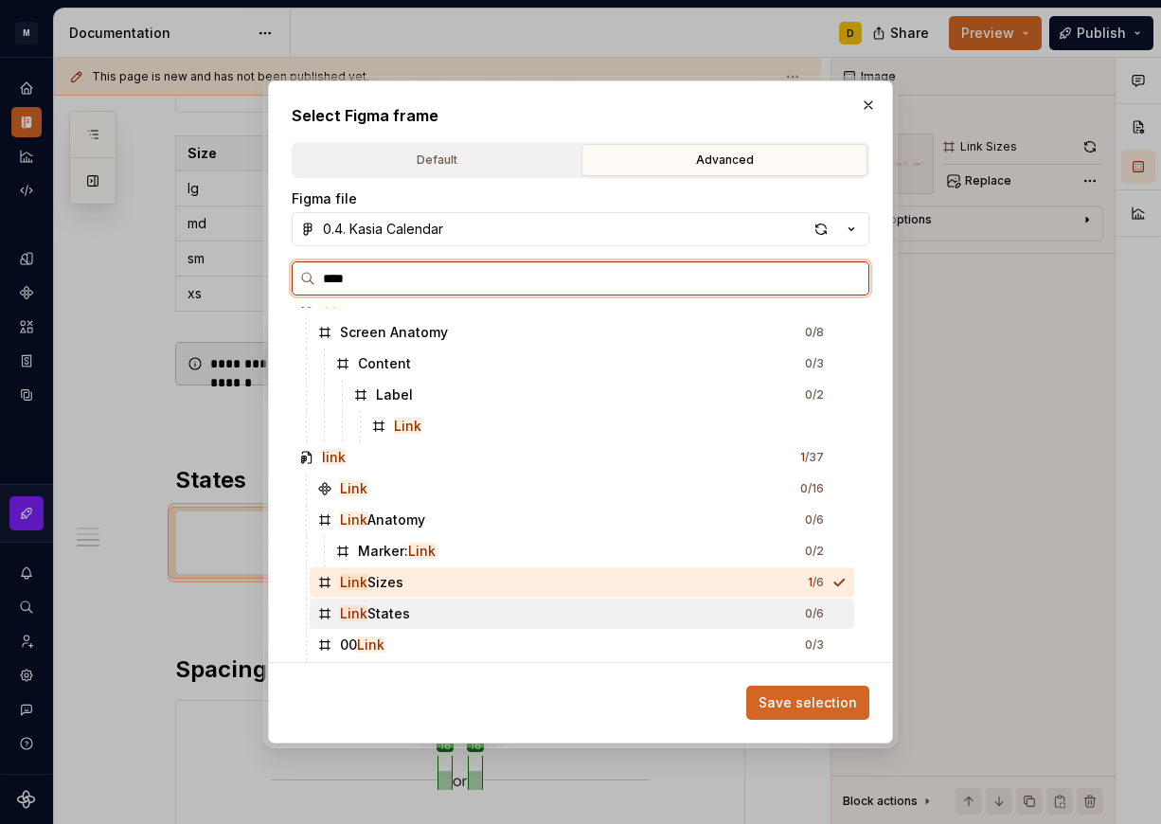
click at [420, 608] on div "Link States 0 / 6" at bounding box center [582, 613] width 544 height 30
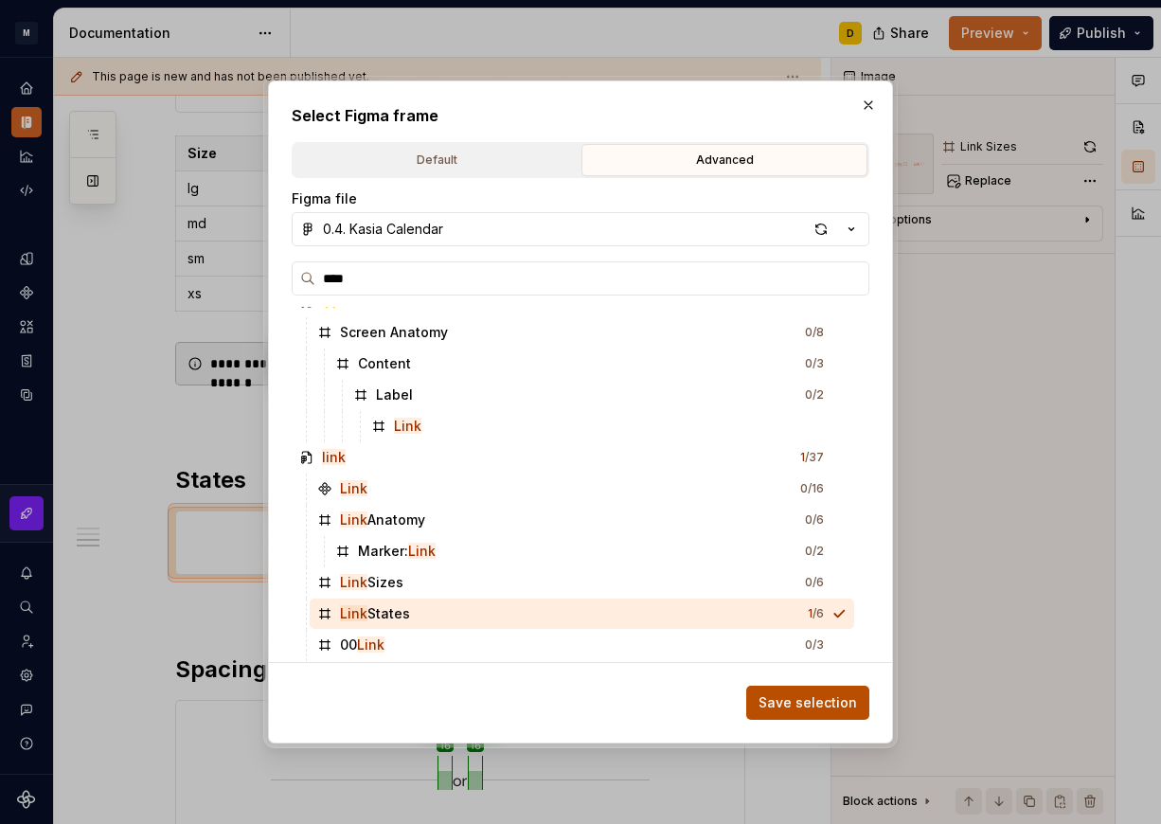
click at [791, 697] on span "Save selection" at bounding box center [807, 702] width 98 height 19
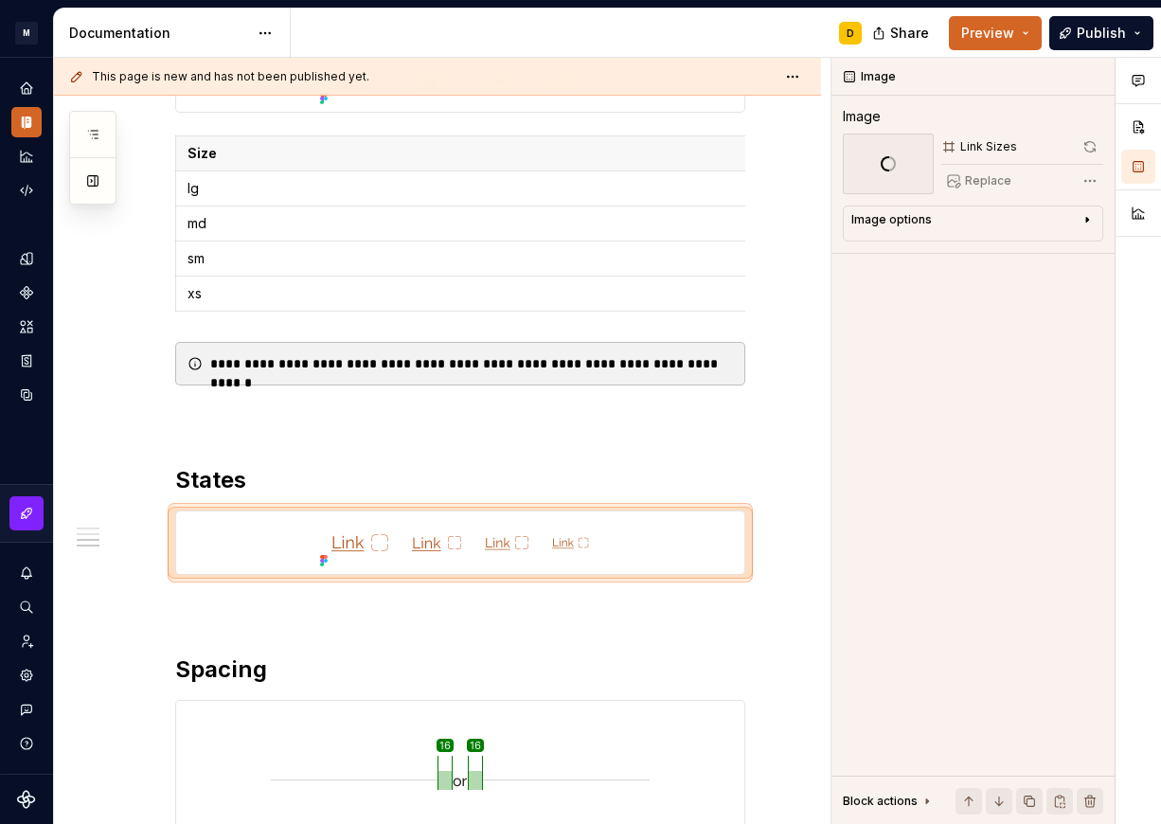
scroll to position [863, 0]
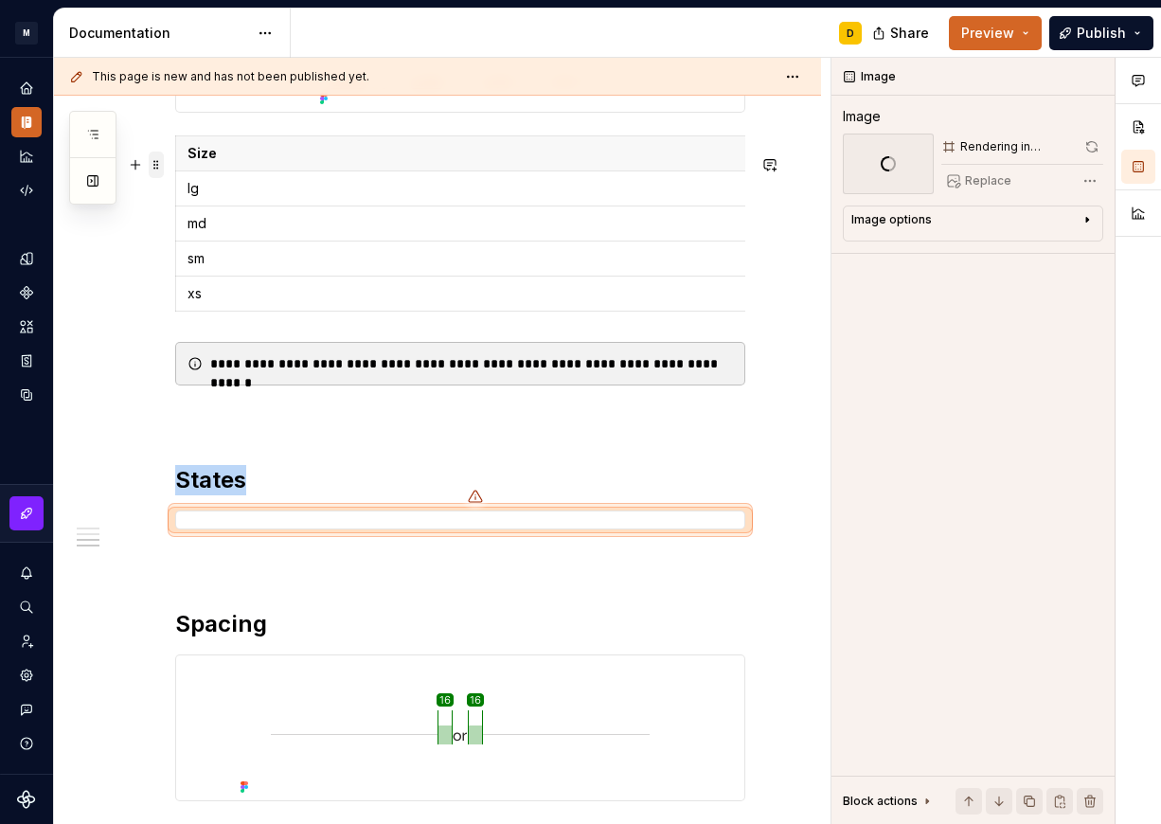
click at [150, 170] on span at bounding box center [156, 164] width 15 height 27
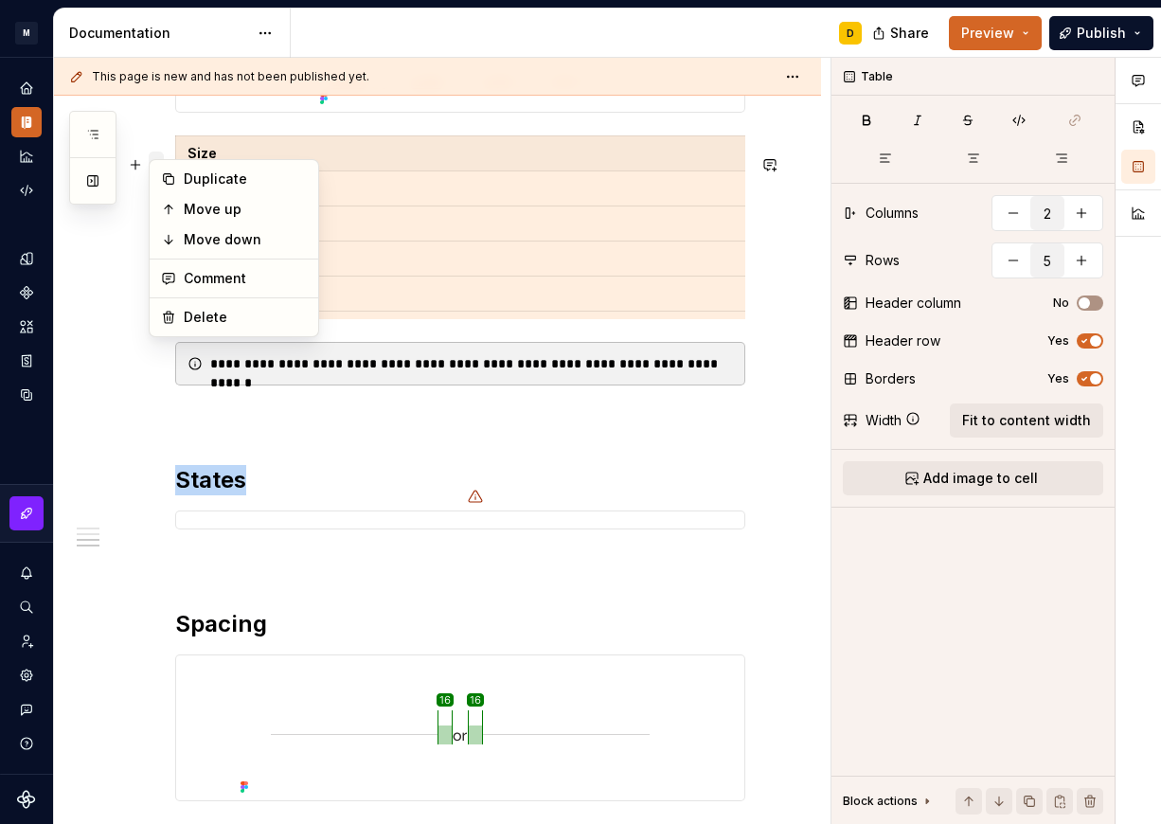
scroll to position [883, 0]
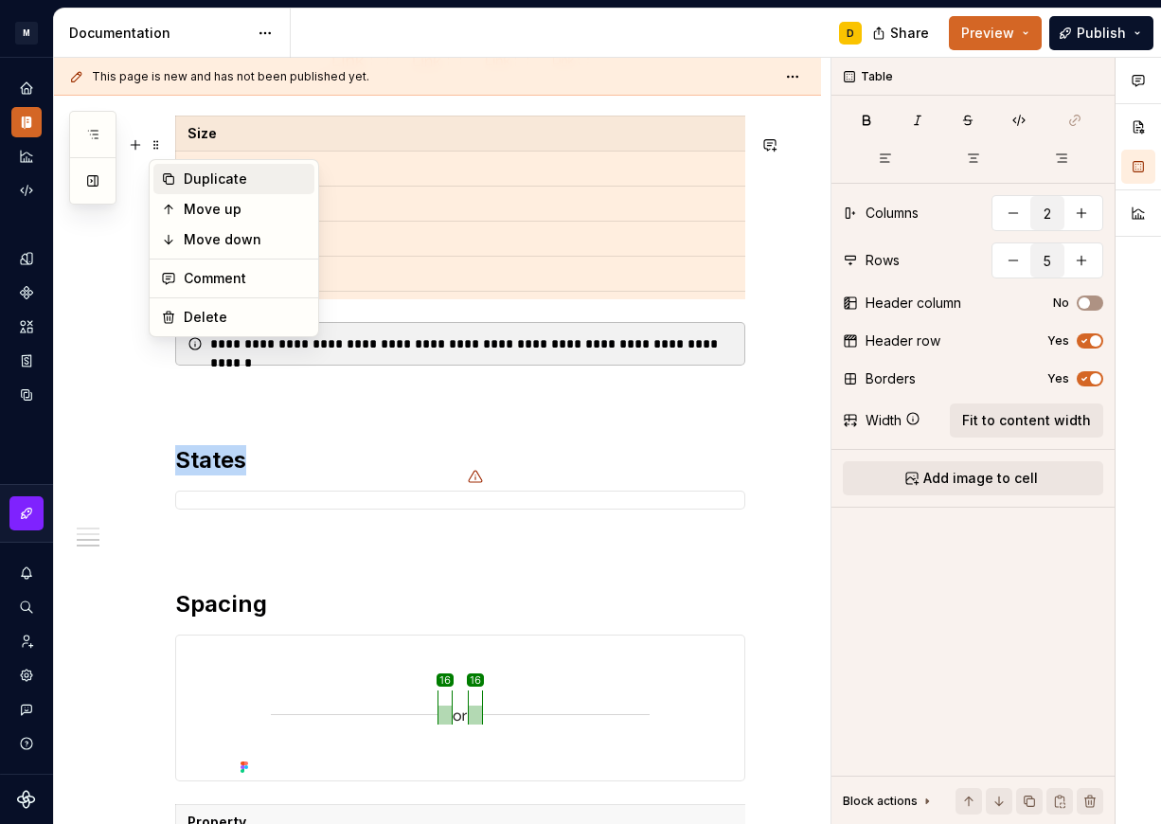
click at [202, 183] on div "Duplicate" at bounding box center [245, 178] width 123 height 19
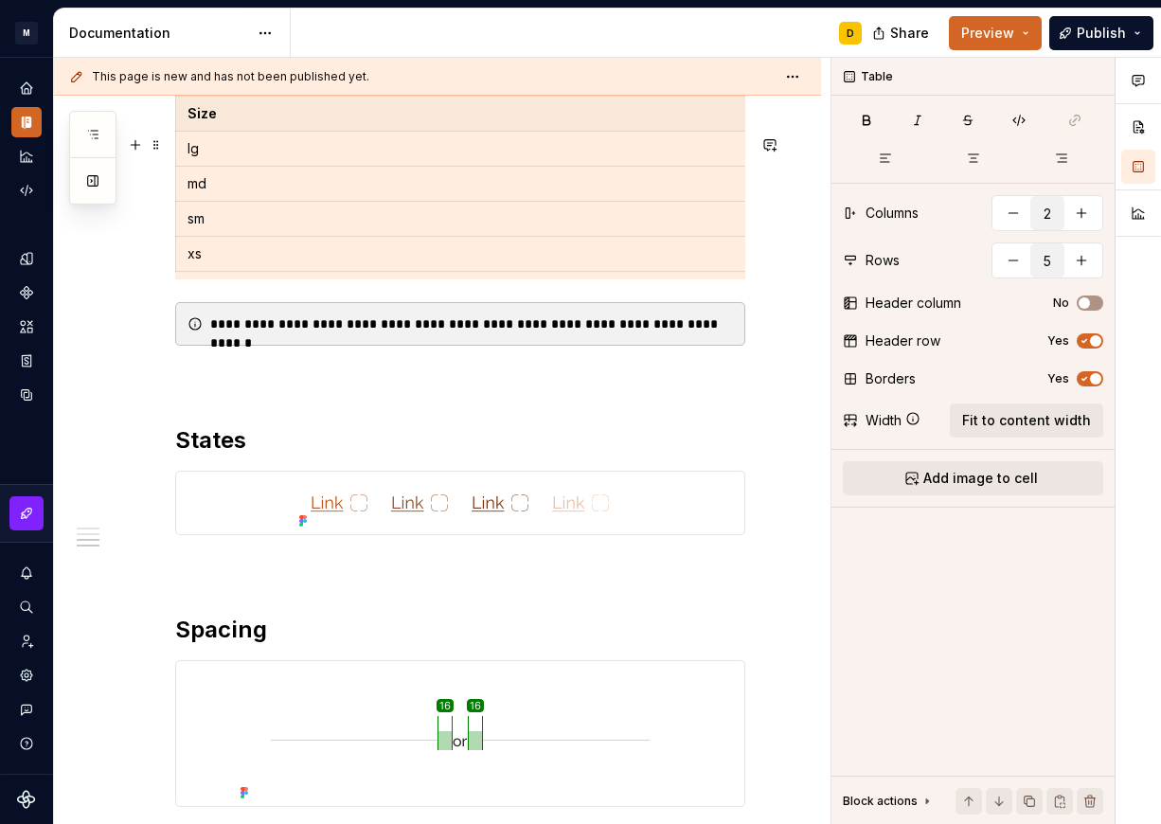
scroll to position [8, 0]
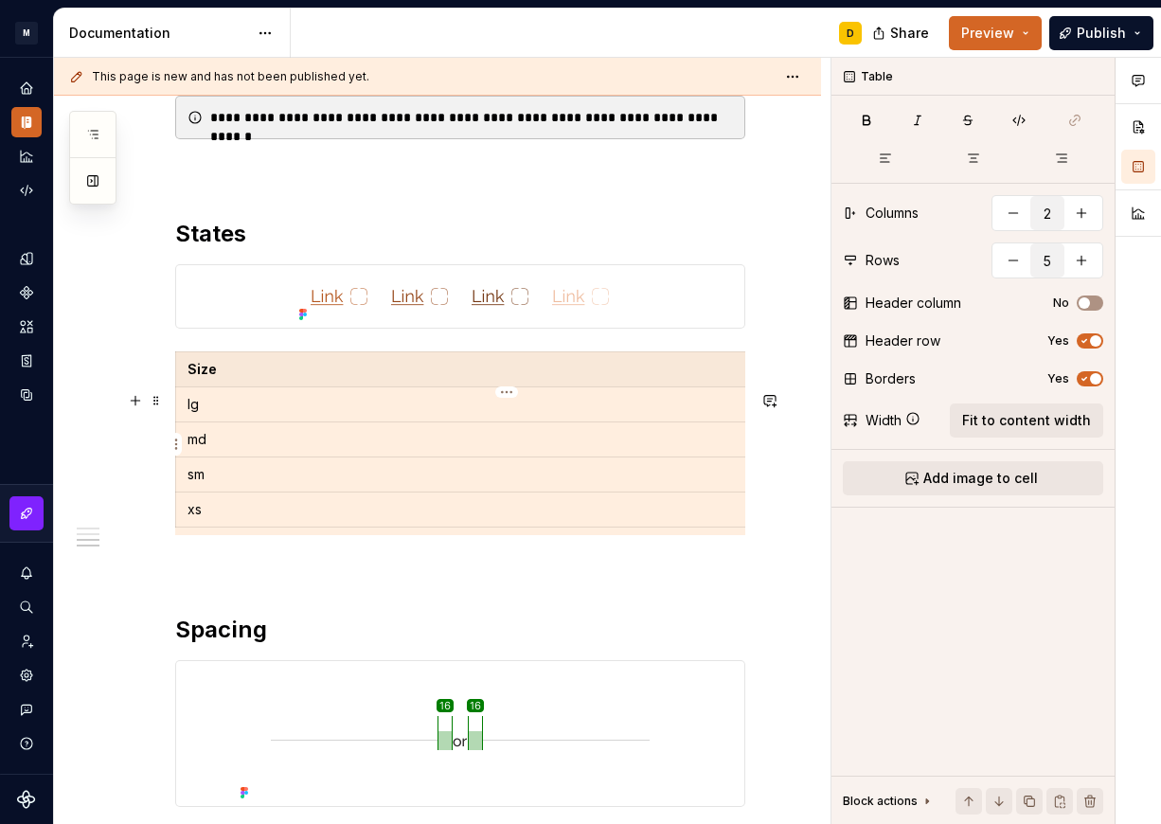
click at [306, 414] on p "lg" at bounding box center [506, 404] width 639 height 19
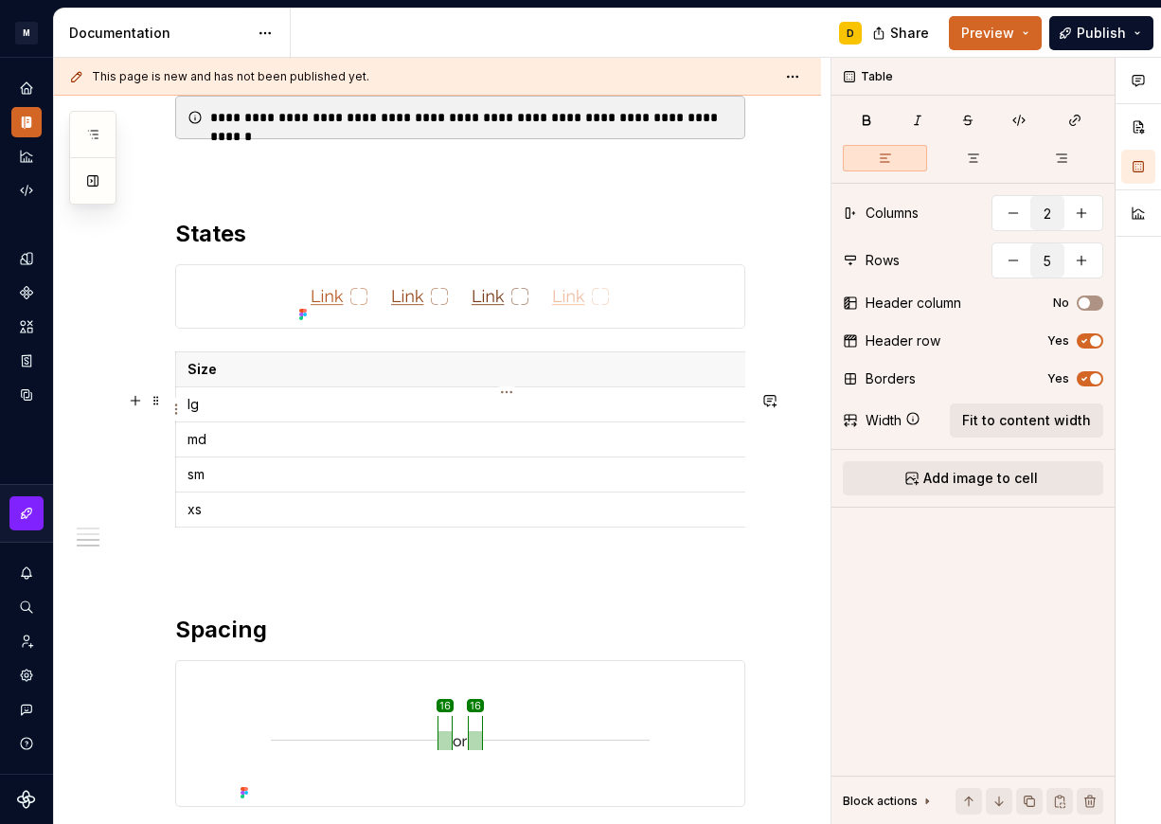
click at [295, 379] on p "Size" at bounding box center [506, 369] width 639 height 19
click at [292, 422] on td "lg" at bounding box center [507, 404] width 663 height 35
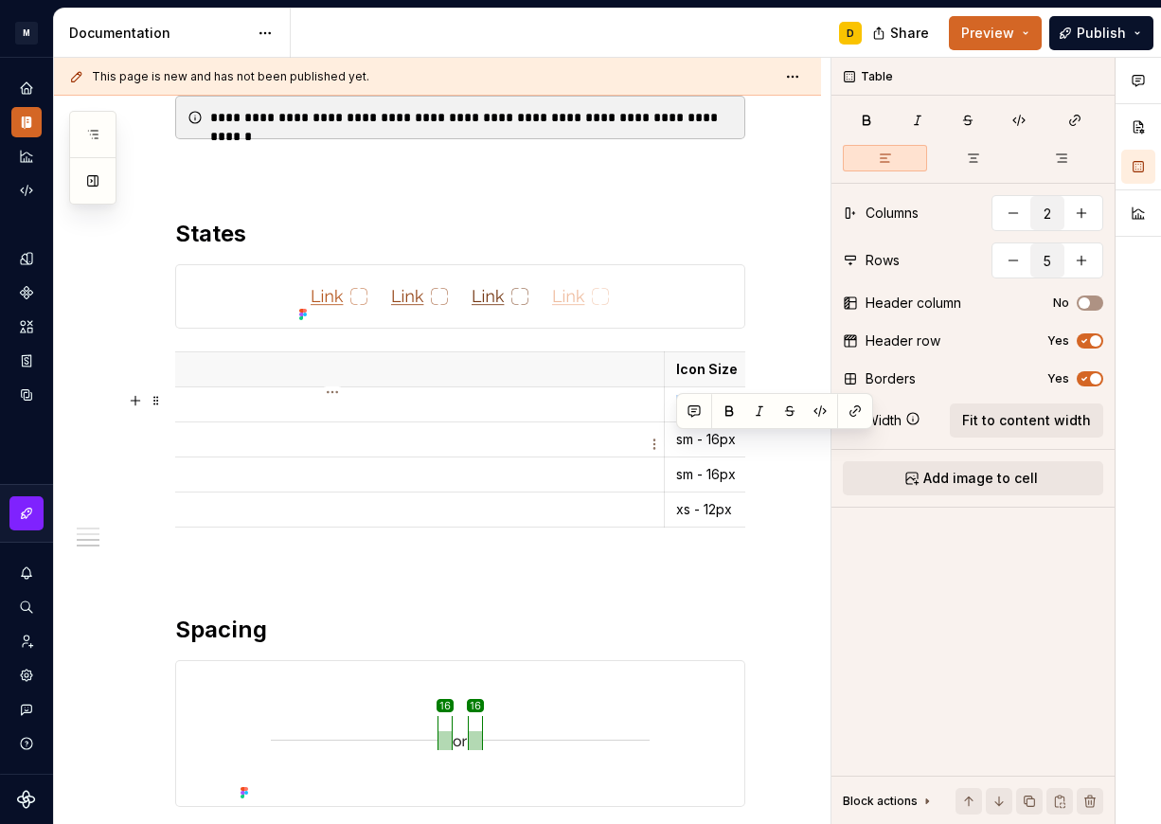
scroll to position [0, 0]
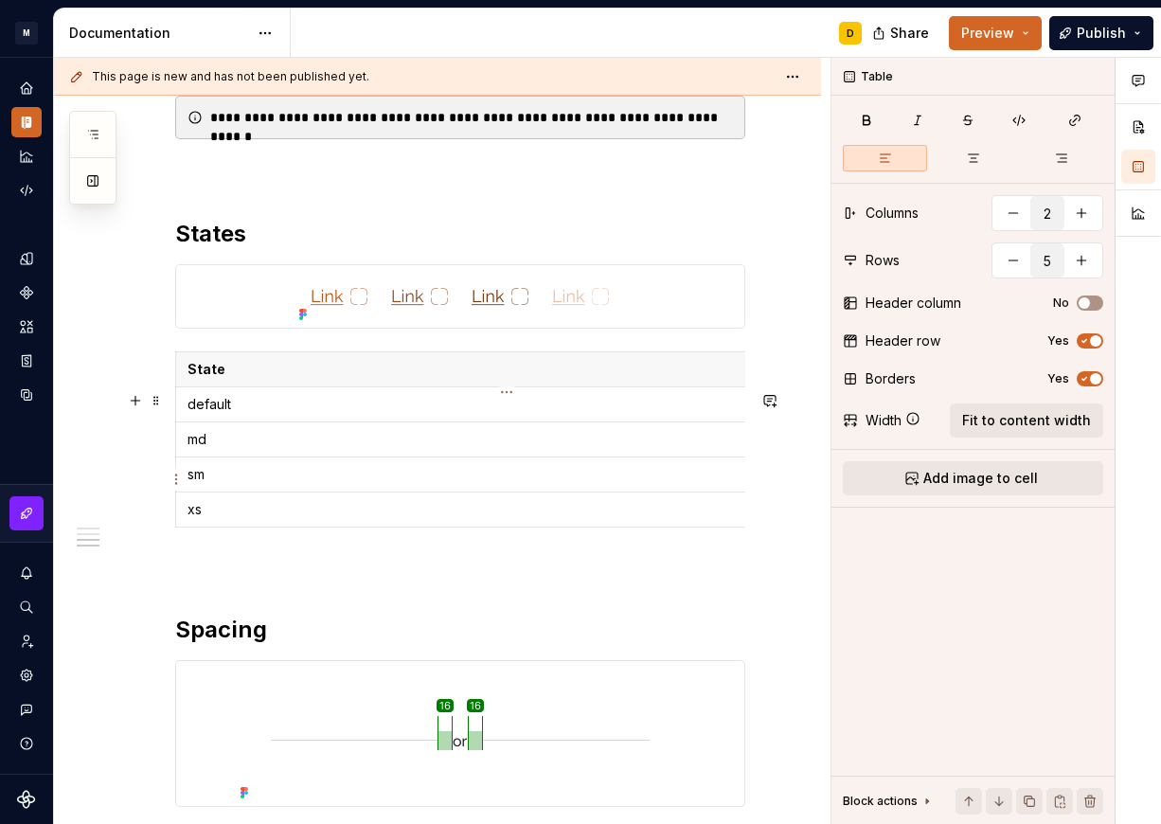
click at [328, 449] on p "md" at bounding box center [506, 439] width 639 height 19
click at [1014, 35] on span "Preview" at bounding box center [987, 33] width 53 height 19
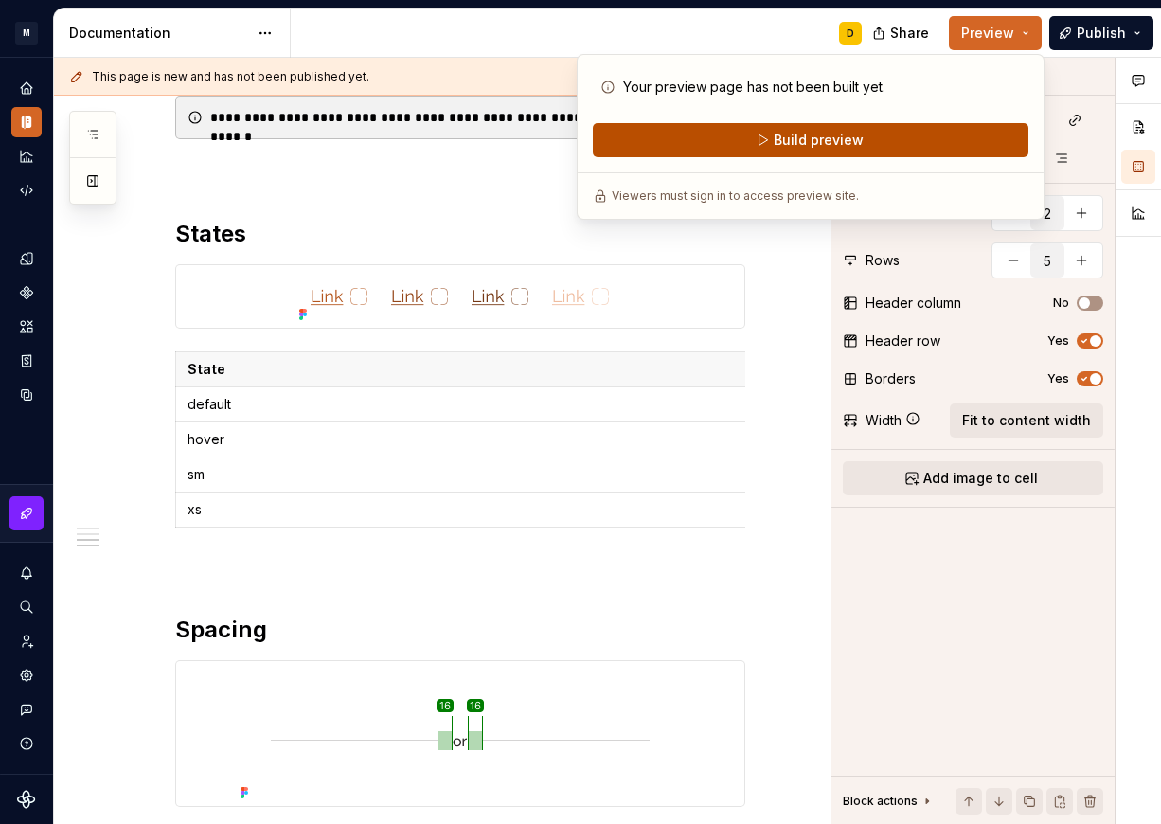
click at [905, 137] on button "Build preview" at bounding box center [810, 140] width 435 height 34
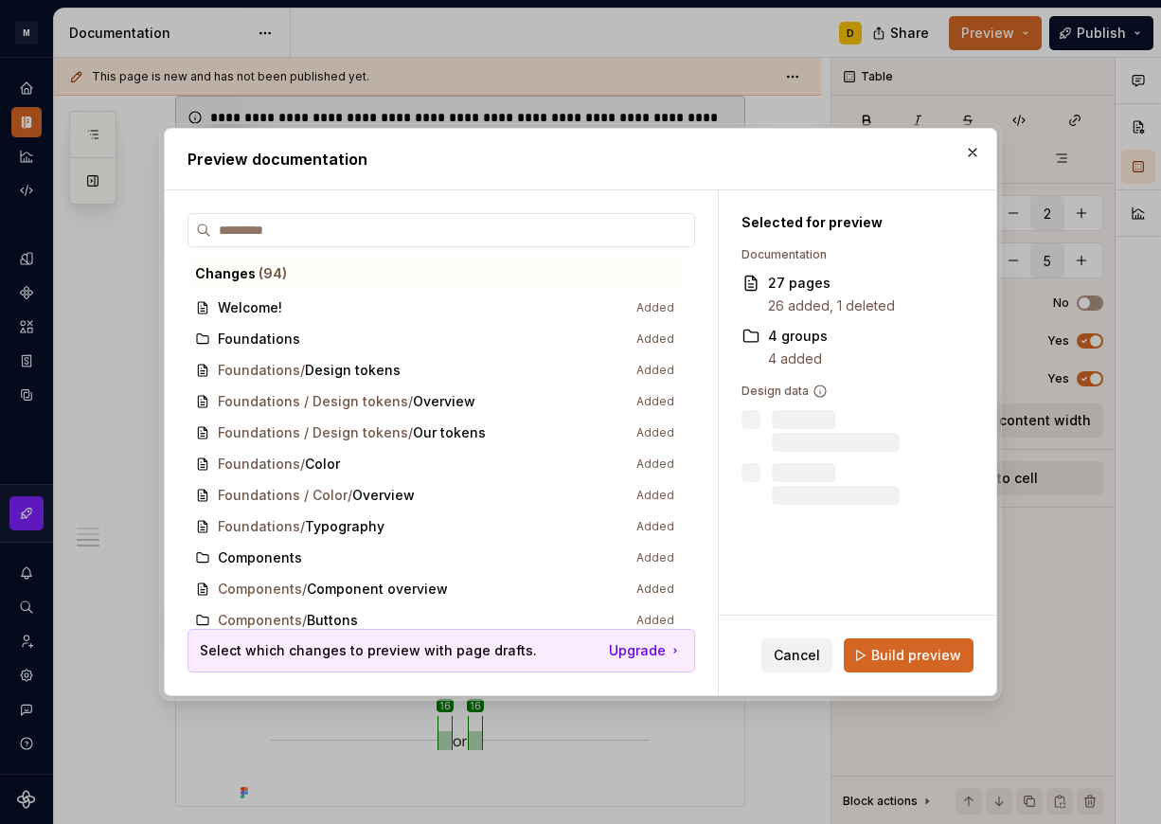
scroll to position [1109, 0]
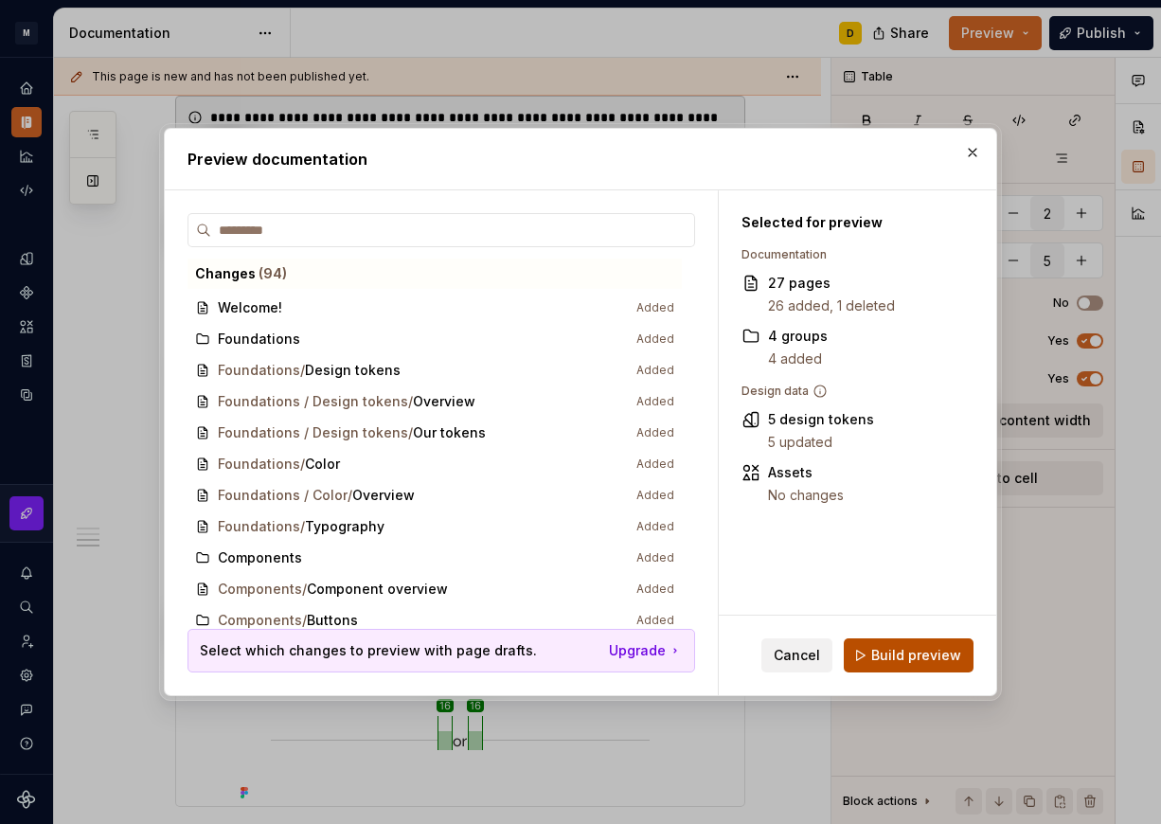
click at [914, 650] on span "Build preview" at bounding box center [916, 655] width 90 height 19
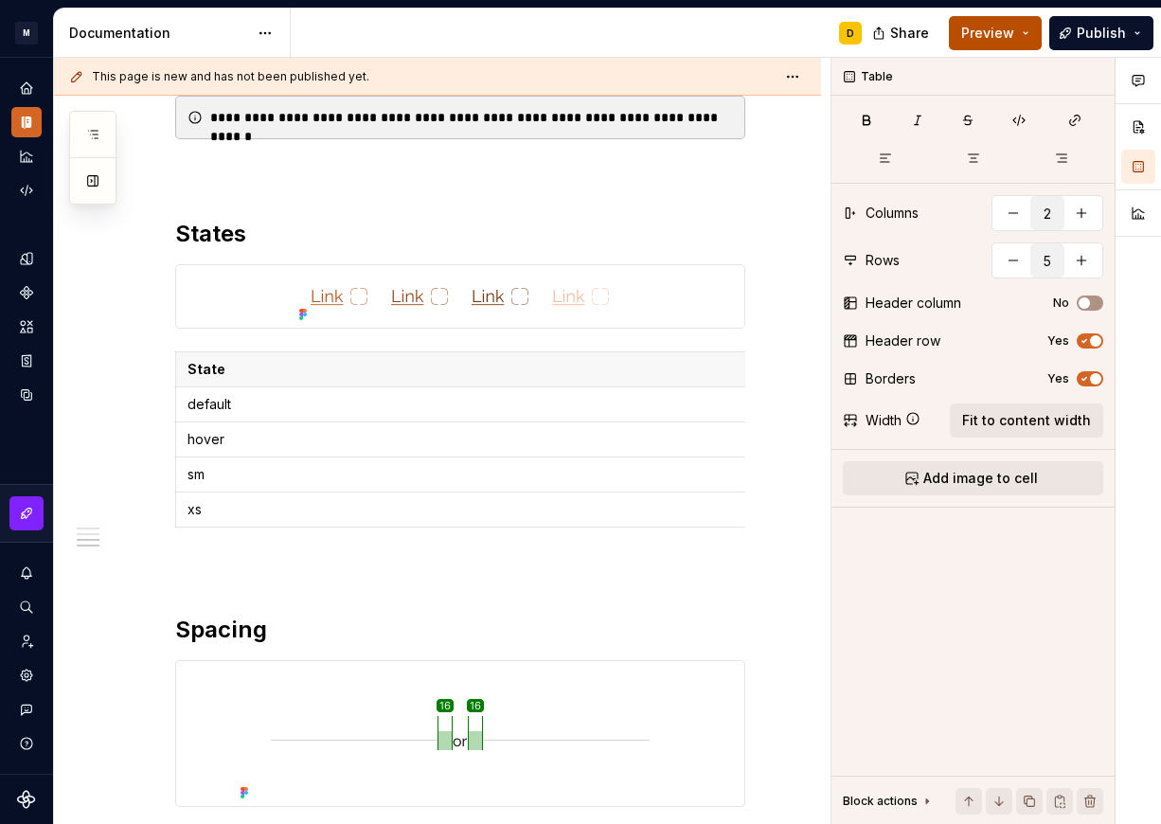
click at [1029, 30] on button "Preview" at bounding box center [994, 33] width 93 height 34
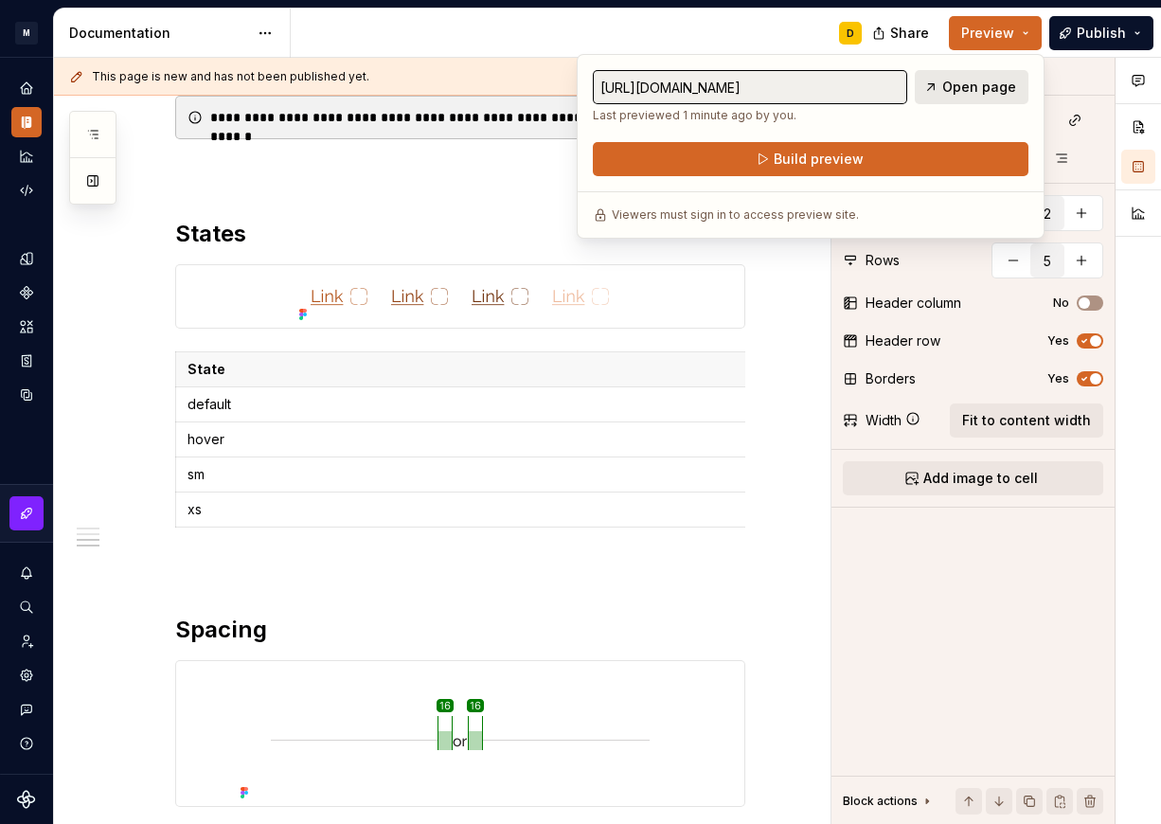
click at [984, 80] on span "Open page" at bounding box center [979, 87] width 74 height 19
click at [196, 414] on p "default" at bounding box center [506, 404] width 639 height 19
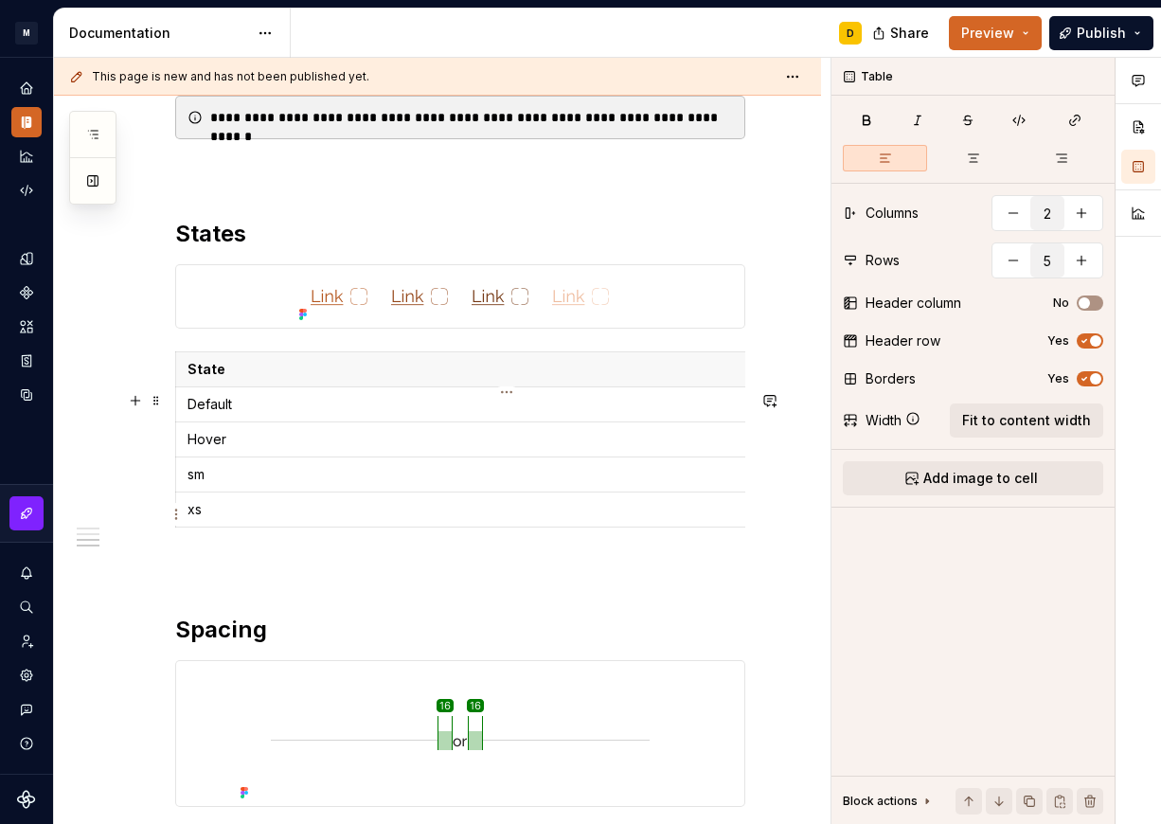
click at [219, 492] on td "sm" at bounding box center [507, 474] width 663 height 35
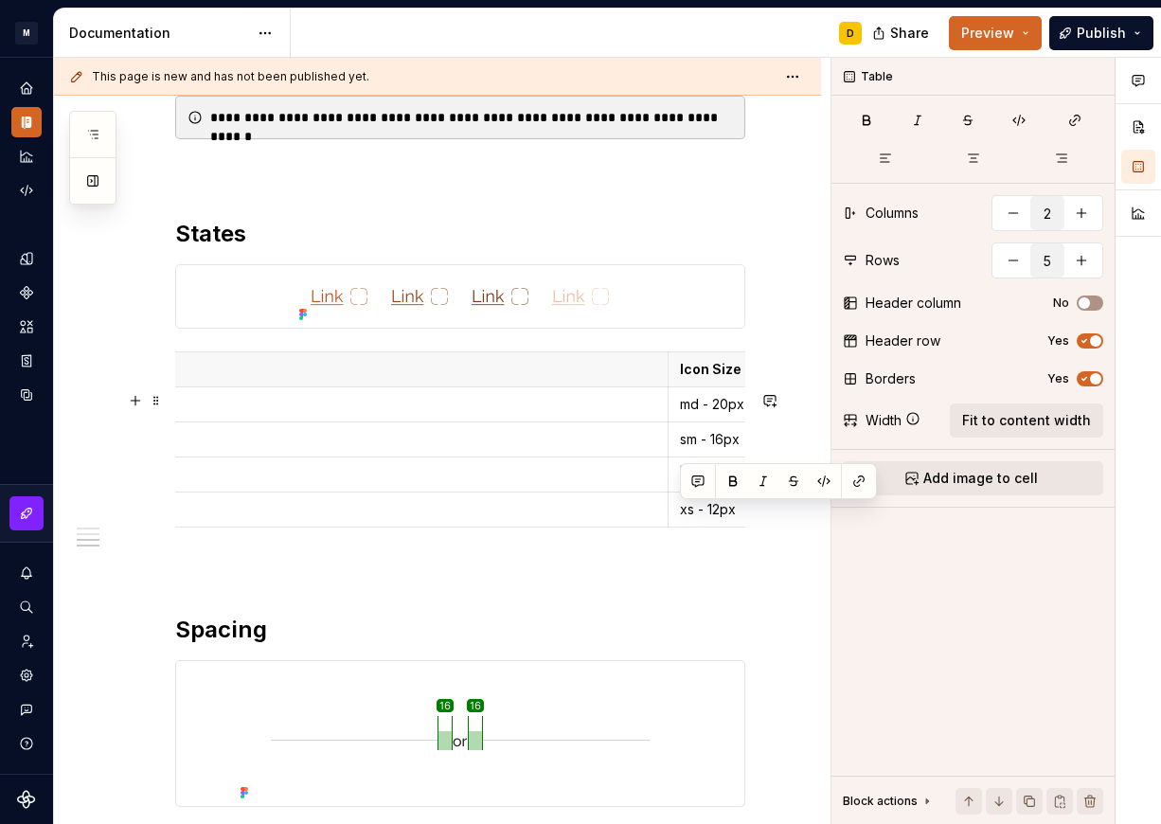
scroll to position [0, 0]
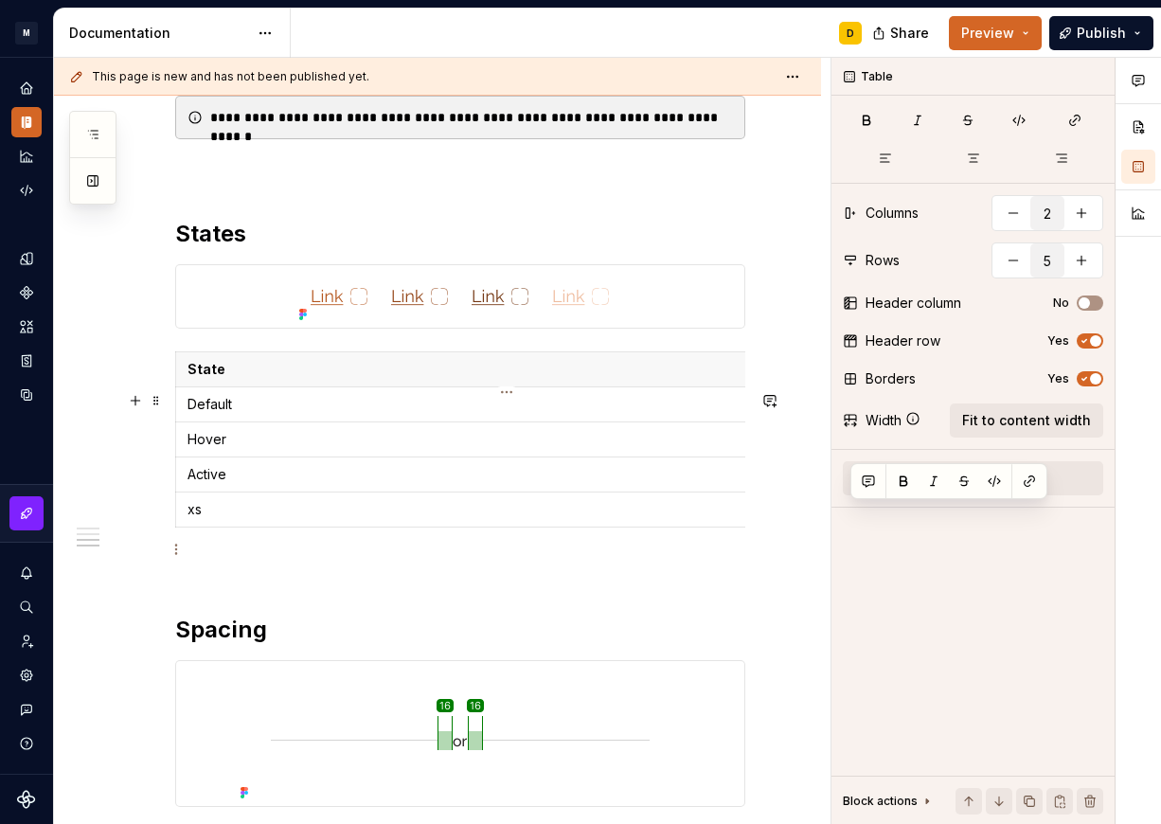
click at [310, 519] on p "xs" at bounding box center [506, 509] width 639 height 19
click at [339, 484] on p "Active" at bounding box center [506, 474] width 639 height 19
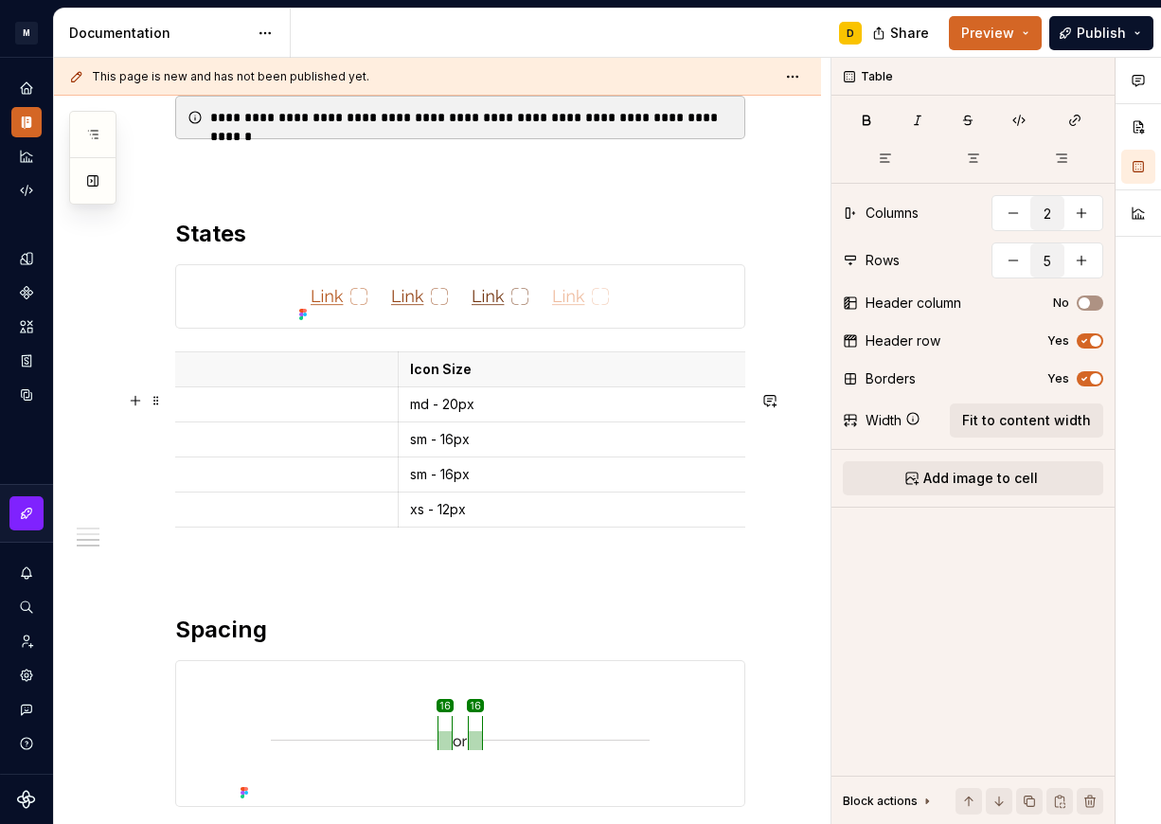
scroll to position [0, 442]
click at [534, 414] on p "md - 20px" at bounding box center [727, 404] width 639 height 19
click at [492, 379] on p "Icon Size" at bounding box center [727, 369] width 639 height 19
click at [474, 484] on p "sm - 16px" at bounding box center [727, 474] width 639 height 19
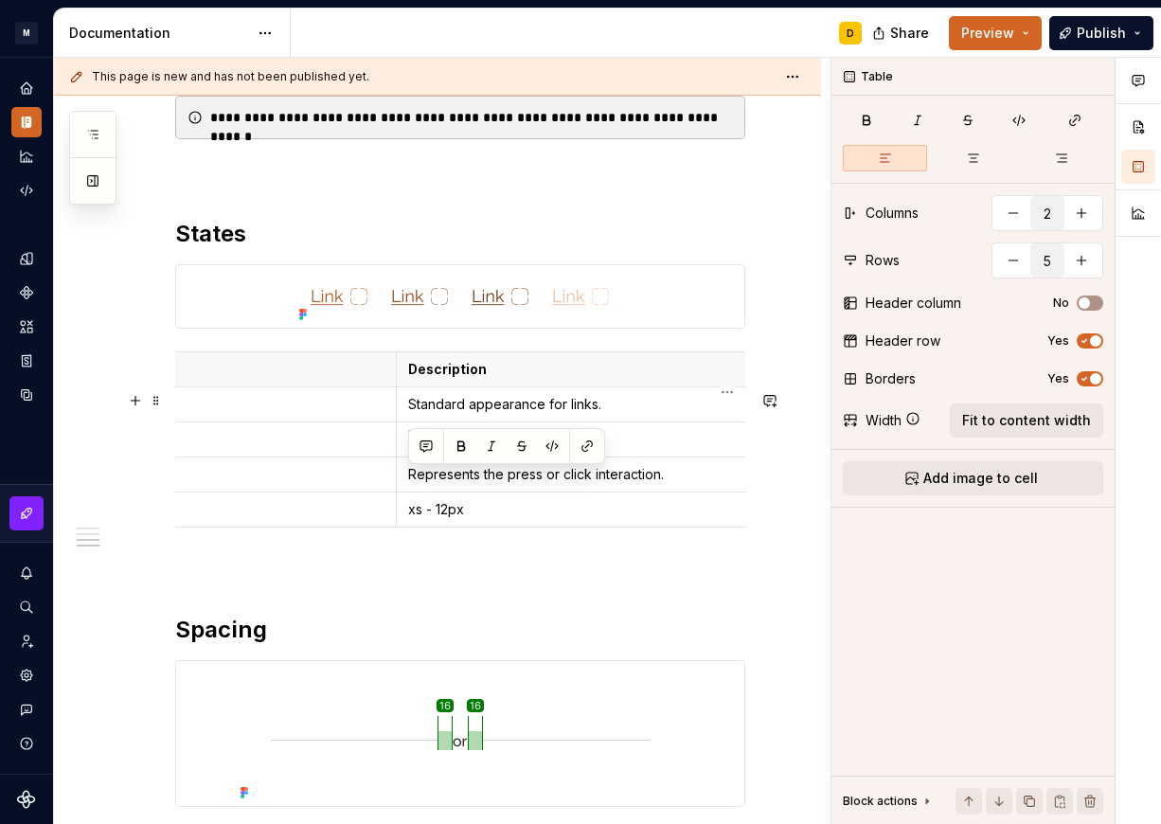
drag, startPoint x: 494, startPoint y: 483, endPoint x: 408, endPoint y: 485, distance: 86.2
click at [408, 449] on p "sm - 16px" at bounding box center [727, 439] width 639 height 19
click at [517, 519] on p "xs - 12px" at bounding box center [727, 509] width 639 height 19
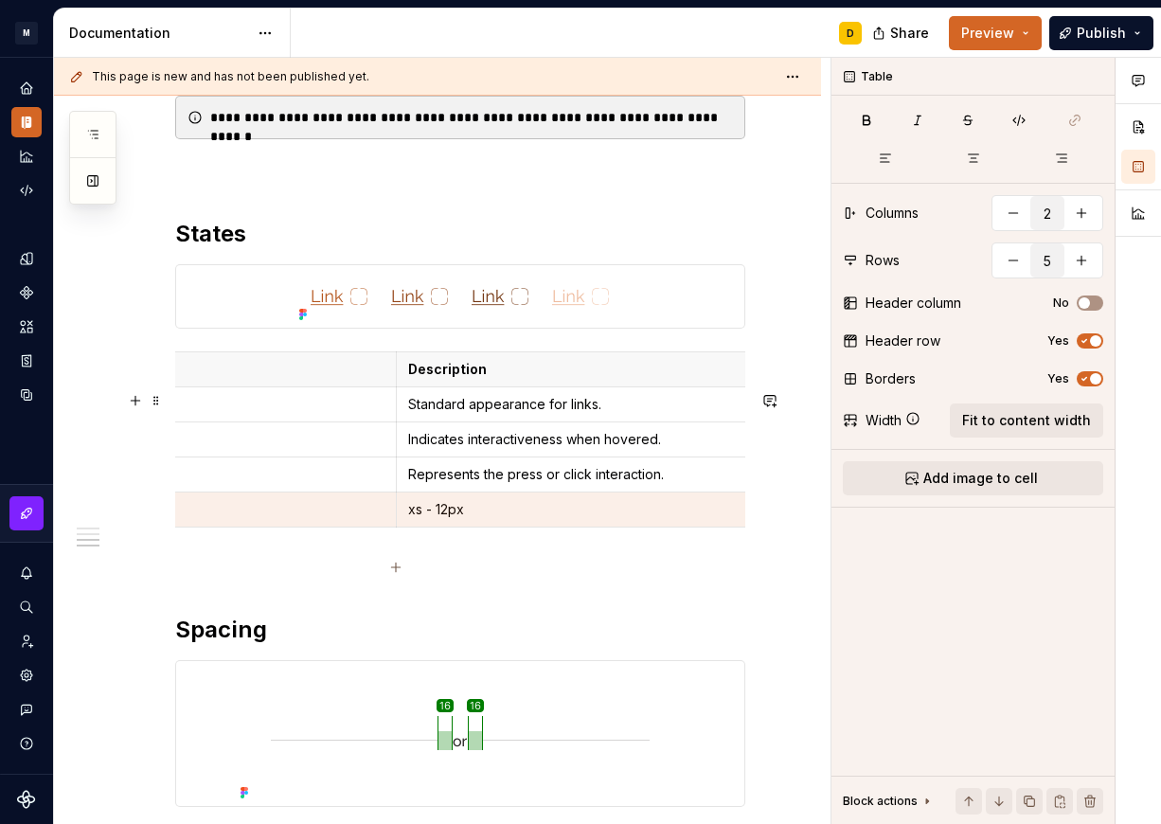
drag, startPoint x: 479, startPoint y: 541, endPoint x: 391, endPoint y: 541, distance: 88.0
click at [391, 527] on tr "Disabled xs - 12px" at bounding box center [396, 509] width 1324 height 35
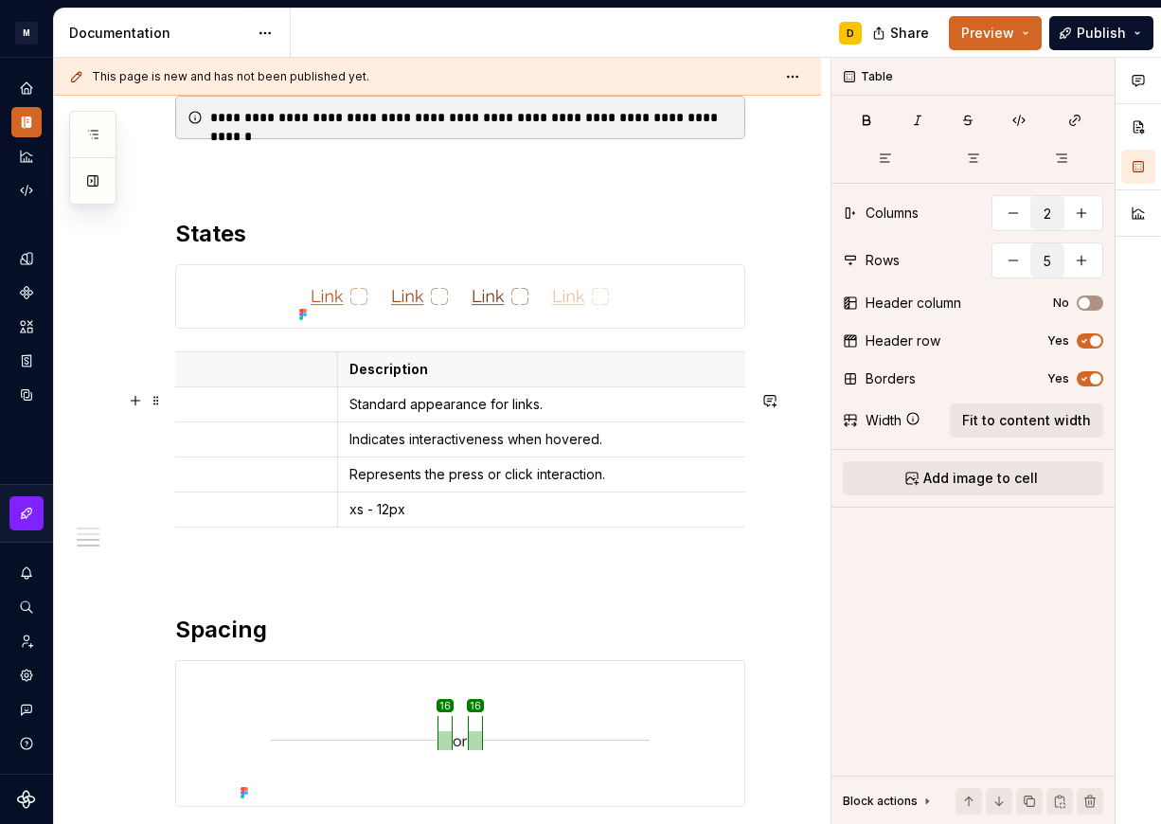
scroll to position [0, 503]
click at [417, 527] on td "xs - 12px" at bounding box center [666, 509] width 663 height 35
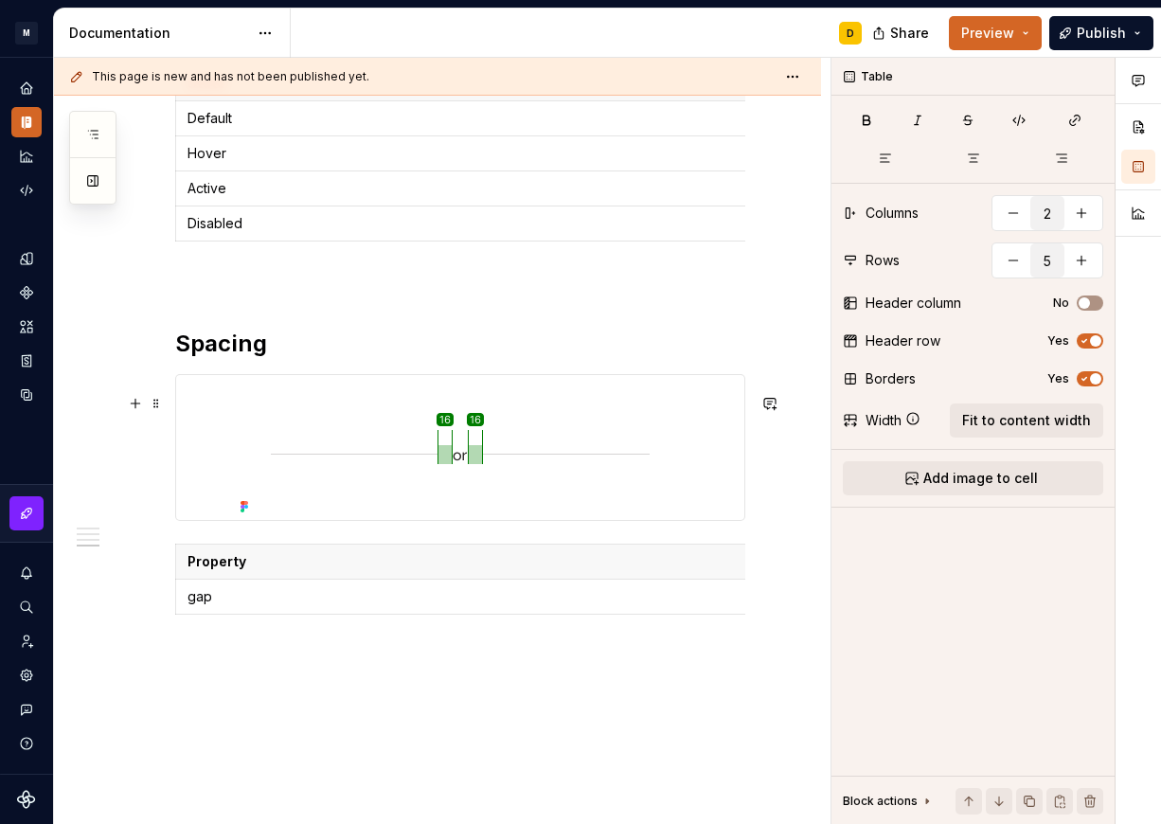
scroll to position [1403, 0]
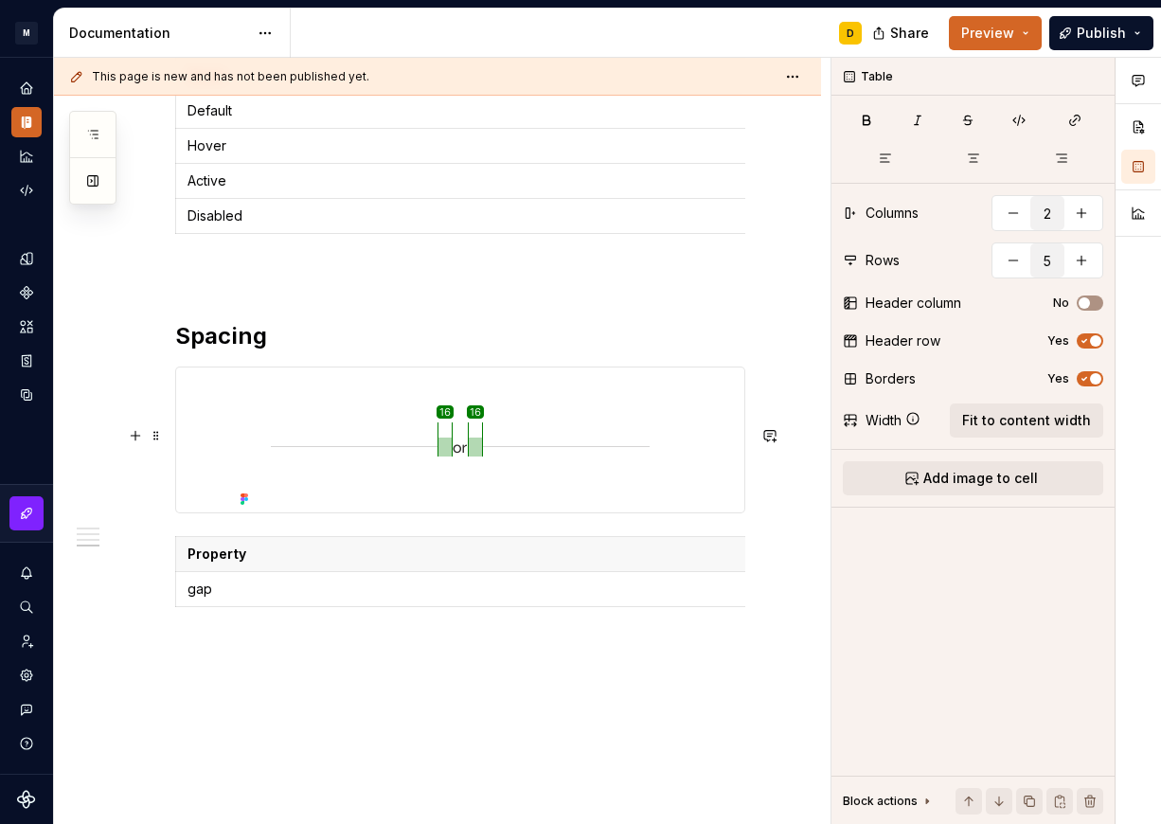
click at [396, 487] on img at bounding box center [460, 439] width 454 height 145
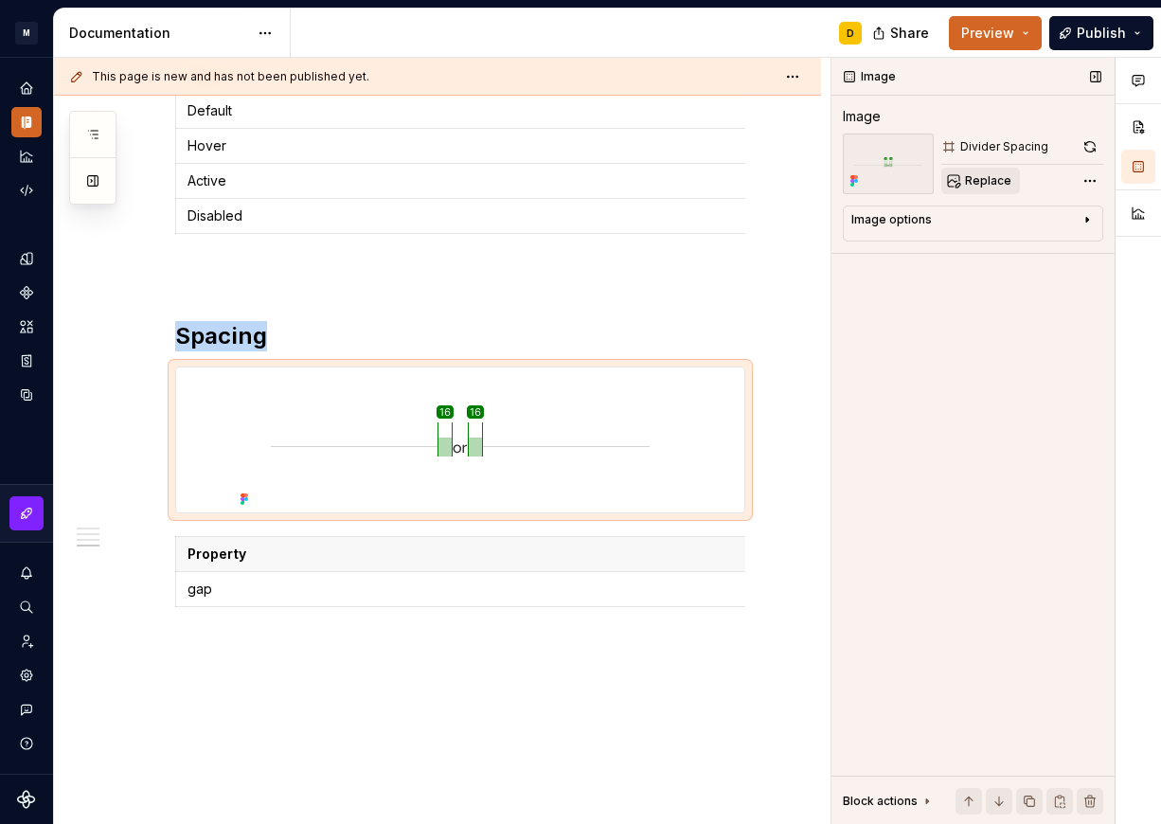
click at [992, 182] on span "Replace" at bounding box center [988, 180] width 46 height 15
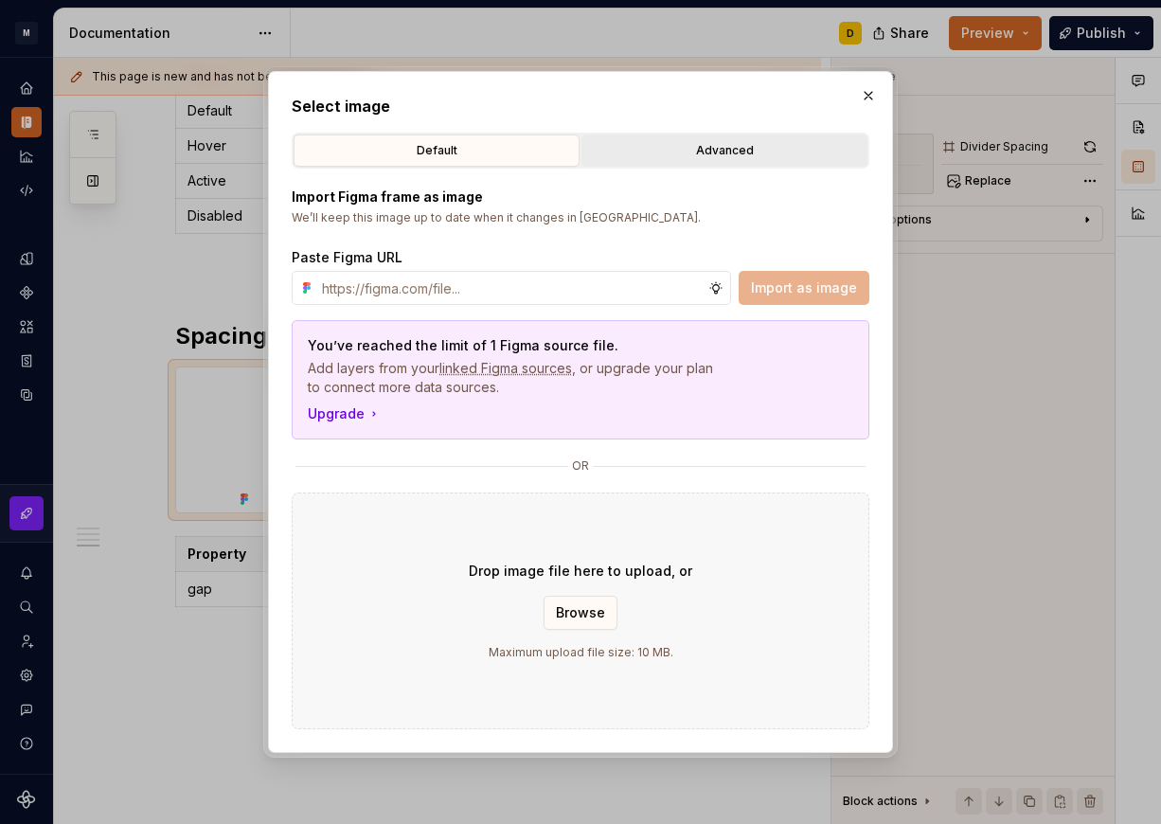
click at [717, 154] on div "Advanced" at bounding box center [724, 150] width 273 height 19
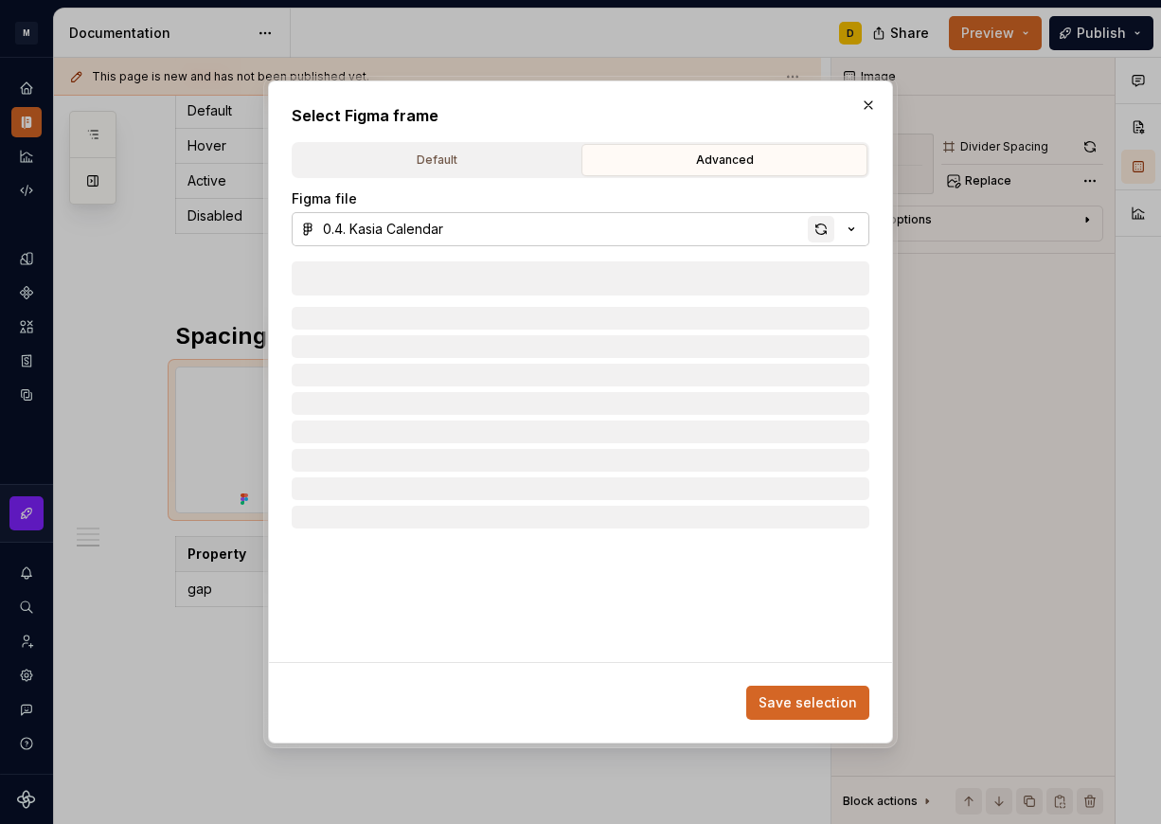
click at [815, 233] on div "button" at bounding box center [820, 229] width 27 height 27
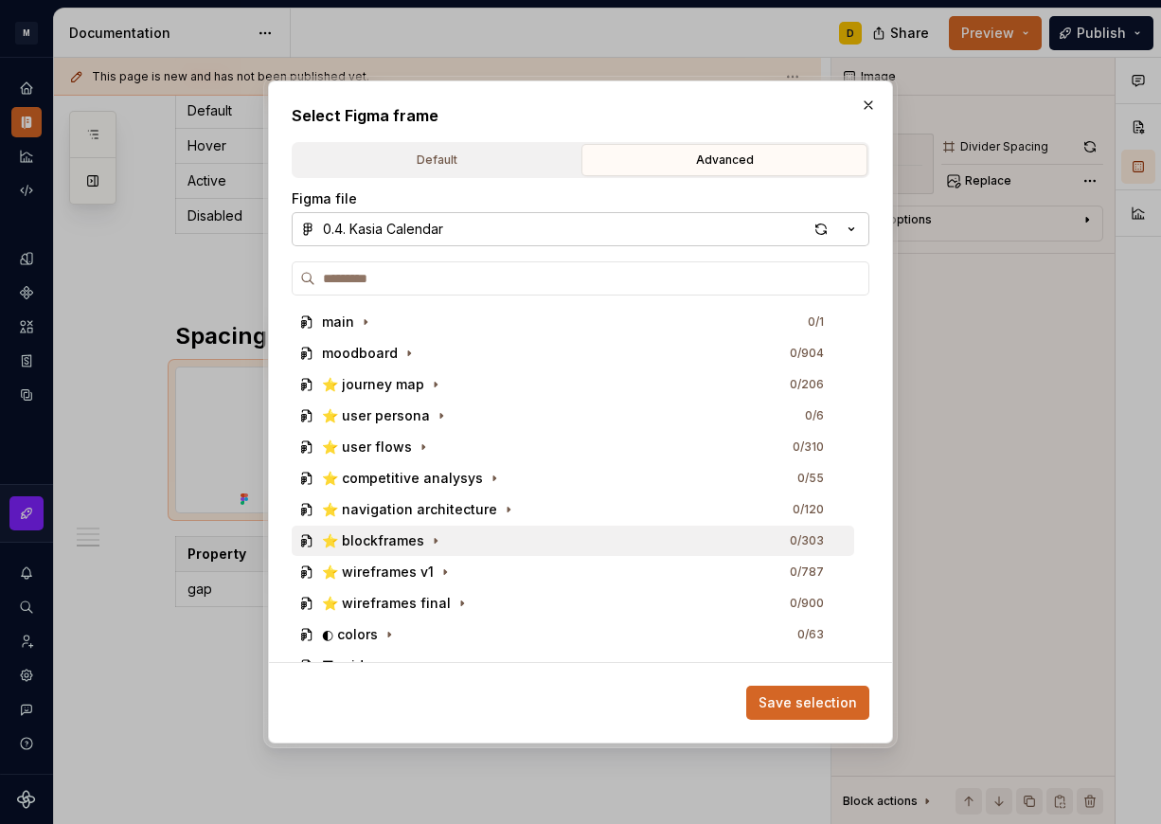
type textarea "*"
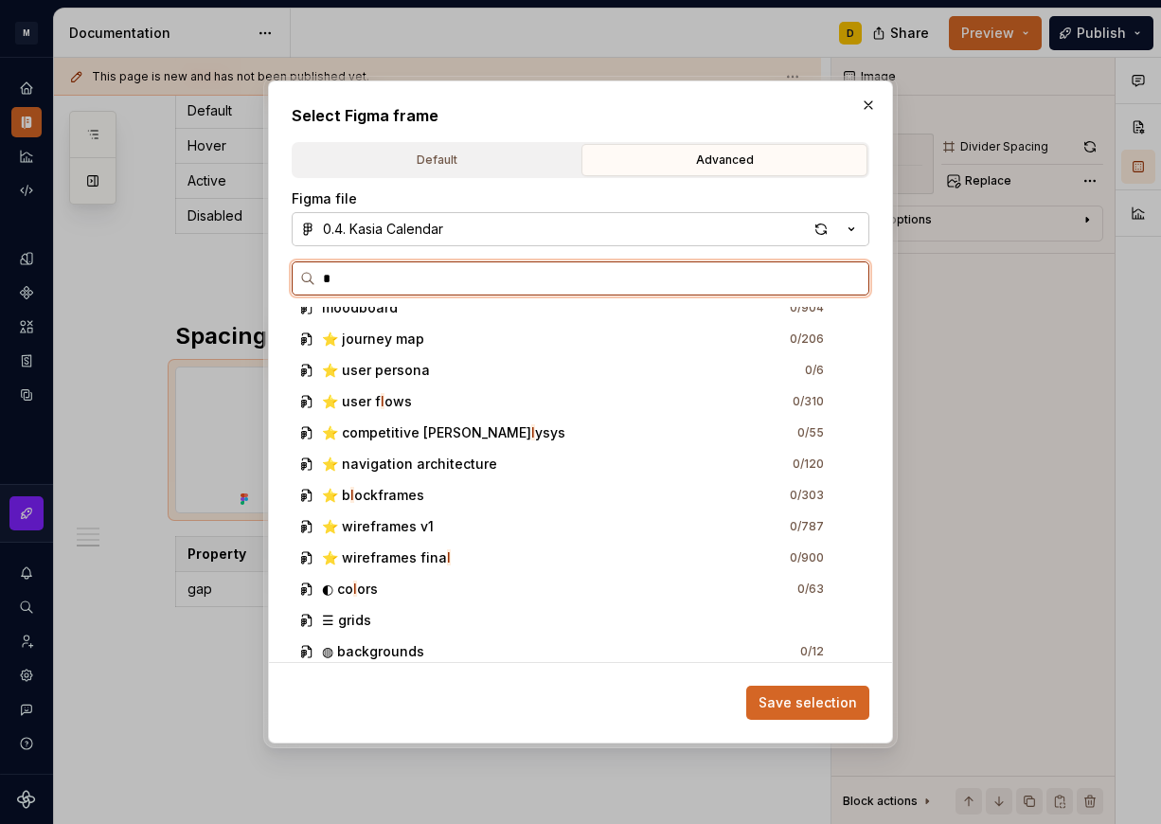
scroll to position [0, 0]
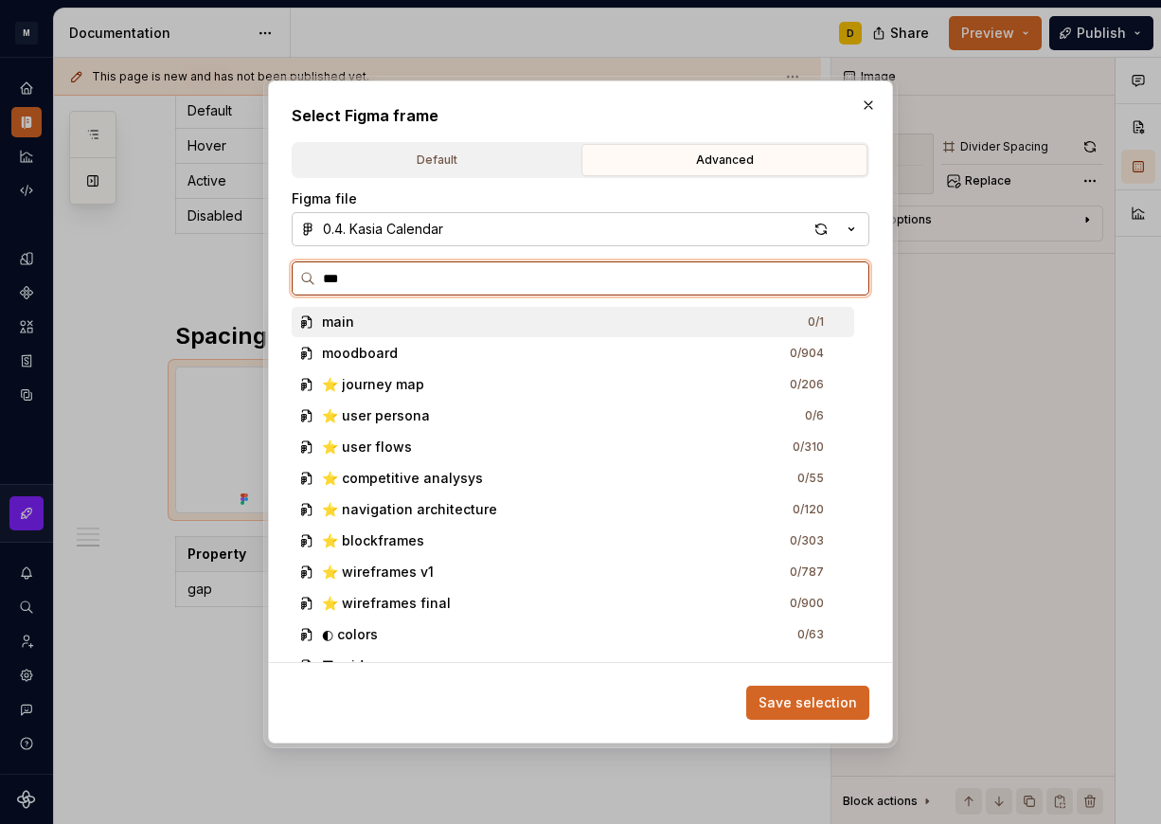
type input "****"
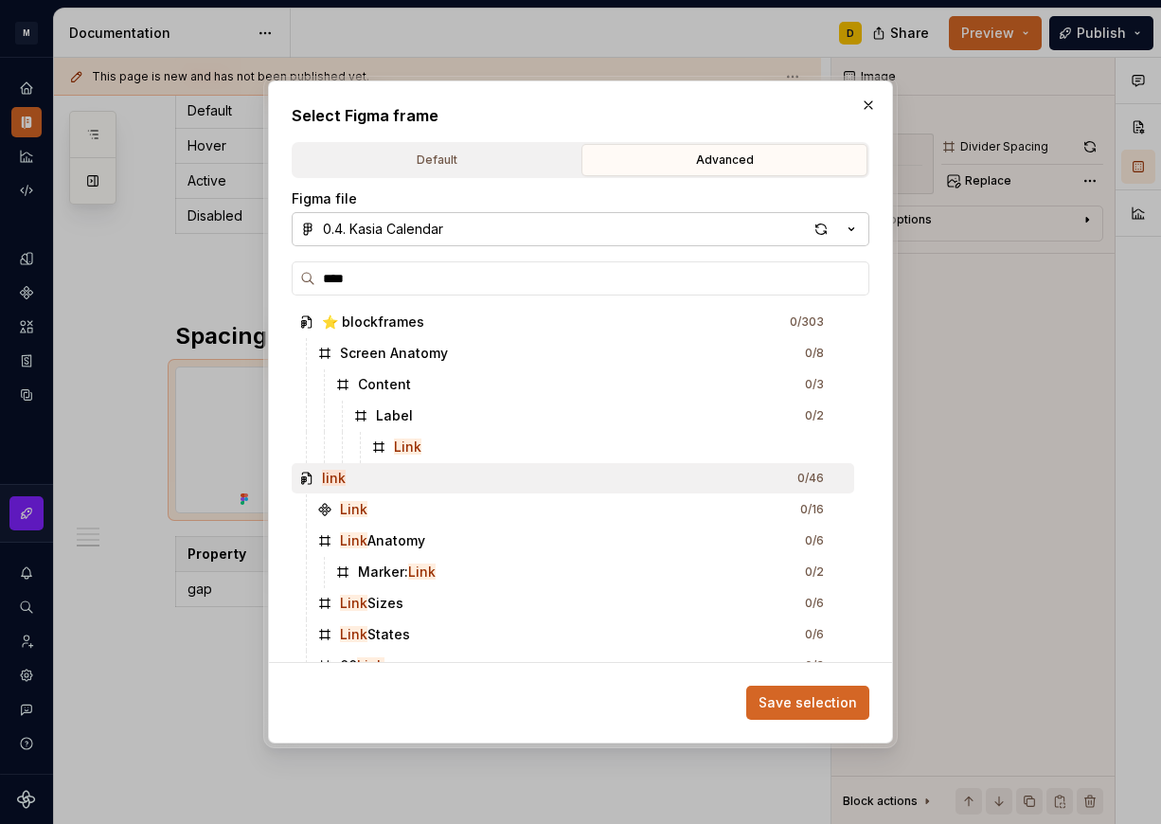
scroll to position [61, 0]
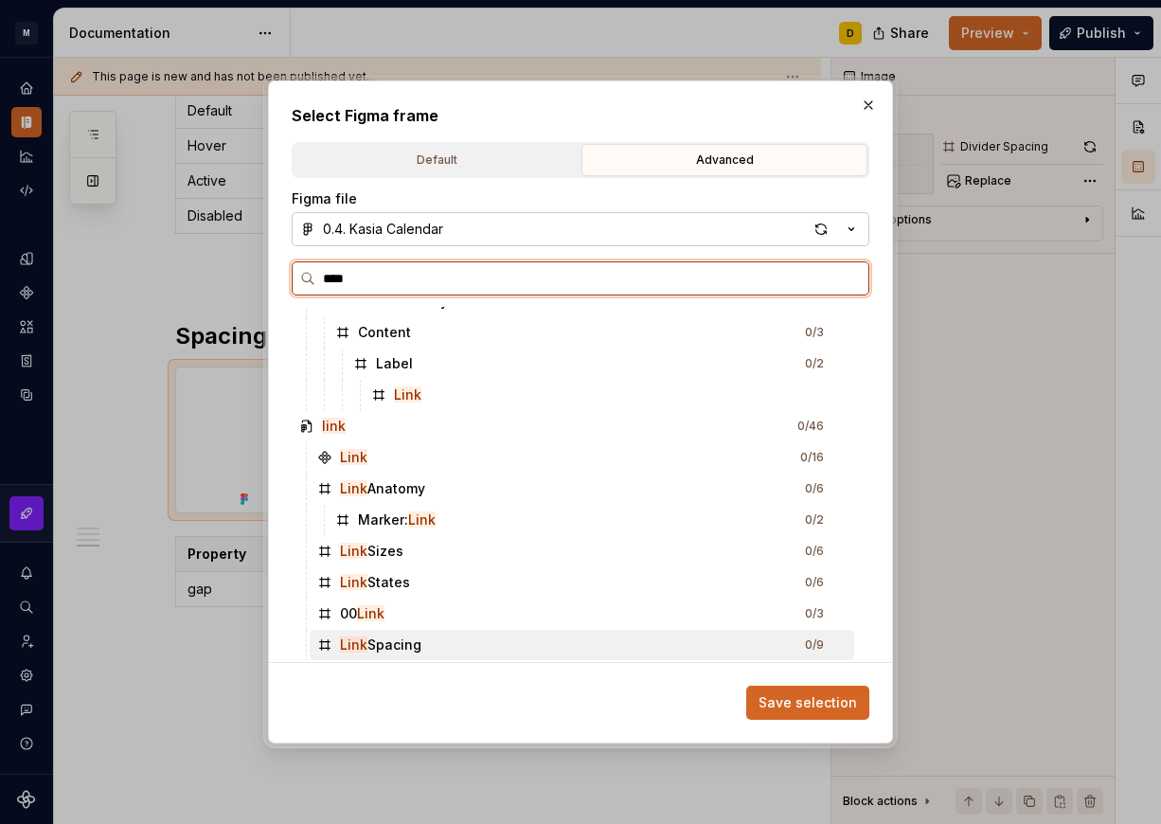
click at [452, 630] on div "Link Spacing 0 / 9" at bounding box center [582, 644] width 544 height 30
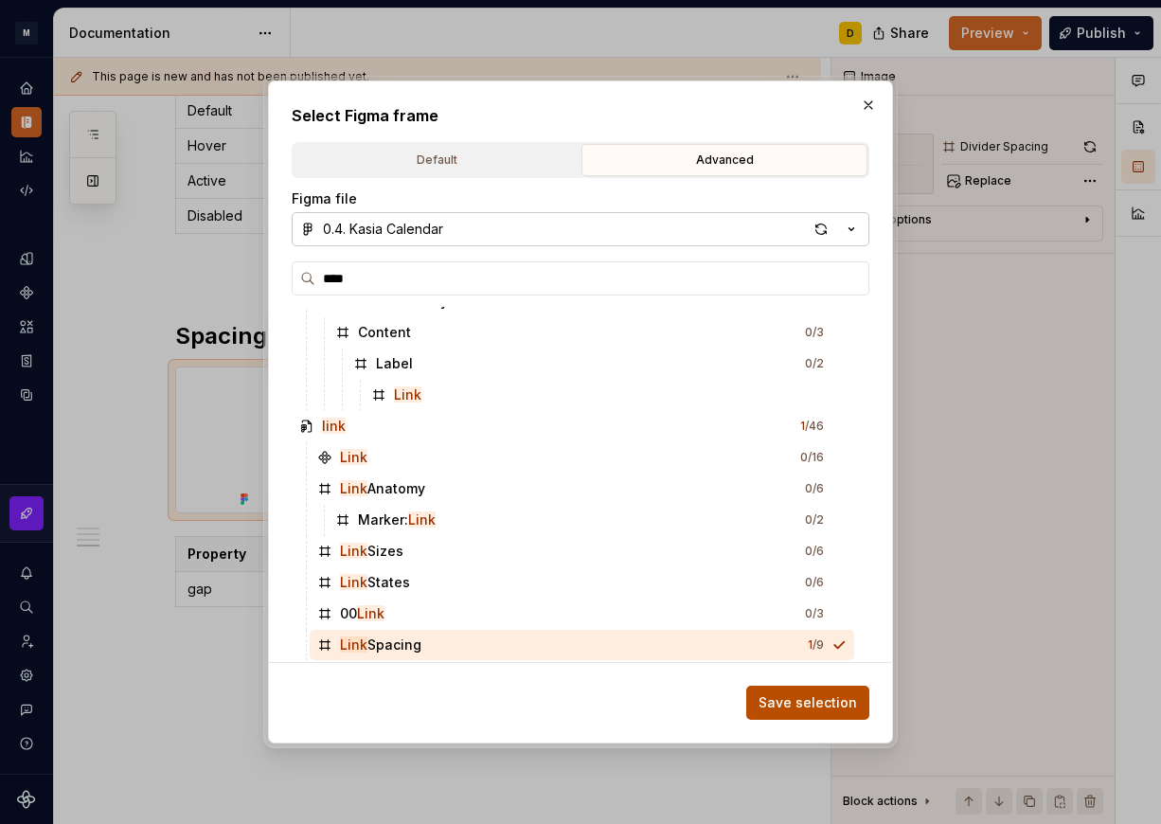
click at [775, 701] on span "Save selection" at bounding box center [807, 702] width 98 height 19
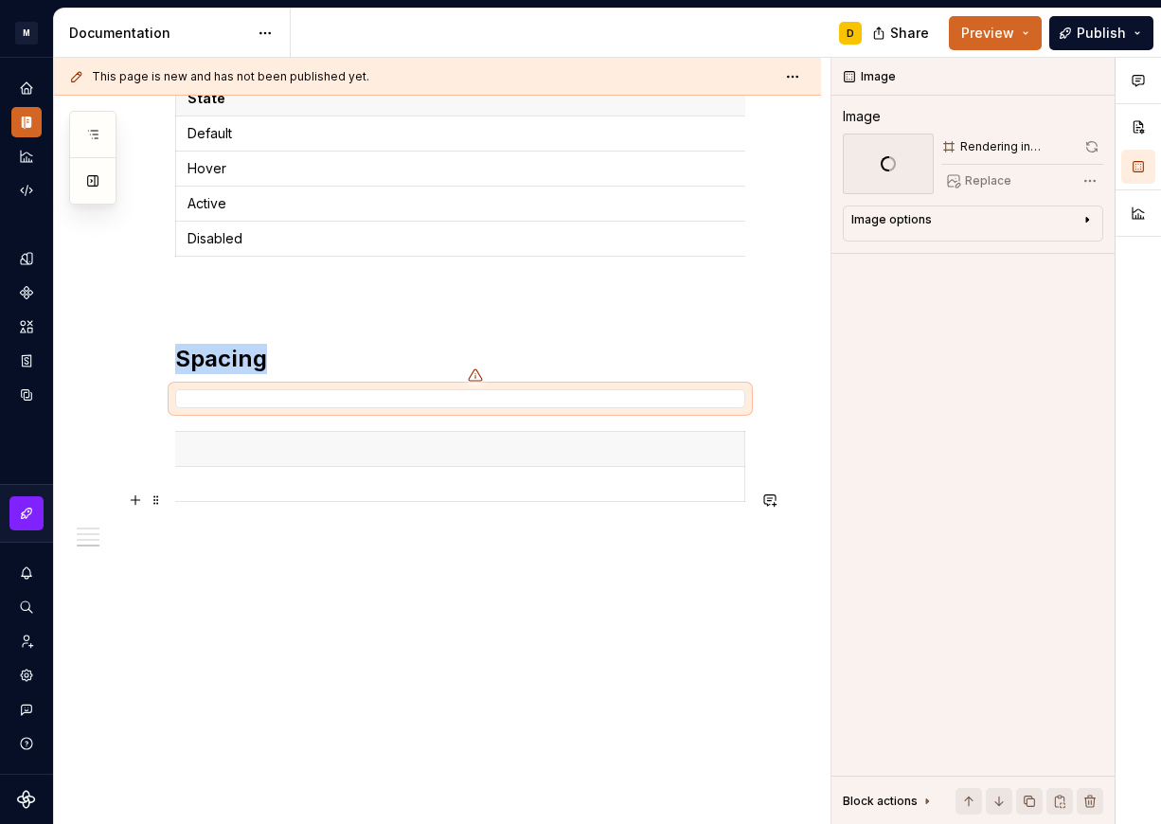
scroll to position [0, 0]
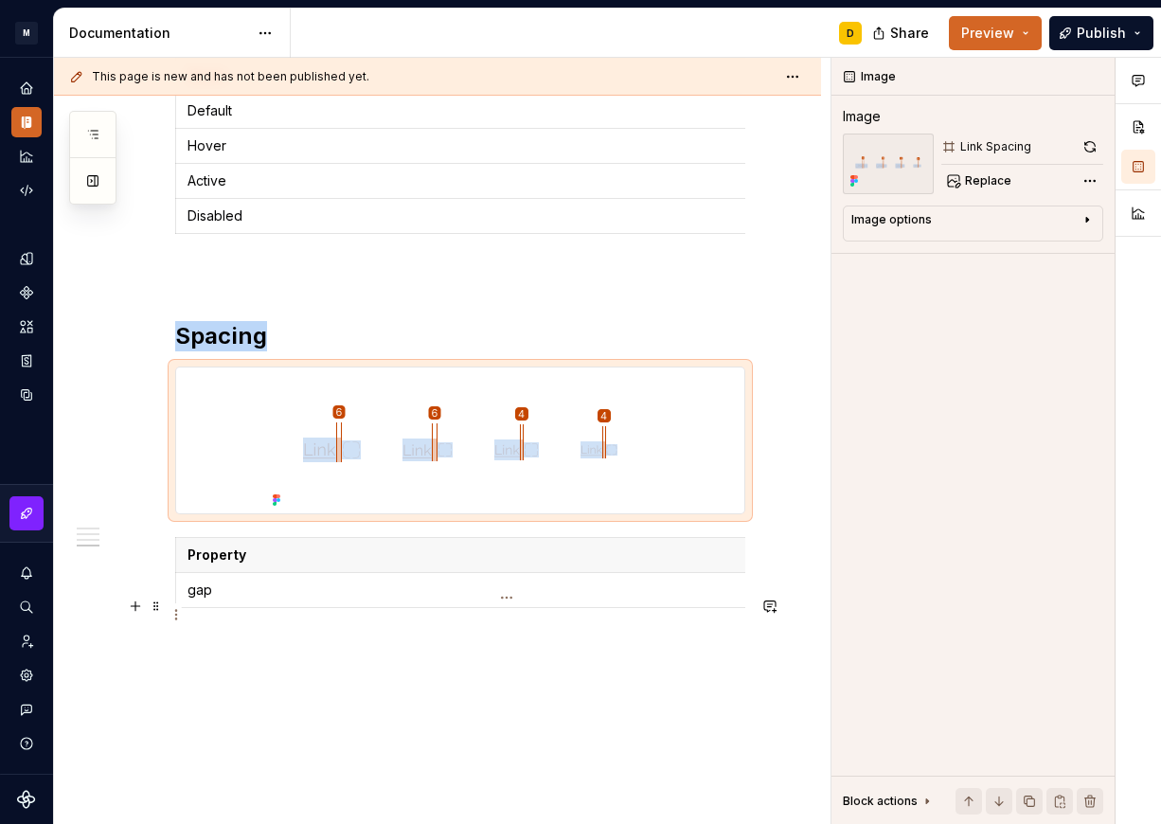
click at [175, 615] on html "M Mi D Design system data Documentation D Share Preview Publish Pages Add Acces…" at bounding box center [580, 412] width 1161 height 824
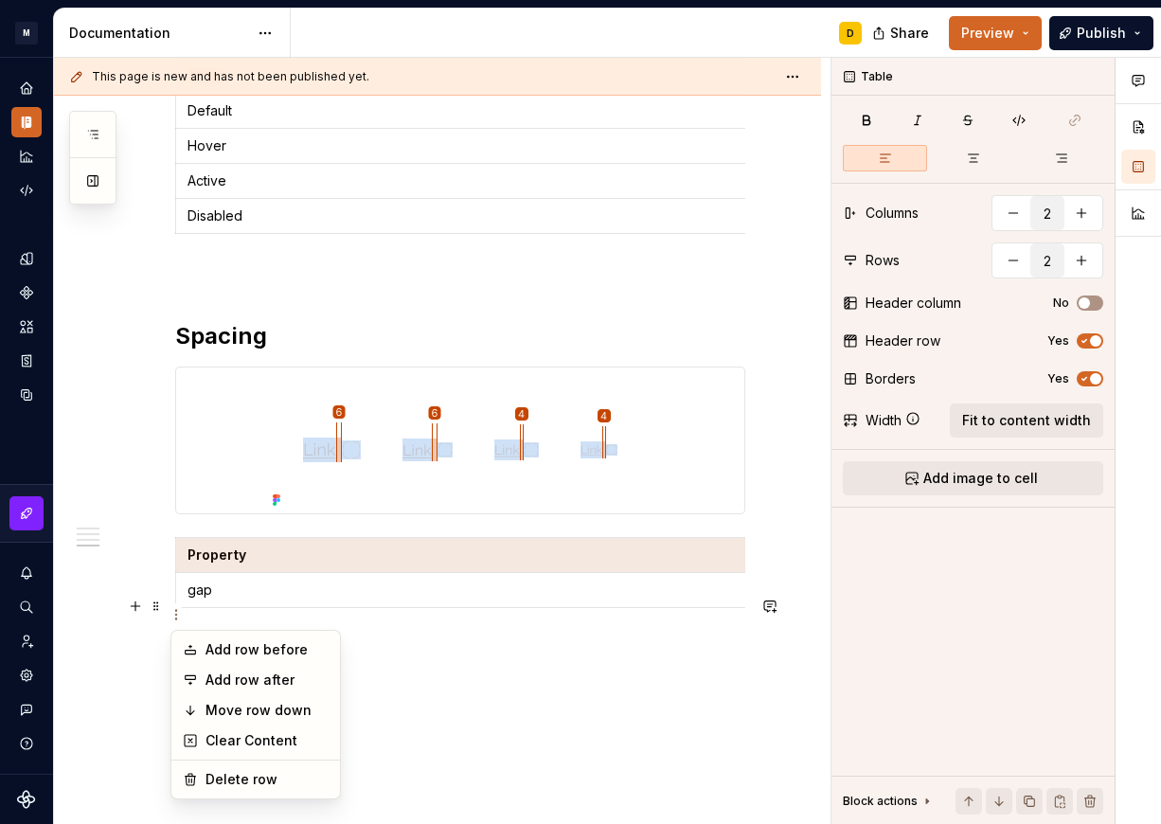
scroll to position [1403, 0]
click at [481, 776] on html "M Mi D Design system data Documentation D Share Preview Publish Pages Add Acces…" at bounding box center [580, 412] width 1161 height 824
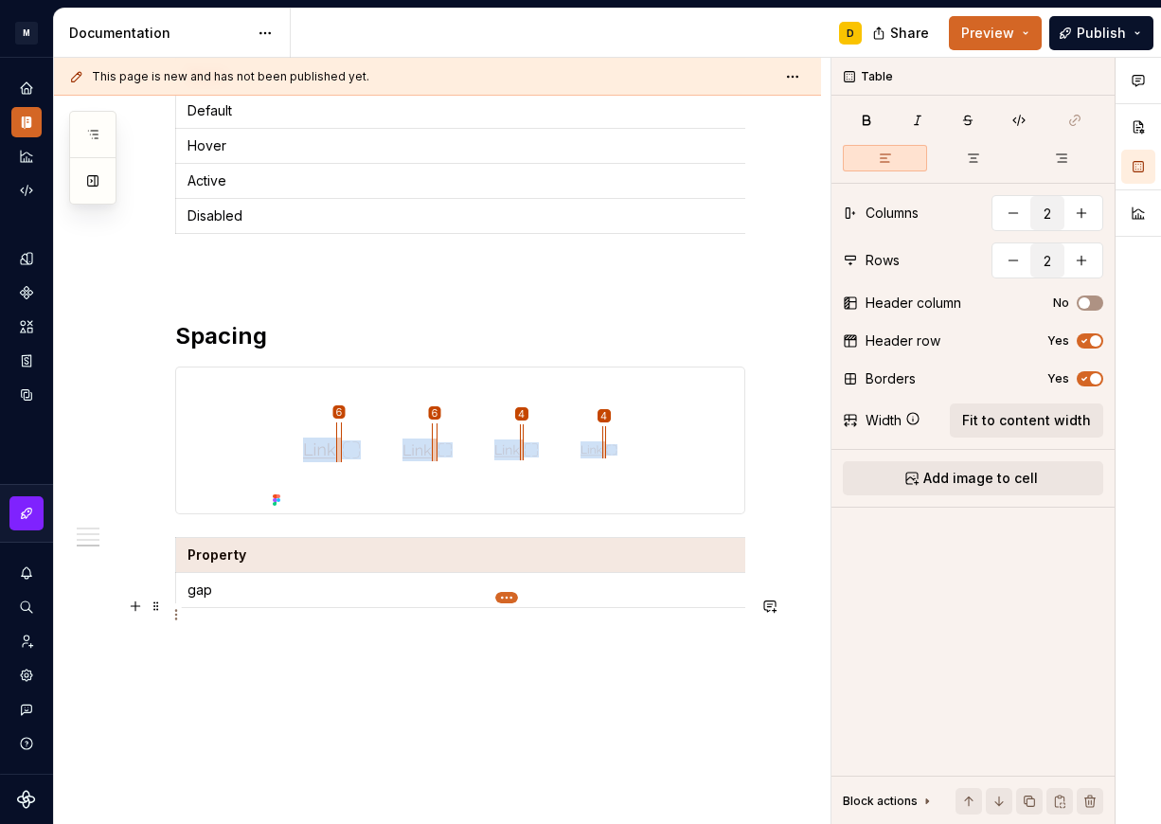
click at [503, 597] on html "M Mi D Design system data Documentation D Share Preview Publish Pages Add Acces…" at bounding box center [580, 412] width 1161 height 824
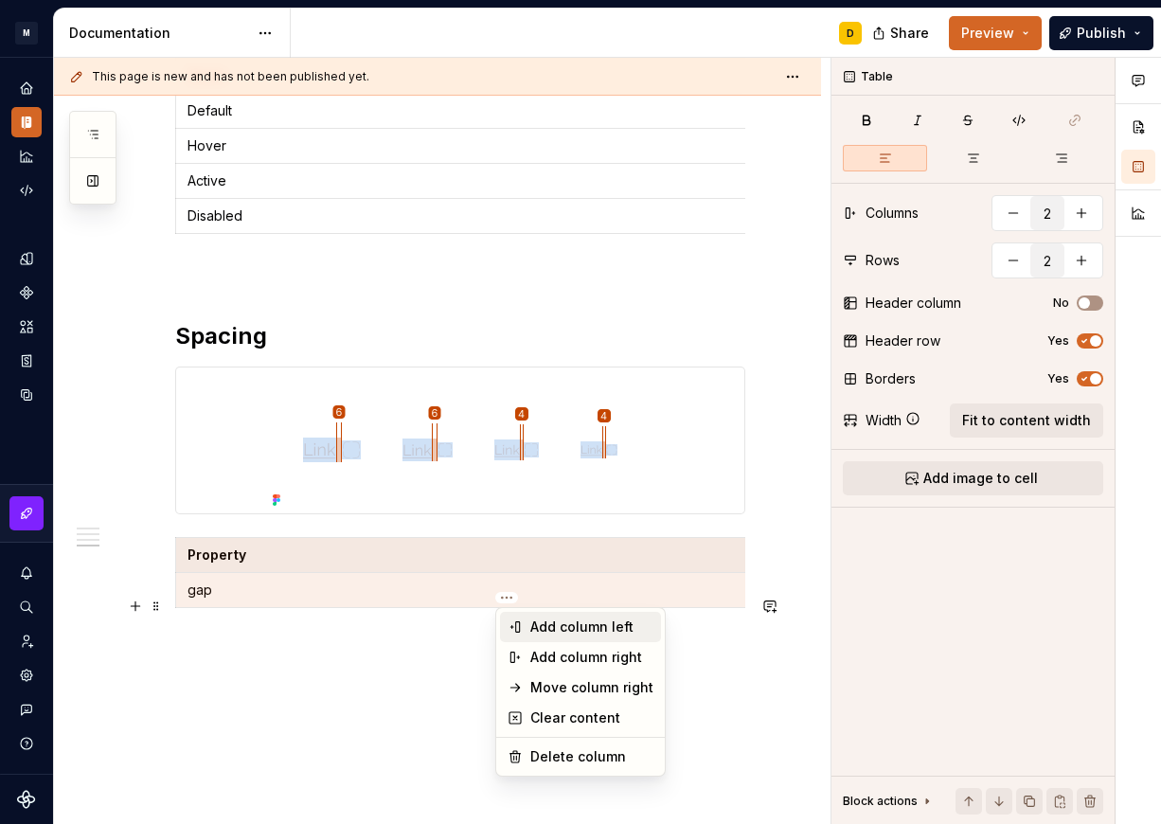
type textarea "*"
click at [541, 630] on div "Add column left" at bounding box center [591, 626] width 123 height 19
type input "3"
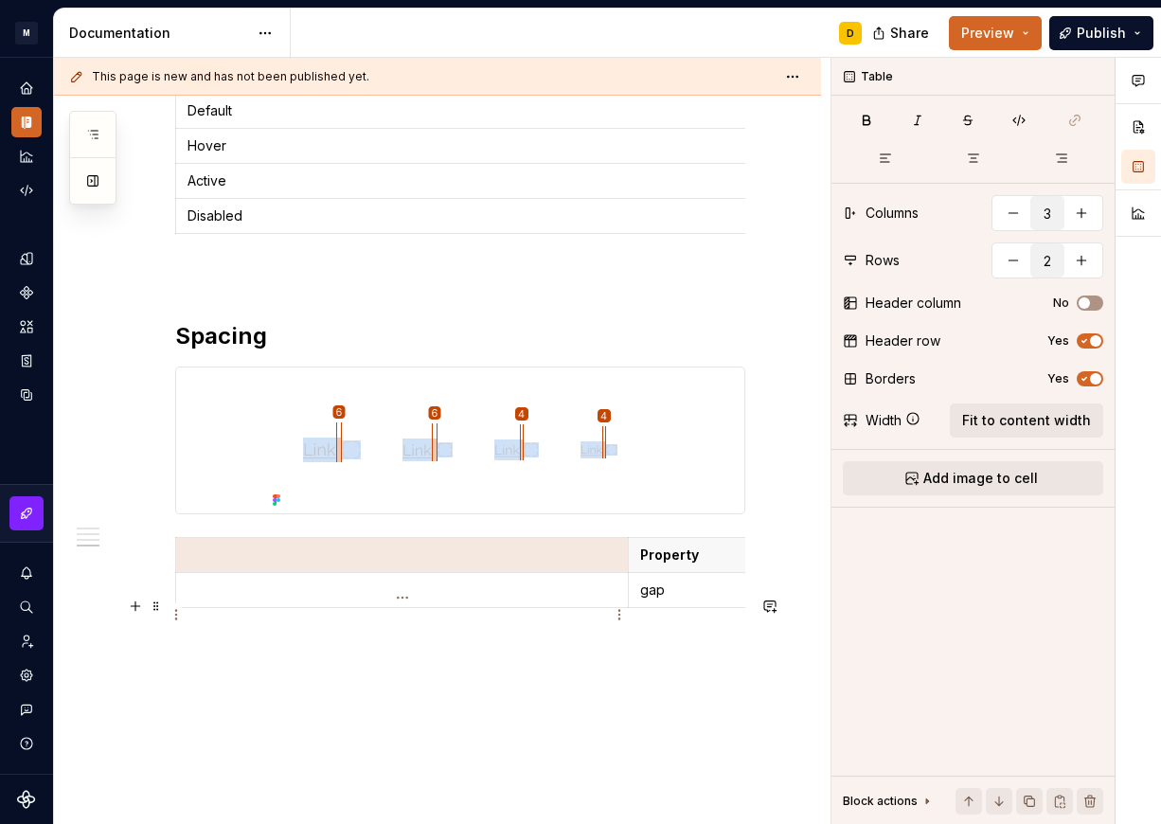
click at [403, 564] on p at bounding box center [401, 554] width 429 height 19
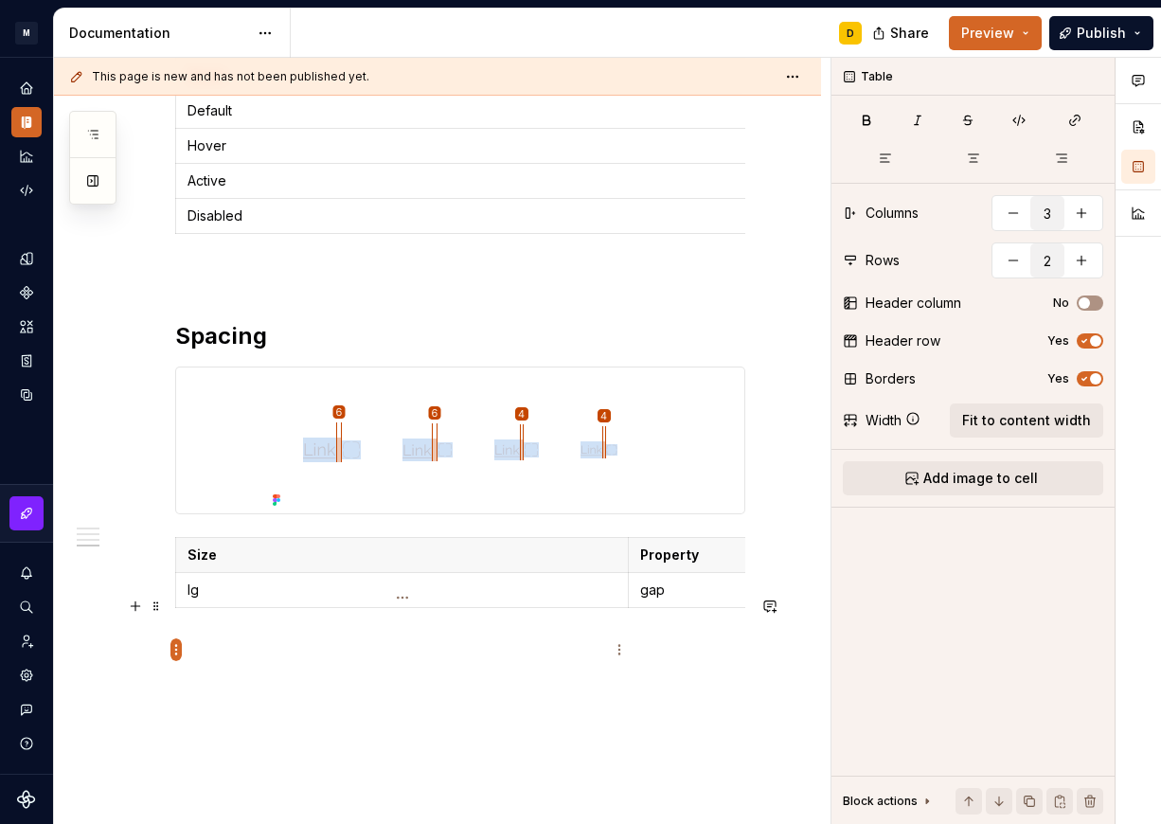
click at [179, 647] on html "M Mi D Design system data Documentation D Share Preview Publish Pages Add Acces…" at bounding box center [580, 412] width 1161 height 824
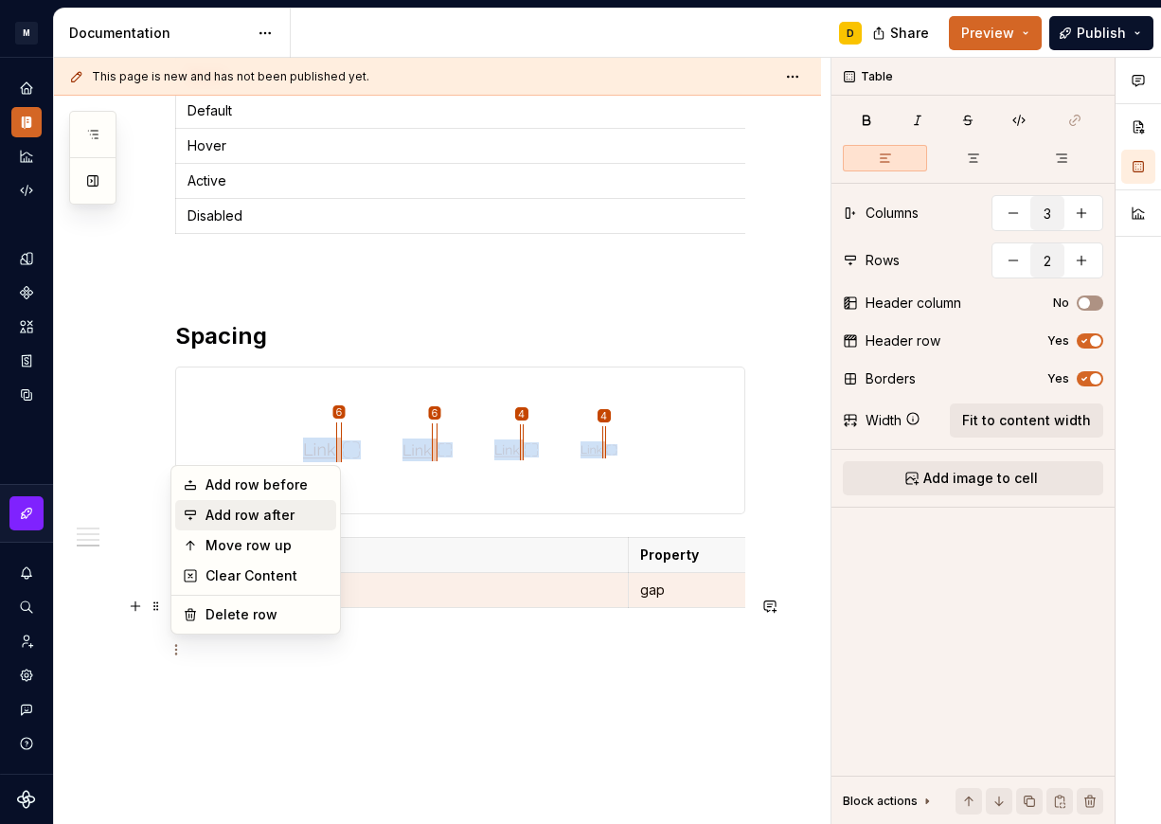
click at [253, 515] on div "Add row after" at bounding box center [266, 514] width 123 height 19
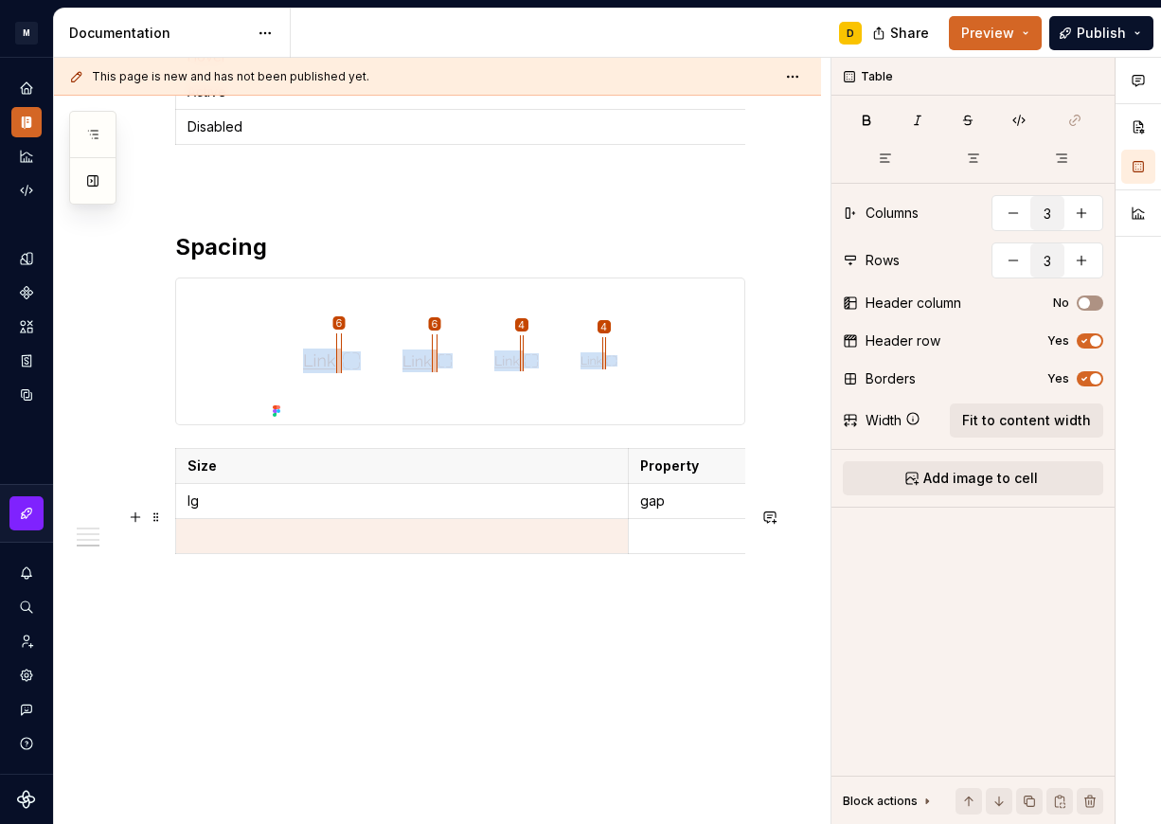
scroll to position [1500, 0]
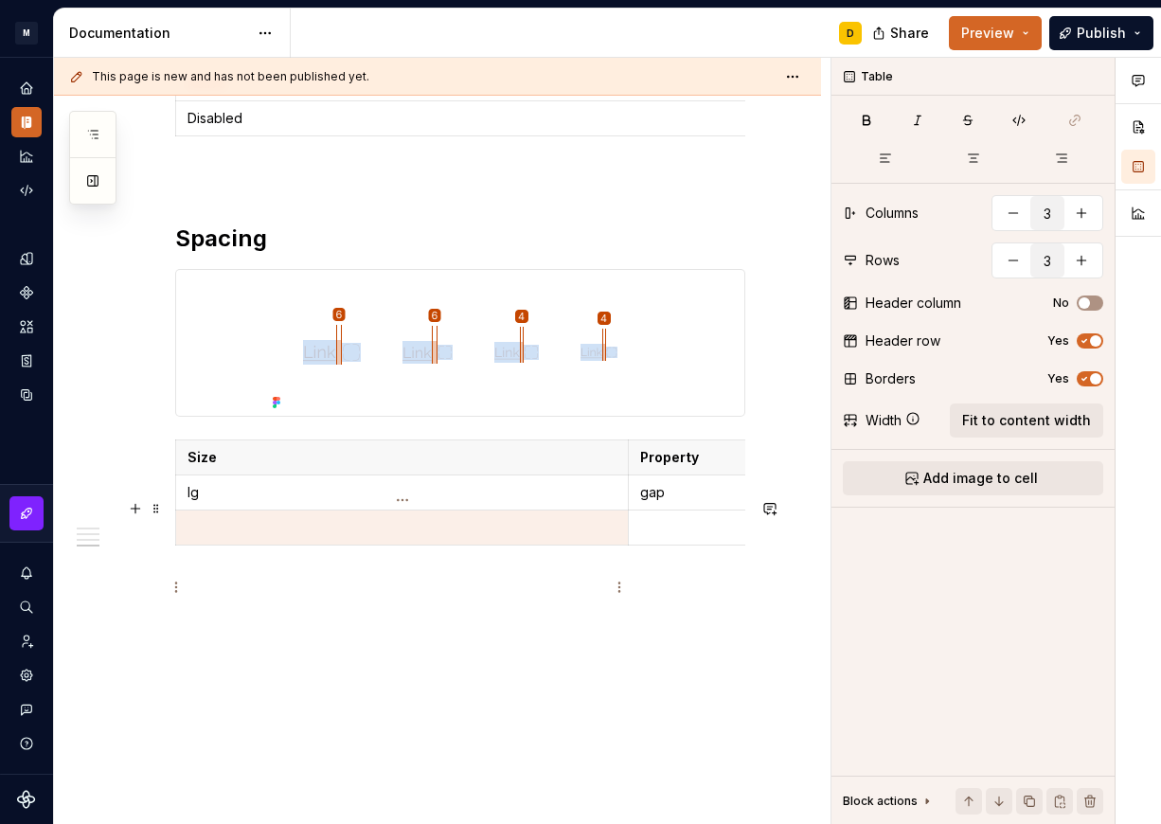
click at [225, 537] on p at bounding box center [401, 527] width 429 height 19
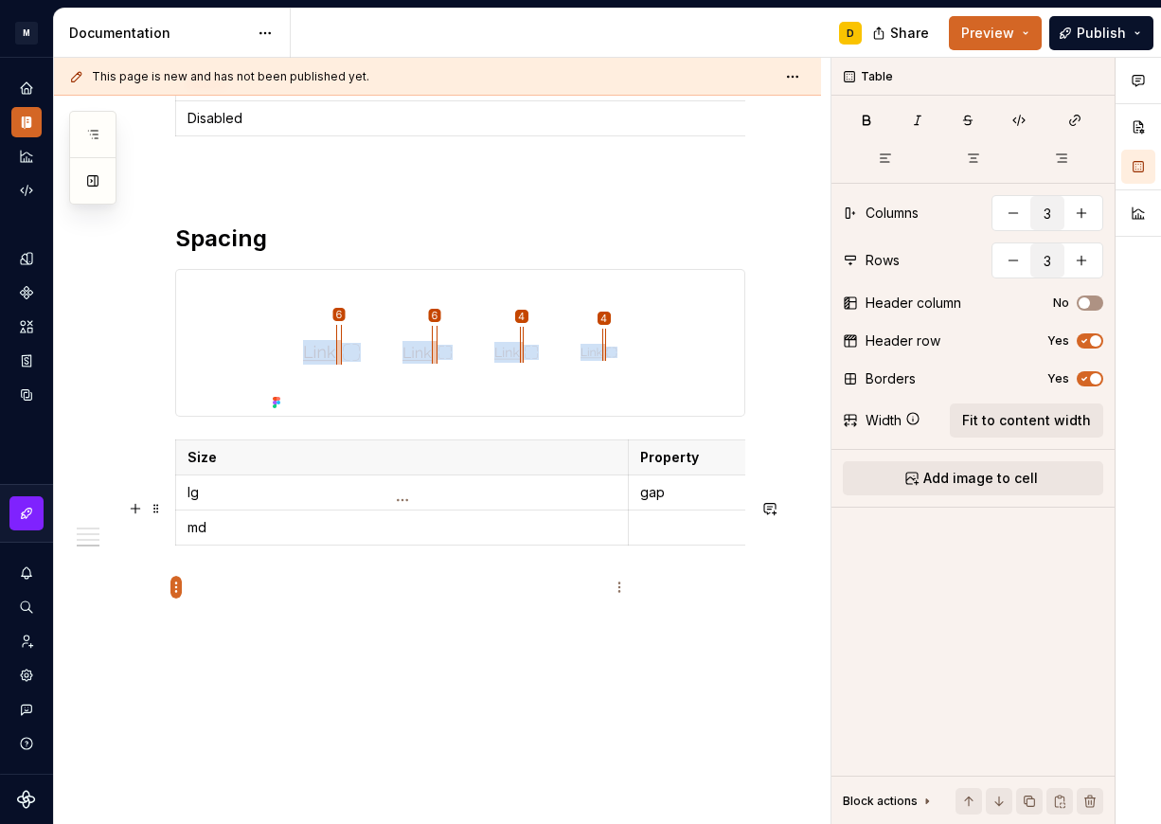
click at [172, 589] on html "M Mi D Design system data Documentation D Share Preview Publish Pages Add Acces…" at bounding box center [580, 412] width 1161 height 824
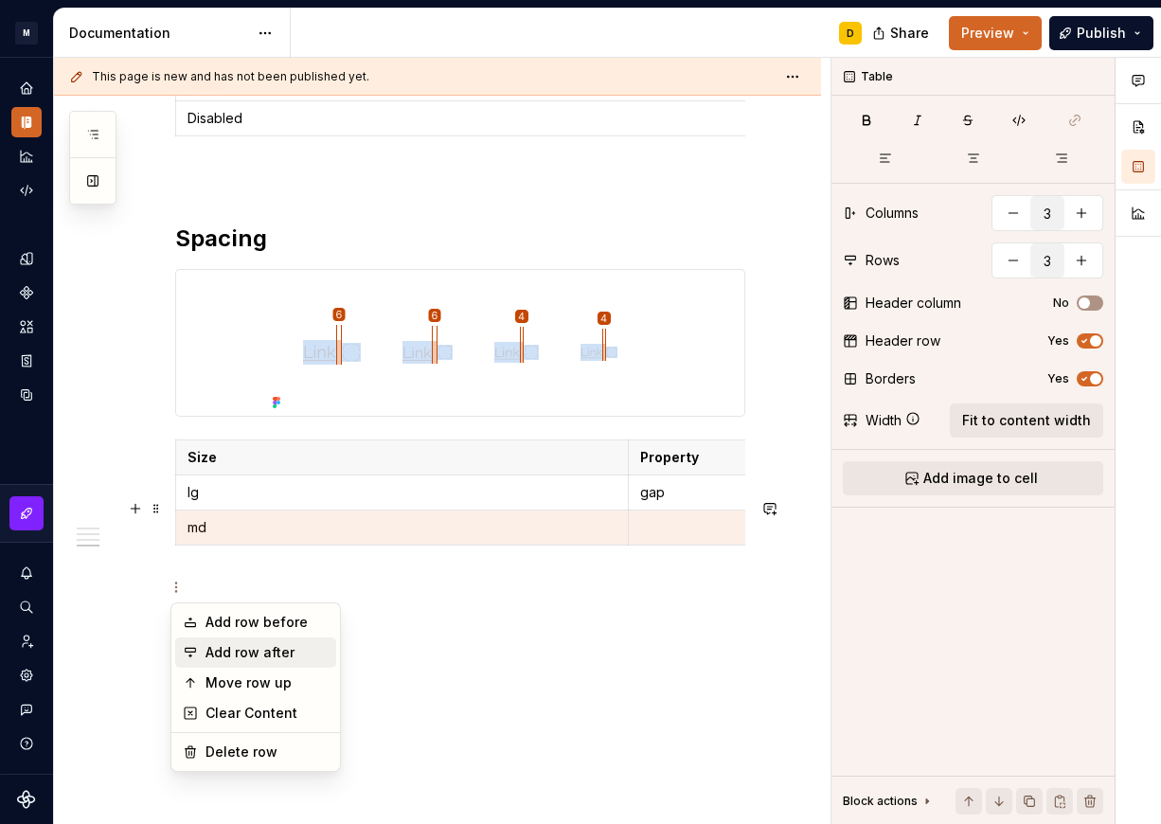
click at [220, 647] on div "Add row after" at bounding box center [266, 652] width 123 height 19
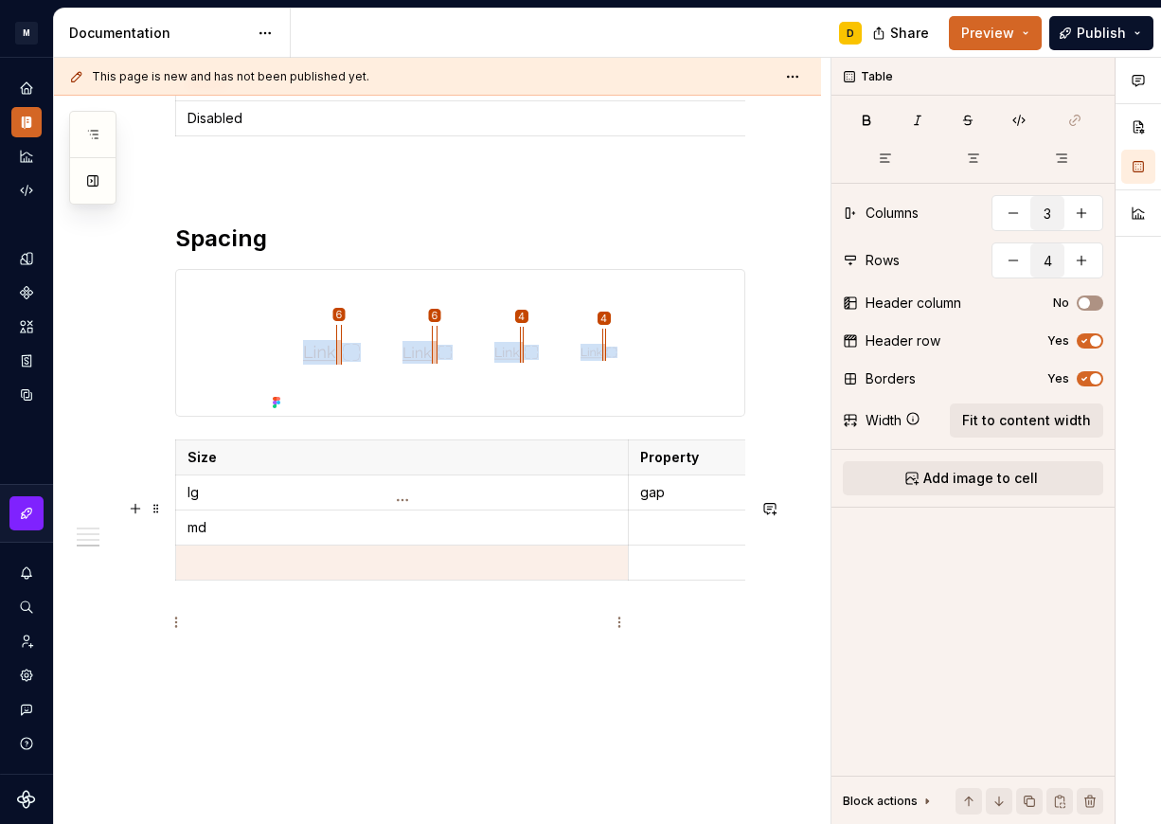
click at [215, 580] on td at bounding box center [402, 562] width 452 height 35
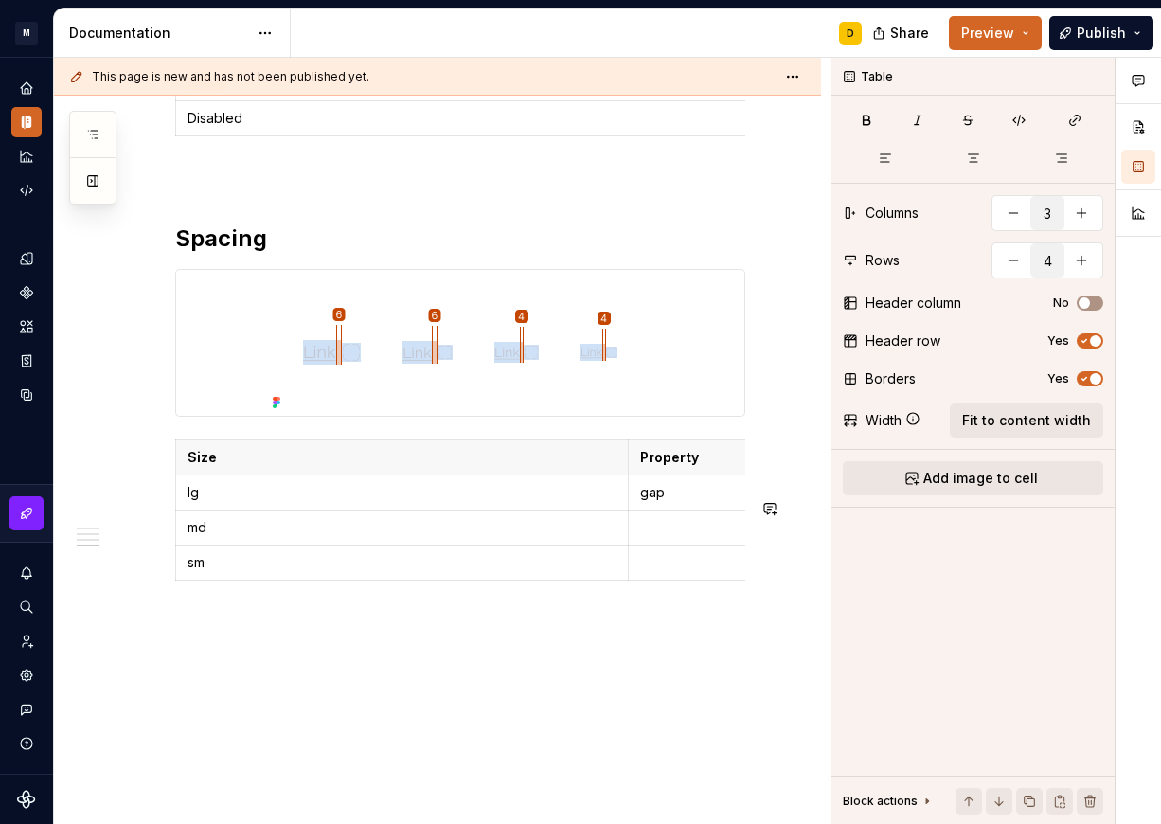
scroll to position [1587, 0]
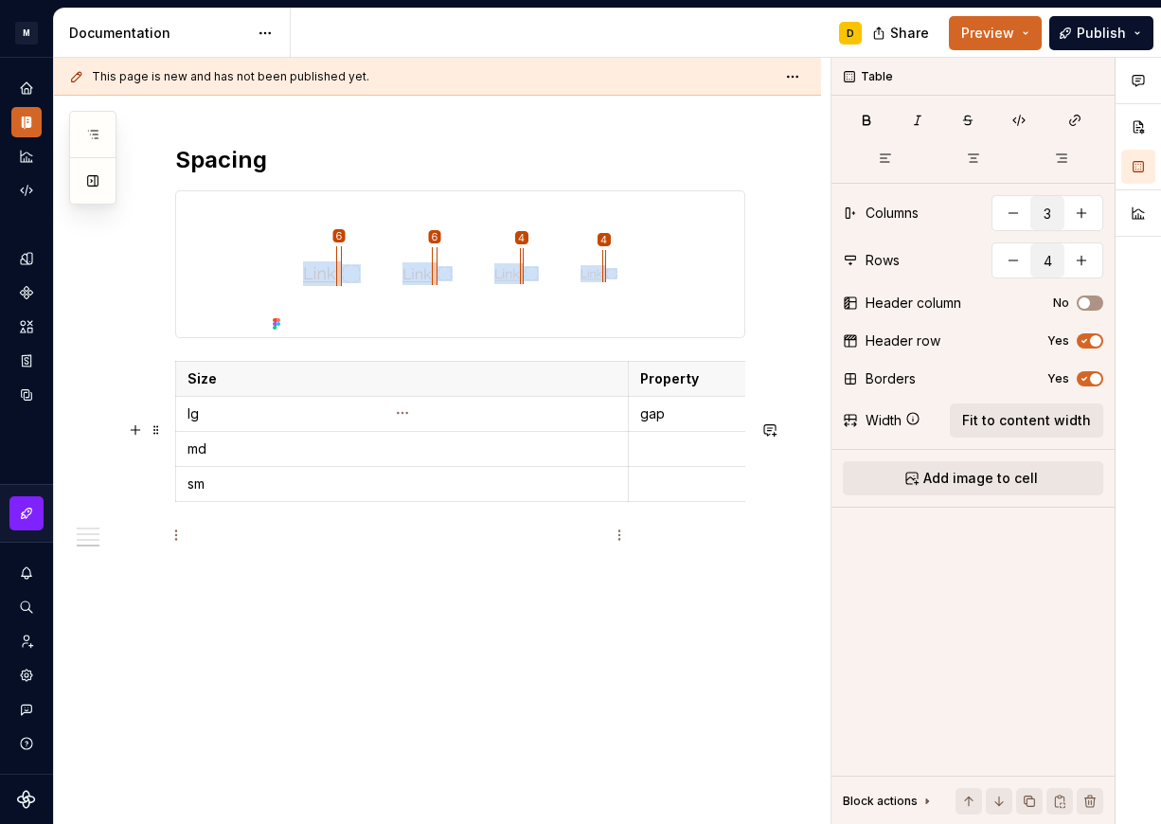
click at [175, 540] on html "M Mi D Design system data Documentation D Share Preview Publish Pages Add Acces…" at bounding box center [580, 412] width 1161 height 824
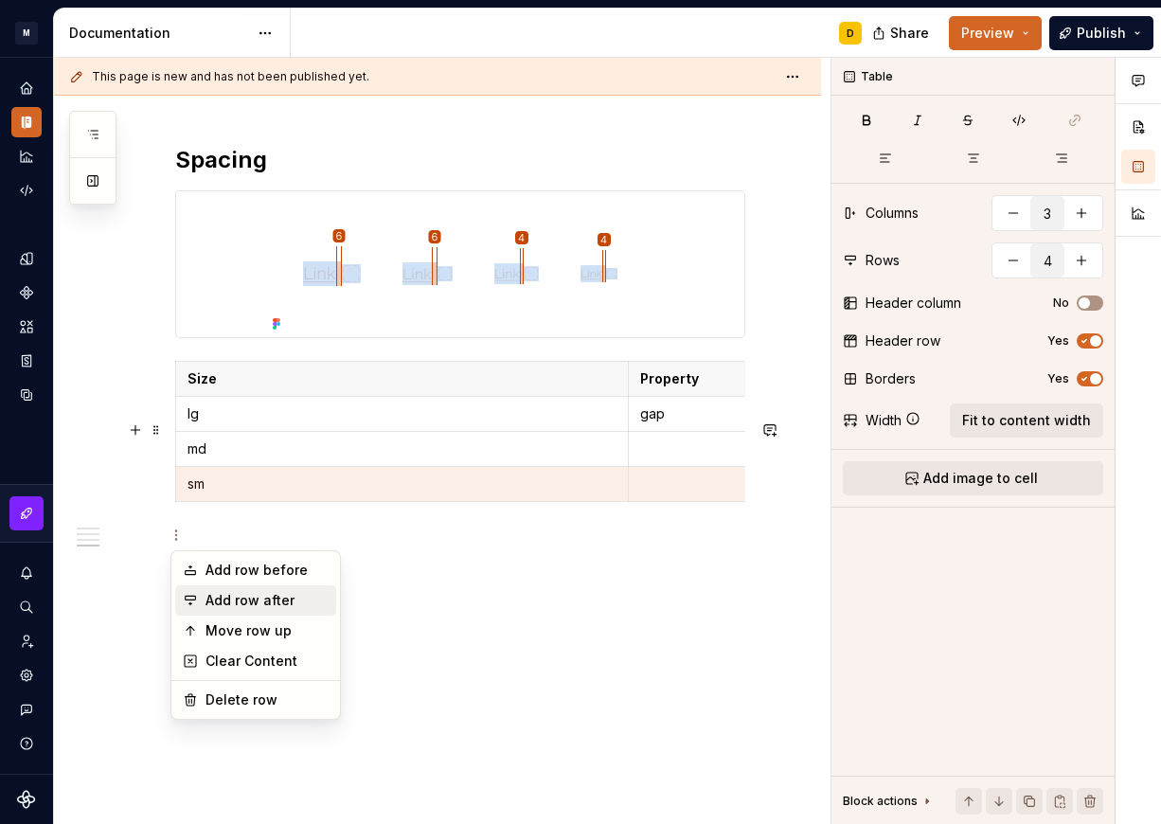
click at [211, 599] on div "Add row after" at bounding box center [266, 600] width 123 height 19
type input "5"
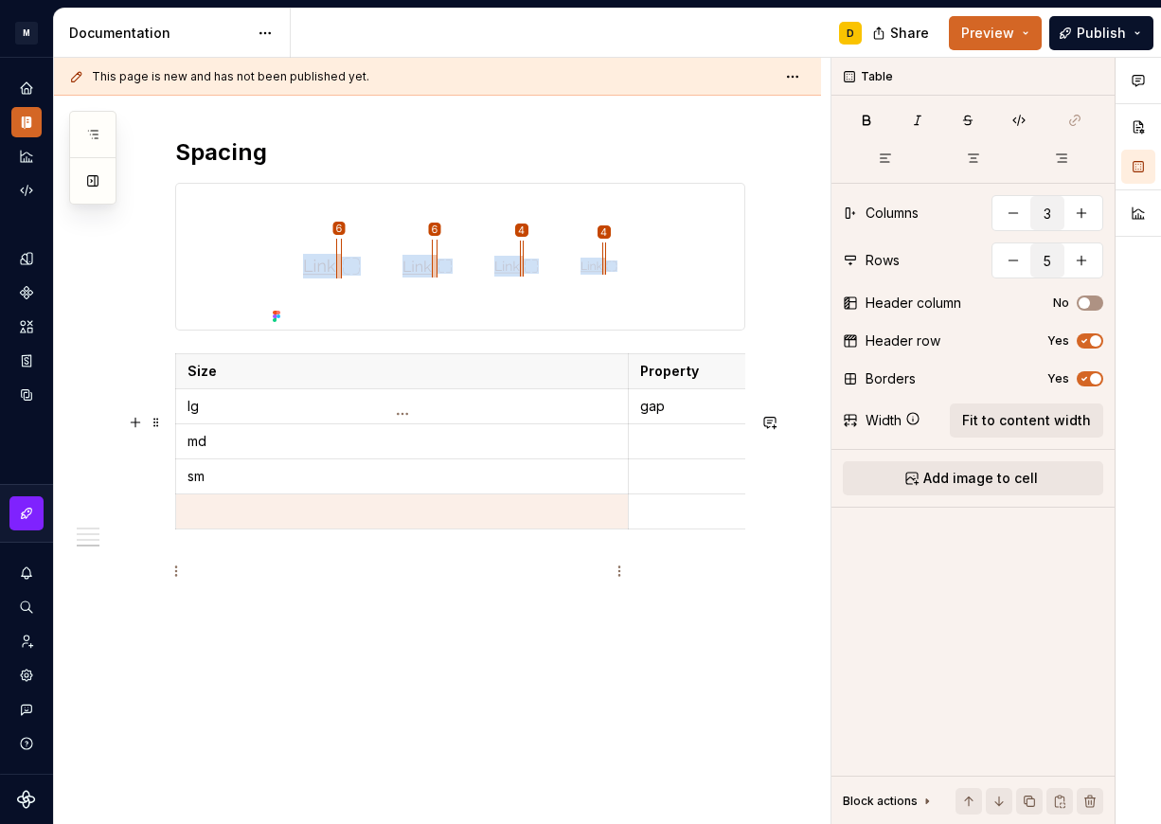
click at [210, 521] on p at bounding box center [401, 511] width 429 height 19
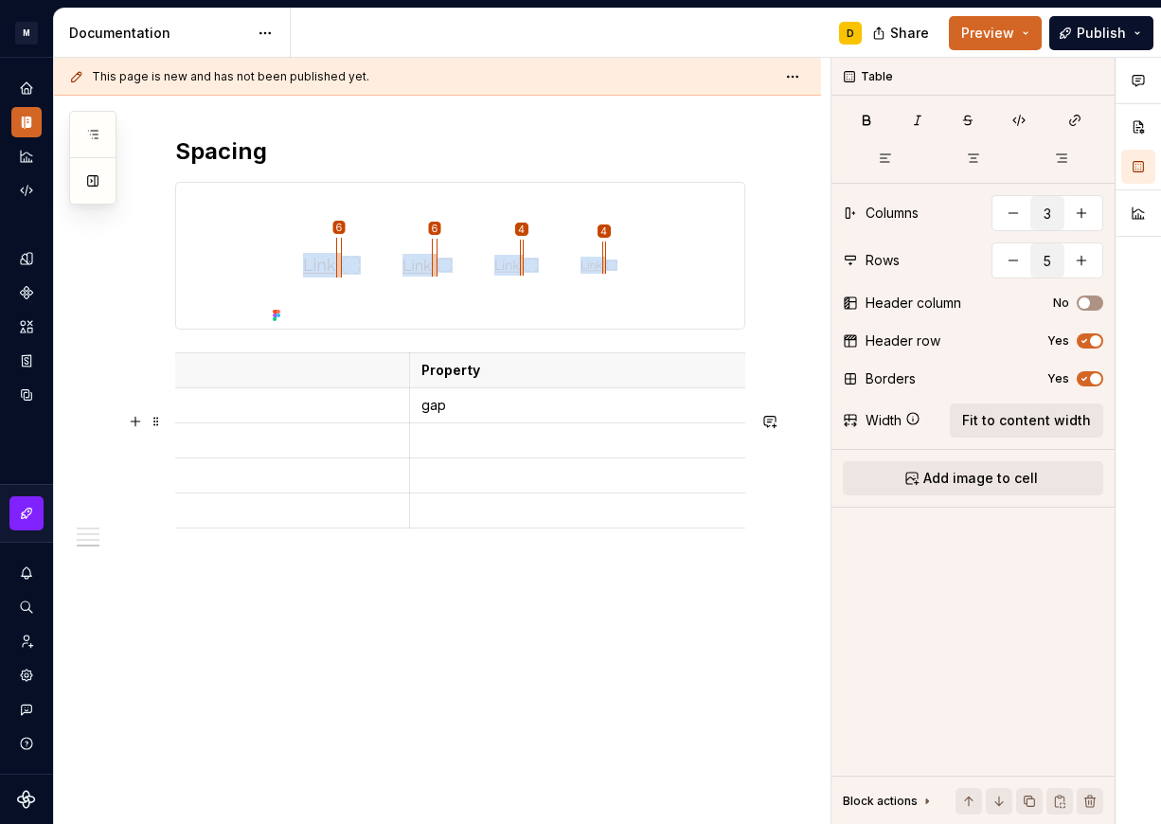
scroll to position [0, 222]
click at [446, 458] on td at bounding box center [633, 440] width 452 height 35
click at [611, 450] on p at bounding box center [783, 440] width 429 height 19
click at [639, 415] on p "space.400" at bounding box center [783, 405] width 429 height 19
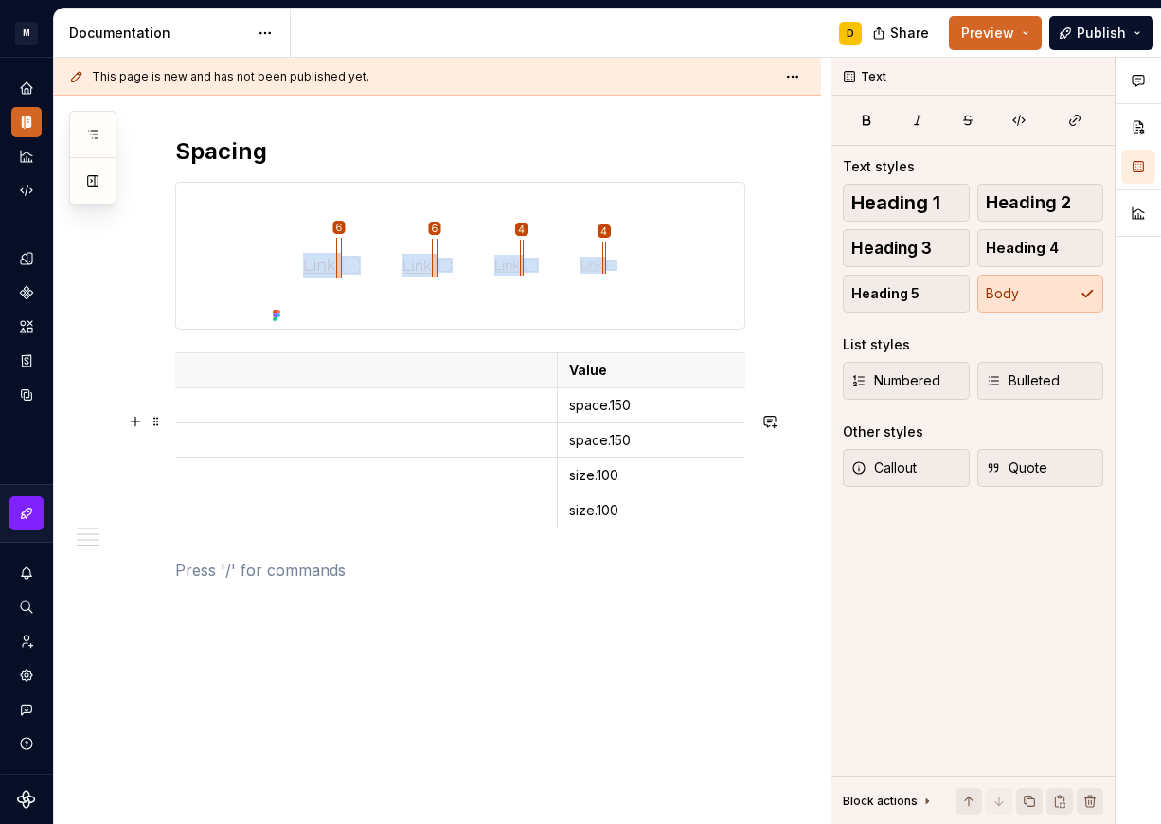
click at [642, 485] on p "size.100" at bounding box center [783, 475] width 429 height 19
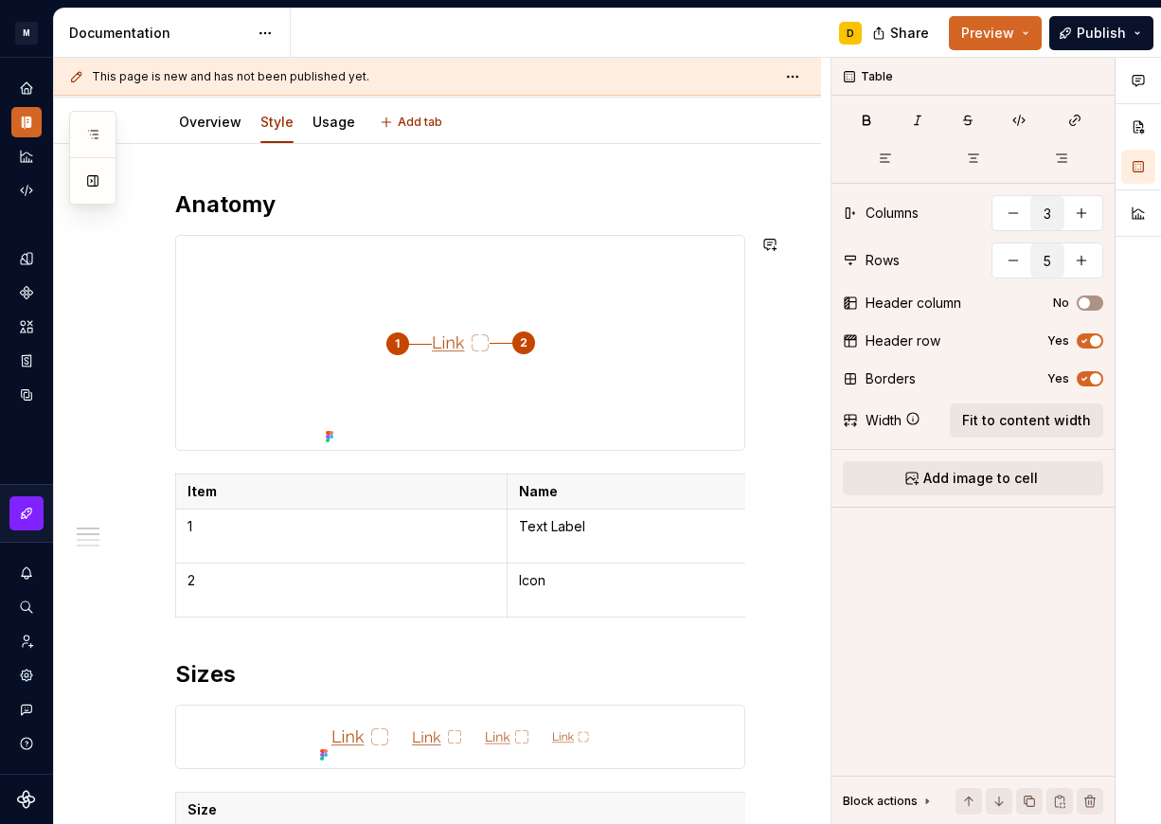
scroll to position [0, 0]
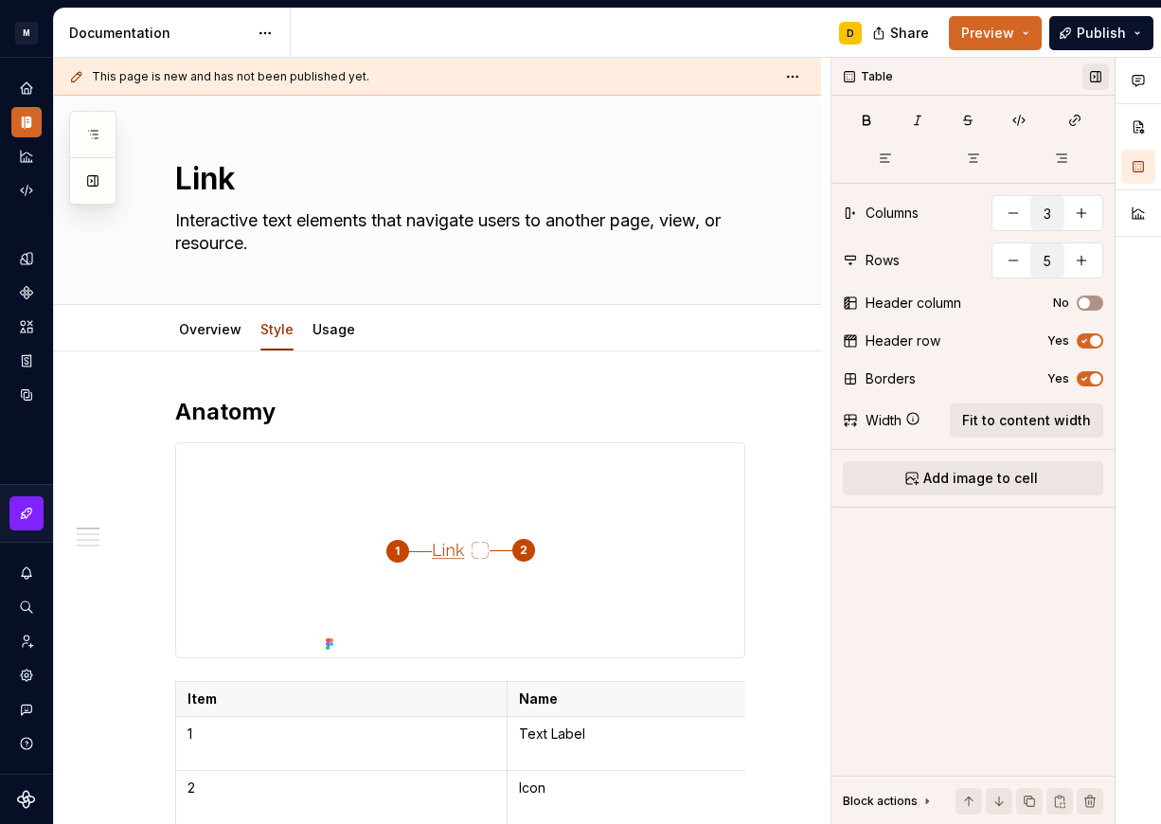
click at [1098, 78] on button "button" at bounding box center [1095, 76] width 27 height 27
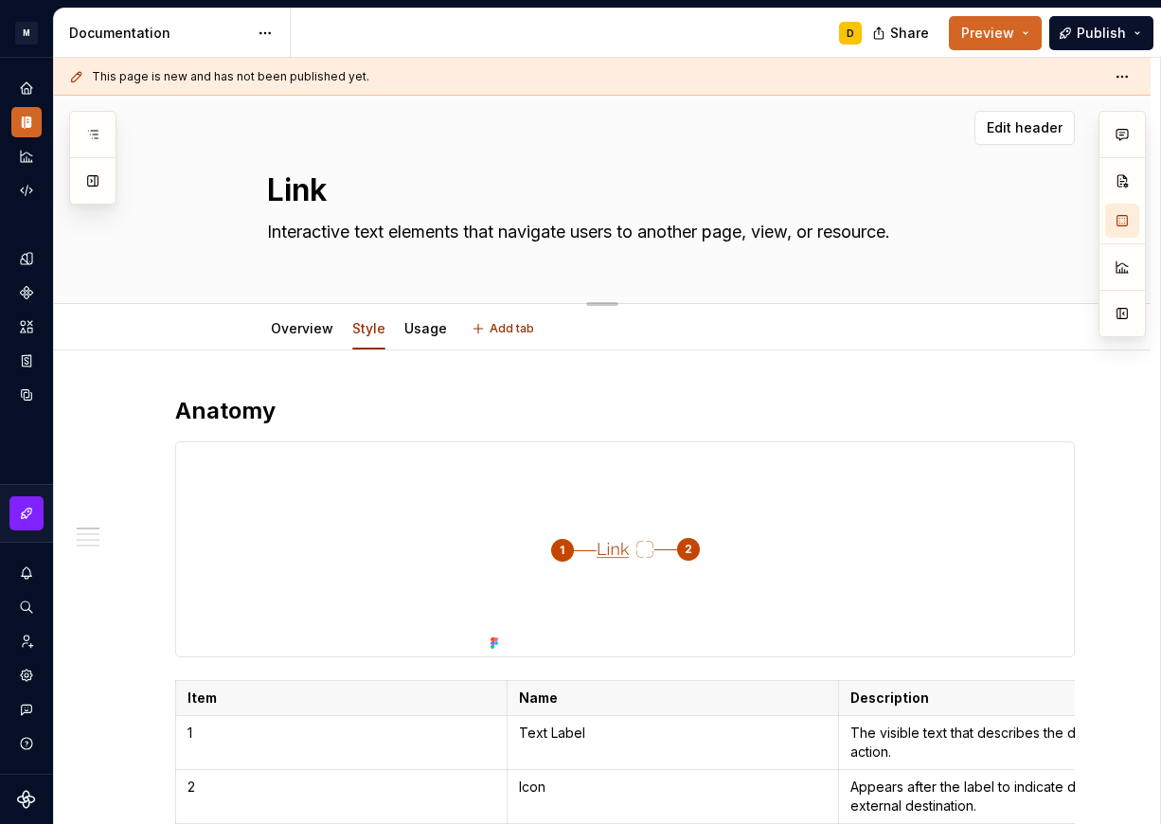
click at [400, 227] on textarea "Interactive text elements that navigate users to another page, view, or resourc…" at bounding box center [621, 232] width 716 height 30
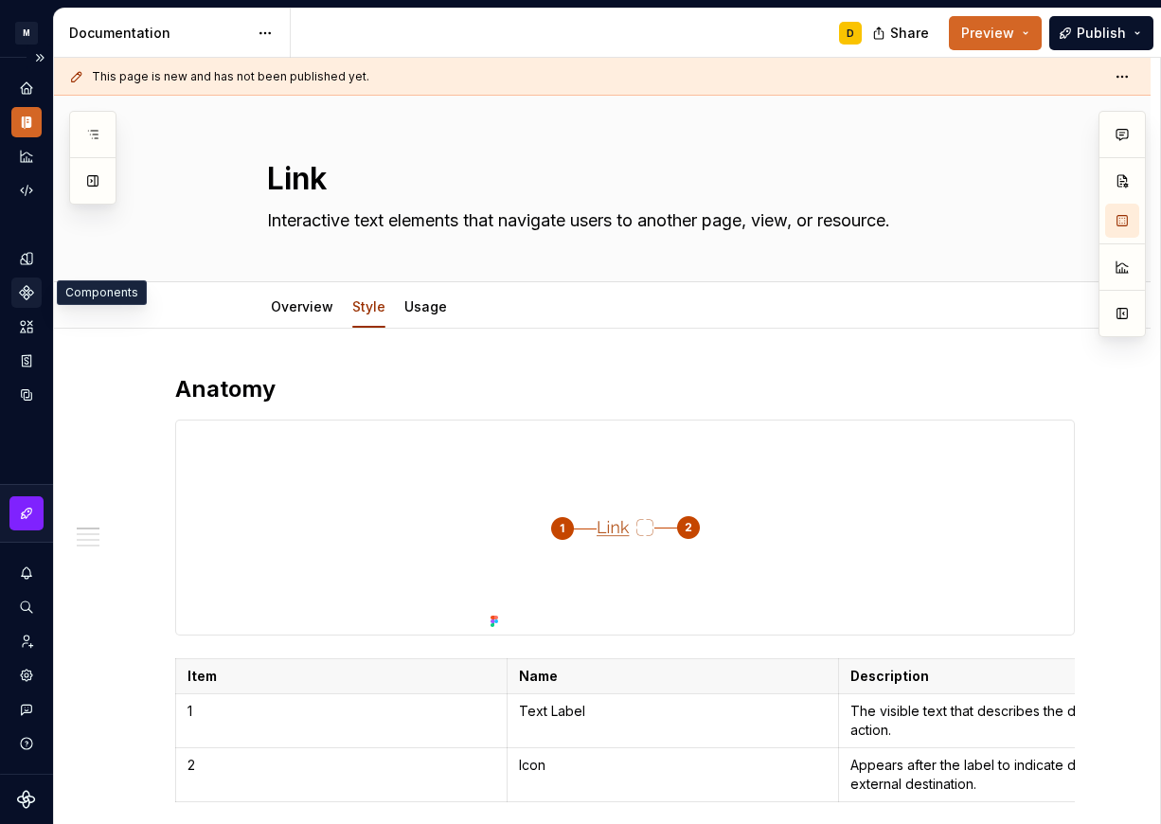
click at [32, 297] on icon "Components" at bounding box center [26, 292] width 17 height 17
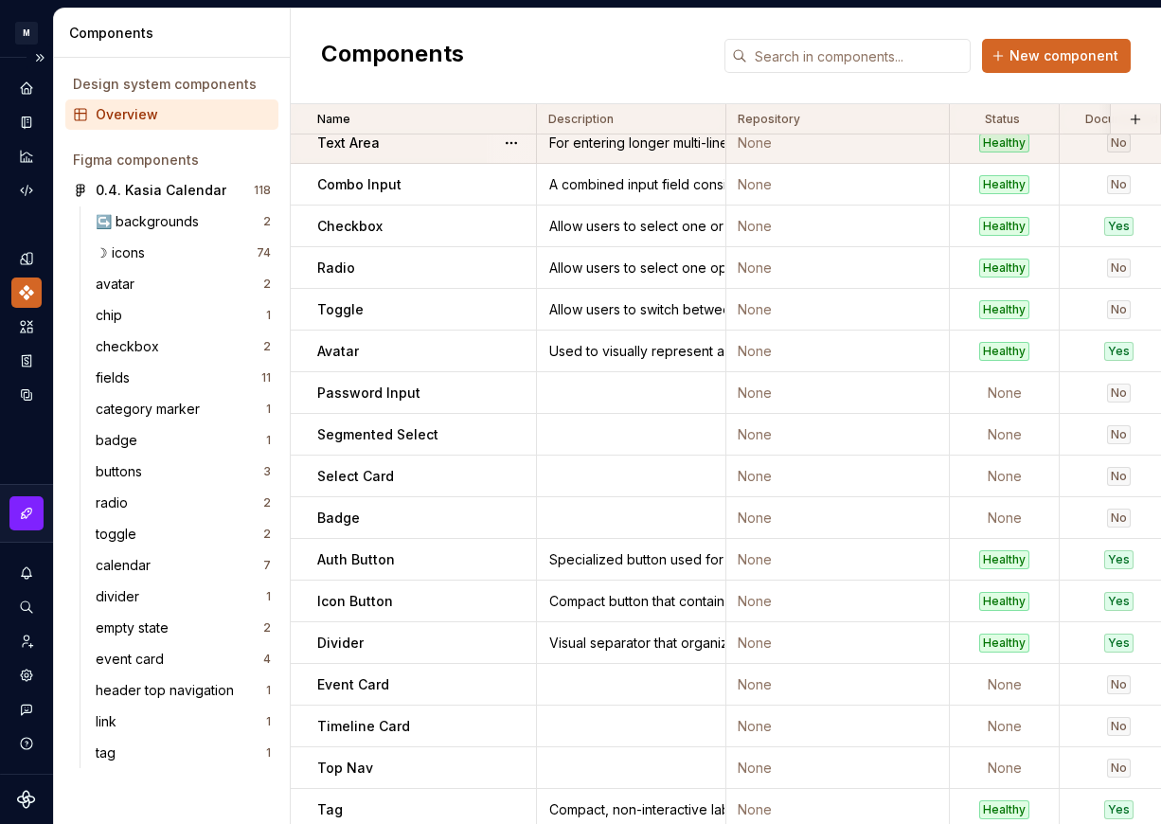
scroll to position [403, 0]
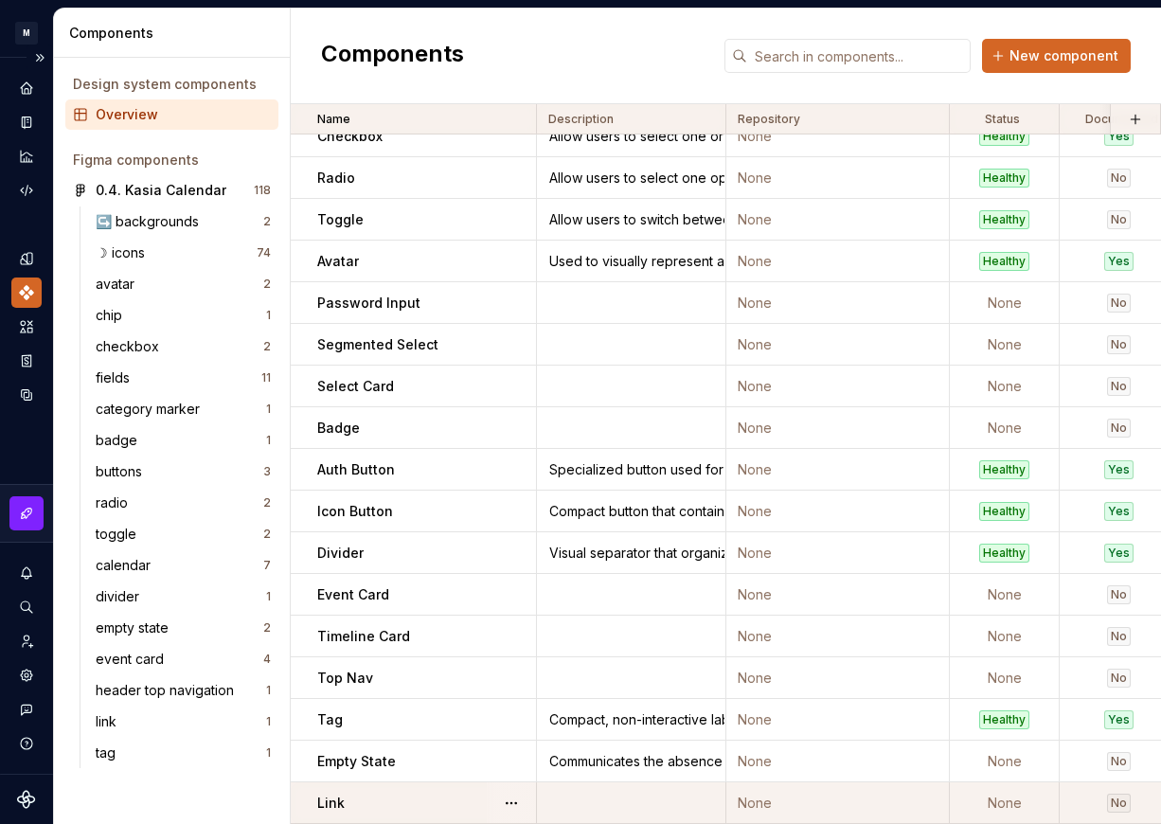
click at [609, 789] on td at bounding box center [631, 803] width 189 height 42
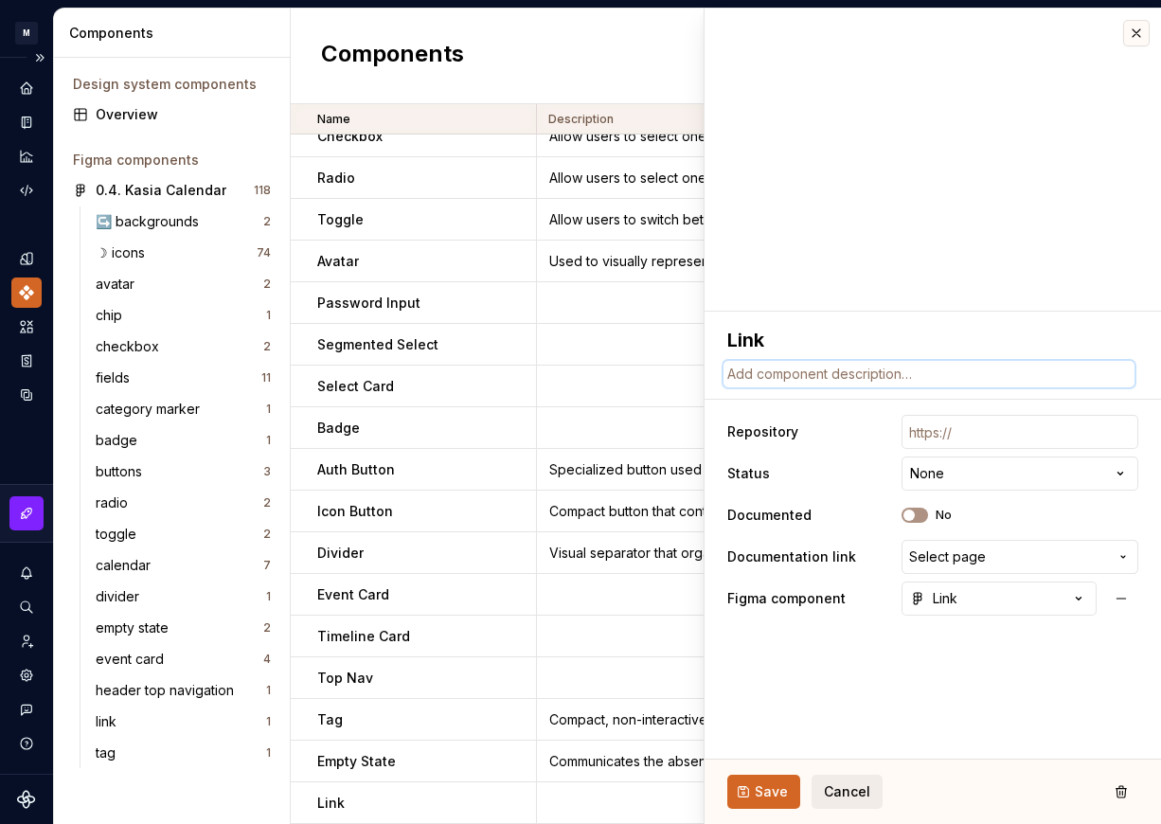
click at [835, 371] on textarea at bounding box center [928, 374] width 411 height 27
paste textarea "Interactive text elements that navigate users to another page, view, or resourc…"
type textarea "*"
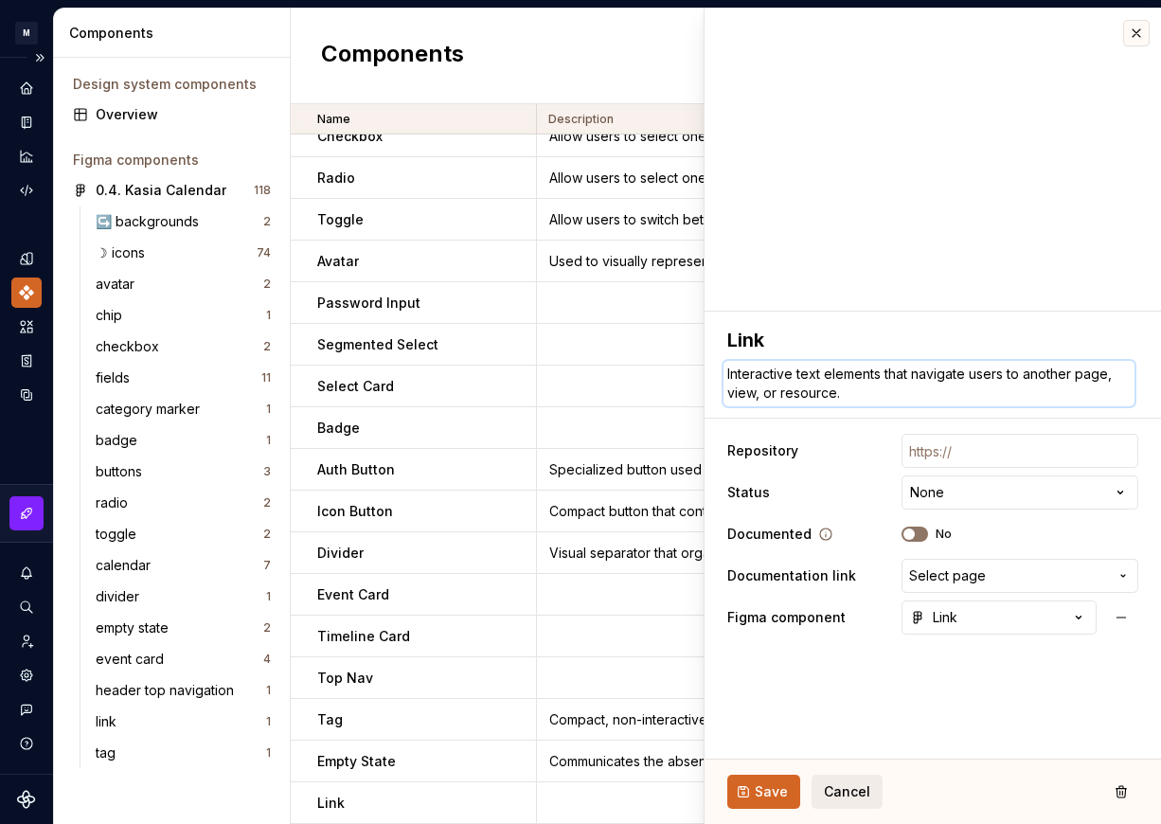
type textarea "Interactive text elements that navigate users to another page, view, or resourc…"
click at [921, 539] on button "No" at bounding box center [914, 533] width 27 height 15
type textarea "*"
click at [930, 569] on span "Select page" at bounding box center [947, 575] width 77 height 19
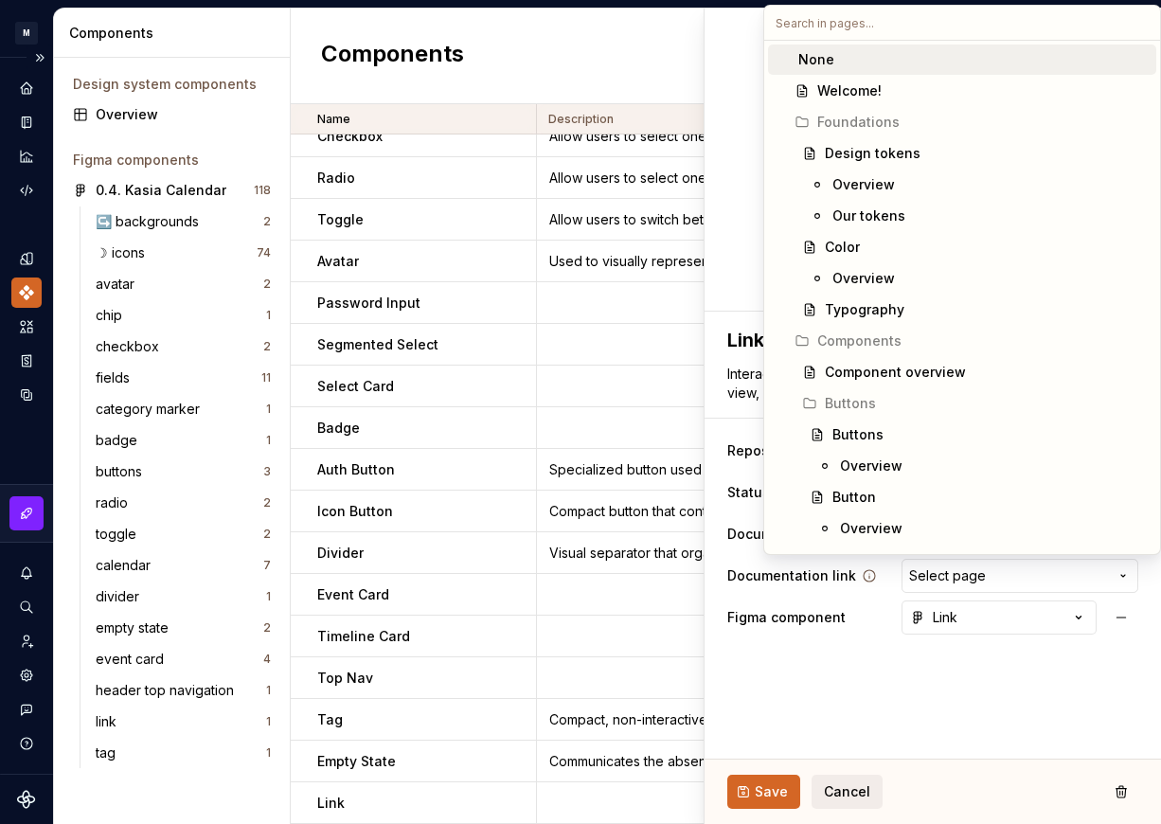
scroll to position [403, 0]
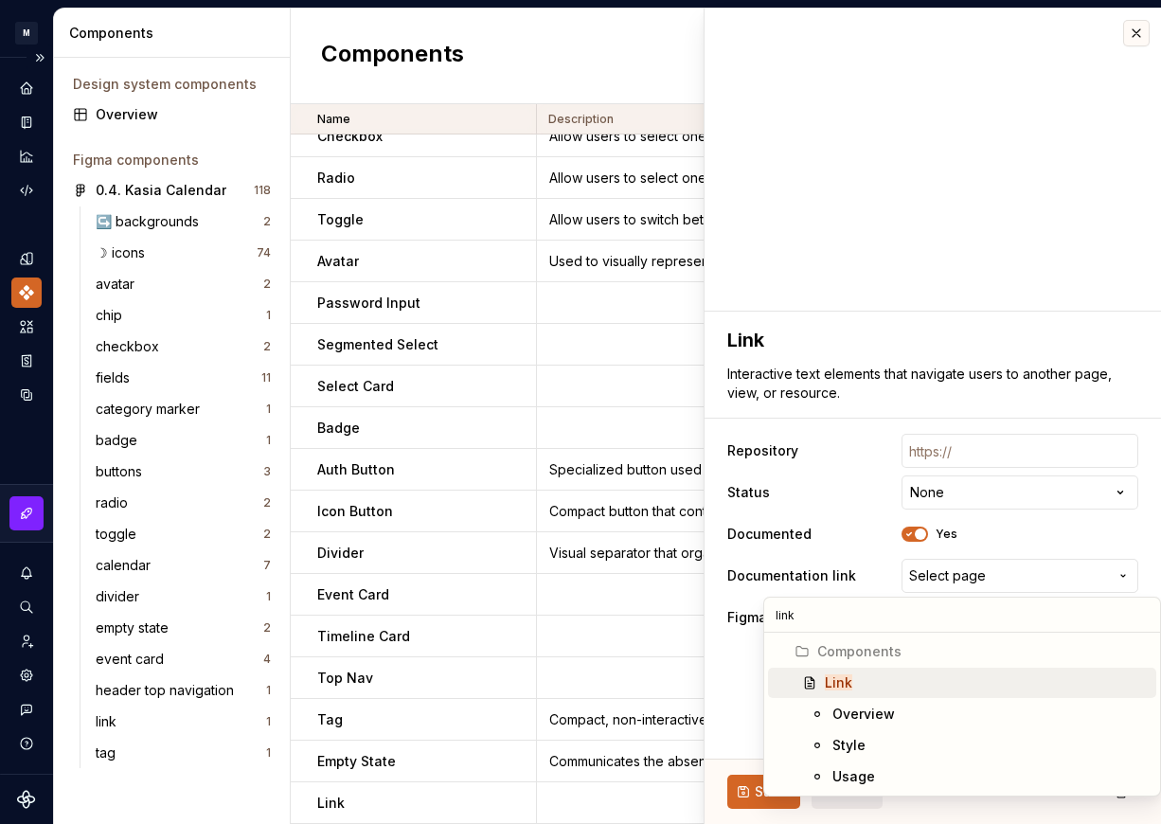
type input "link"
click at [878, 678] on div "Link" at bounding box center [986, 682] width 324 height 19
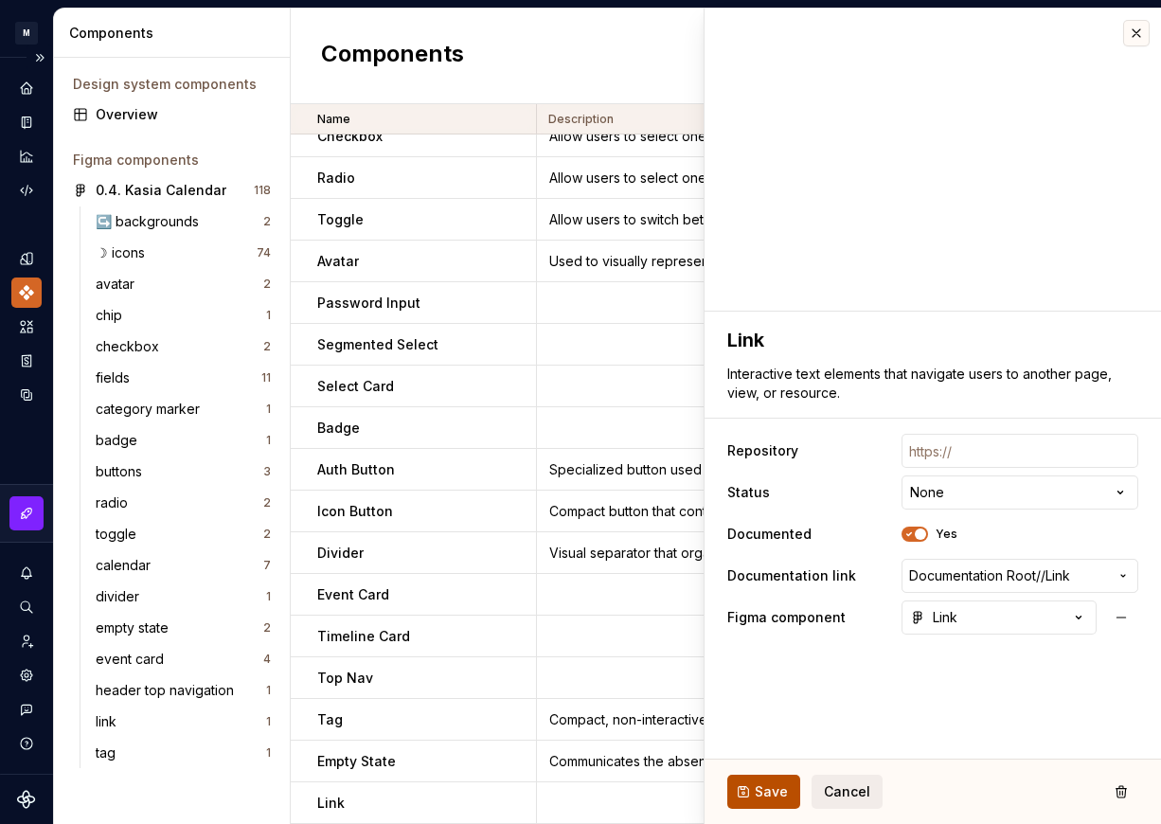
click at [768, 786] on span "Save" at bounding box center [770, 791] width 33 height 19
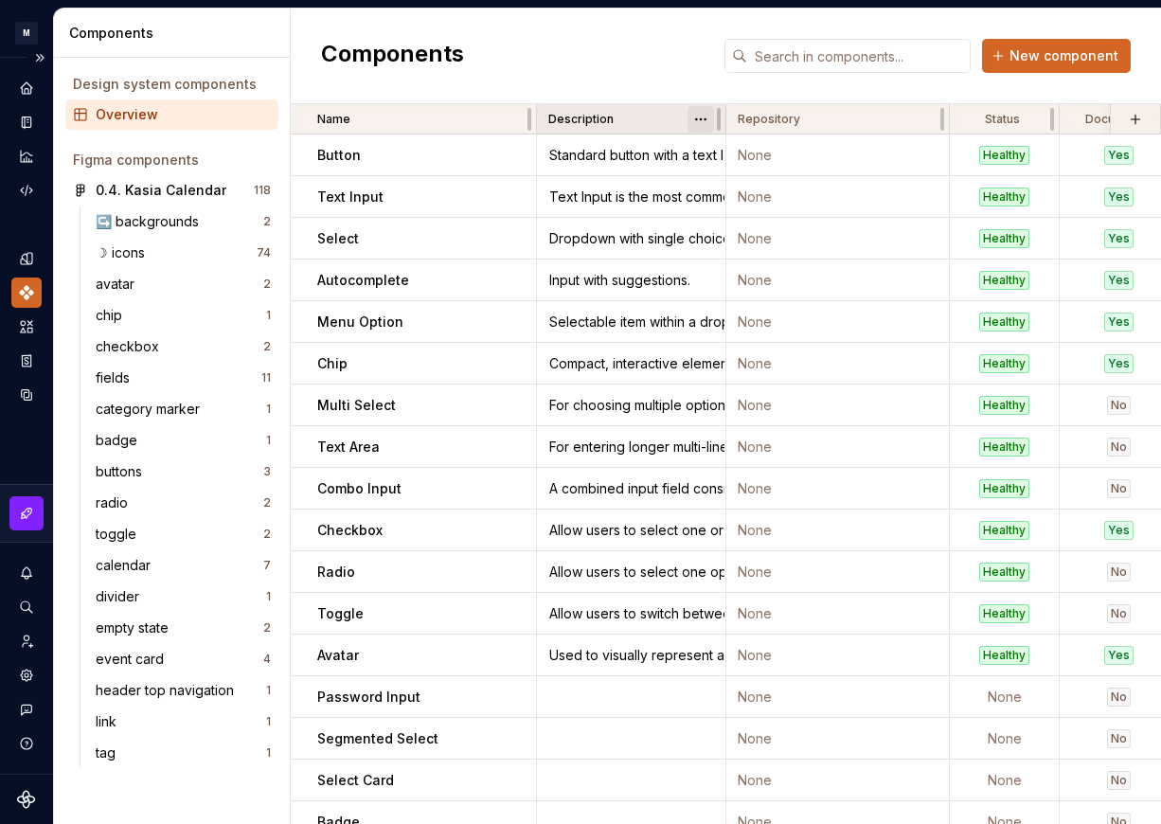
click at [701, 115] on html "M Mi D Design system data Components Design system components Overview Figma co…" at bounding box center [580, 412] width 1161 height 824
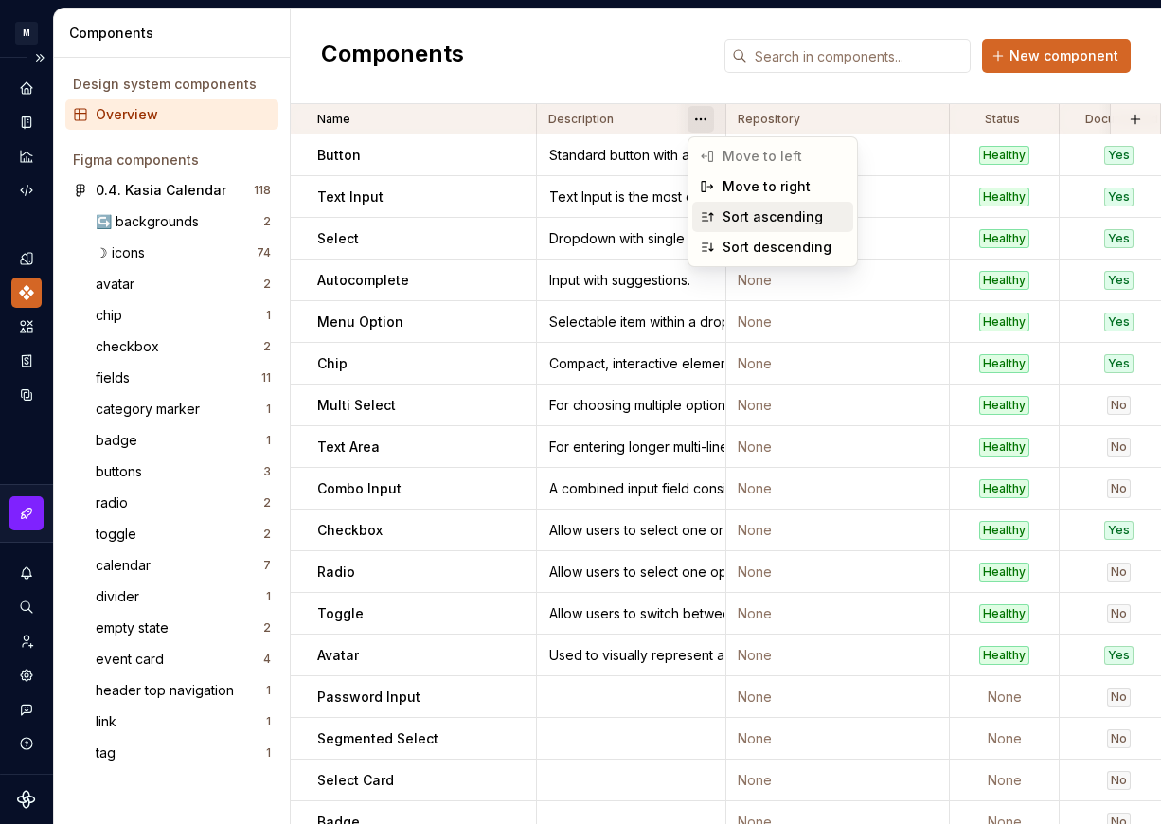
click at [735, 219] on div "Sort ascending" at bounding box center [783, 216] width 123 height 19
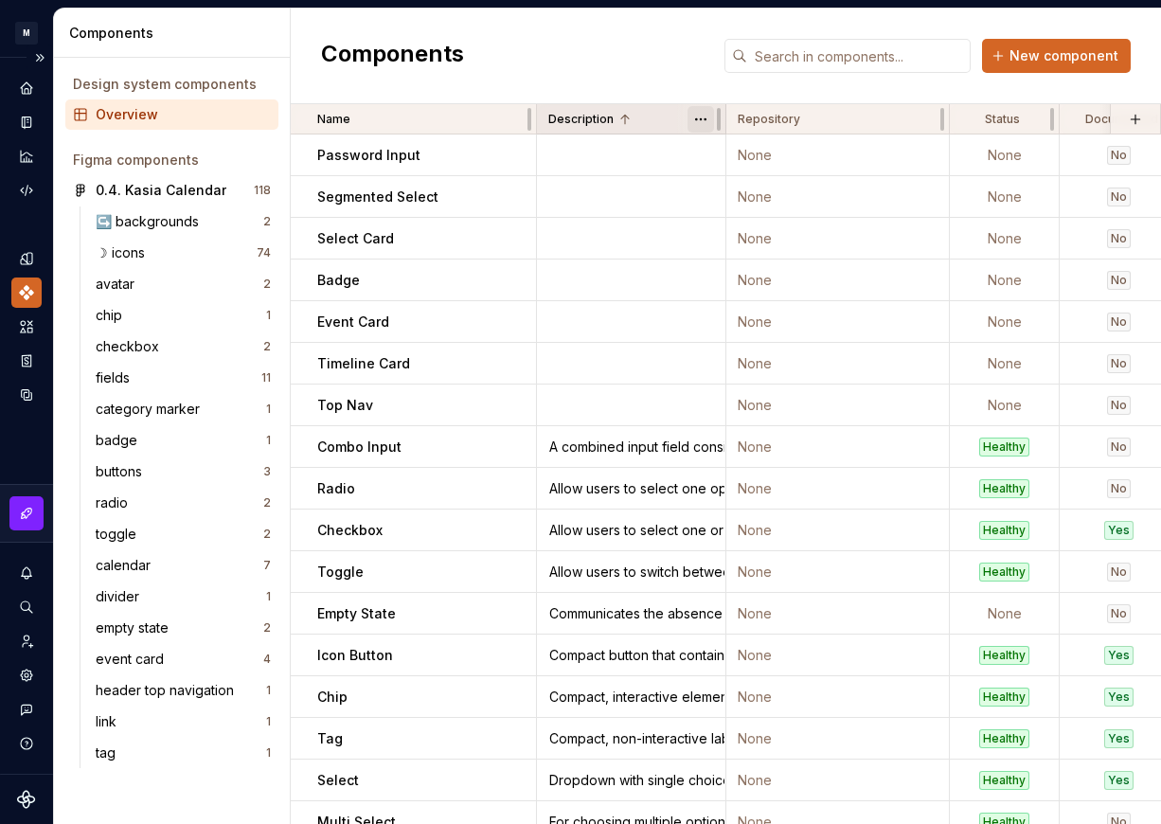
click at [706, 114] on html "M Mi D Design system data Components Design system components Overview Figma co…" at bounding box center [580, 412] width 1161 height 824
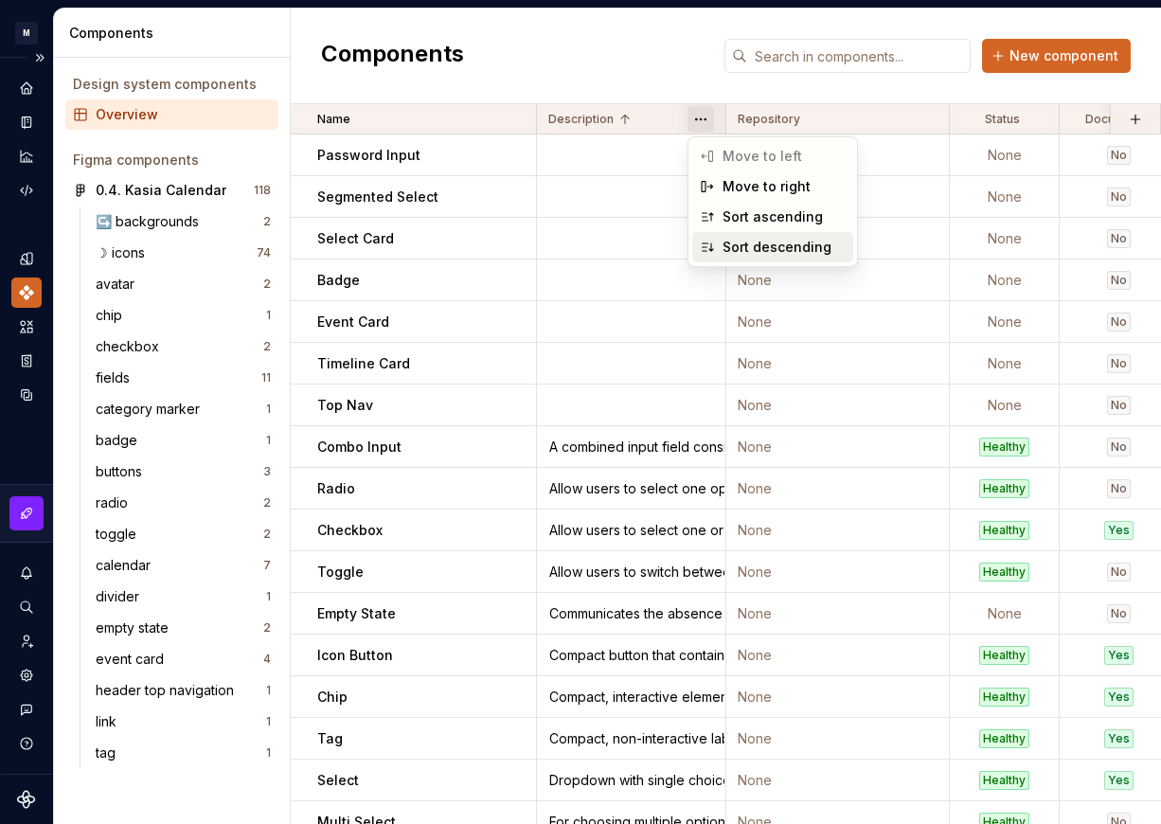
click at [744, 247] on div "Sort descending" at bounding box center [783, 247] width 123 height 19
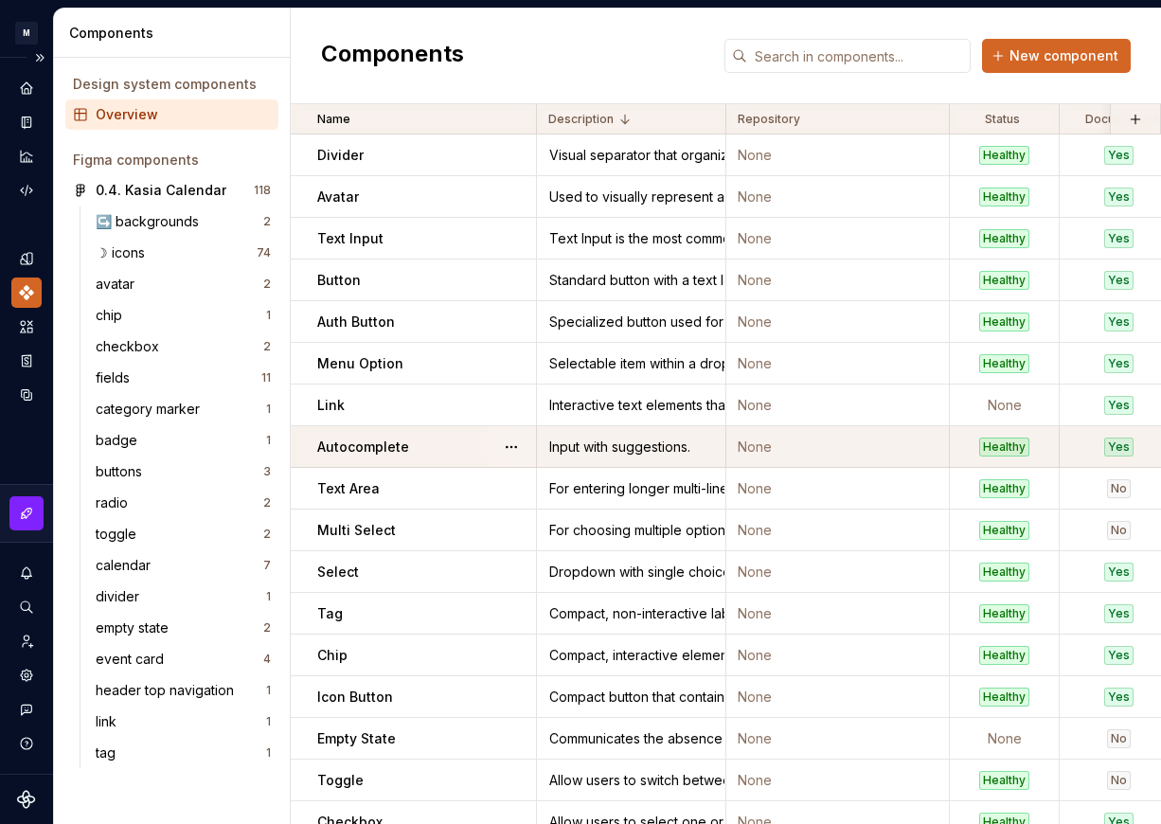
scroll to position [403, 0]
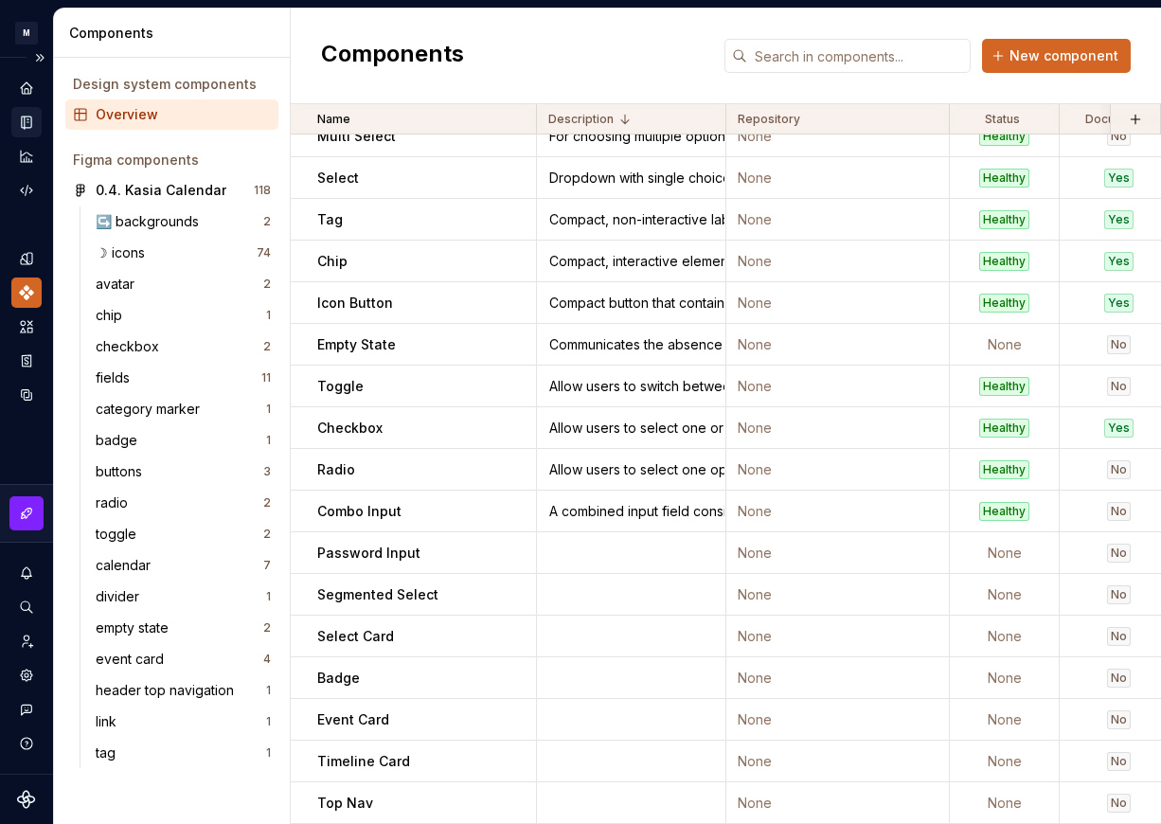
click at [34, 123] on icon "Documentation" at bounding box center [26, 122] width 17 height 17
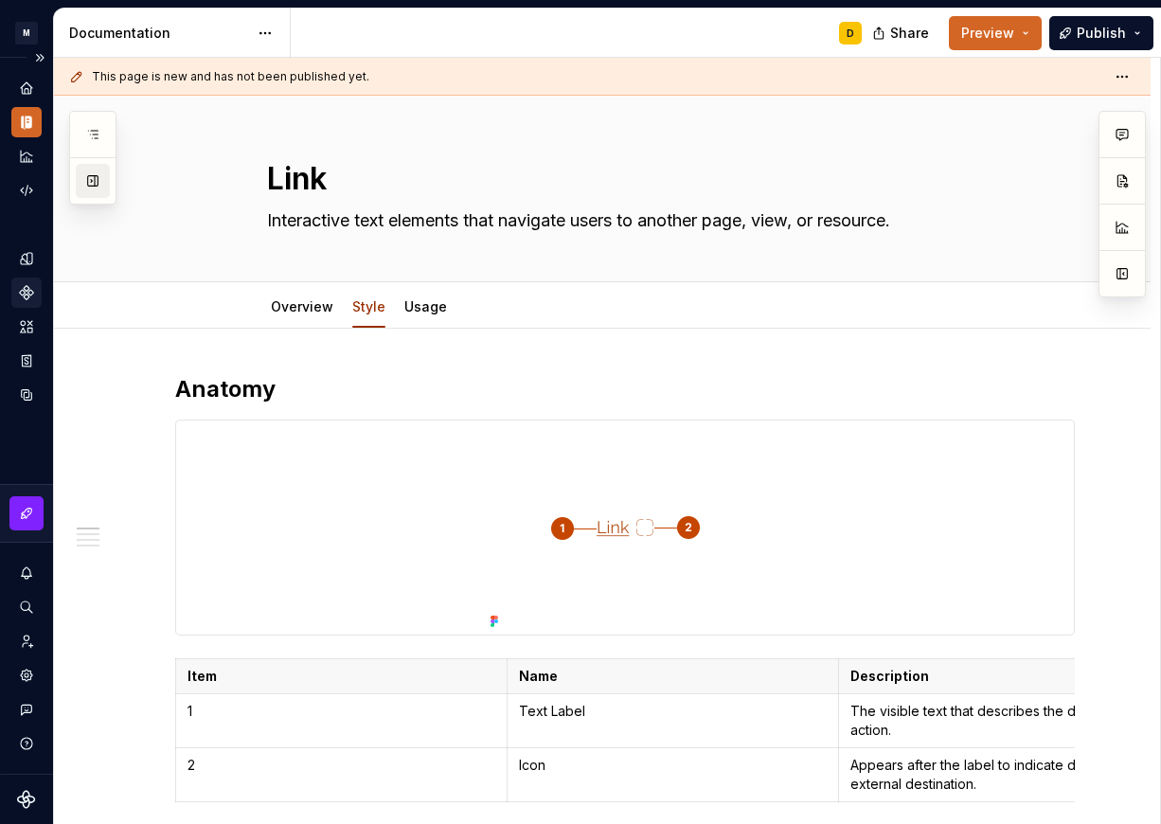
click at [101, 185] on button "button" at bounding box center [93, 181] width 34 height 34
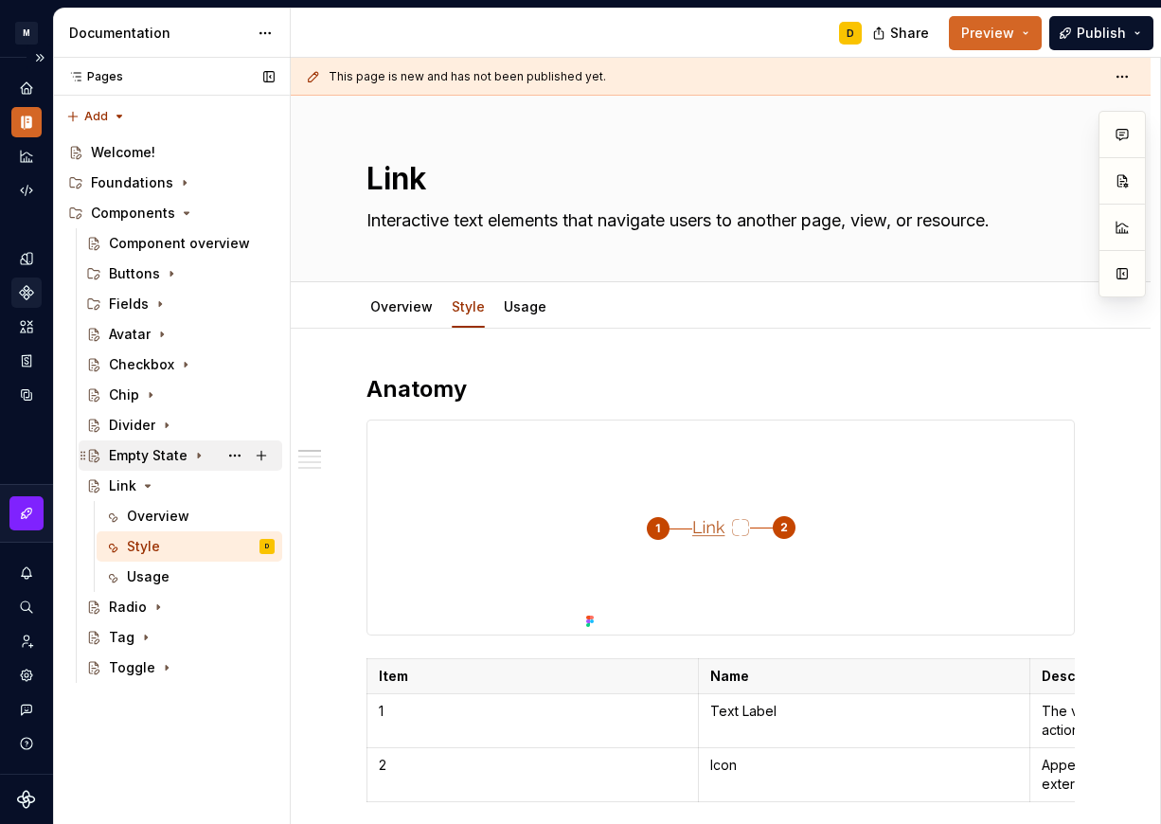
click at [115, 453] on div "Empty State" at bounding box center [148, 455] width 79 height 19
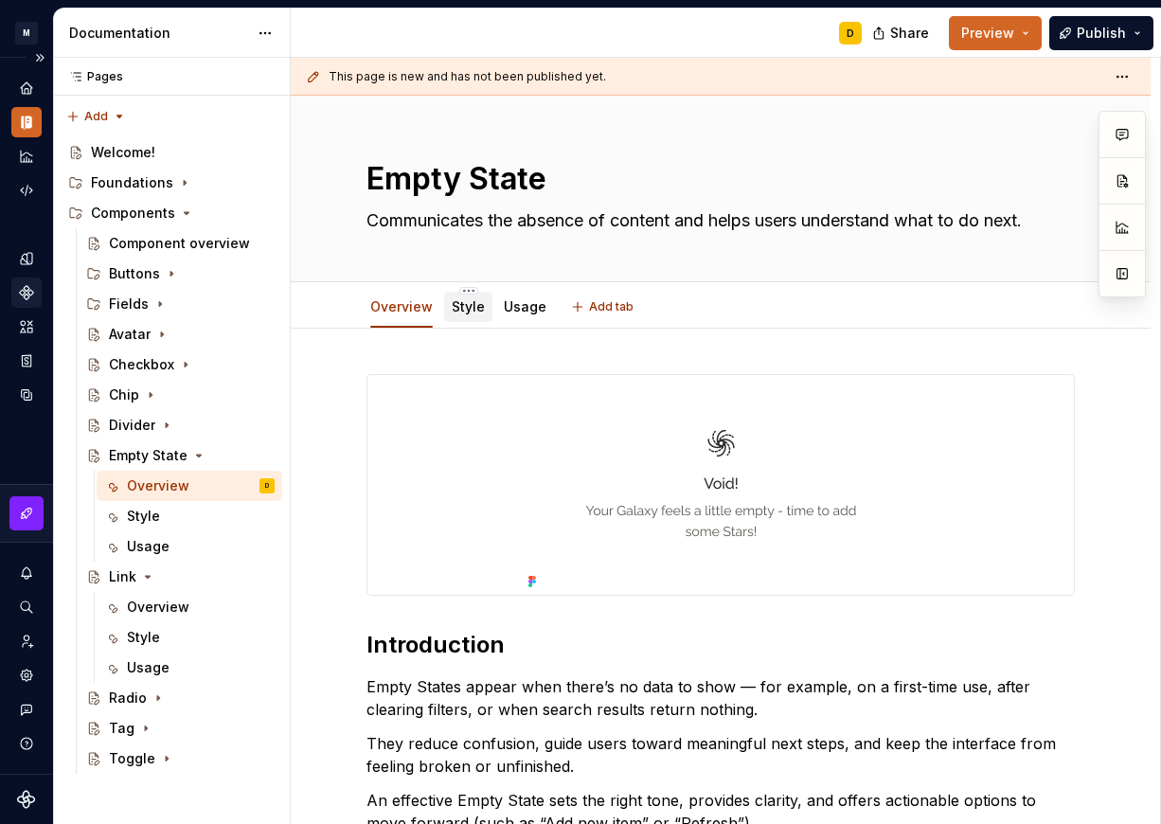
click at [473, 304] on link "Style" at bounding box center [468, 306] width 33 height 16
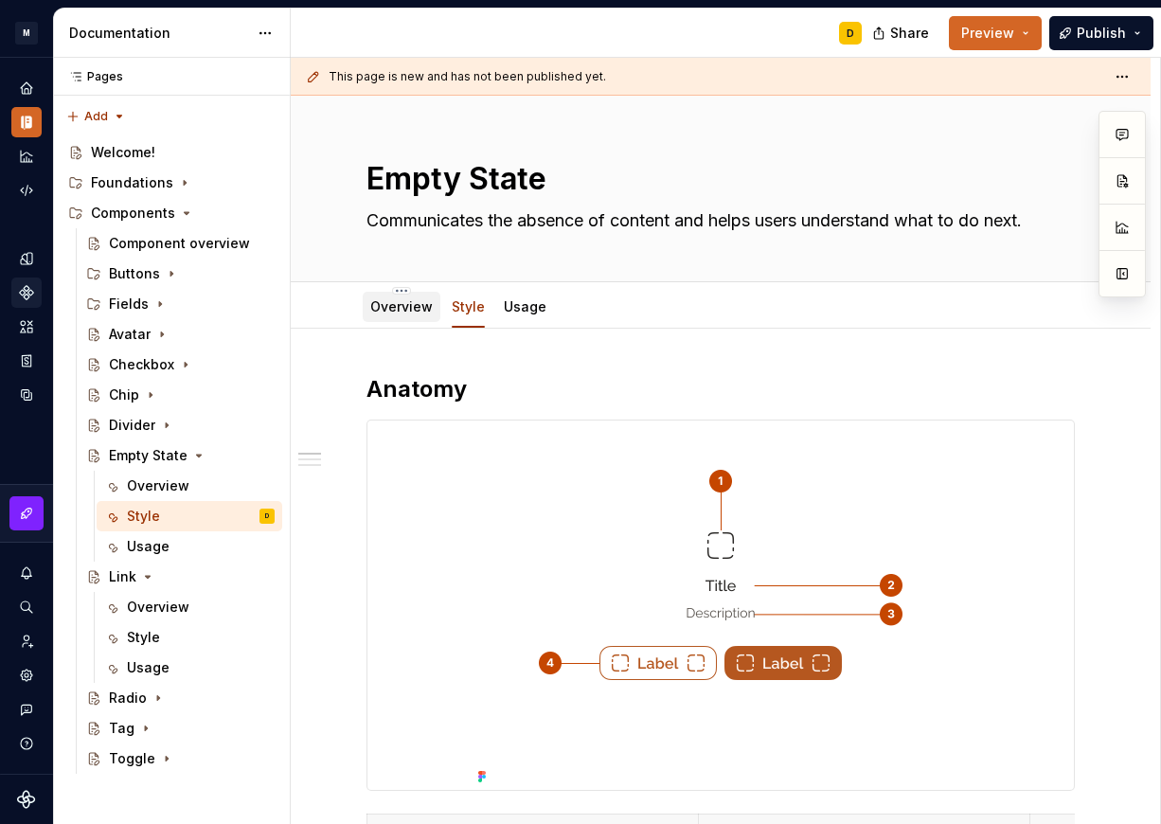
type textarea "*"
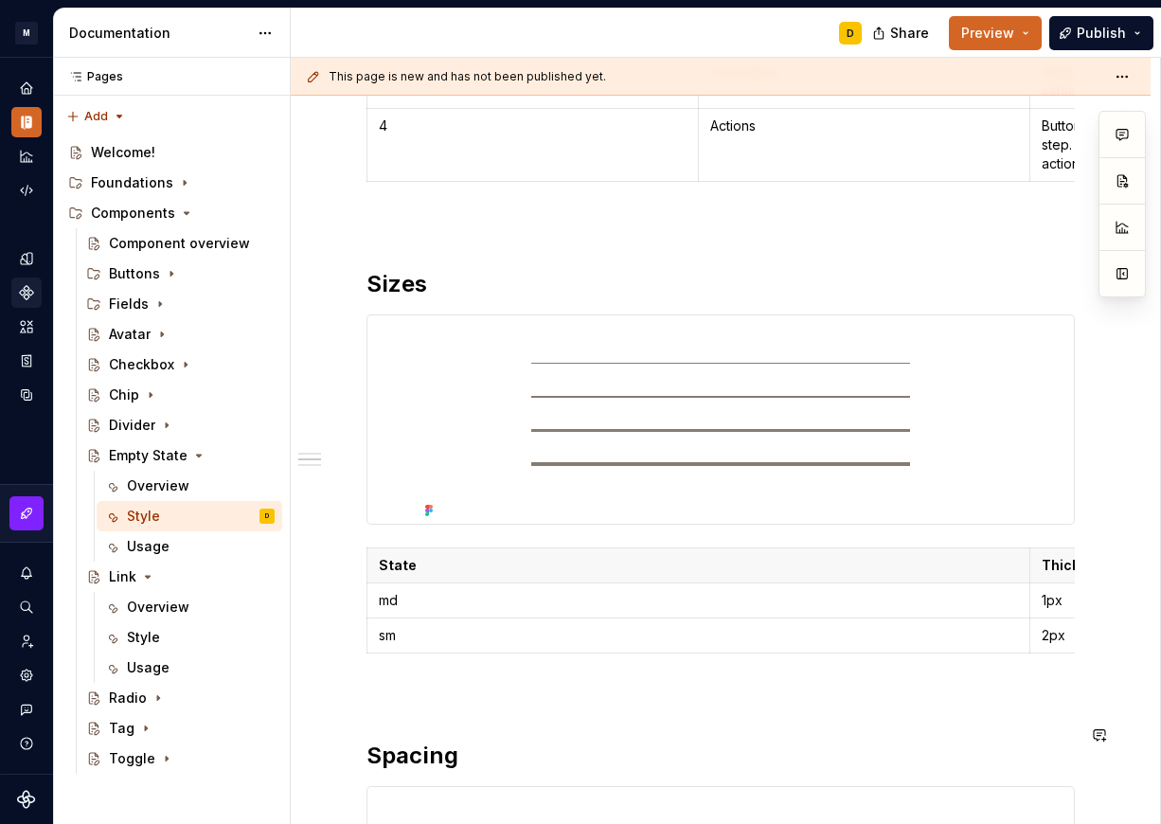
scroll to position [860, 0]
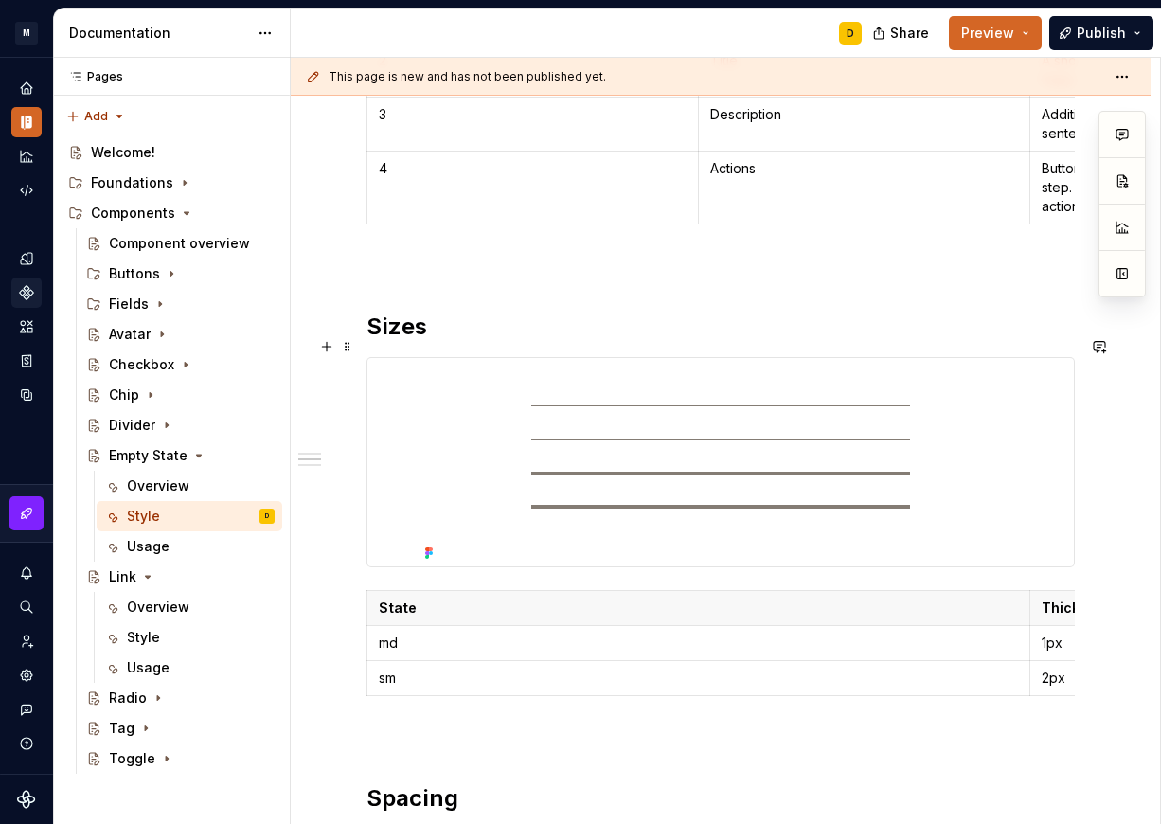
click at [453, 342] on h2 "Sizes" at bounding box center [720, 326] width 708 height 30
click at [440, 652] on p "md" at bounding box center [698, 642] width 639 height 19
click at [449, 687] on p "sm" at bounding box center [698, 677] width 639 height 19
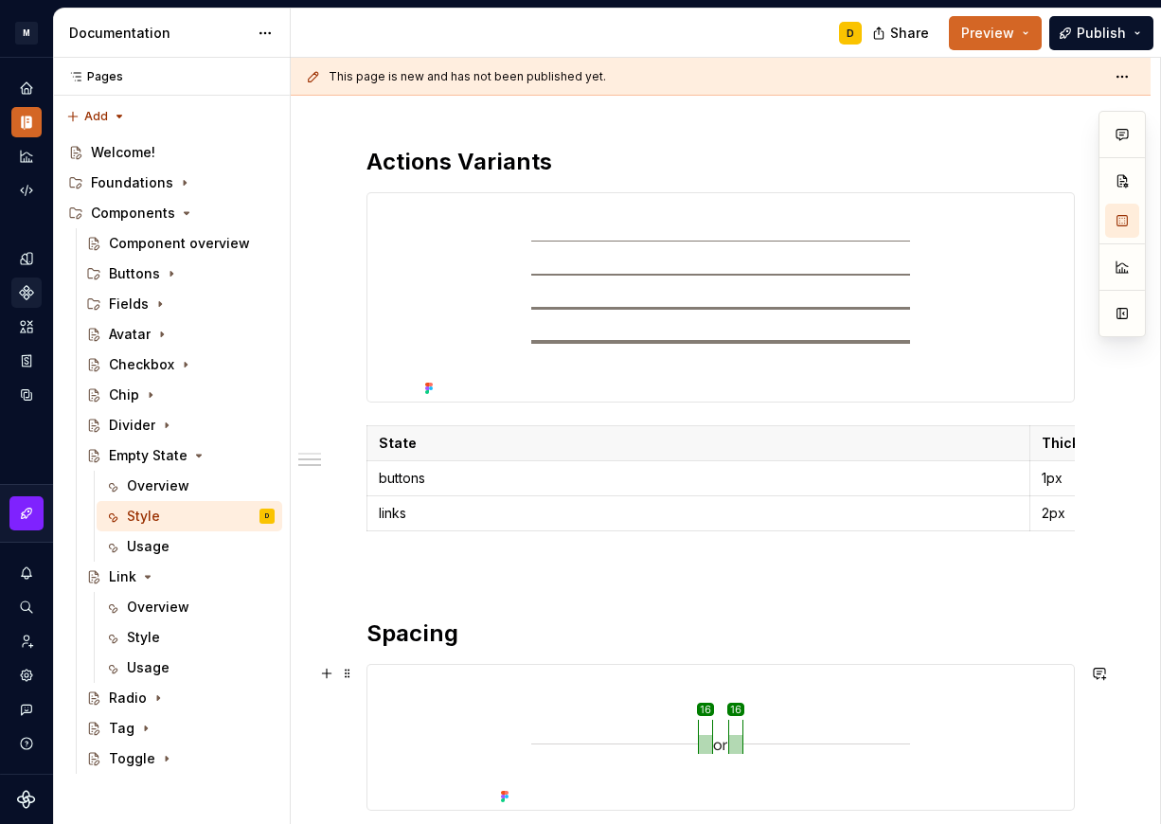
scroll to position [1025, 0]
click at [506, 647] on h2 "Spacing" at bounding box center [720, 632] width 708 height 30
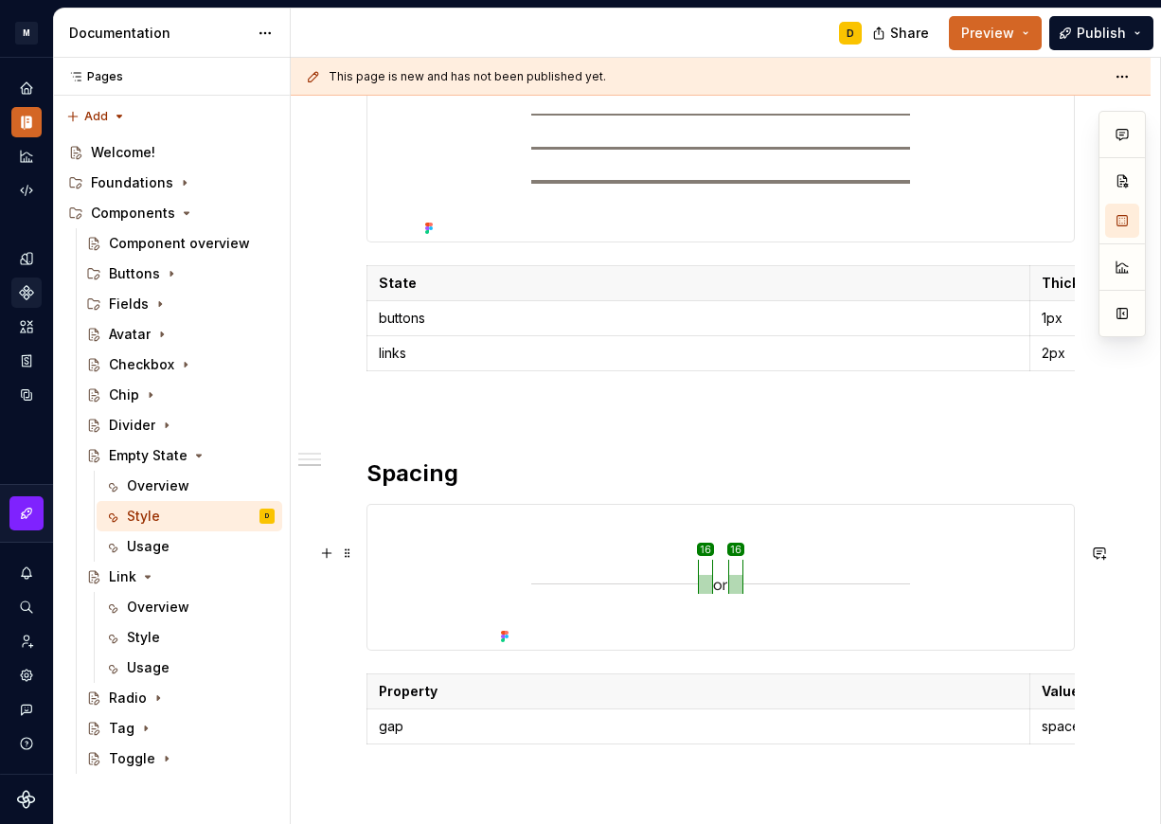
scroll to position [1327, 0]
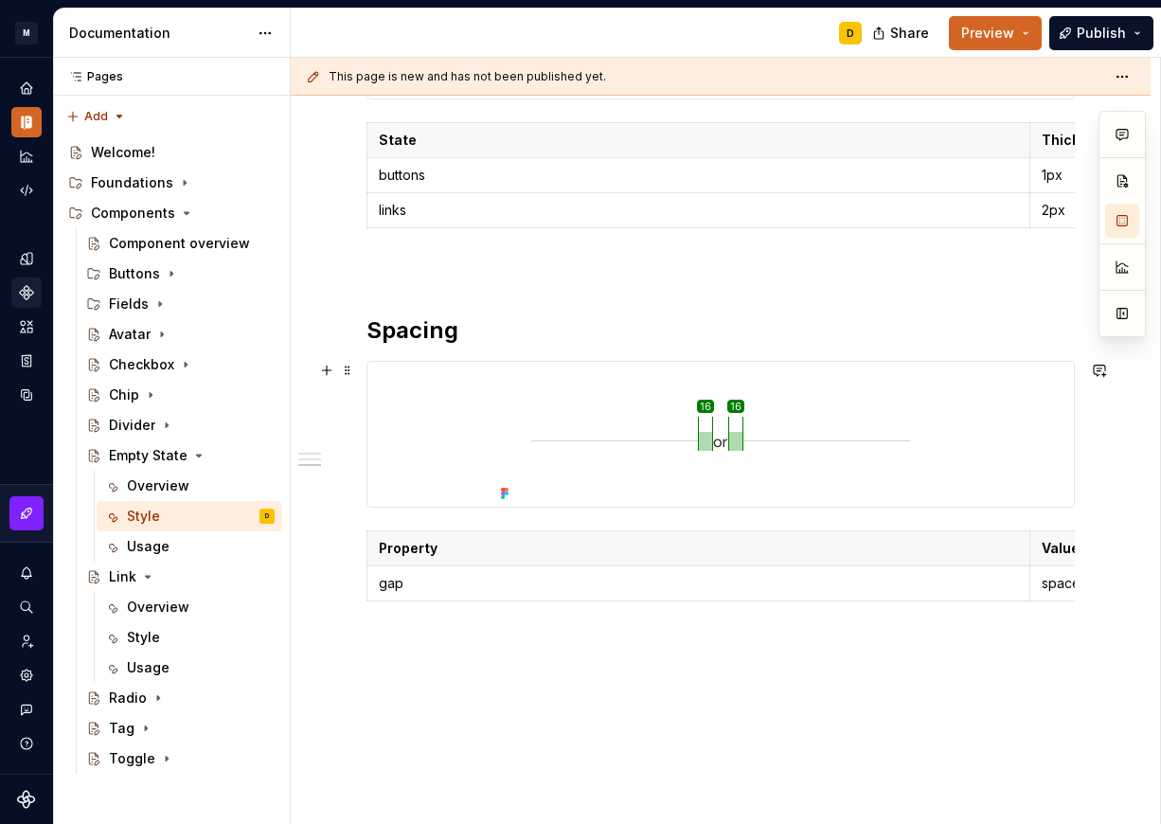
click at [470, 346] on h2 "Spacing" at bounding box center [720, 330] width 708 height 30
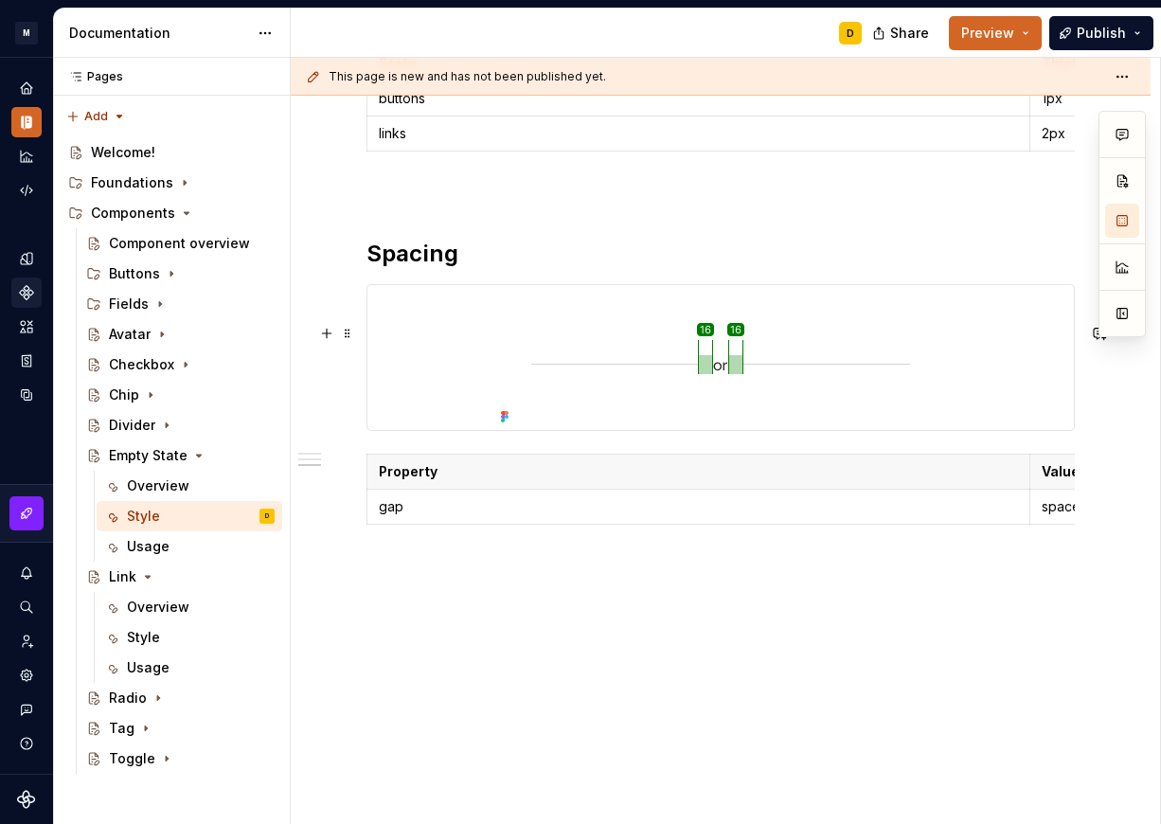
click at [578, 426] on img at bounding box center [720, 357] width 454 height 145
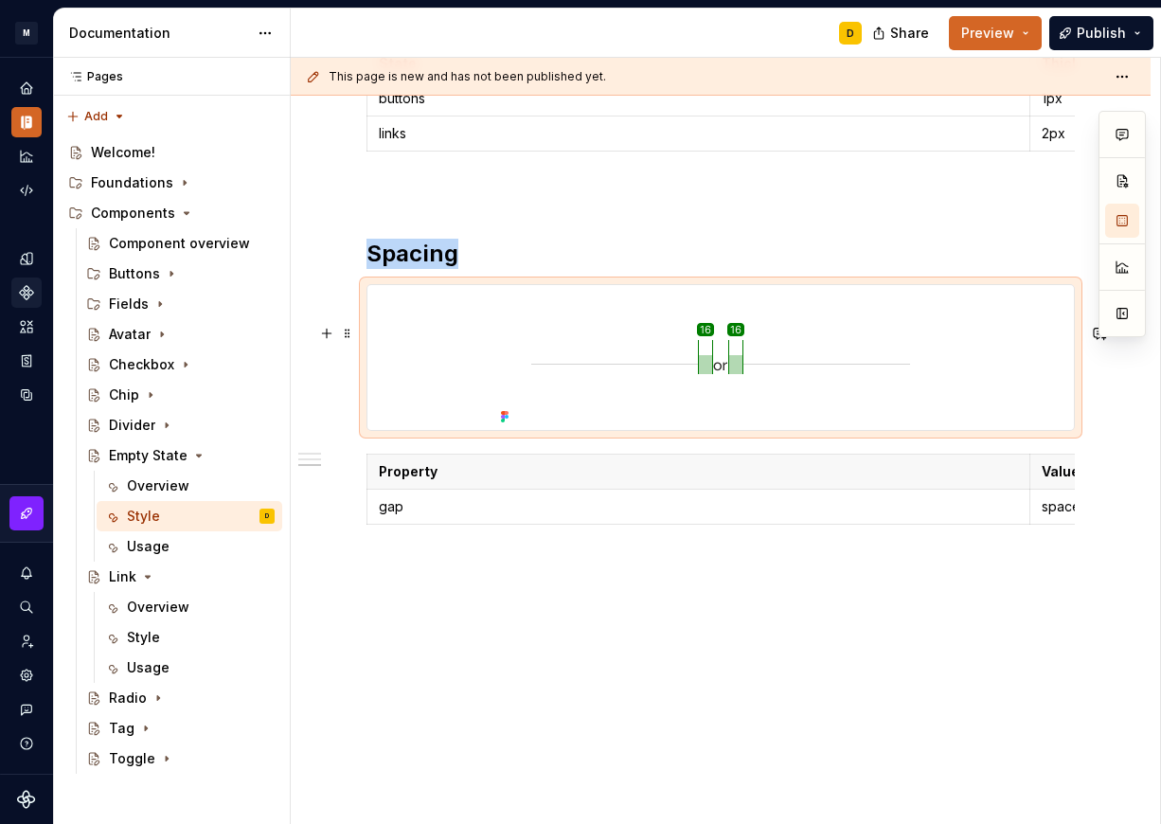
click at [660, 388] on img at bounding box center [720, 357] width 454 height 145
click at [612, 424] on img at bounding box center [720, 357] width 454 height 145
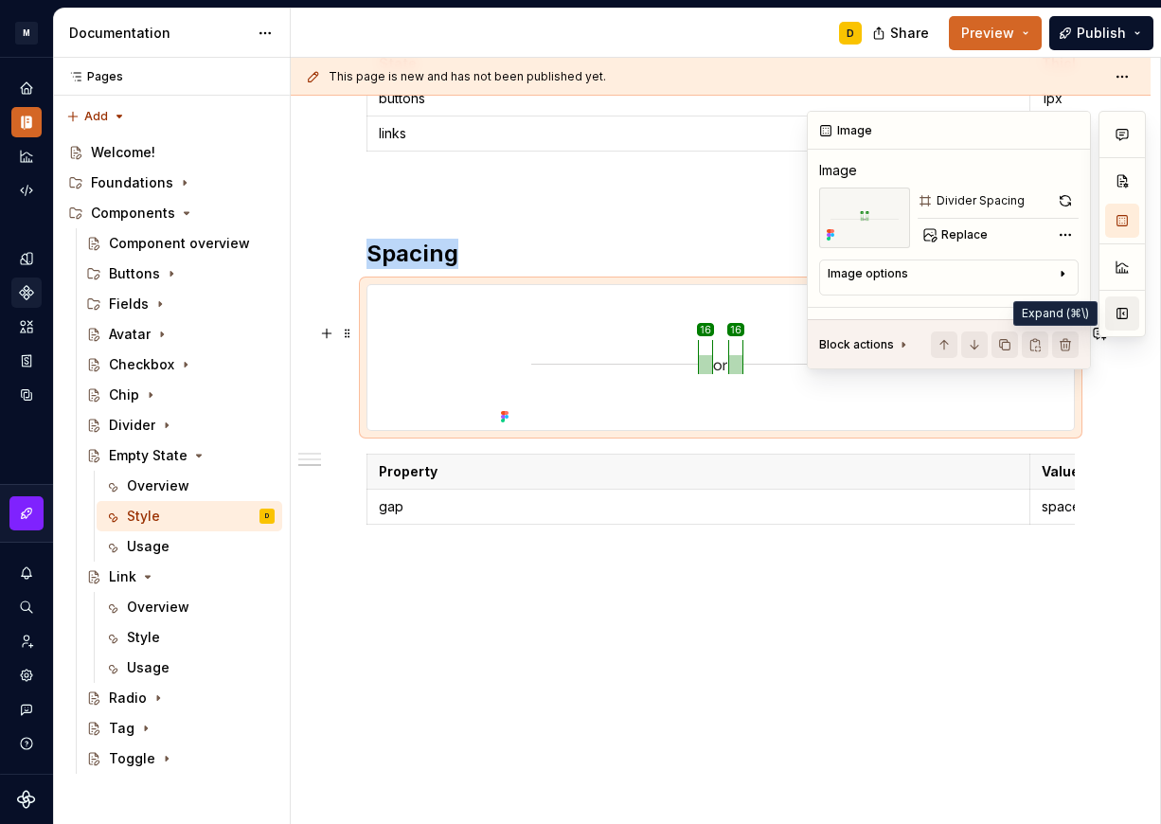
click at [1114, 323] on button "button" at bounding box center [1122, 313] width 34 height 34
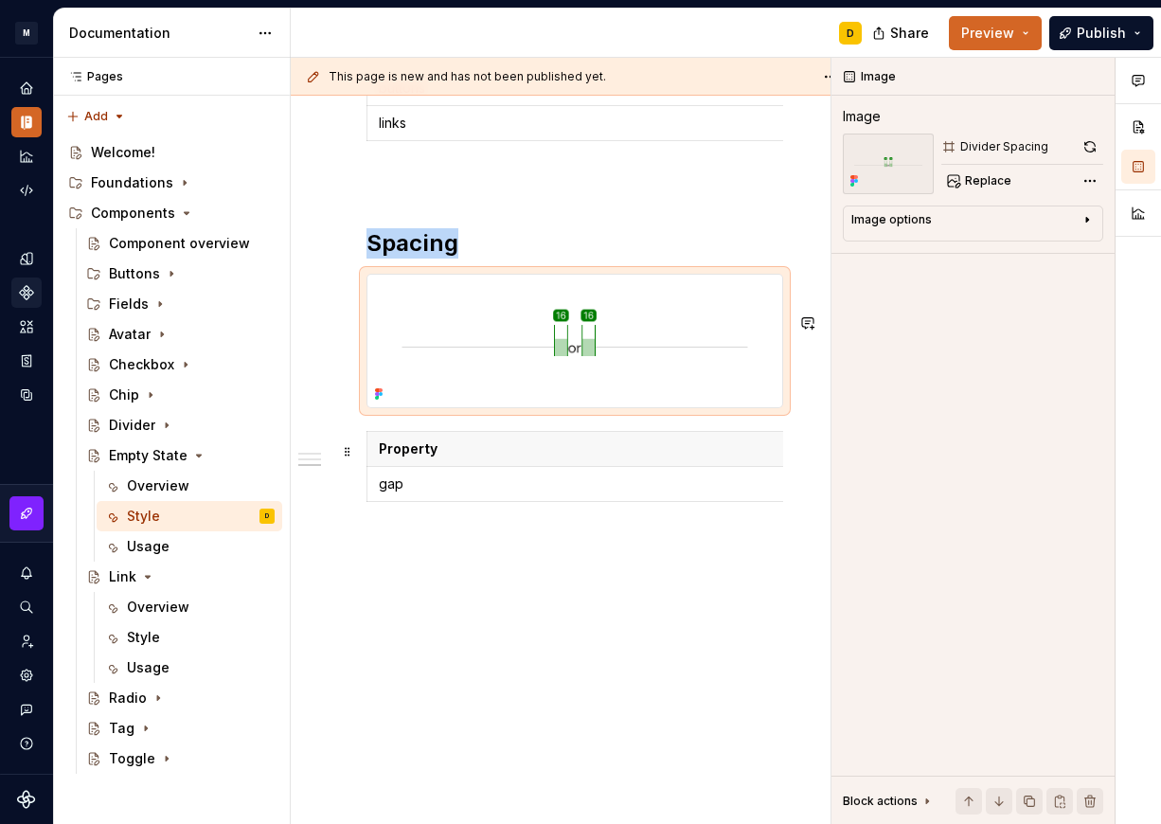
scroll to position [1275, 0]
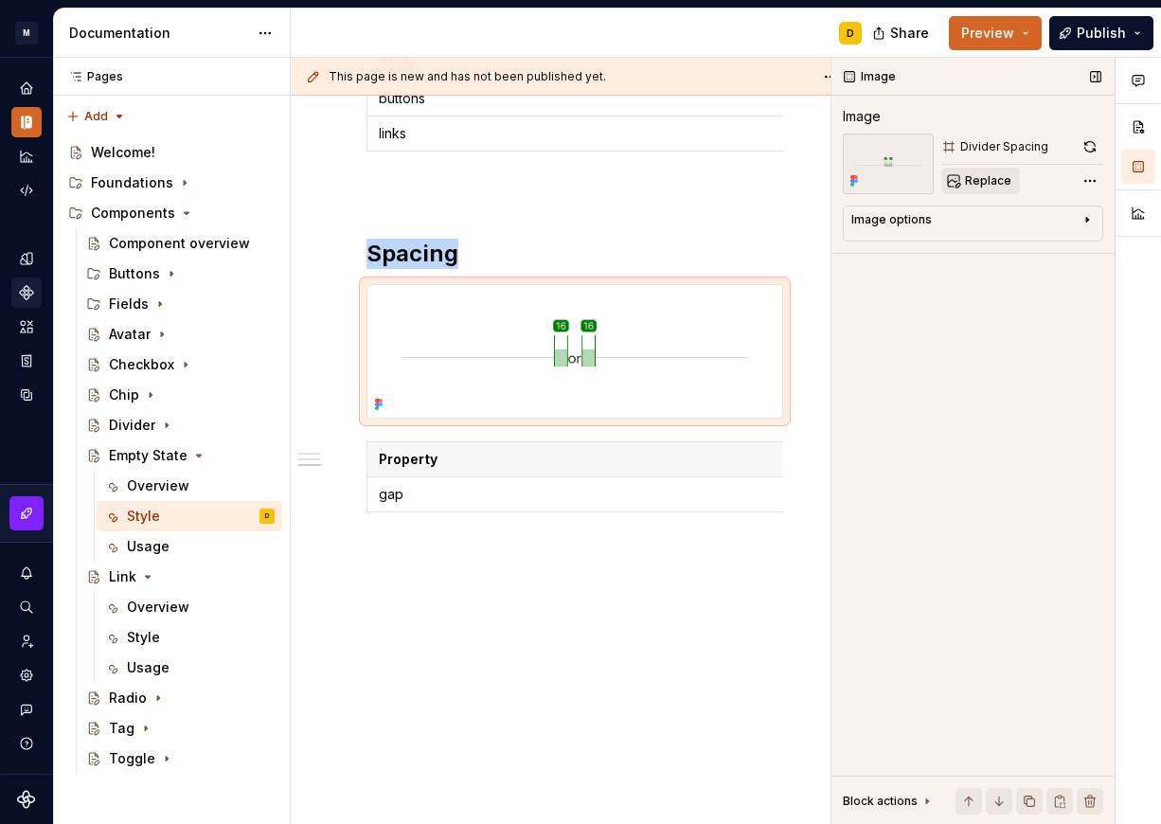
click at [991, 177] on span "Replace" at bounding box center [988, 180] width 46 height 15
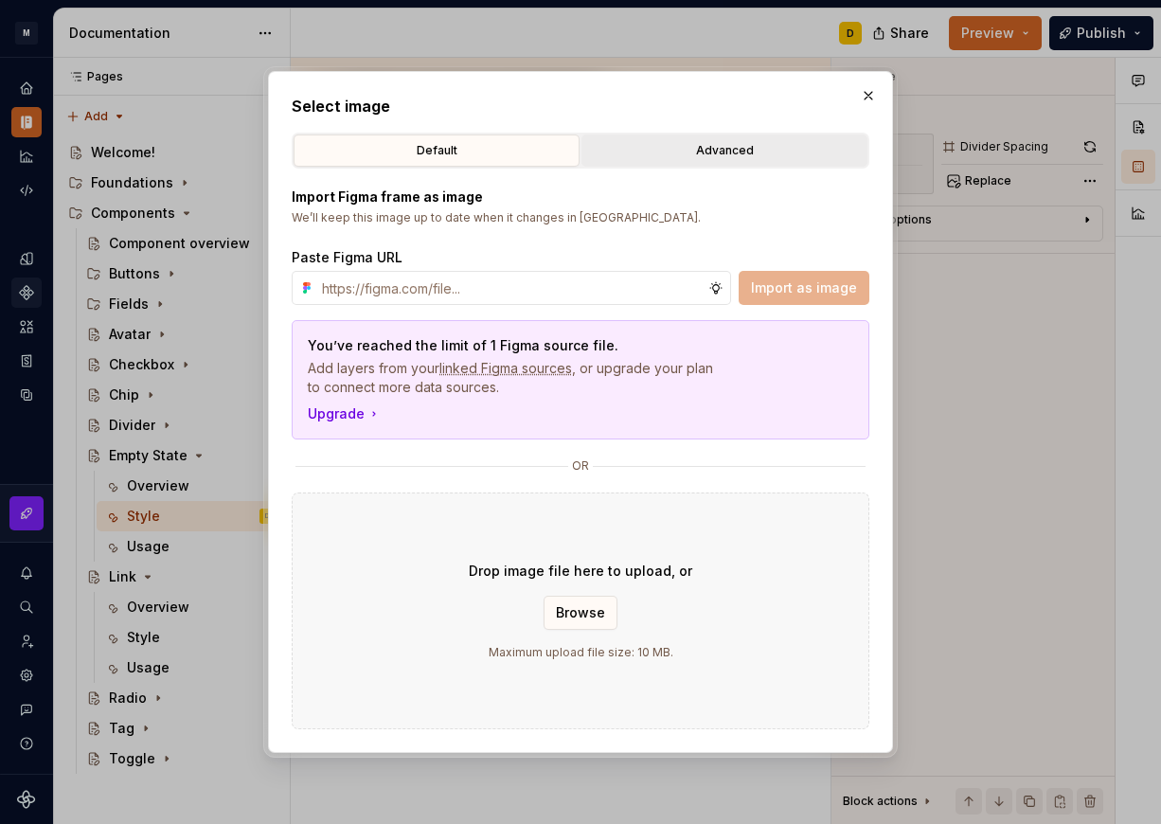
click at [716, 144] on div "Advanced" at bounding box center [724, 150] width 273 height 19
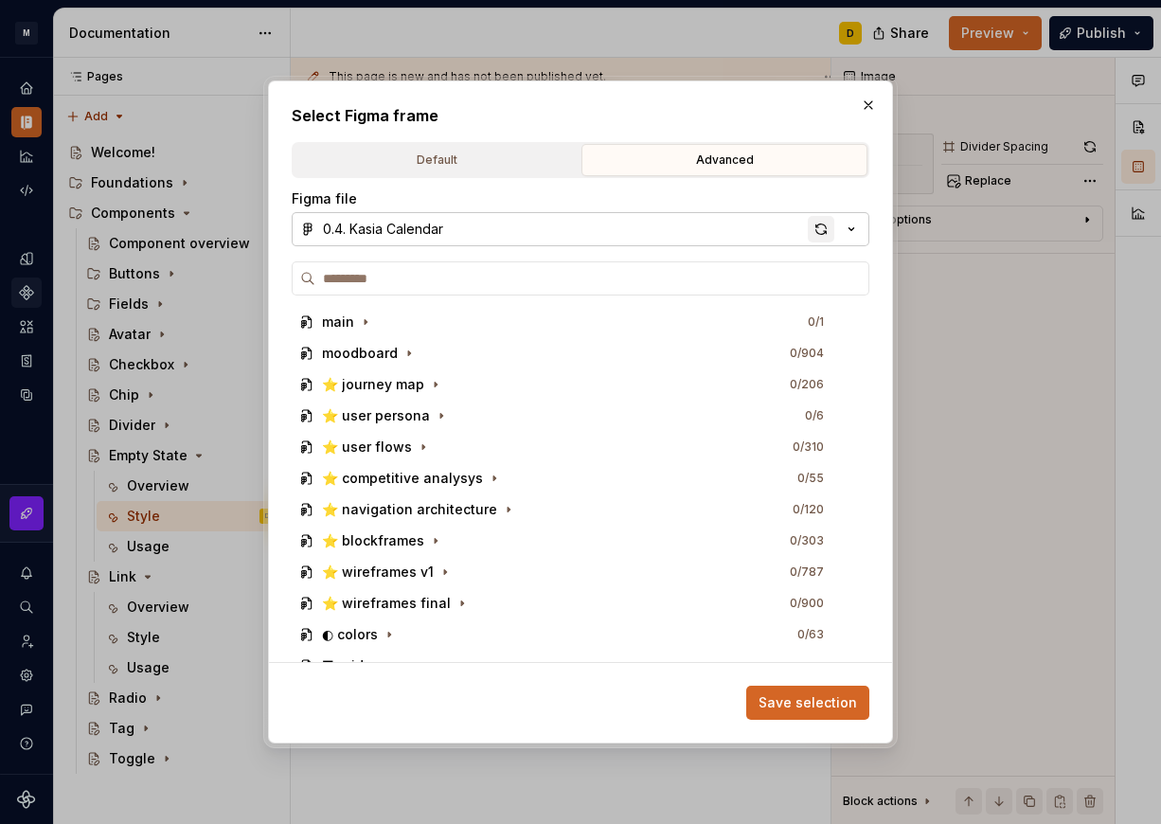
click at [821, 234] on div "button" at bounding box center [820, 229] width 27 height 27
type textarea "*"
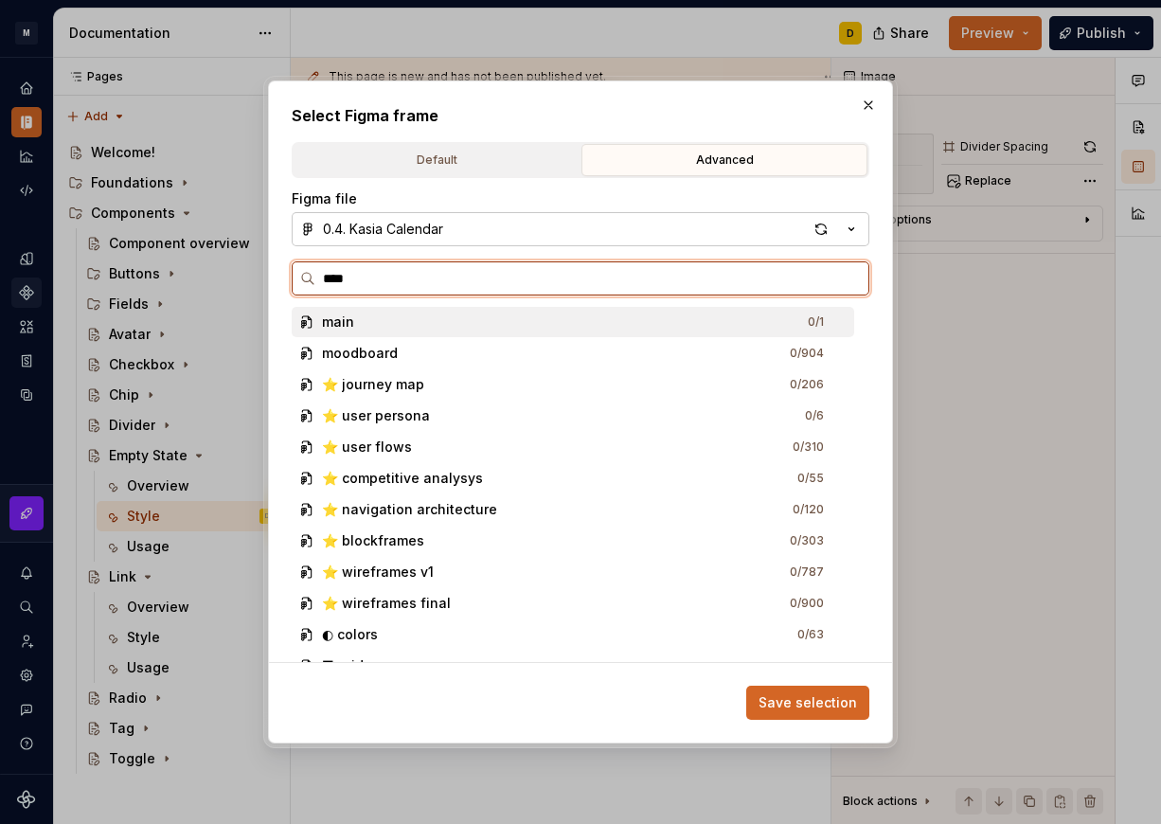
type input "*****"
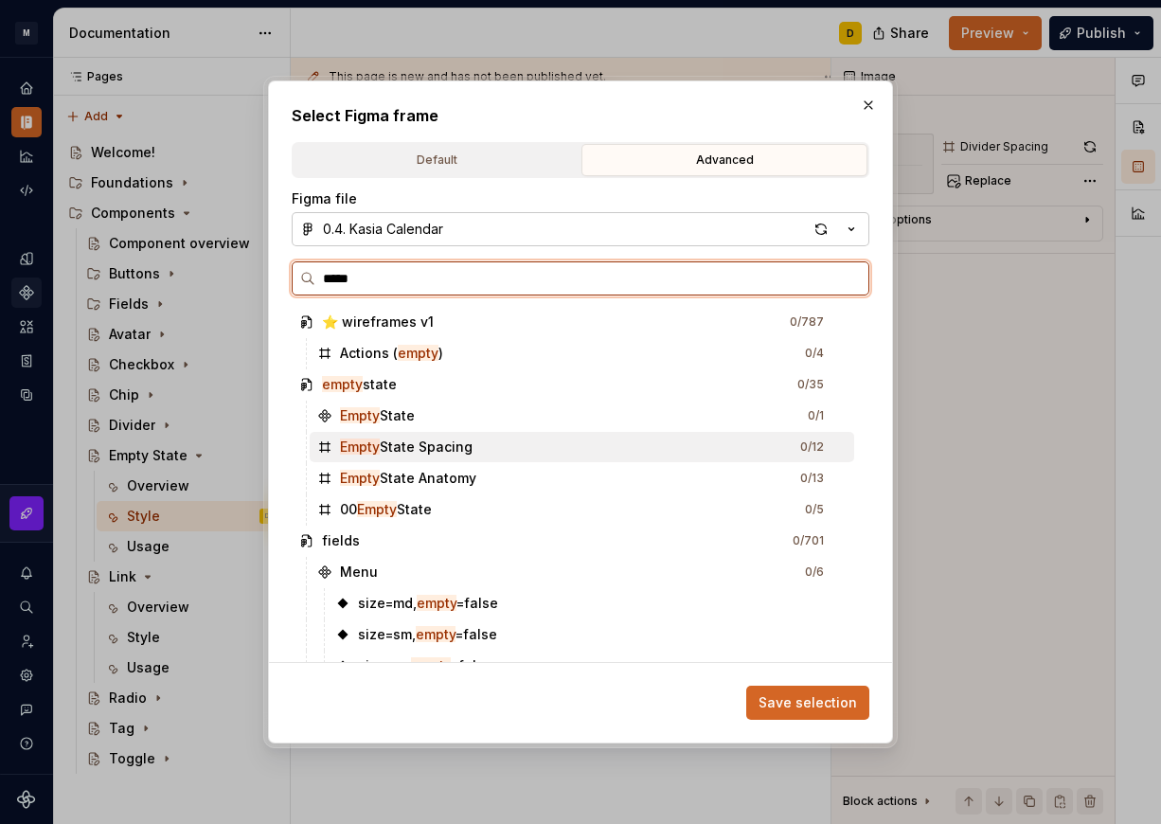
click at [526, 446] on div "Empty State Spacing 0 / 12" at bounding box center [582, 447] width 544 height 30
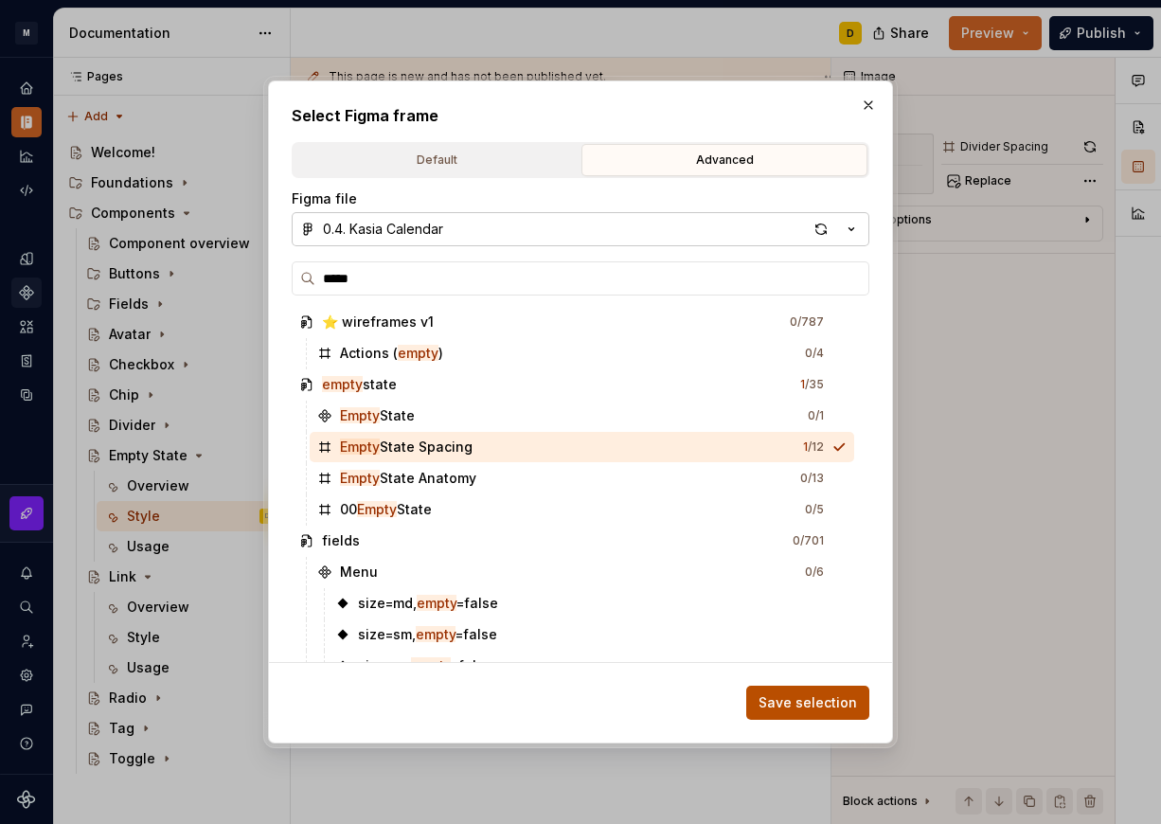
click at [809, 703] on span "Save selection" at bounding box center [807, 702] width 98 height 19
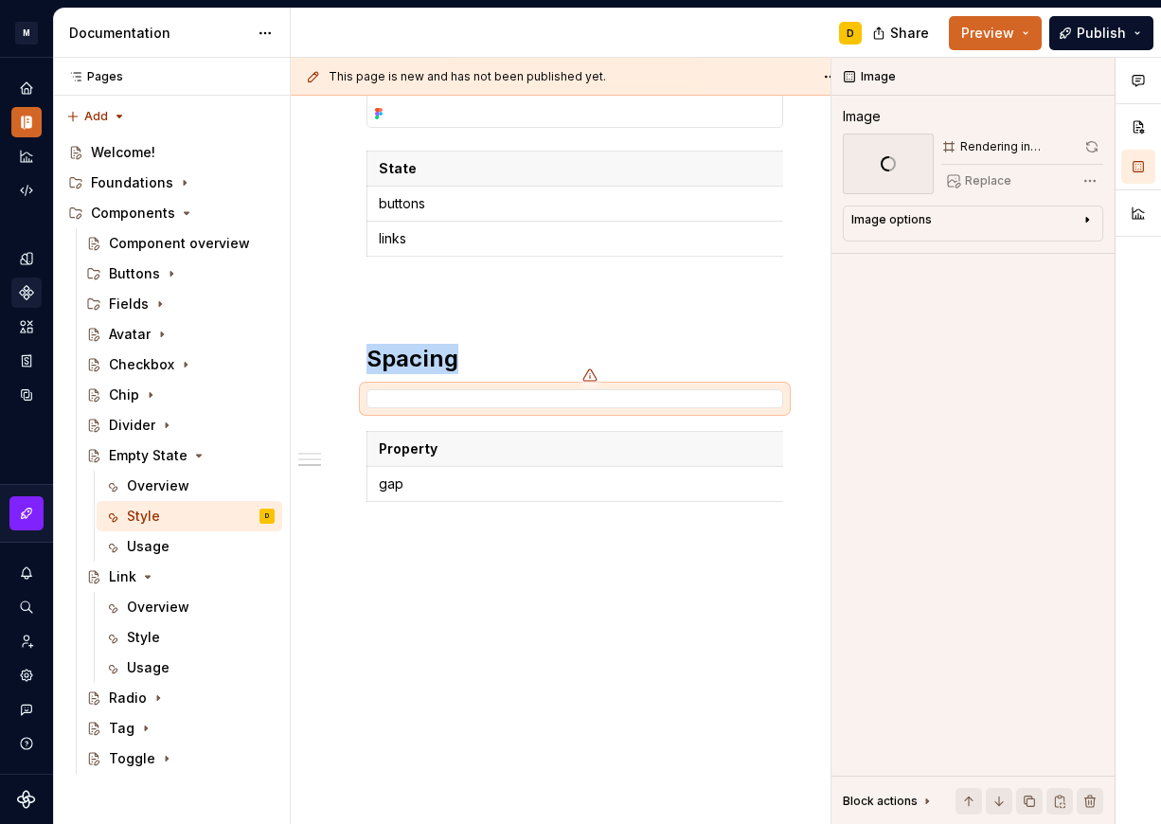
scroll to position [1262, 0]
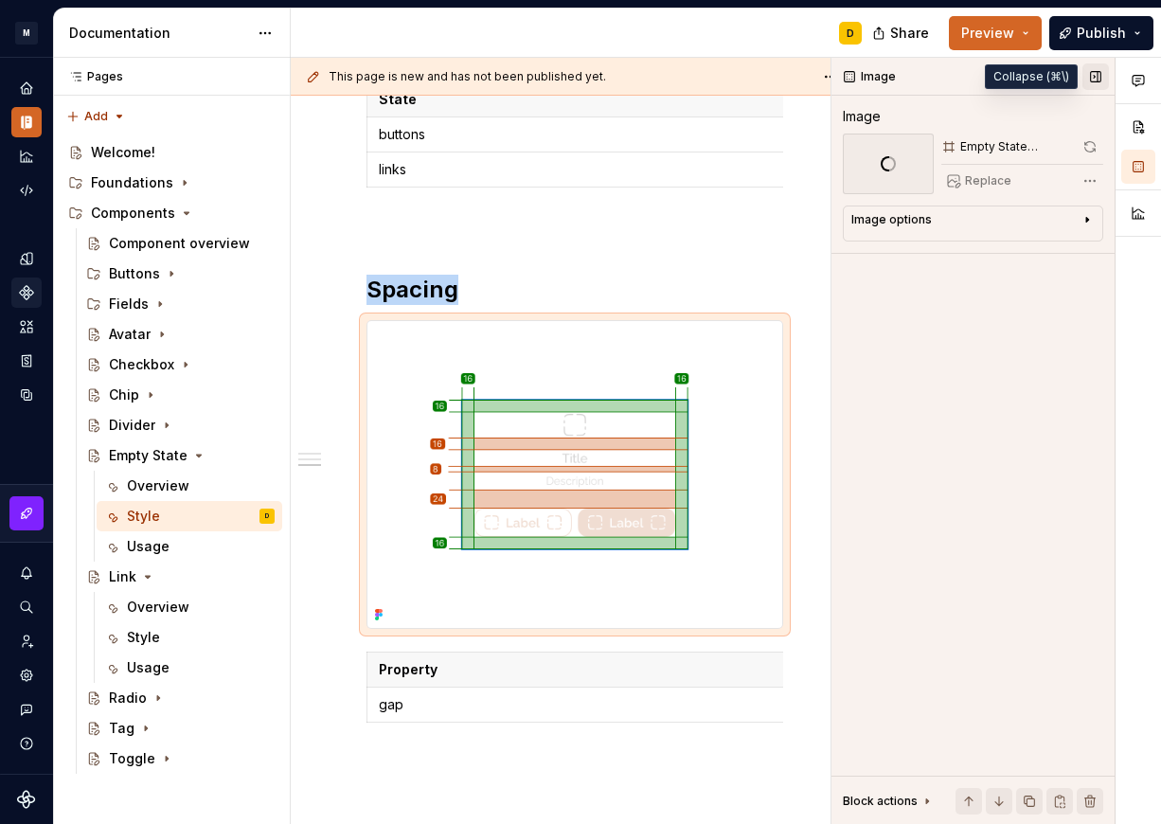
click at [1097, 78] on button "button" at bounding box center [1095, 76] width 27 height 27
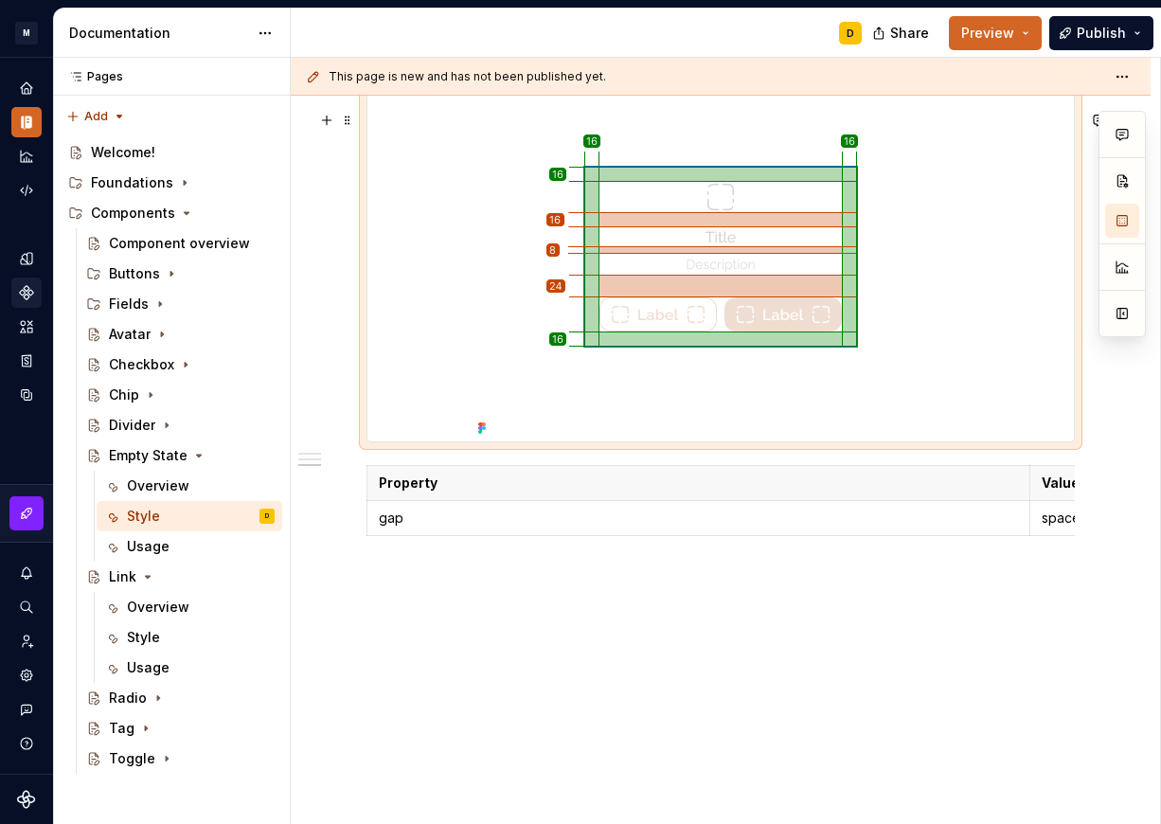
scroll to position [1641, 0]
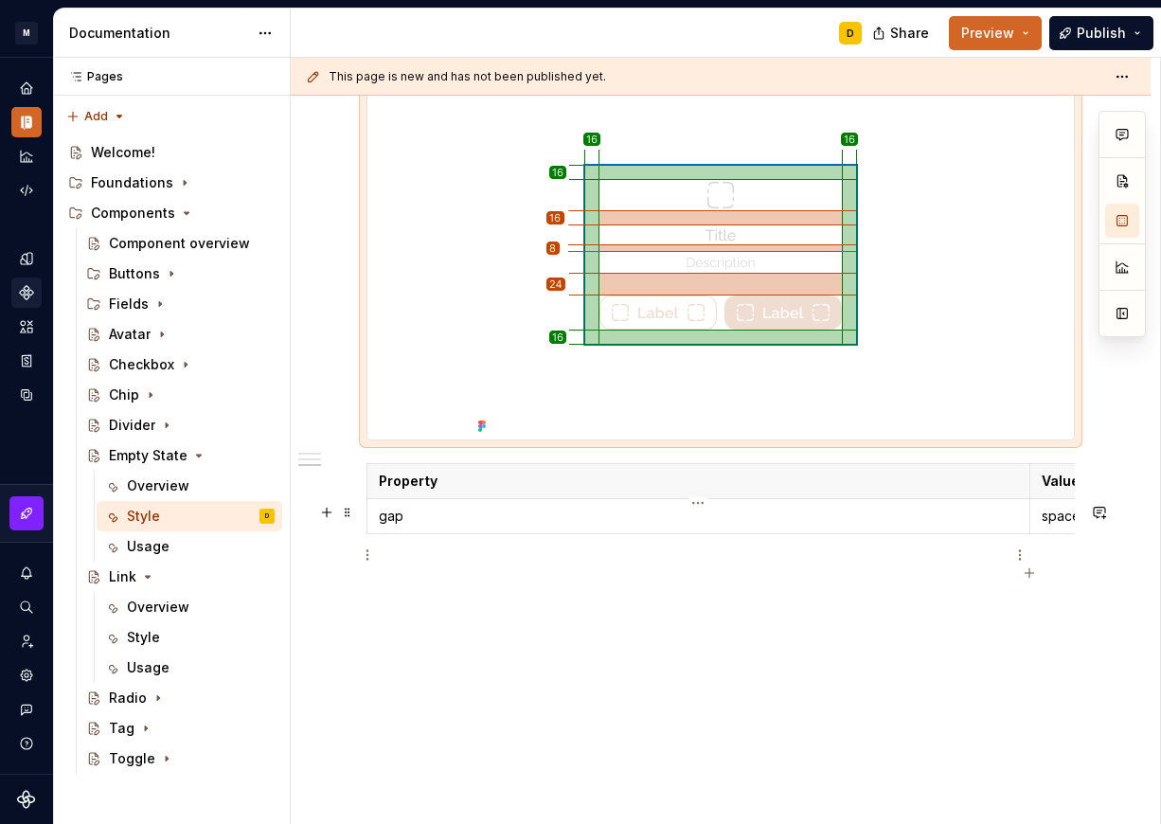
click at [453, 525] on p "gap" at bounding box center [698, 515] width 639 height 19
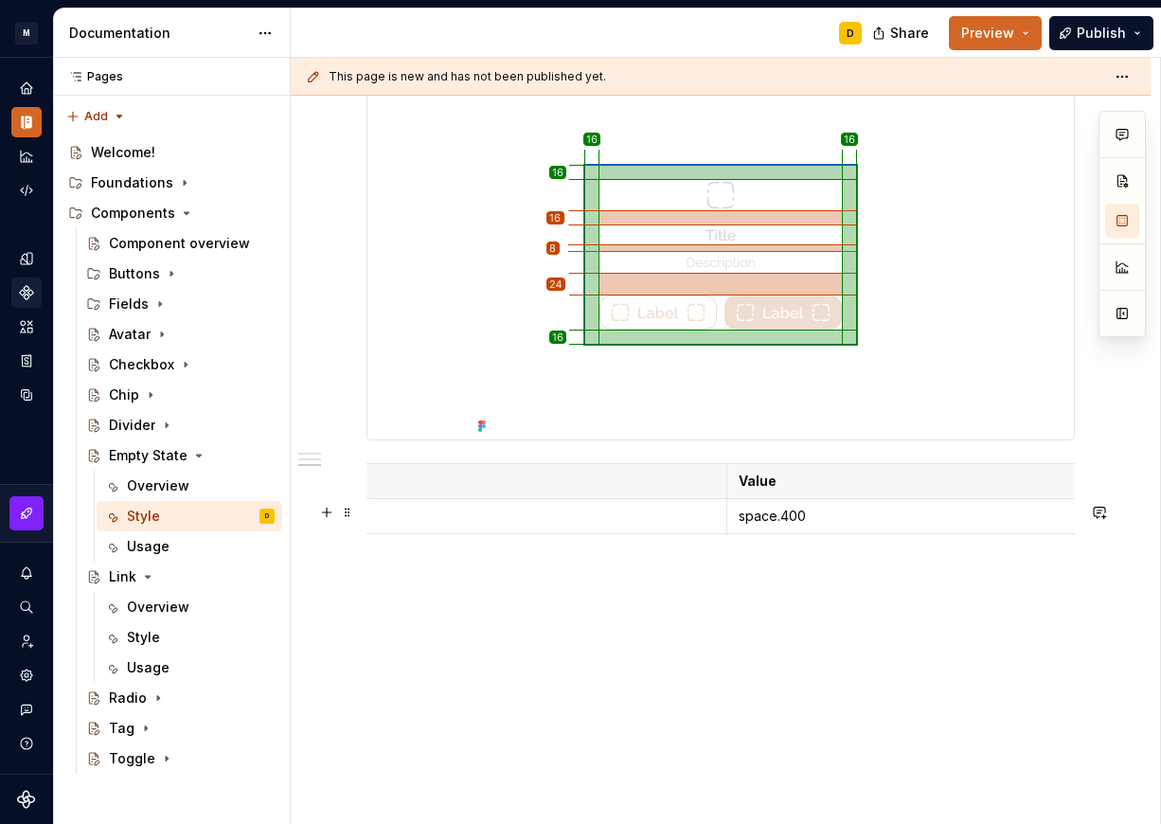
scroll to position [0, 0]
click at [497, 525] on p "side & top & bottom paddings" at bounding box center [698, 515] width 639 height 19
click at [742, 534] on td "space.400" at bounding box center [954, 516] width 663 height 35
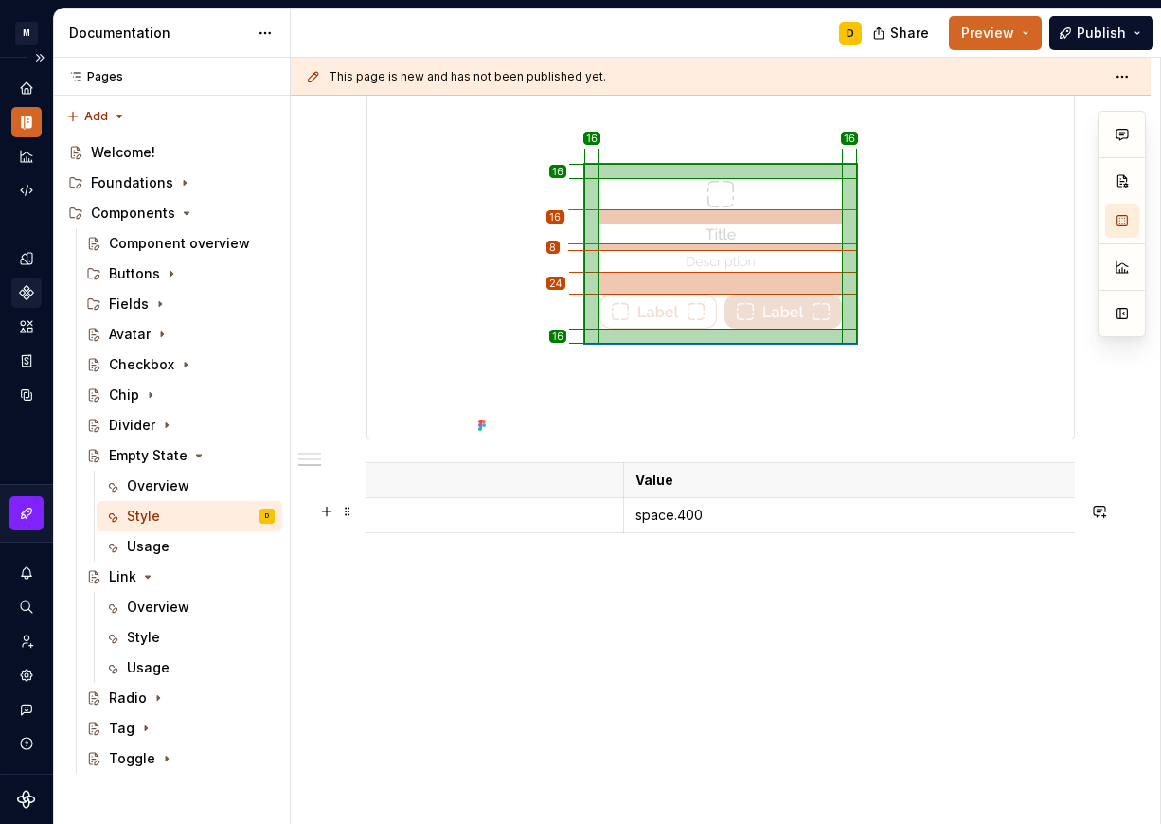
scroll to position [0, 0]
click at [366, 558] on html "M Mi D Design system data Documentation D Share Preview Publish Pages Pages Add…" at bounding box center [580, 412] width 1161 height 824
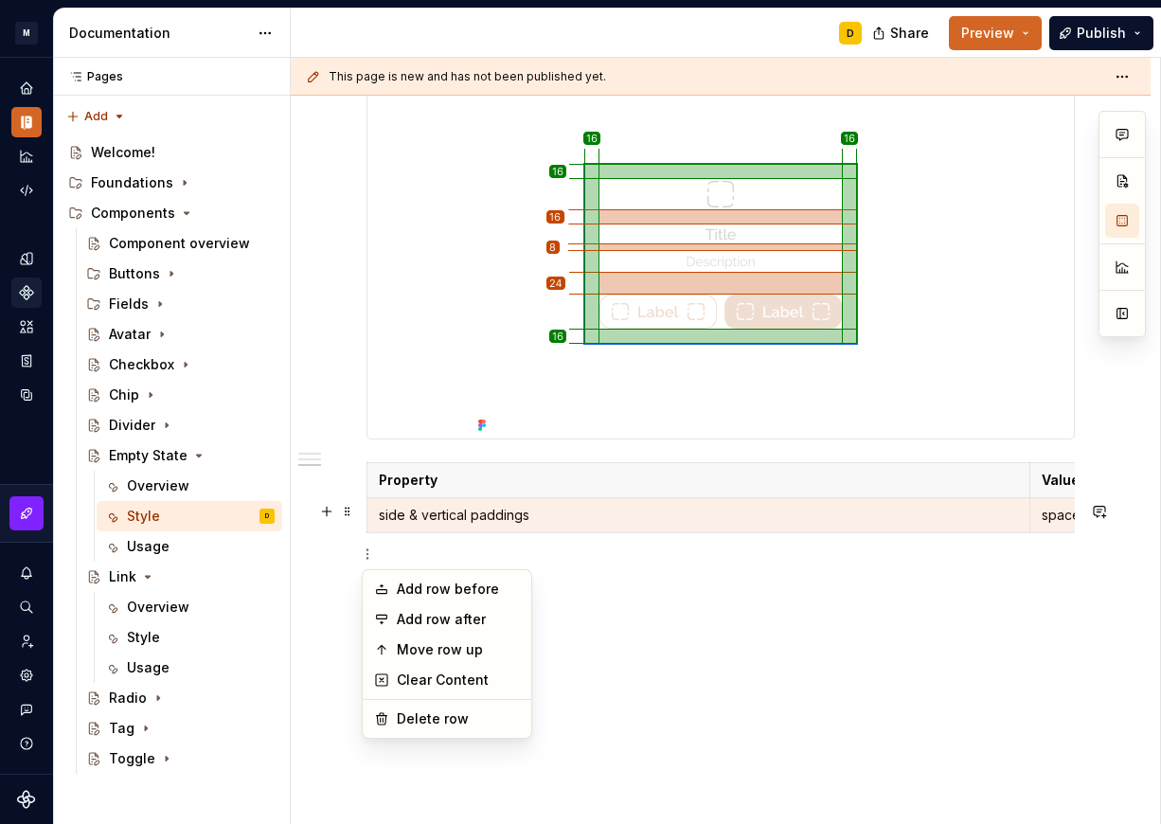
scroll to position [1620, 0]
click at [395, 613] on div "Add row after" at bounding box center [446, 619] width 161 height 30
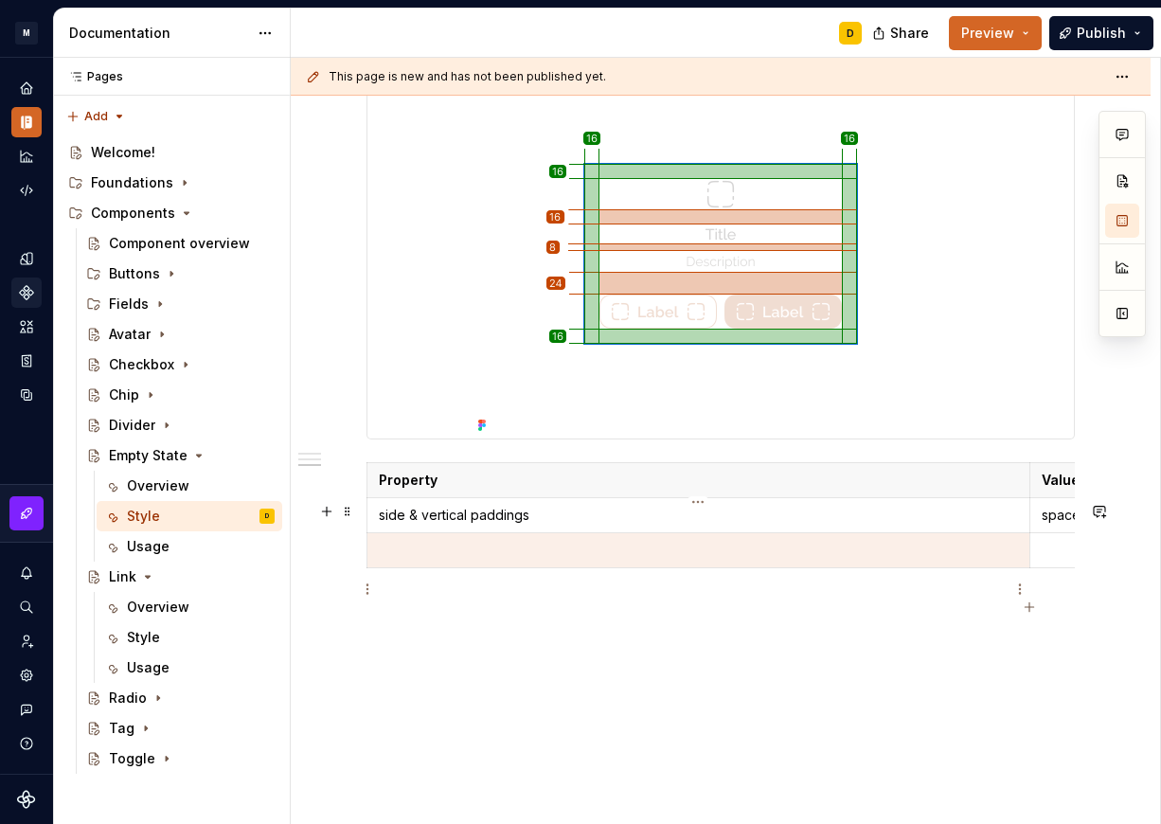
click at [415, 559] on p at bounding box center [698, 550] width 639 height 19
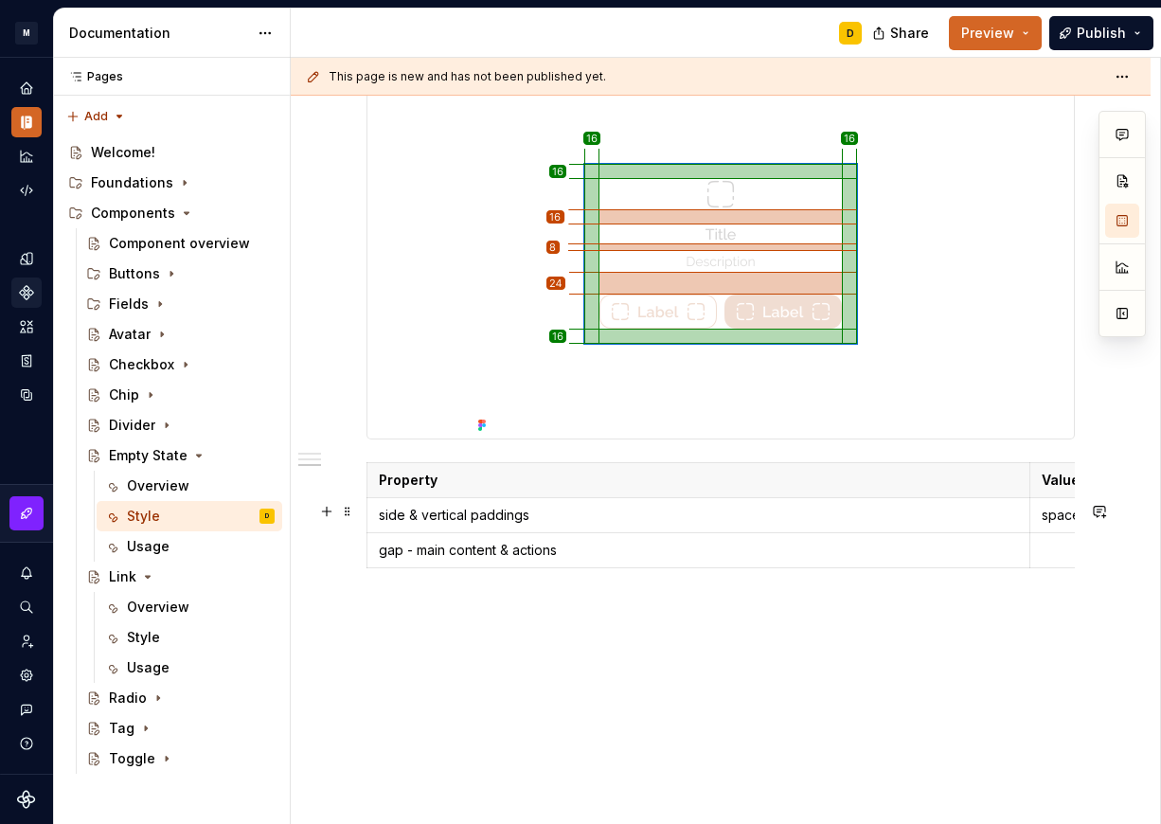
scroll to position [0, 156]
click at [367, 593] on html "M Mi D Design system data Documentation D Share Preview Publish Pages Pages Add…" at bounding box center [580, 412] width 1161 height 824
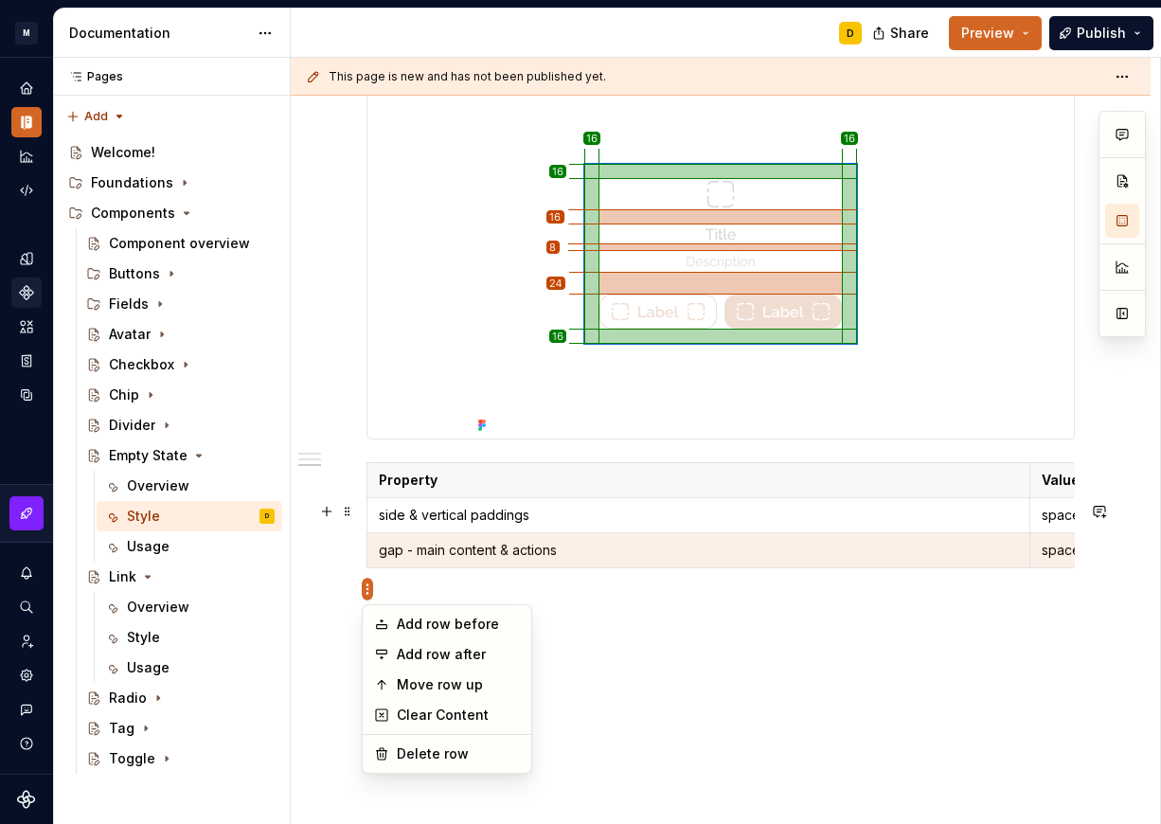
scroll to position [1620, 0]
click at [400, 645] on div "Add row after" at bounding box center [458, 654] width 123 height 19
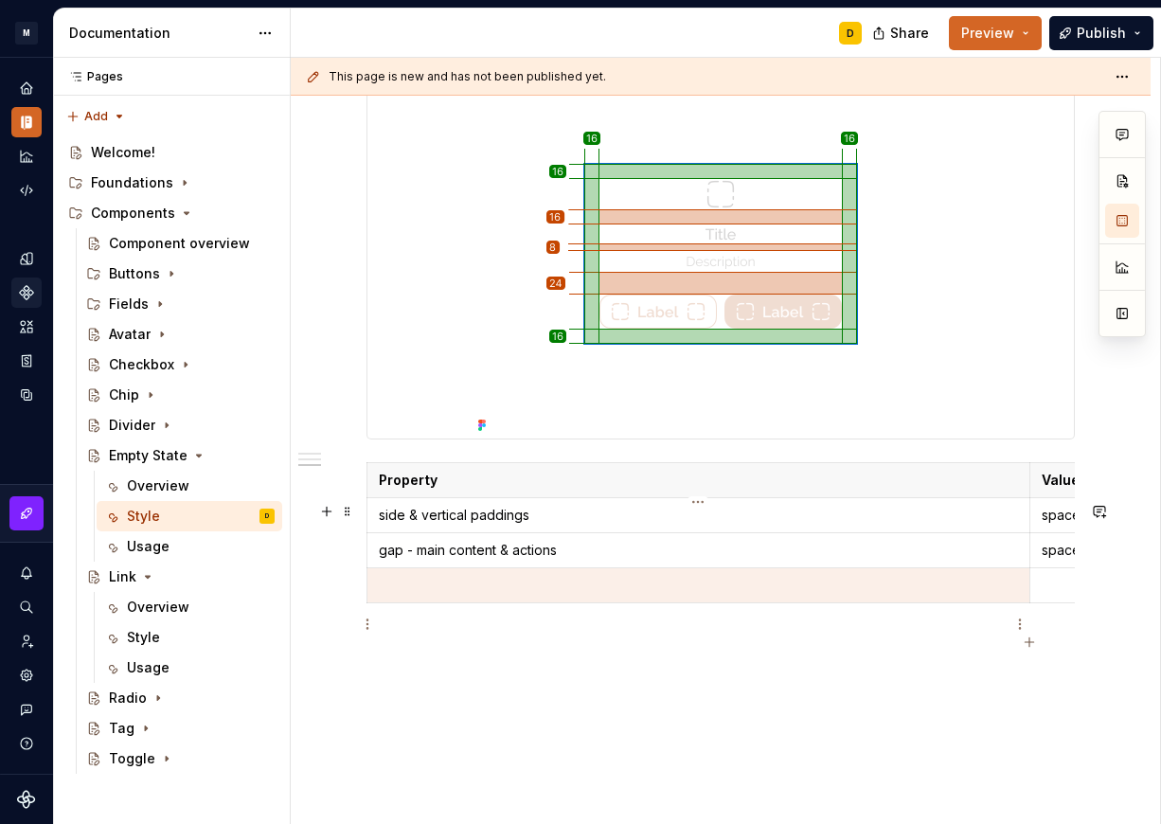
click at [411, 594] on p at bounding box center [698, 585] width 639 height 19
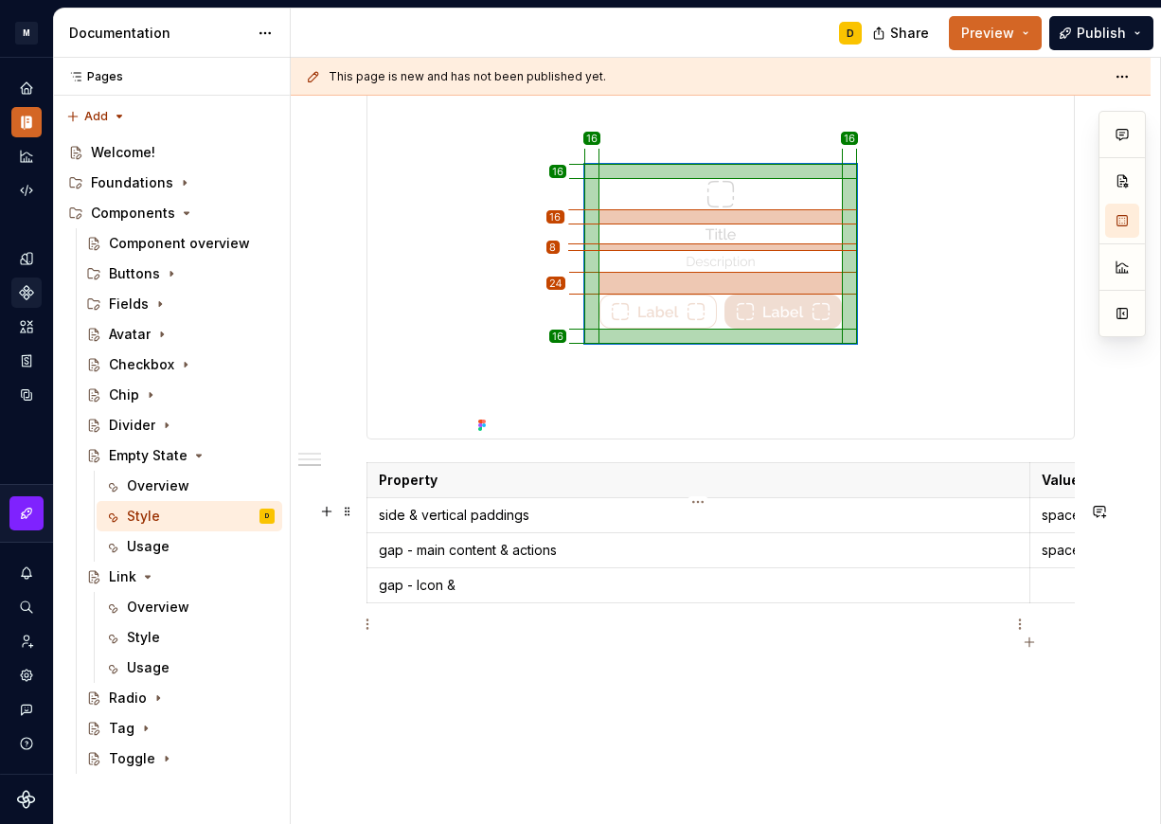
click at [621, 594] on p "gap - Icon &" at bounding box center [698, 585] width 639 height 19
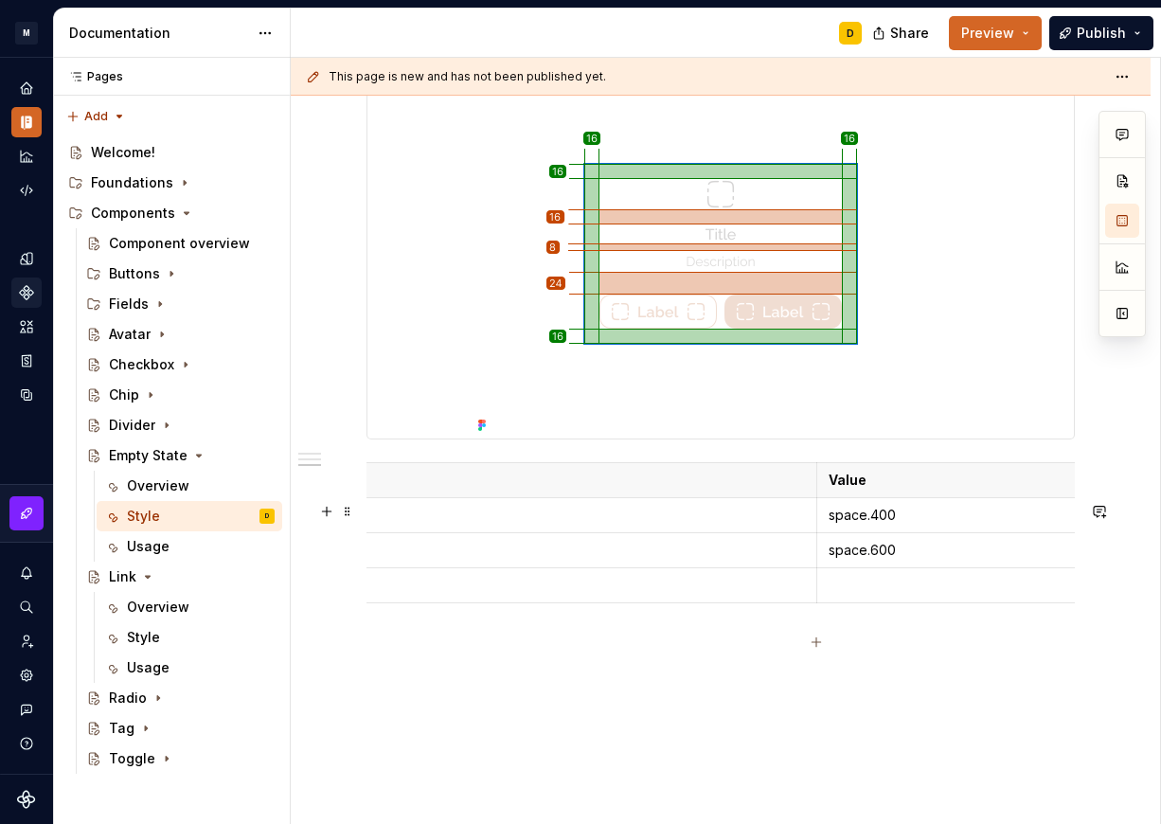
click at [835, 594] on p at bounding box center [1147, 585] width 639 height 19
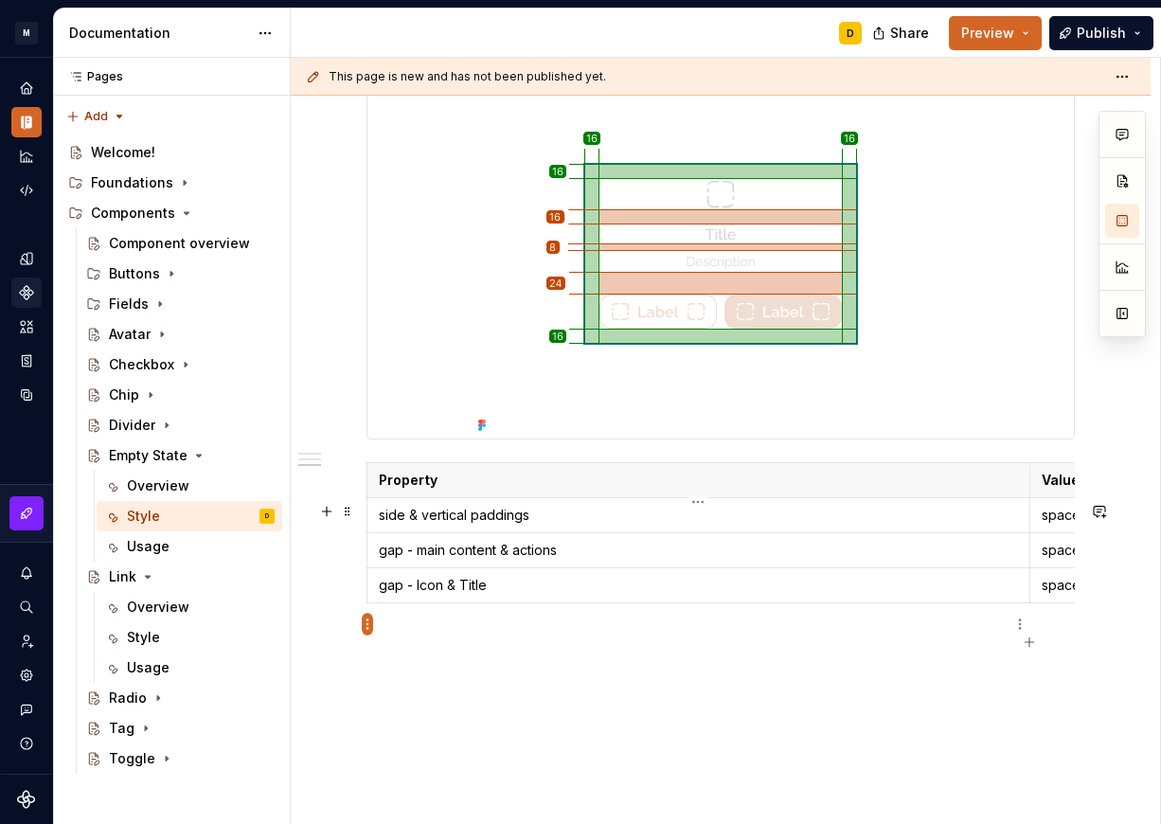
click at [363, 627] on html "M Mi D Design system data Documentation D Share Preview Publish Pages Pages Add…" at bounding box center [580, 412] width 1161 height 824
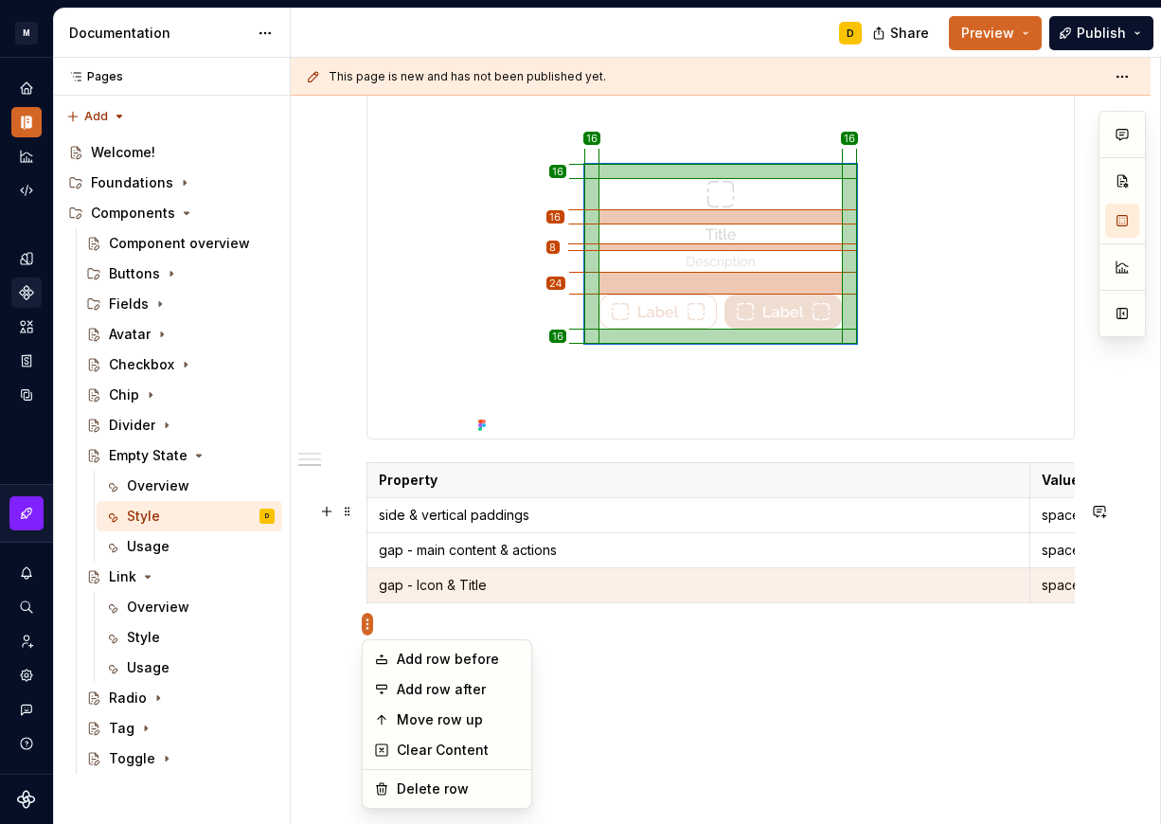
scroll to position [1620, 0]
click at [406, 682] on div "Add row after" at bounding box center [458, 689] width 123 height 19
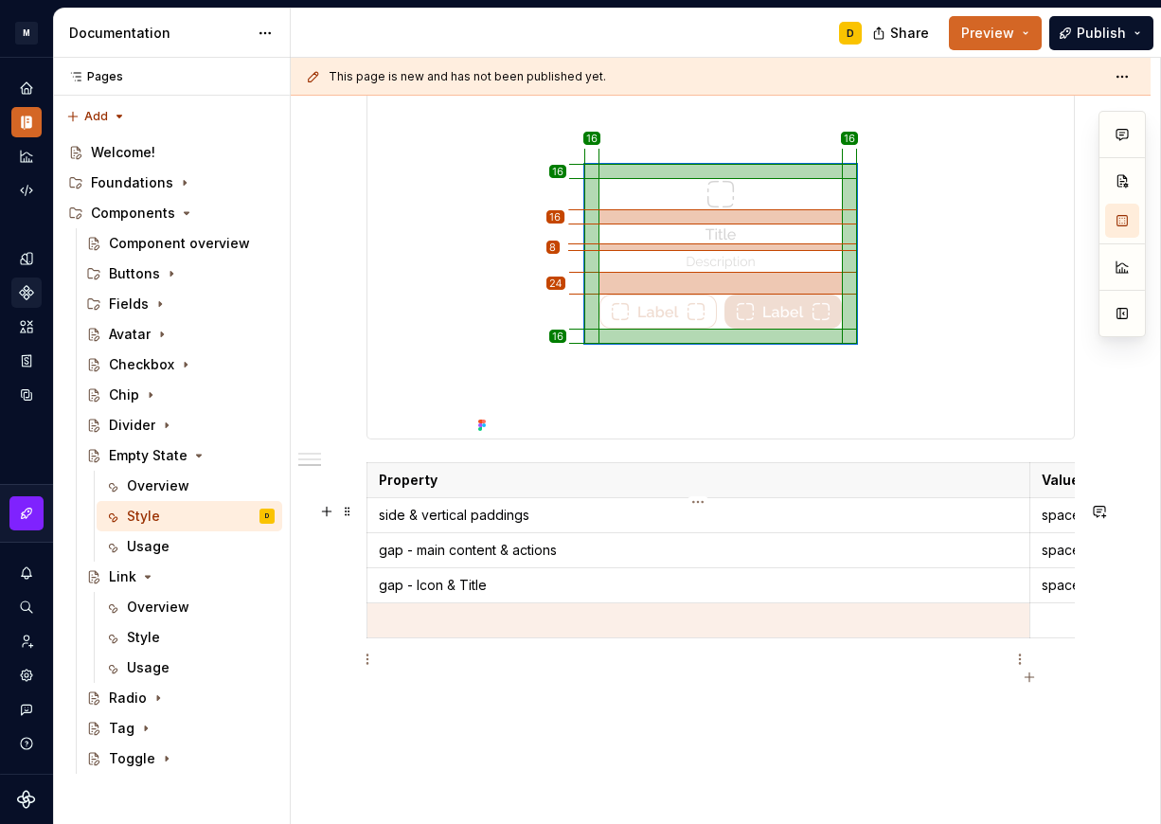
click at [396, 629] on p at bounding box center [698, 620] width 639 height 19
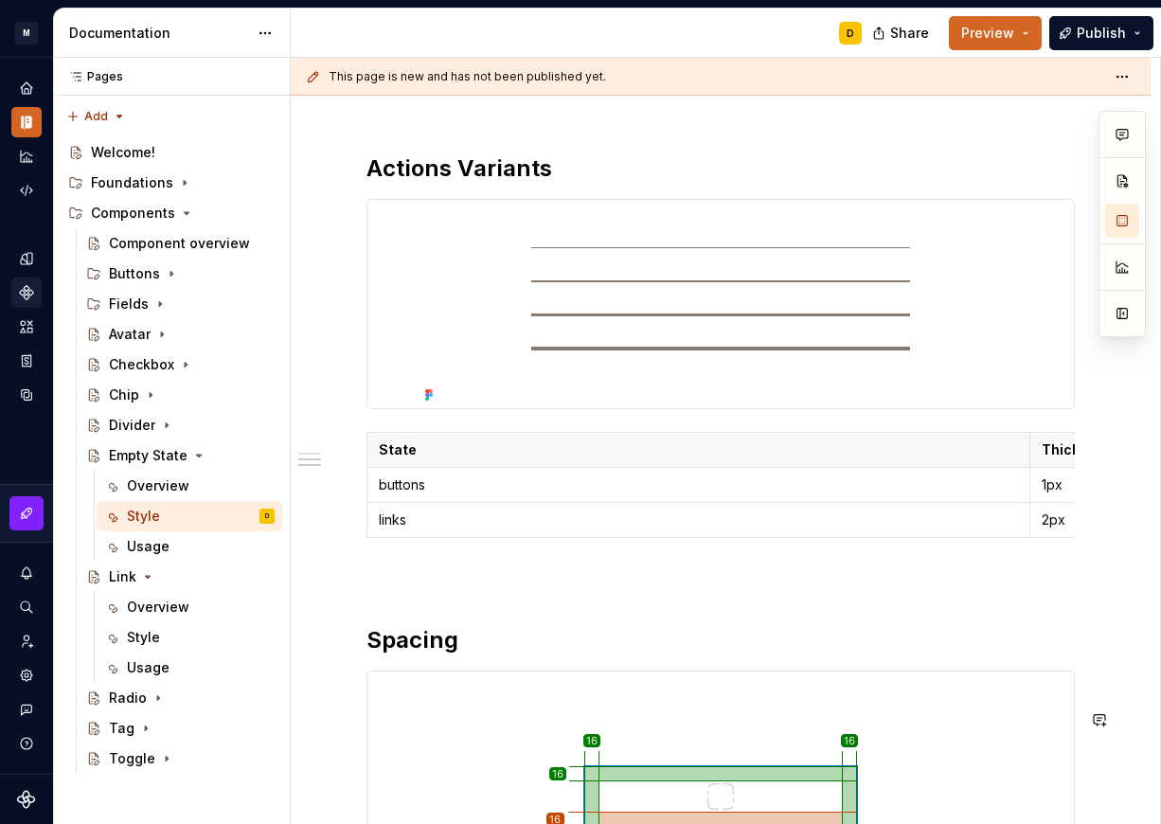
scroll to position [1015, 0]
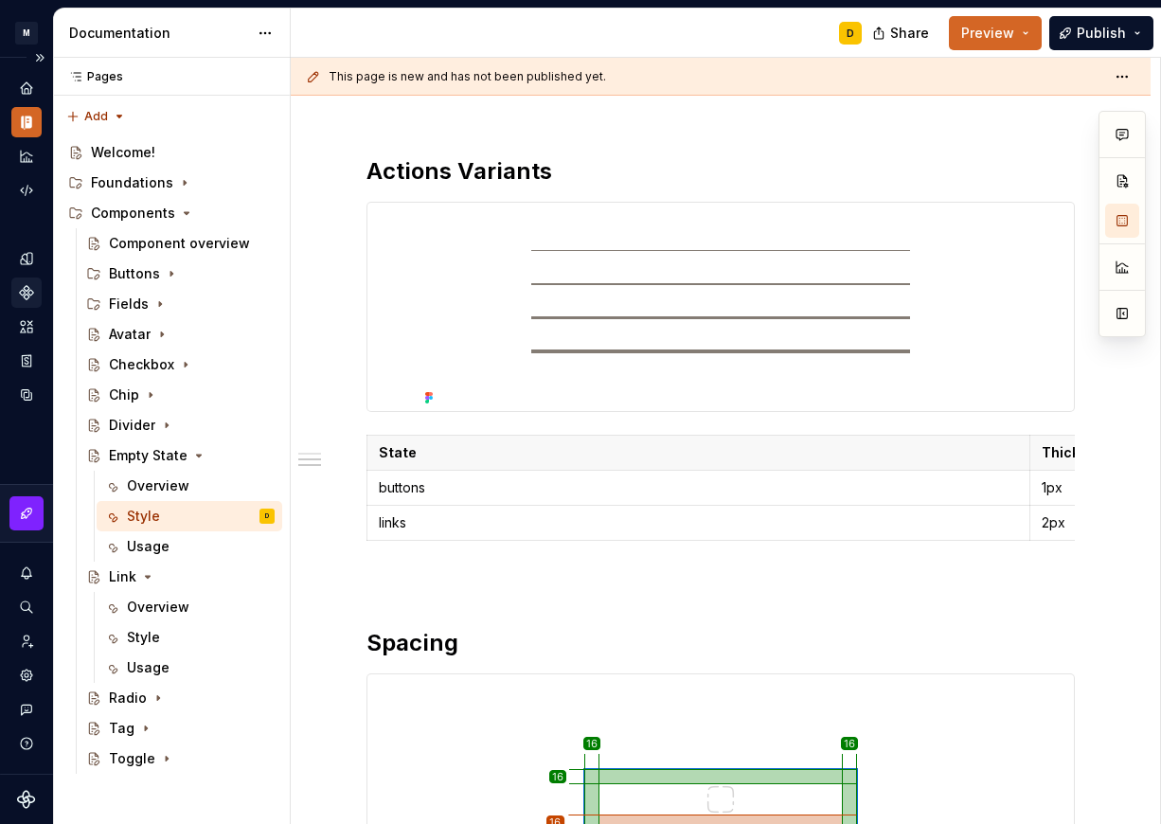
type textarea "*"
